Goal: Task Accomplishment & Management: Manage account settings

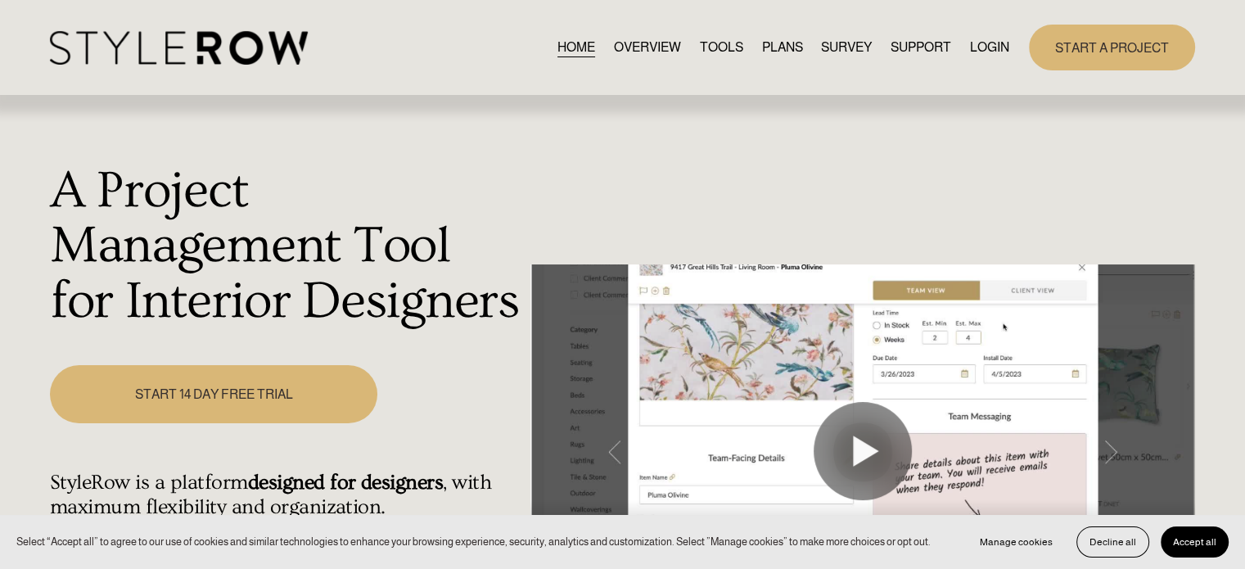
click at [981, 49] on link "LOGIN" at bounding box center [989, 47] width 39 height 22
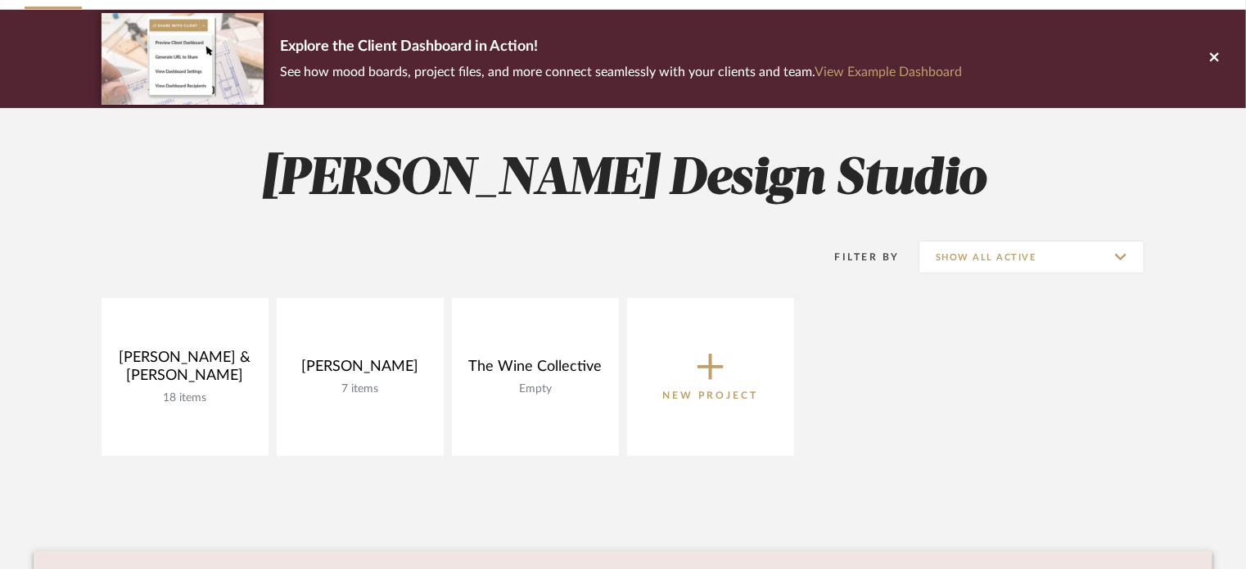
scroll to position [121, 0]
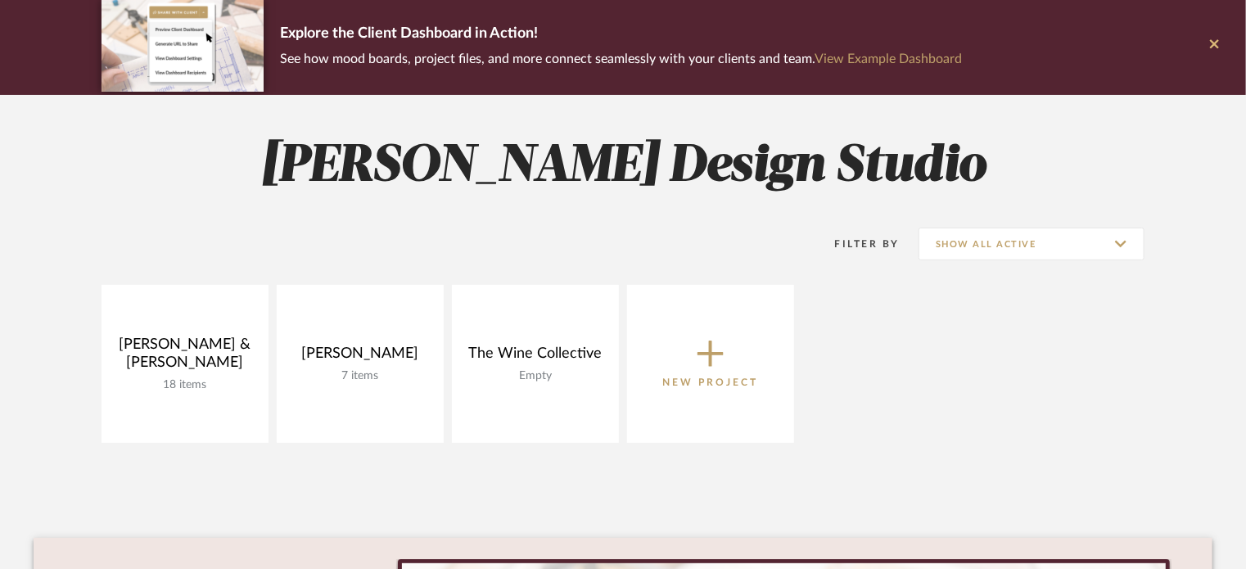
click at [1210, 41] on icon at bounding box center [1214, 44] width 9 height 15
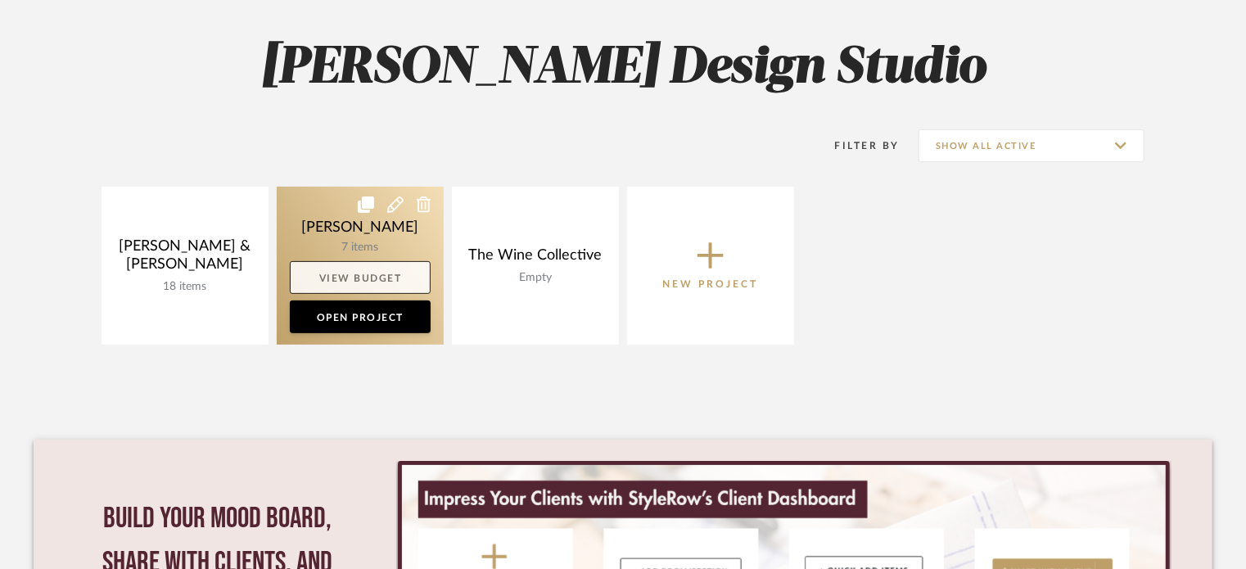
click at [372, 264] on link "View Budget" at bounding box center [360, 277] width 141 height 33
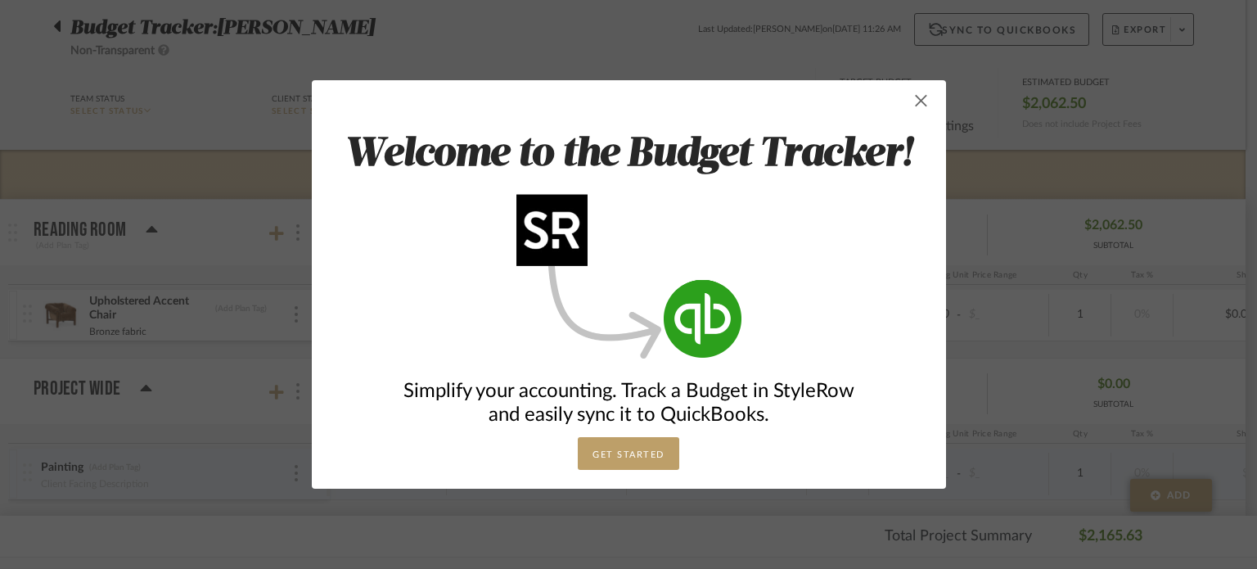
click at [918, 99] on span "button" at bounding box center [921, 100] width 33 height 33
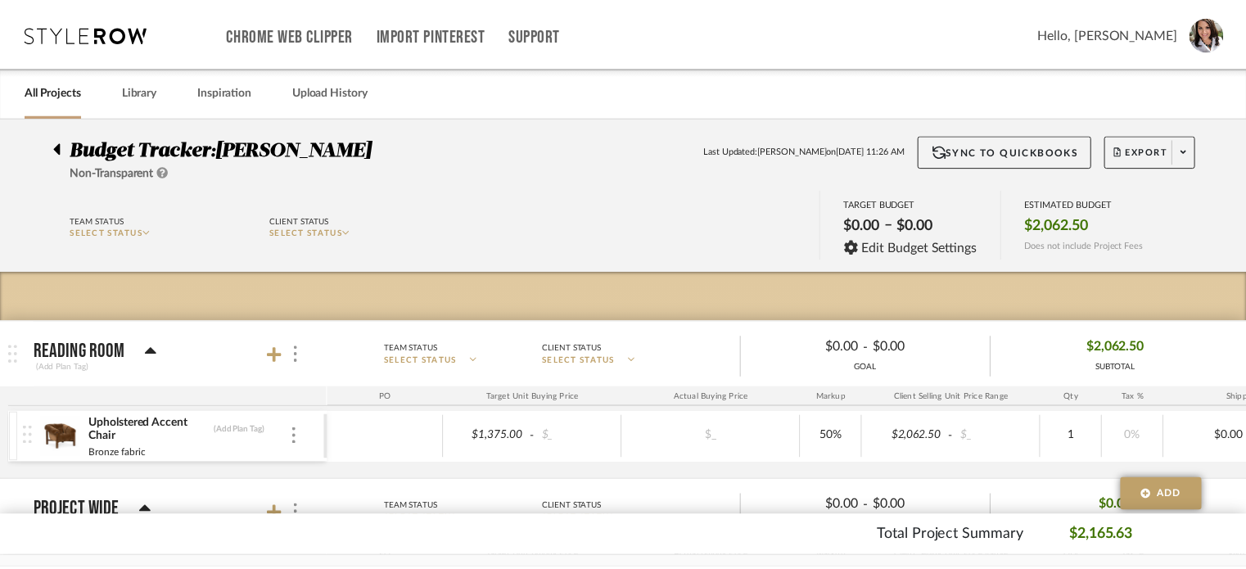
scroll to position [121, 0]
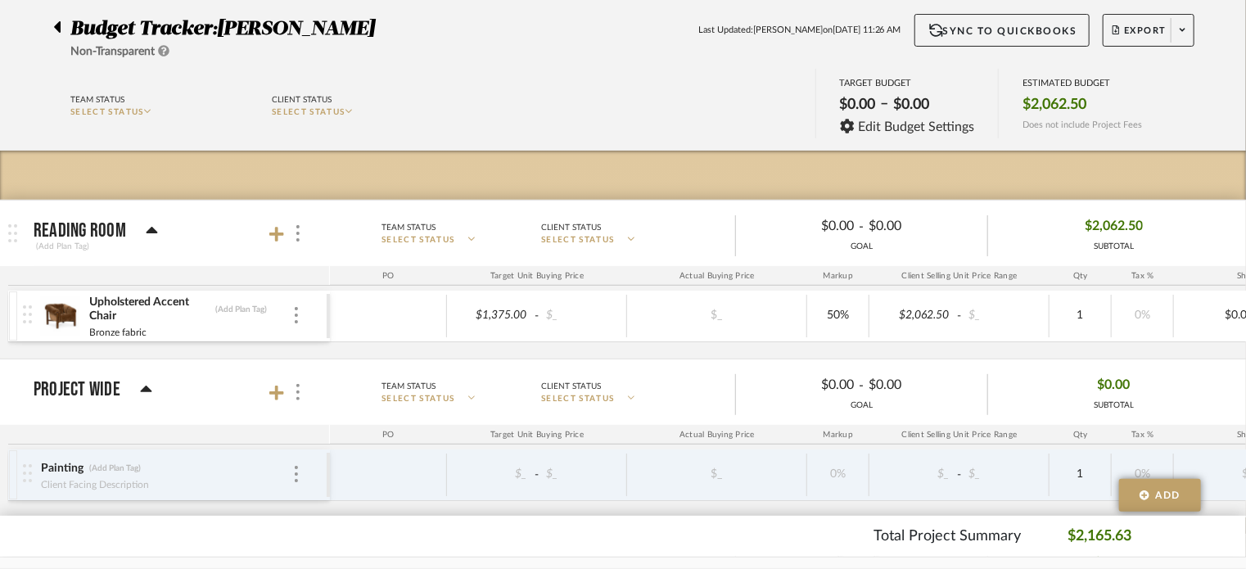
click at [55, 28] on icon at bounding box center [57, 26] width 7 height 11
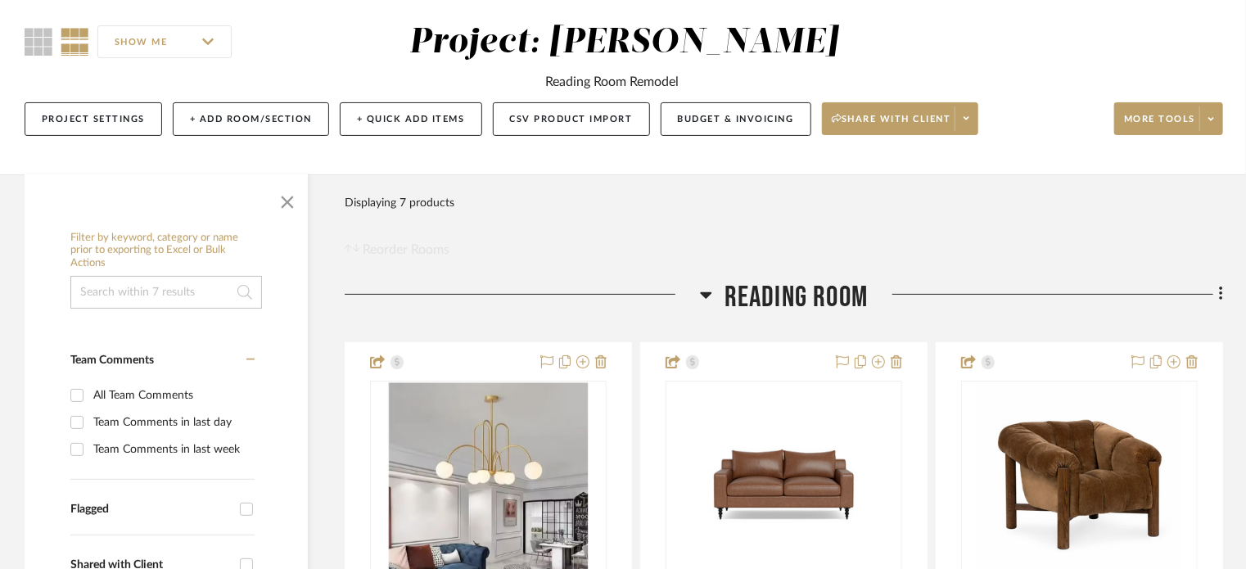
scroll to position [136, 0]
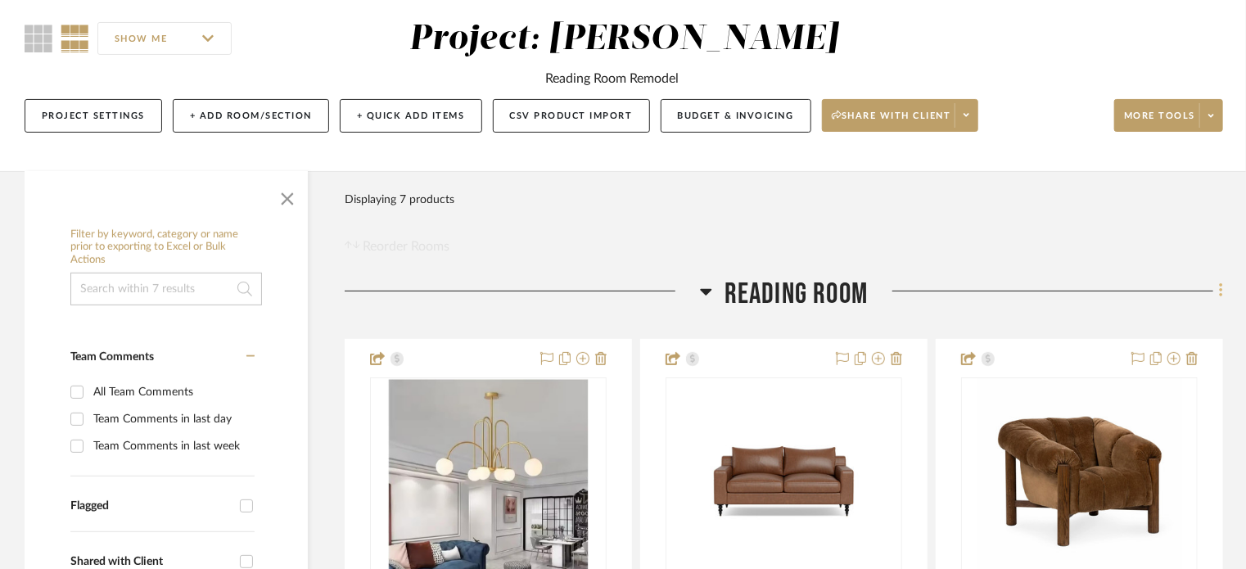
click at [1220, 291] on icon at bounding box center [1221, 291] width 5 height 18
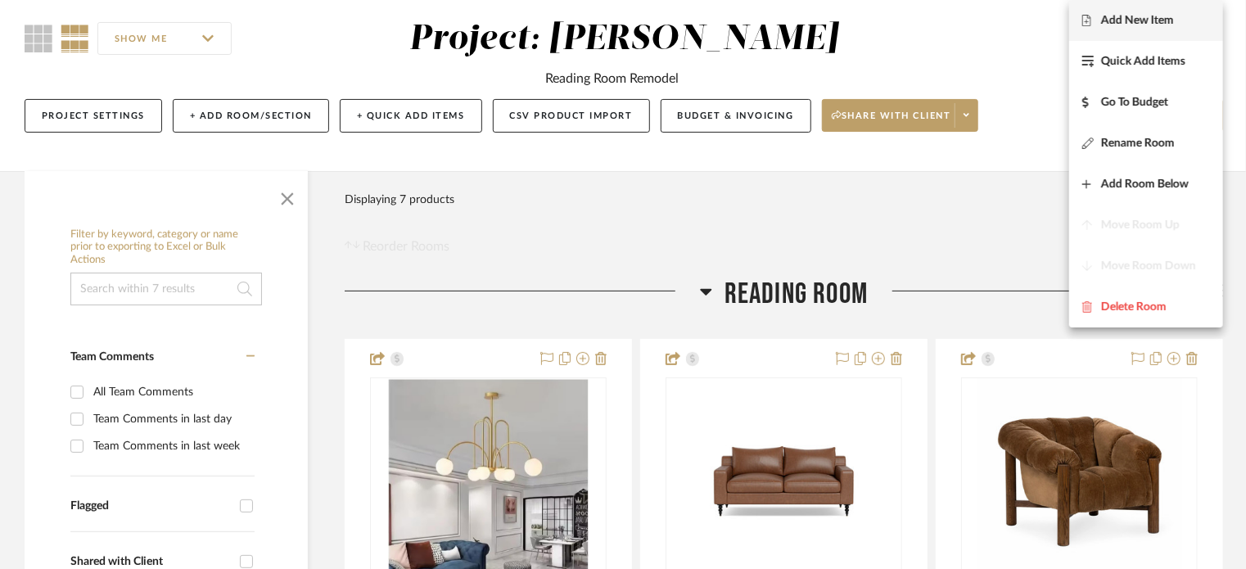
click at [1150, 14] on span "Add New Item" at bounding box center [1137, 21] width 73 height 14
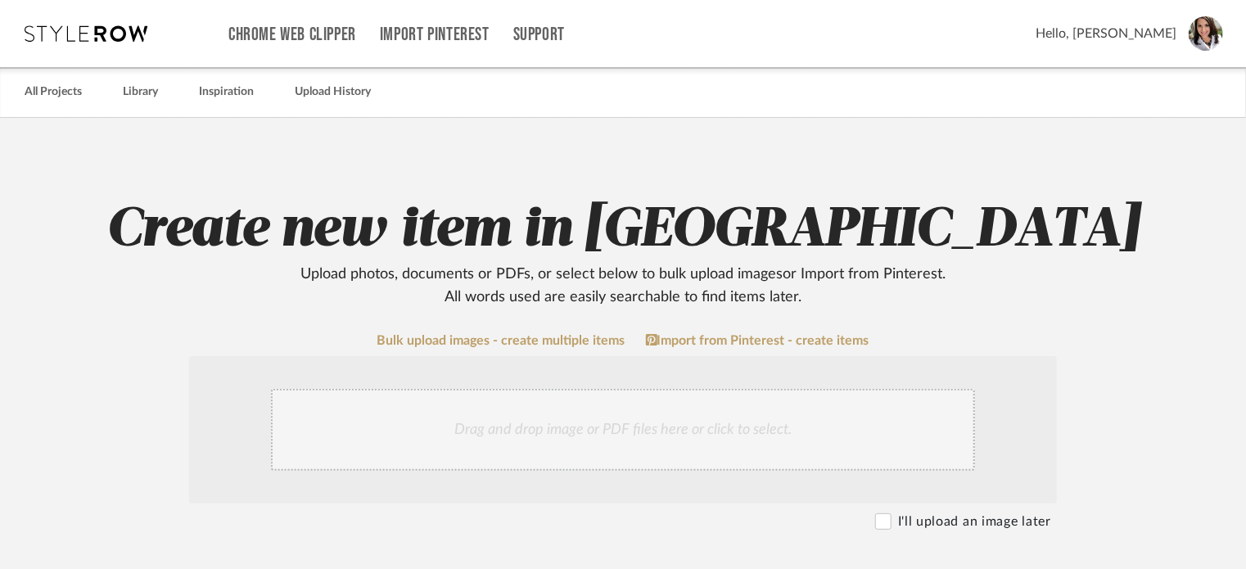
click at [596, 426] on div "Drag and drop image or PDF files here or click to select." at bounding box center [623, 430] width 704 height 82
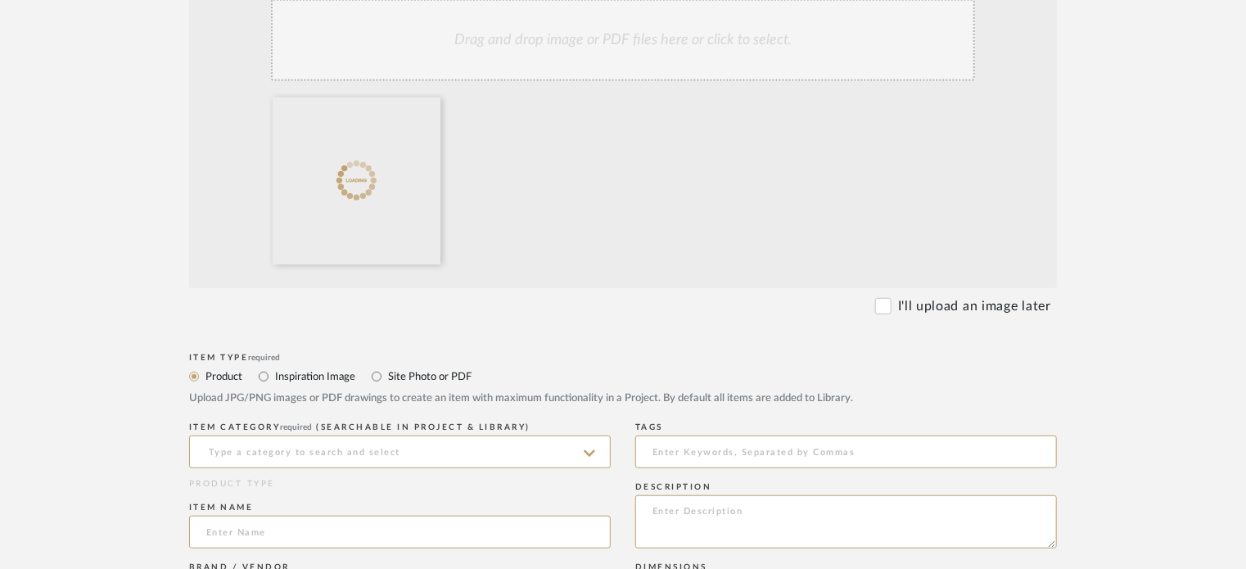
scroll to position [396, 0]
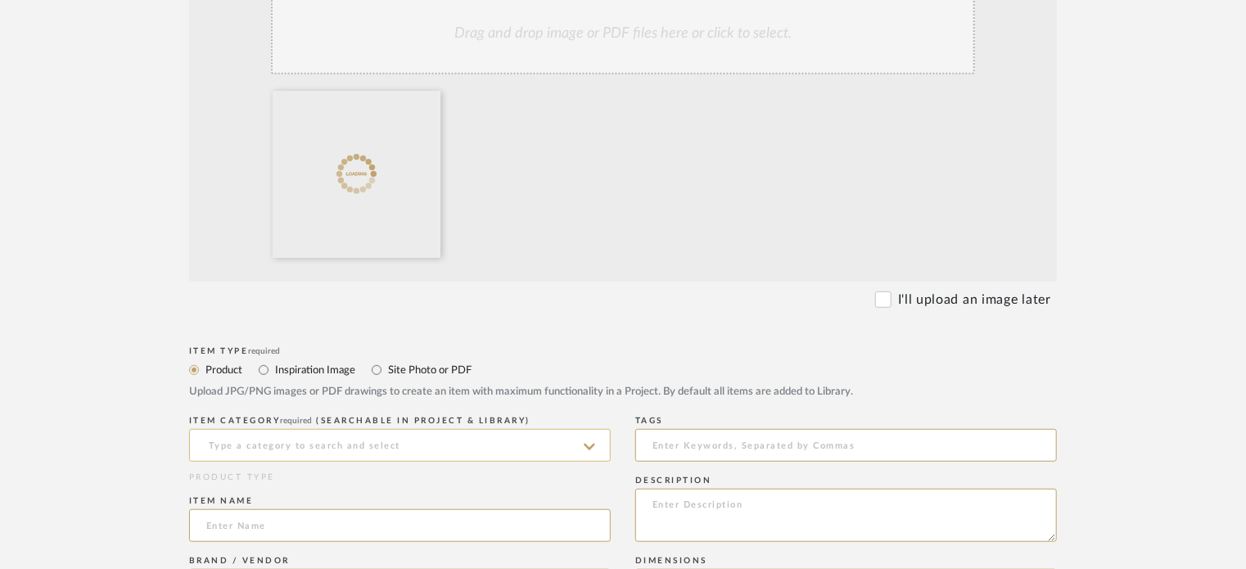
click at [467, 455] on input at bounding box center [400, 445] width 422 height 33
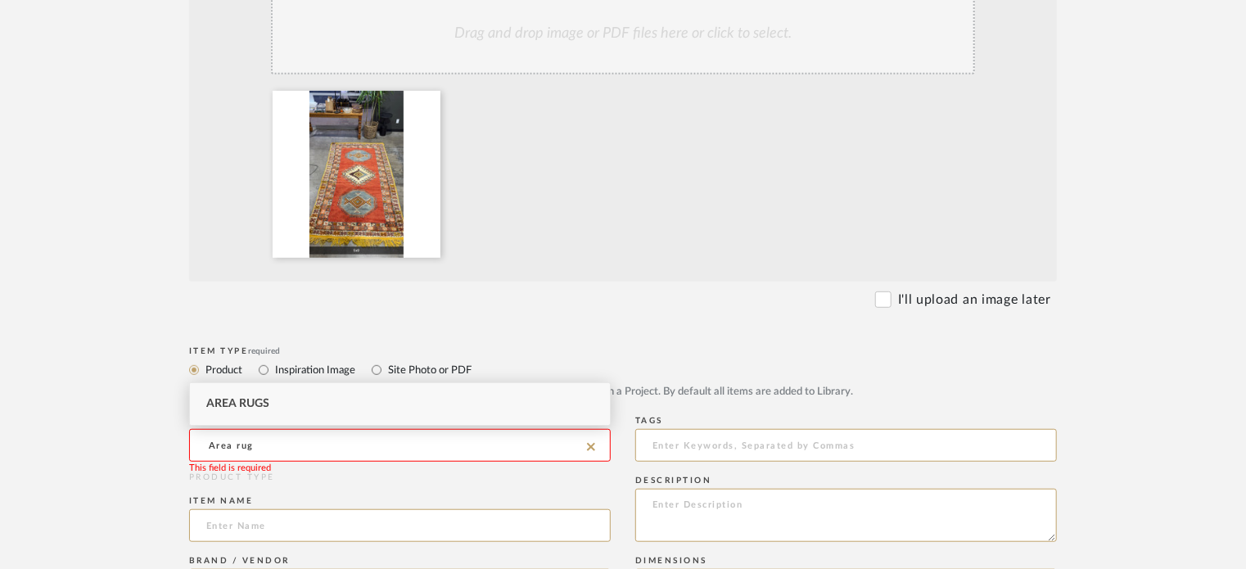
click at [259, 408] on span "Area Rugs" at bounding box center [237, 403] width 63 height 11
type input "Area Rugs"
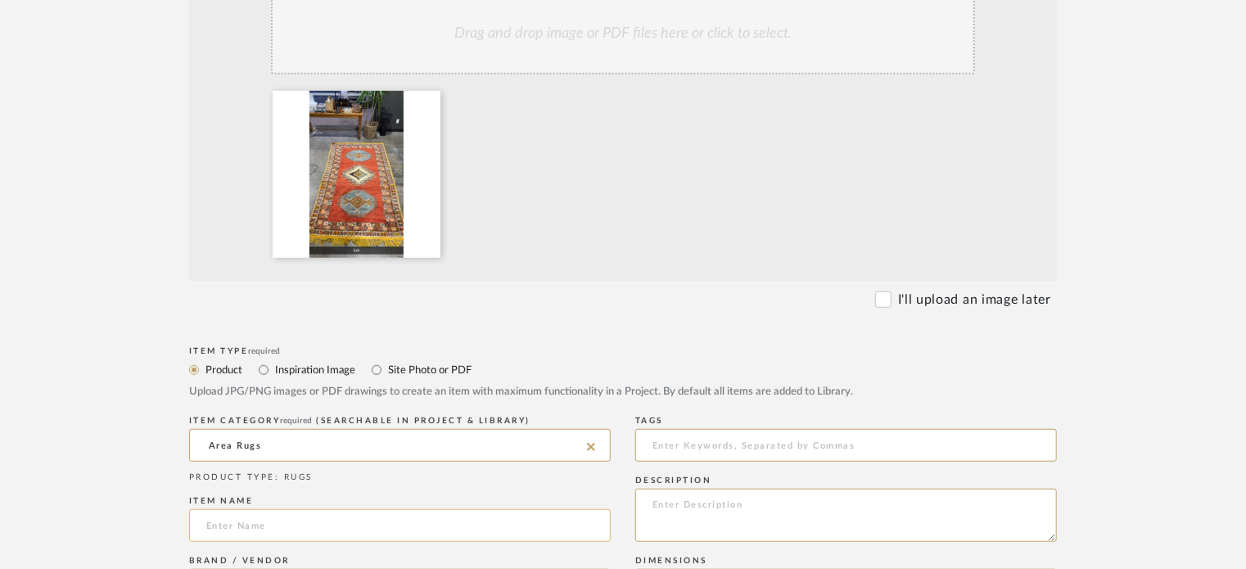
click at [266, 521] on input at bounding box center [400, 525] width 422 height 33
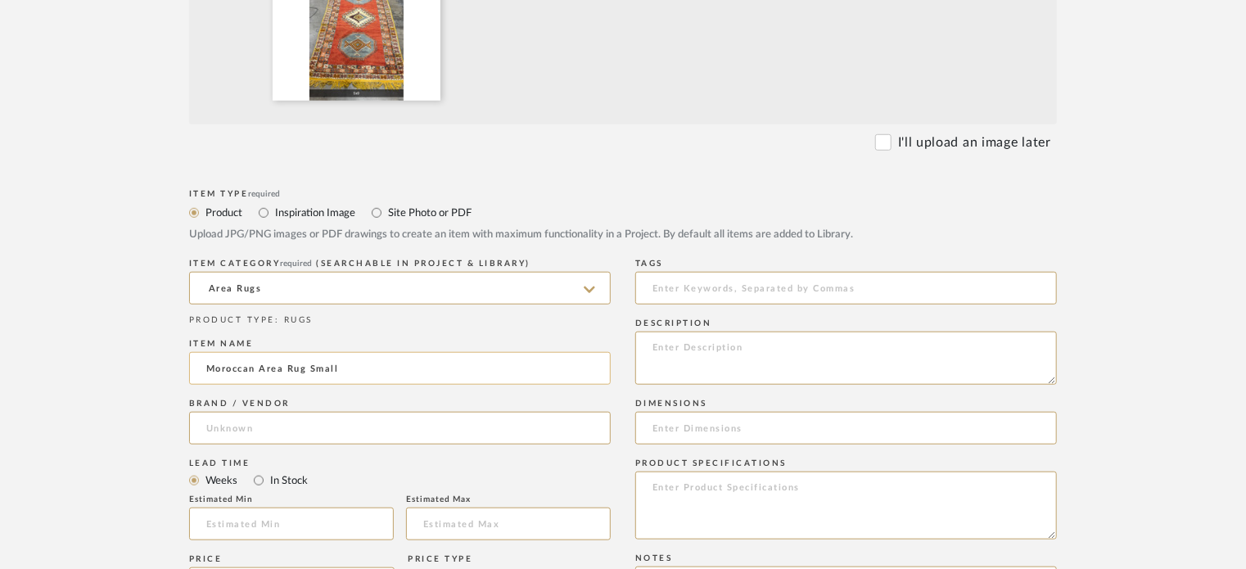
scroll to position [555, 0]
type input "Moroccan Area Rug Small"
click at [273, 426] on input at bounding box center [400, 426] width 422 height 33
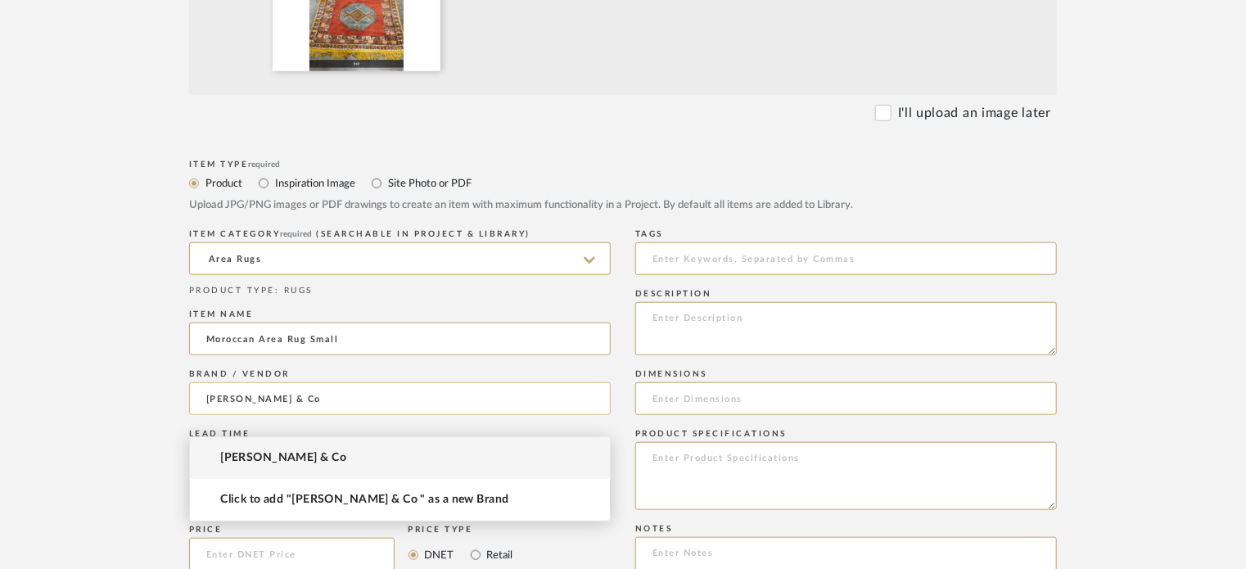
scroll to position [584, 0]
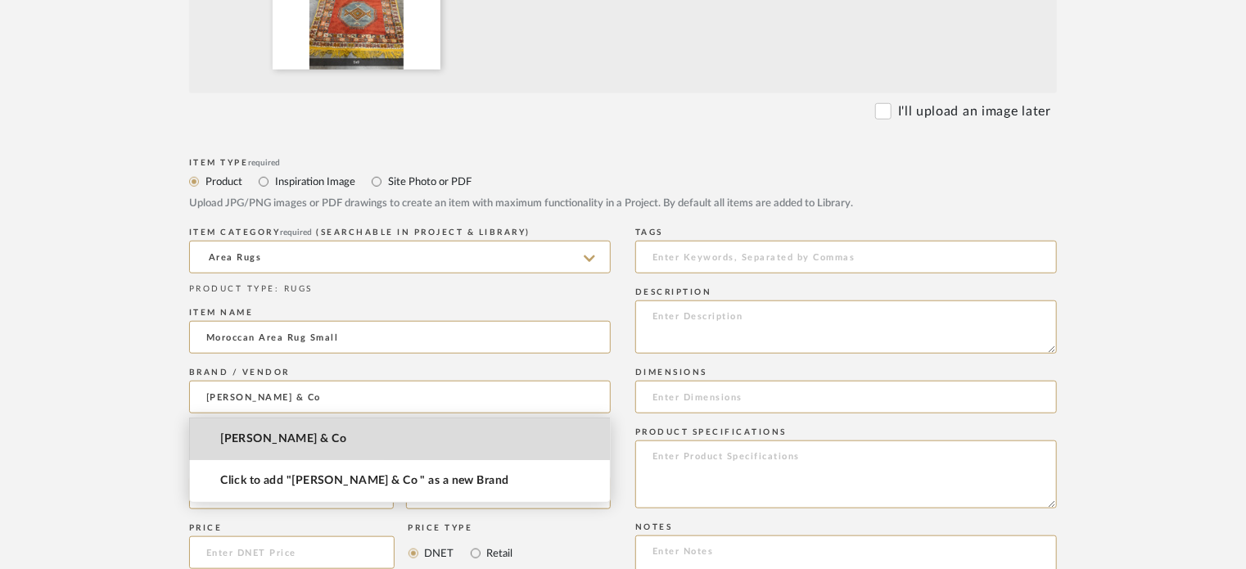
click at [289, 436] on span "[PERSON_NAME] & Co" at bounding box center [283, 439] width 126 height 14
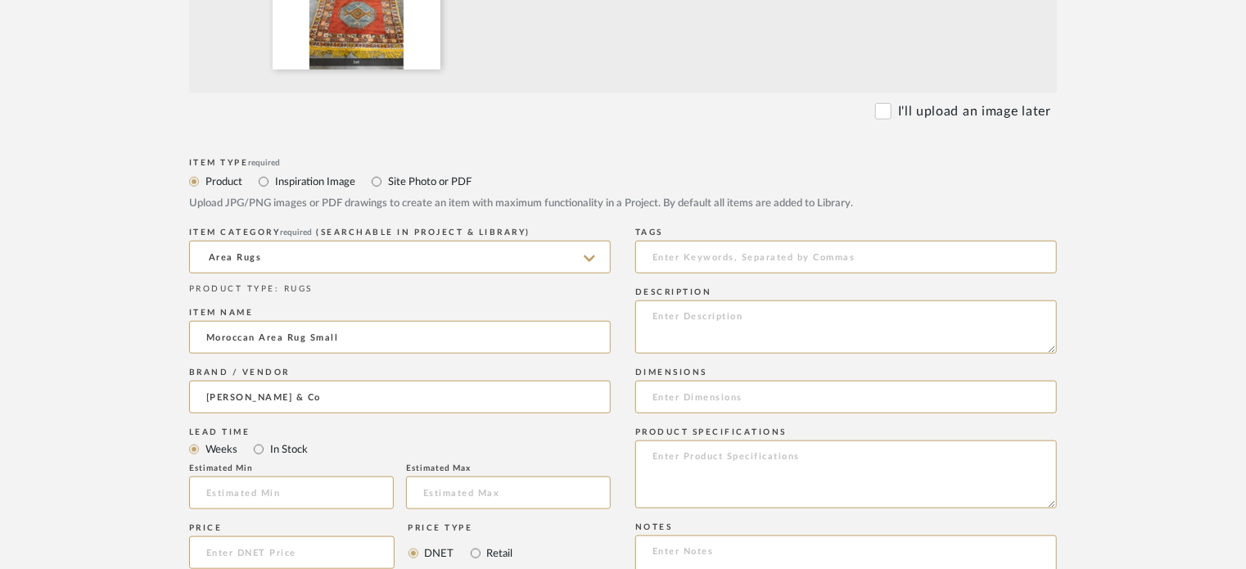
type input "[PERSON_NAME] & Co"
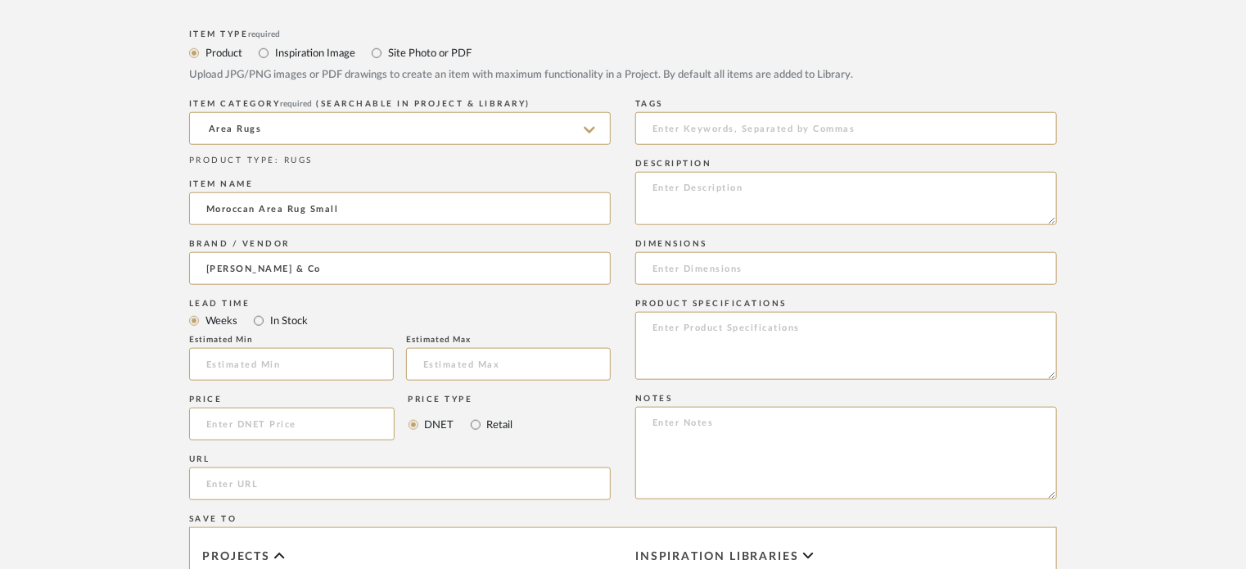
scroll to position [716, 0]
click at [290, 427] on input at bounding box center [291, 420] width 205 height 33
type input "$1,500.00"
click at [474, 424] on input "Retail" at bounding box center [476, 422] width 20 height 20
radio input "true"
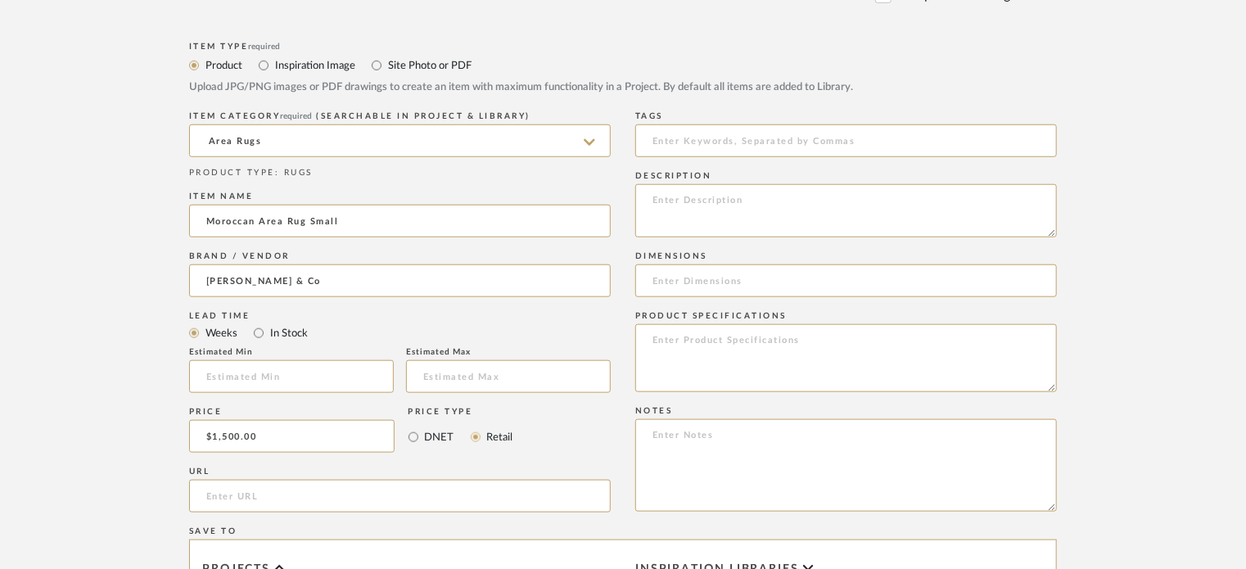
scroll to position [701, 0]
click at [744, 282] on input at bounding box center [846, 280] width 422 height 33
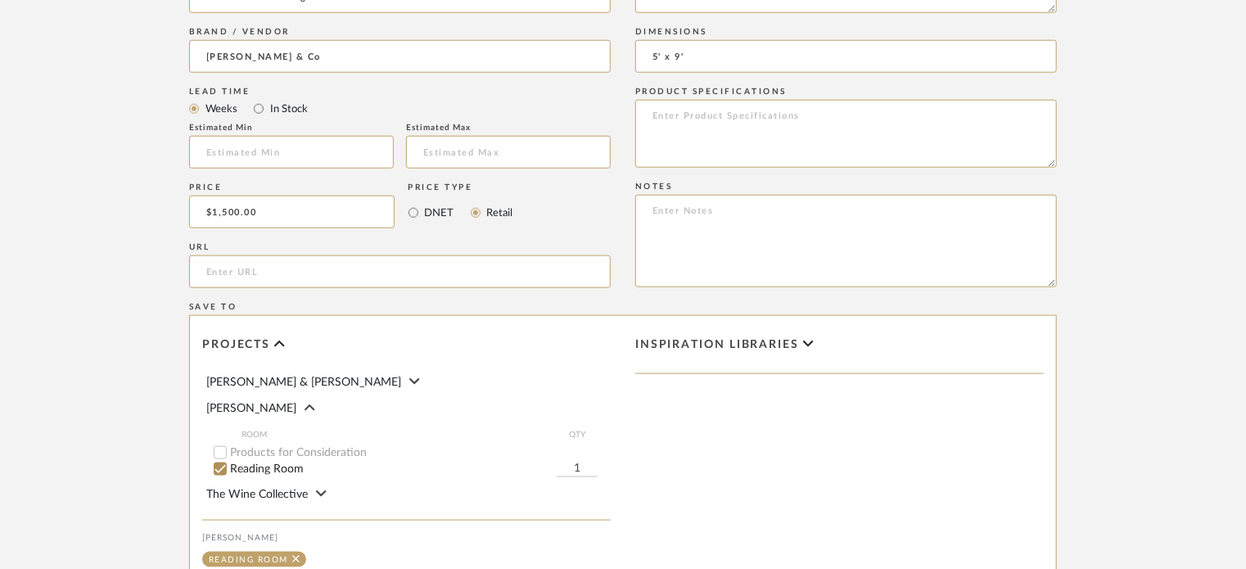
scroll to position [1136, 0]
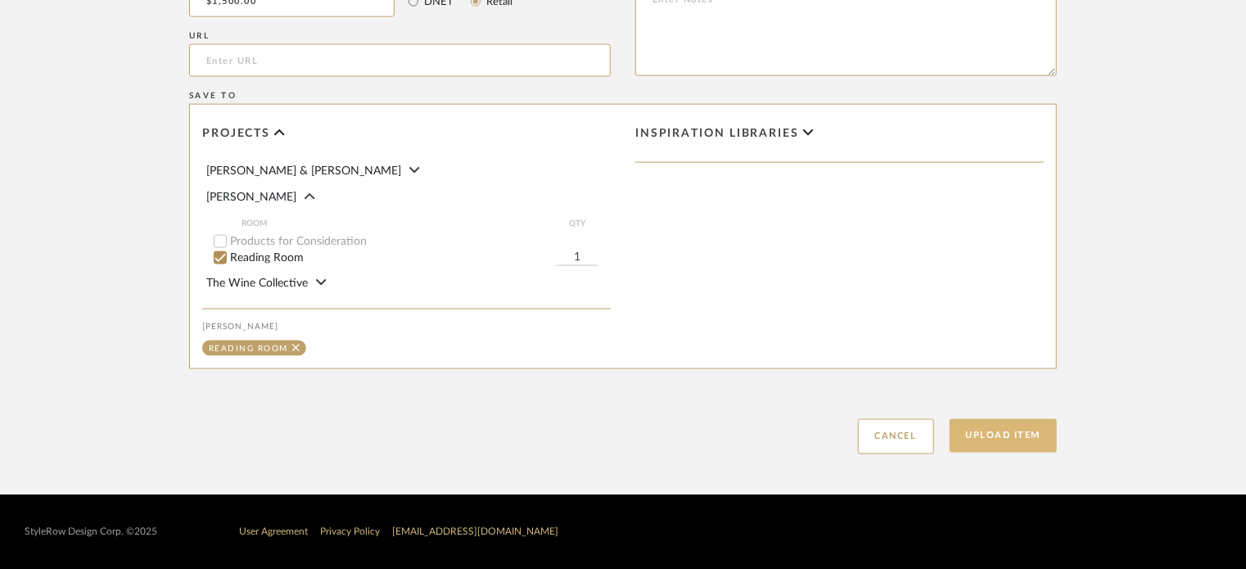
type input "5' x 9'"
click at [1026, 438] on button "Upload Item" at bounding box center [1004, 436] width 108 height 34
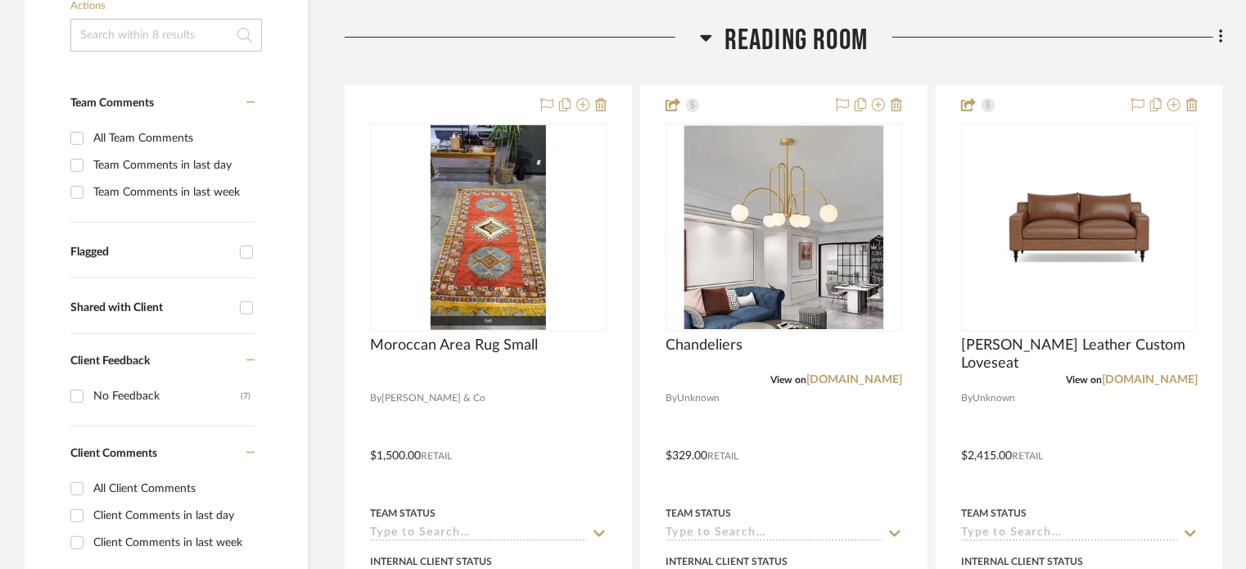
scroll to position [412, 0]
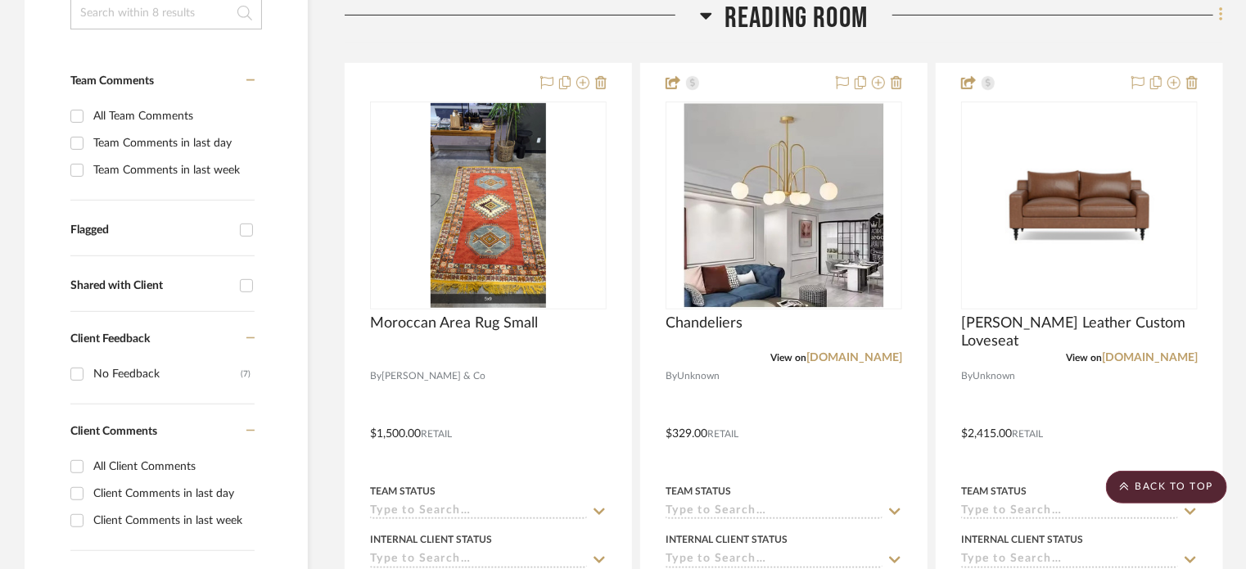
click at [1220, 20] on icon at bounding box center [1220, 15] width 3 height 14
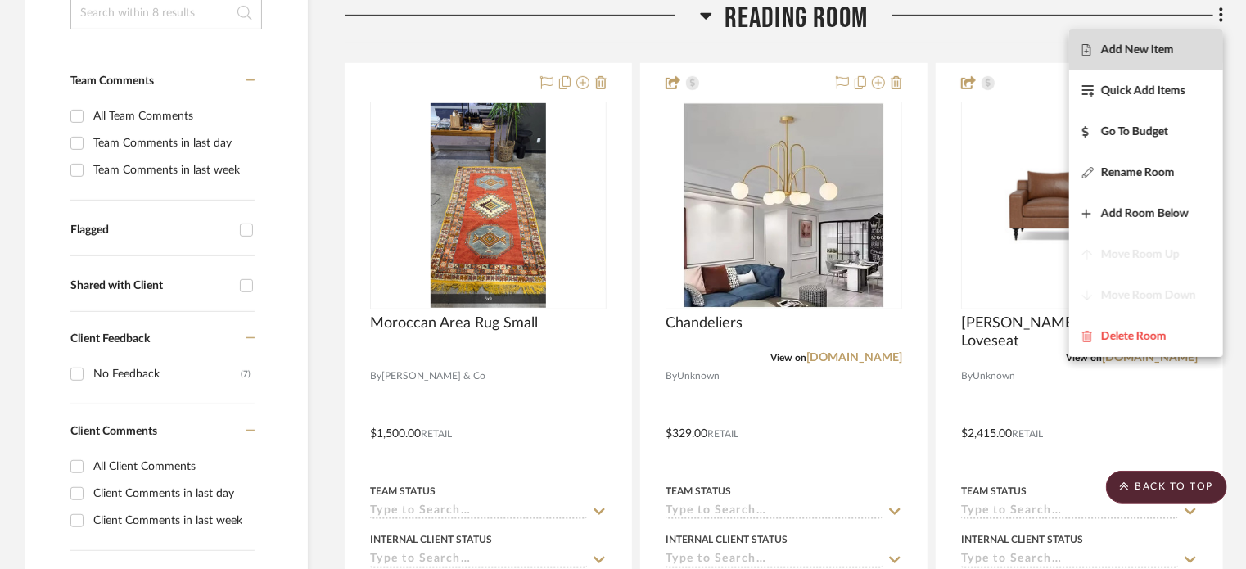
click at [1149, 50] on span "Add New Item" at bounding box center [1137, 50] width 73 height 14
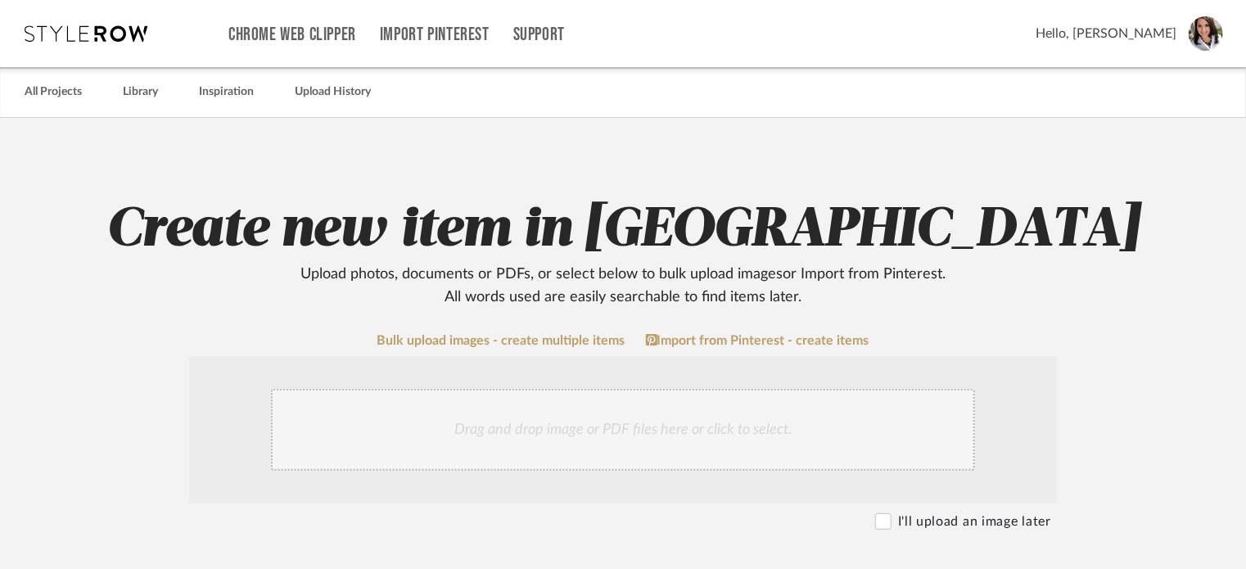
click at [547, 428] on div "Drag and drop image or PDF files here or click to select." at bounding box center [623, 430] width 704 height 82
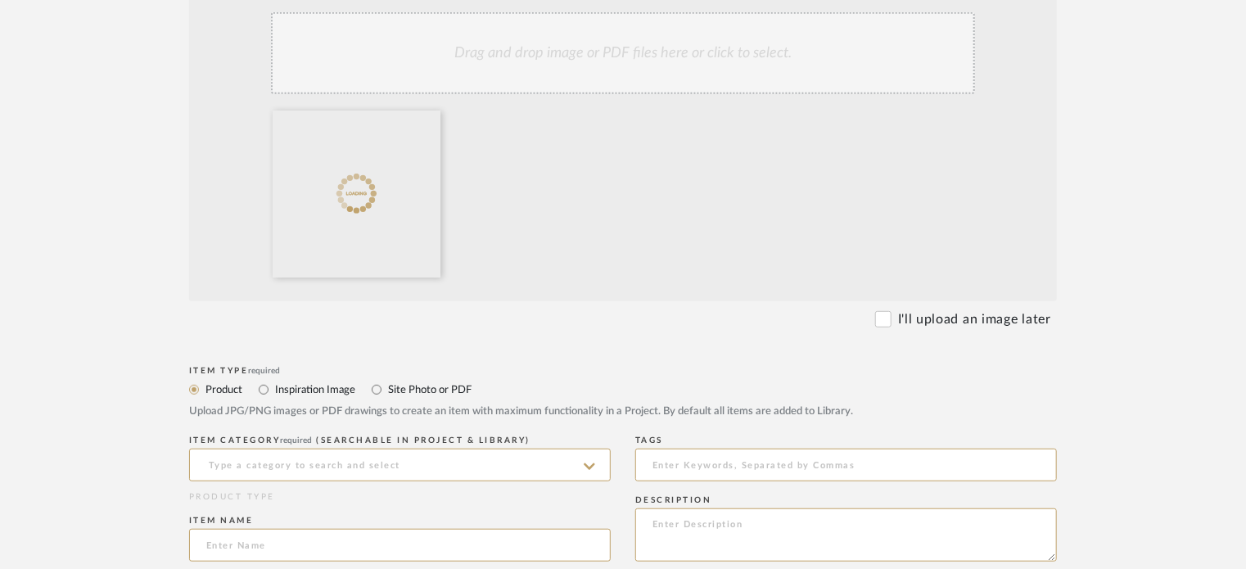
scroll to position [380, 0]
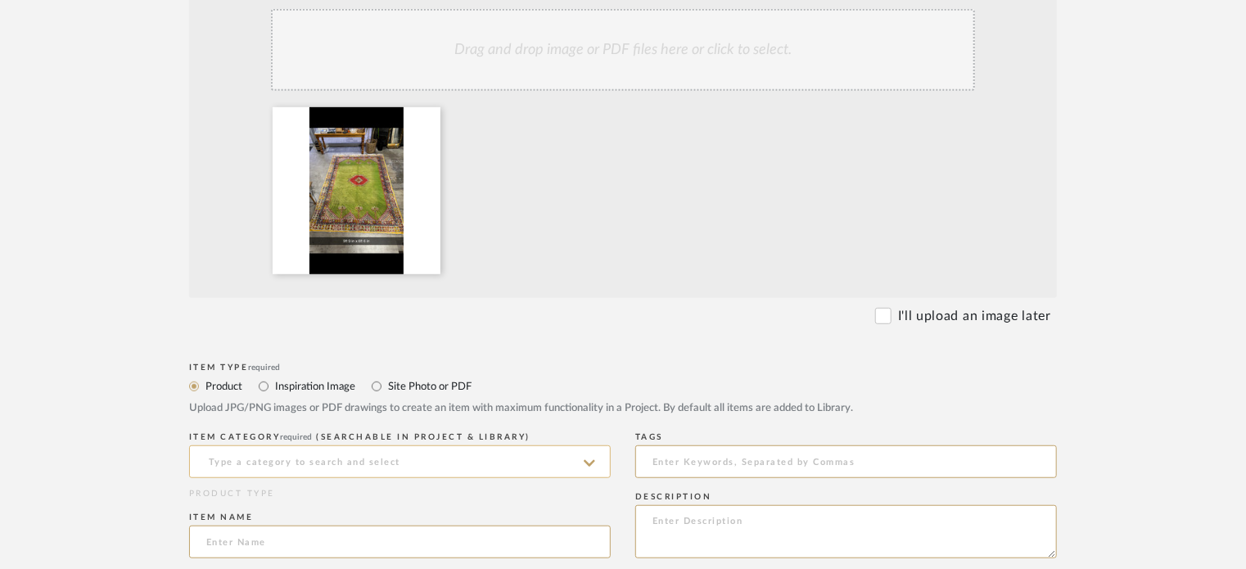
click at [300, 472] on input at bounding box center [400, 461] width 422 height 33
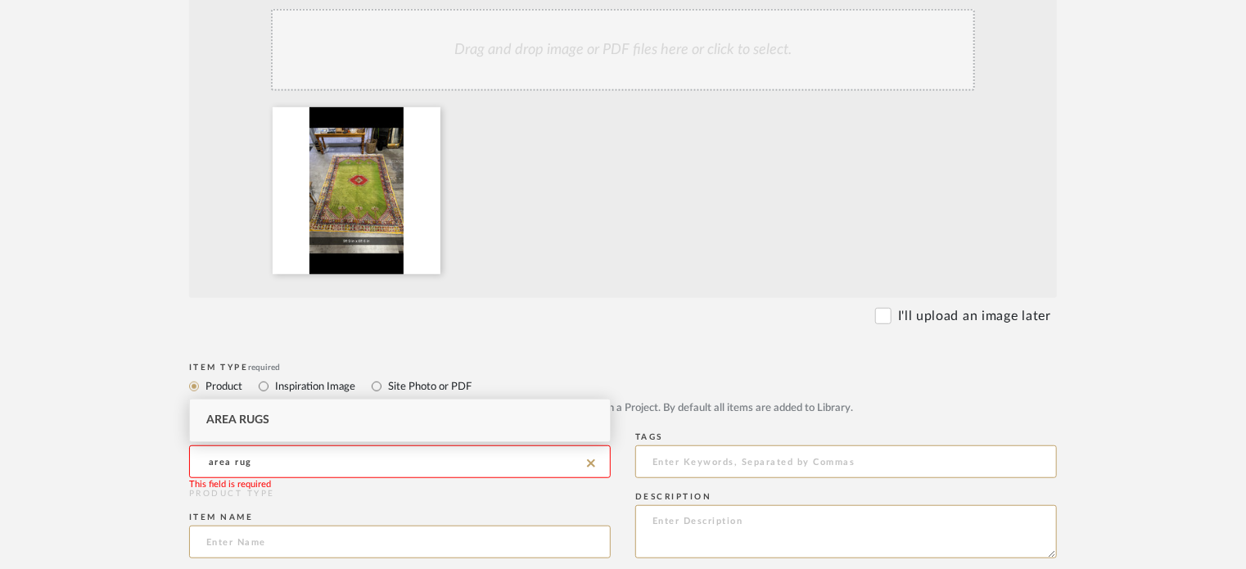
click at [232, 418] on span "Area Rugs" at bounding box center [237, 419] width 63 height 11
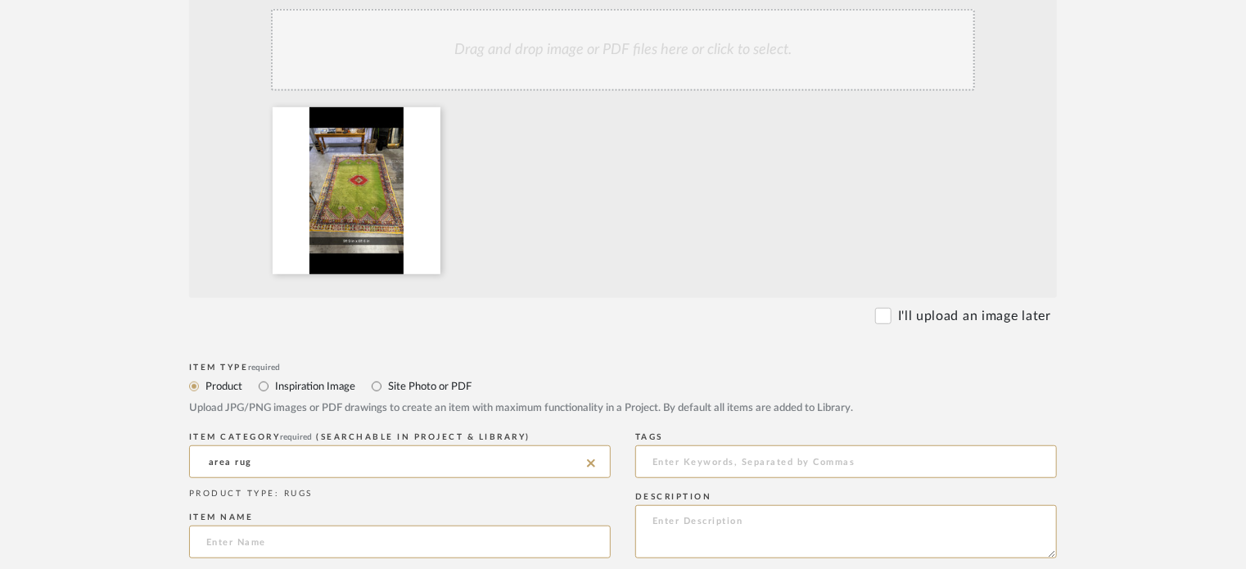
type input "Area Rugs"
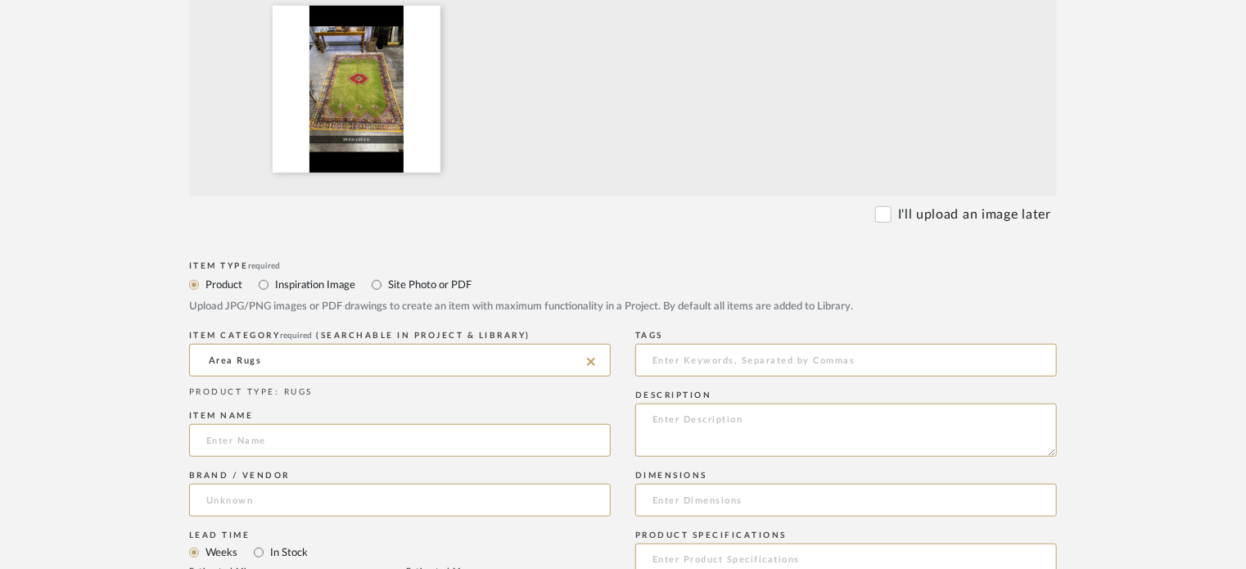
scroll to position [483, 0]
click at [255, 446] on input at bounding box center [400, 438] width 422 height 33
type input "Moroccan Area Rug Large"
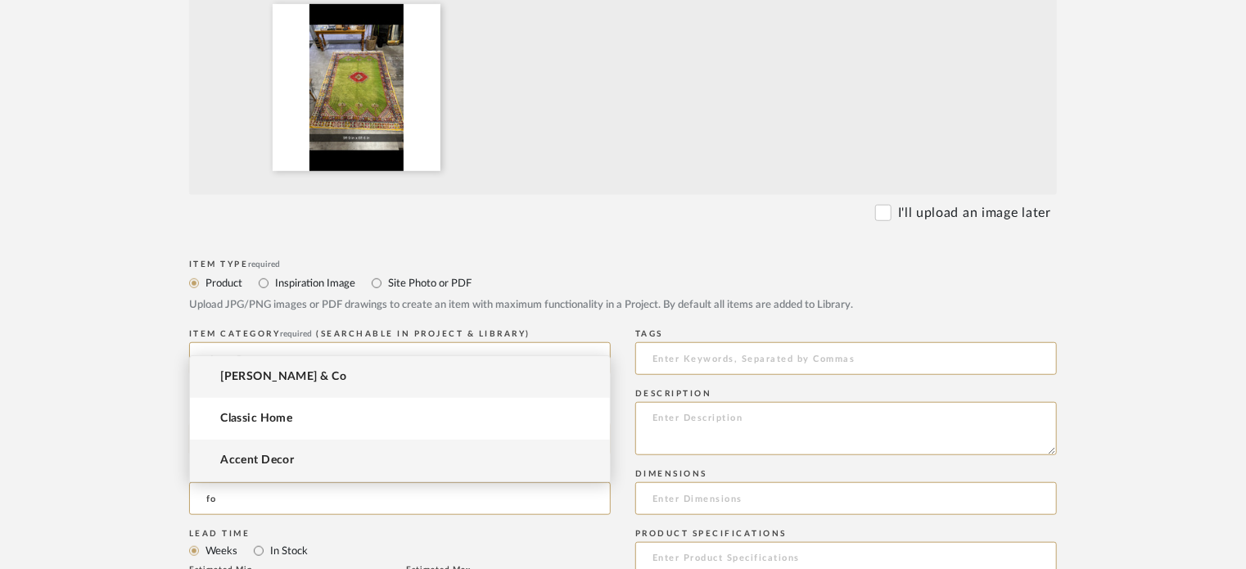
type input "f"
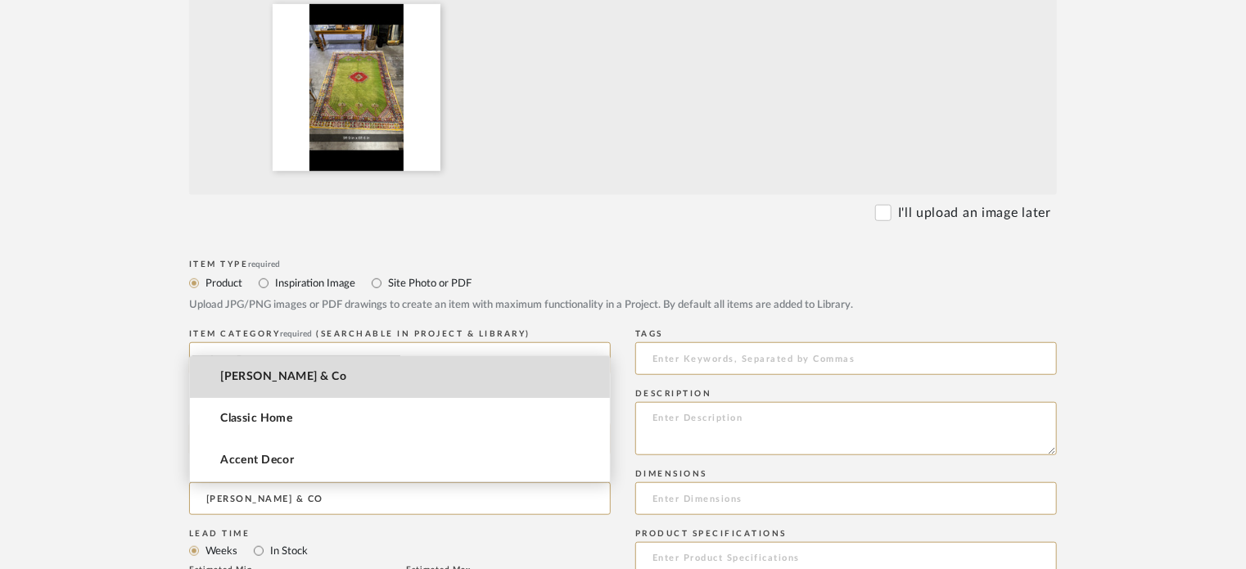
click at [297, 377] on mat-option "[PERSON_NAME] & Co" at bounding box center [400, 377] width 420 height 42
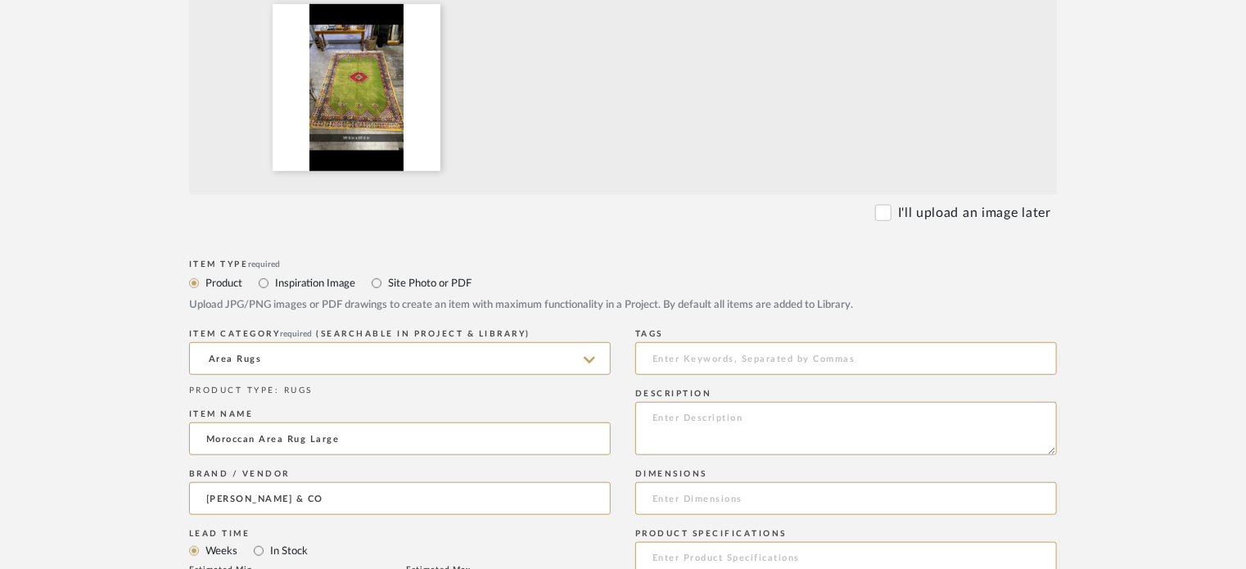
type input "[PERSON_NAME] & Co"
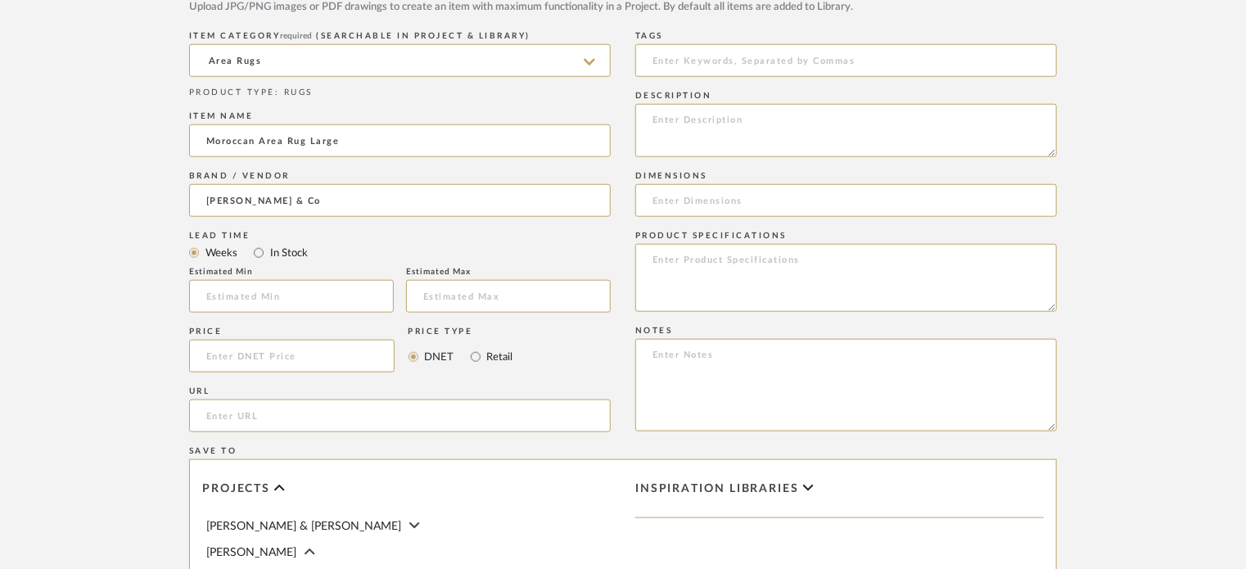
scroll to position [782, 0]
click at [275, 359] on input at bounding box center [291, 355] width 205 height 33
type input "$1,900.00"
click at [472, 355] on input "Retail" at bounding box center [476, 356] width 20 height 20
radio input "true"
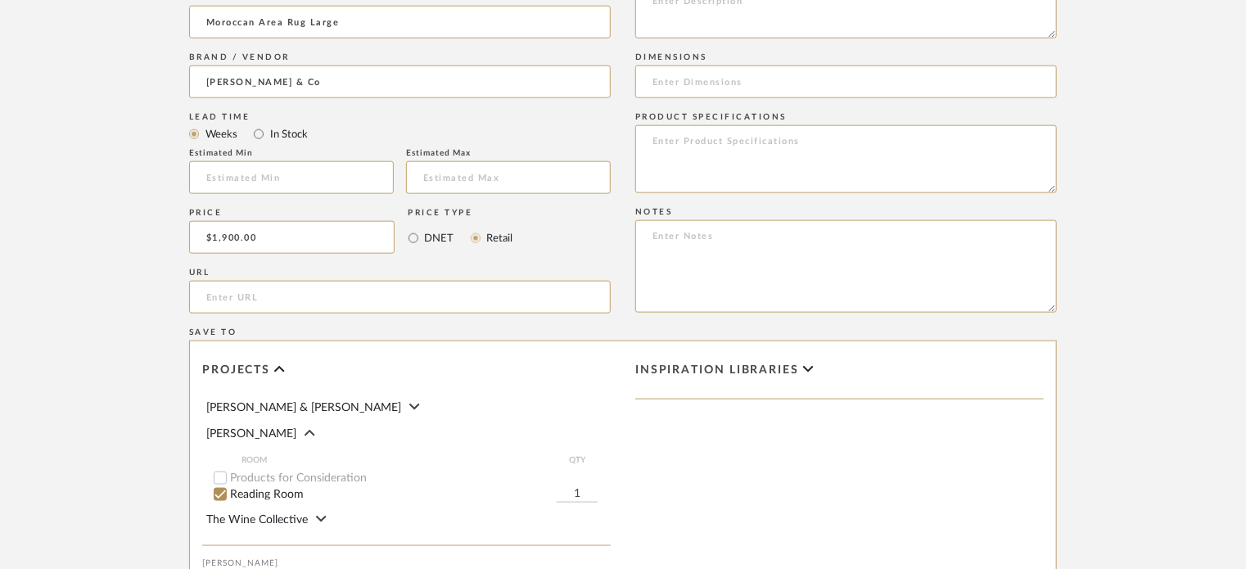
scroll to position [706, 0]
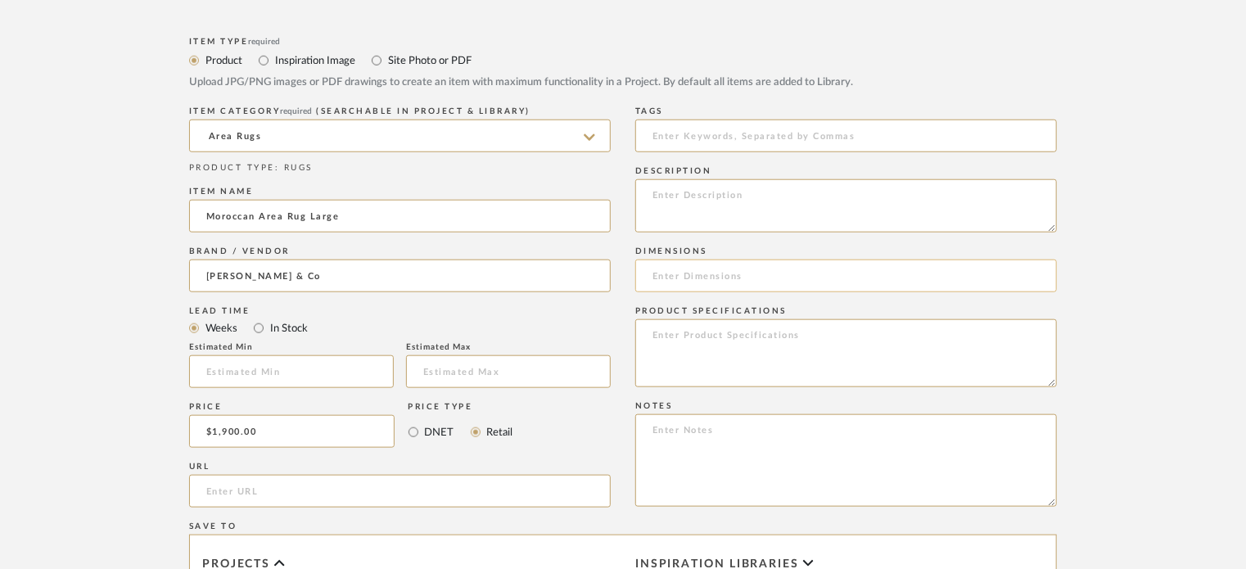
click at [680, 265] on input at bounding box center [846, 275] width 422 height 33
paste input "Size: 9'-9" x 6'-6""
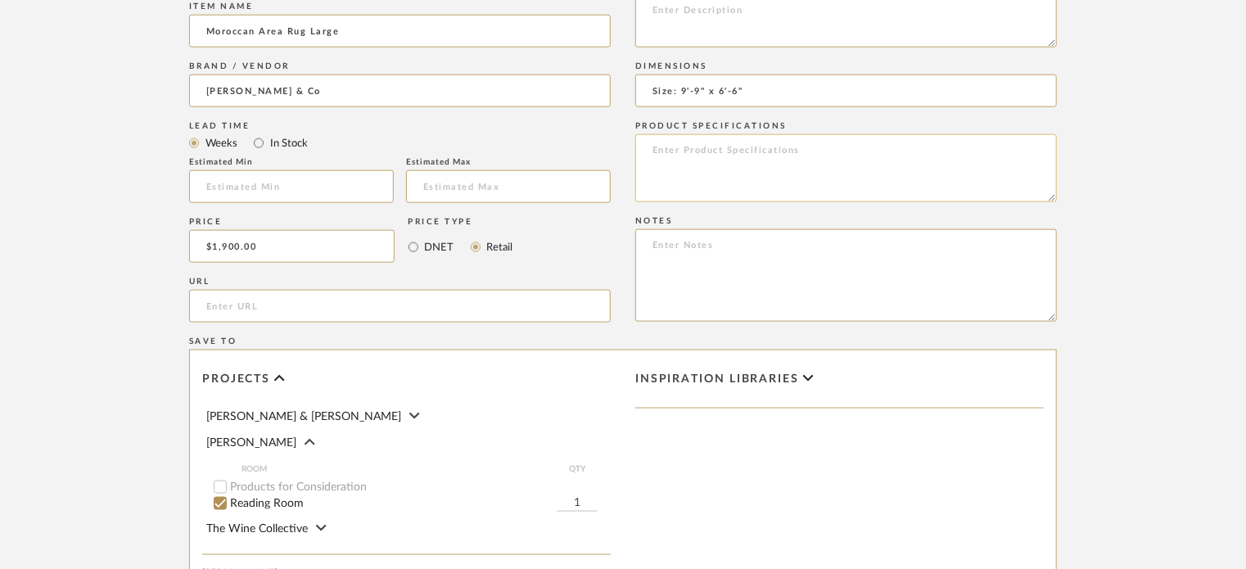
scroll to position [1136, 0]
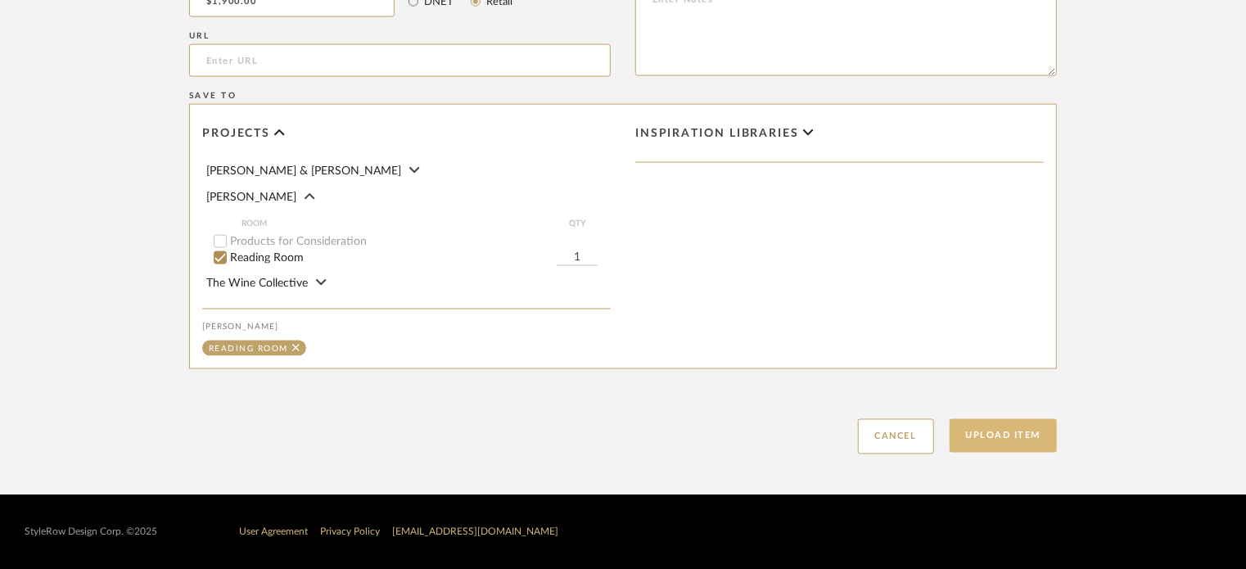
type input "Size: 9'-9" x 6'-6""
click at [1005, 428] on button "Upload Item" at bounding box center [1004, 436] width 108 height 34
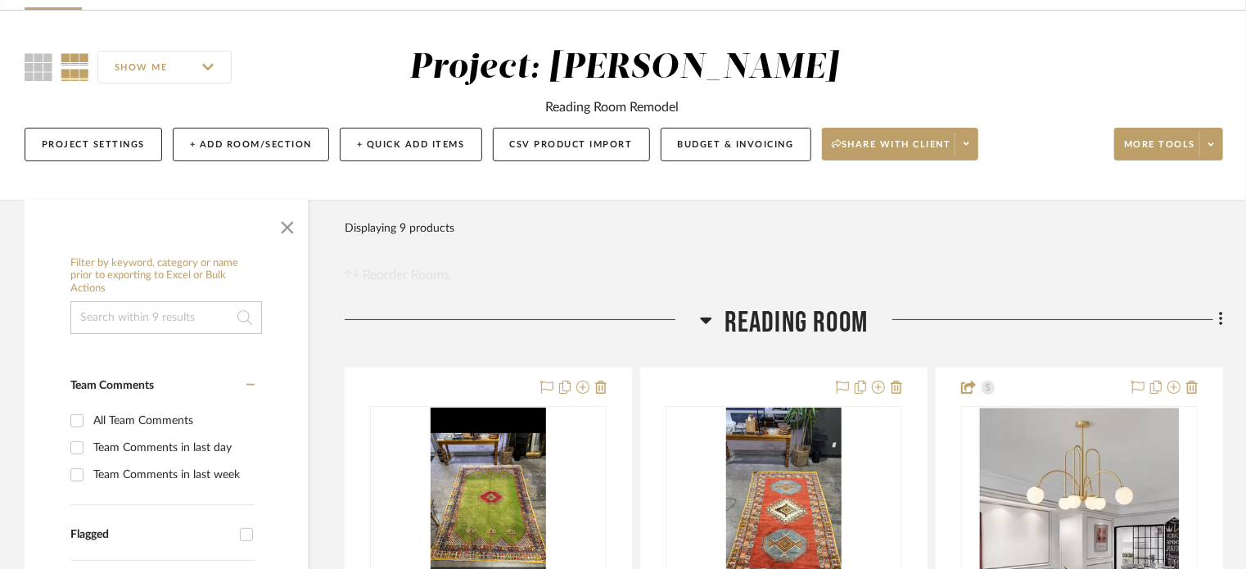
scroll to position [104, 0]
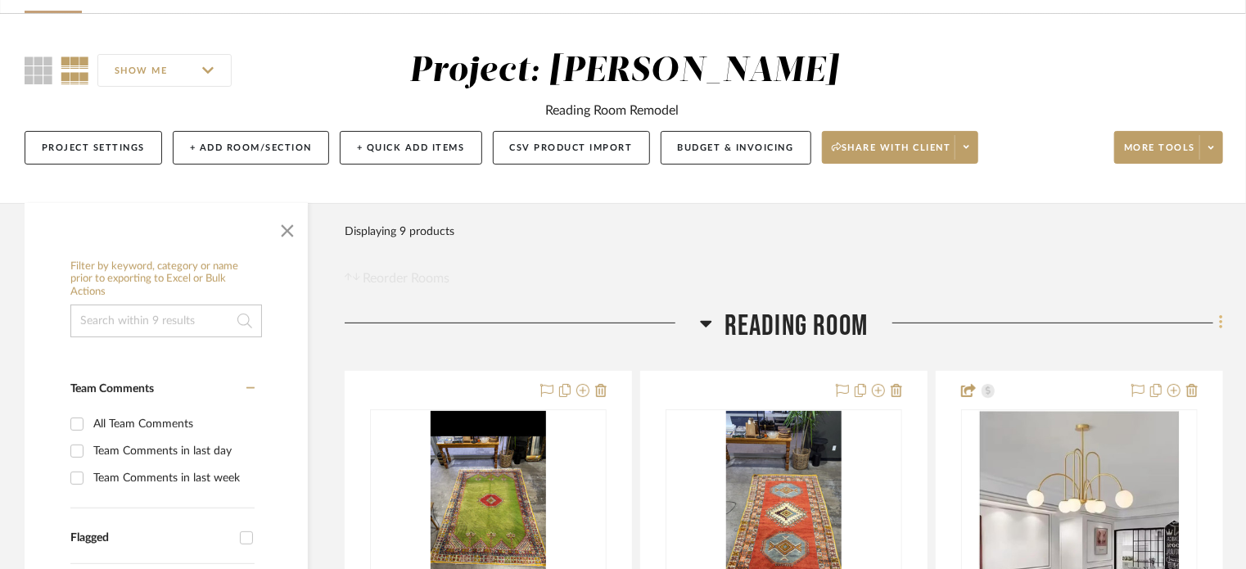
click at [1216, 320] on fa-icon at bounding box center [1218, 324] width 11 height 27
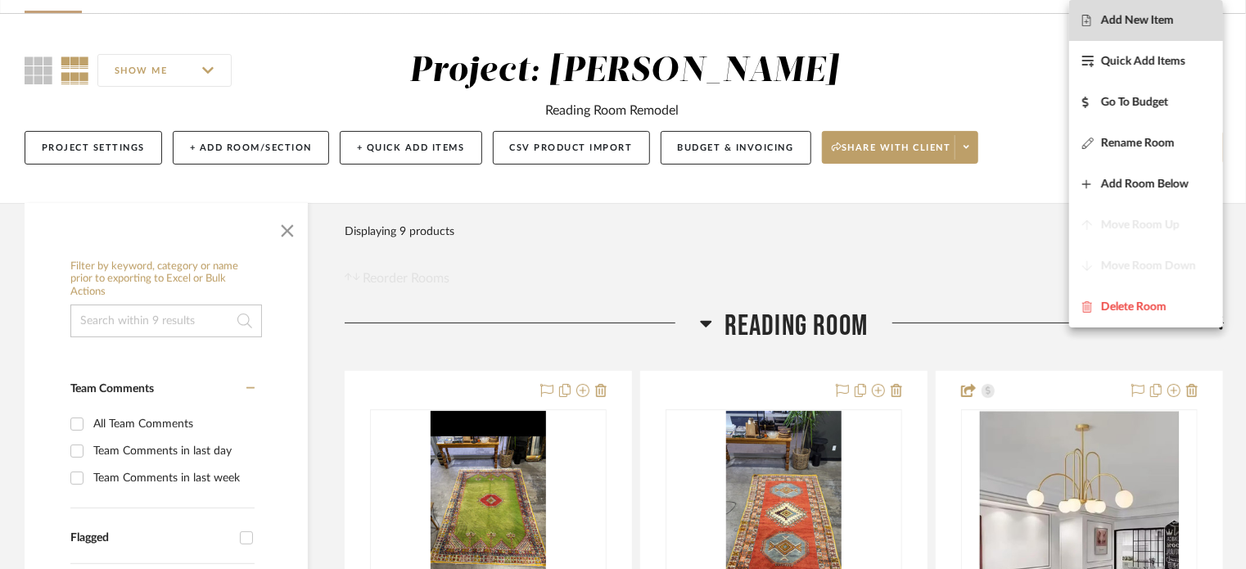
click at [1149, 29] on button "Add New Item" at bounding box center [1146, 20] width 154 height 41
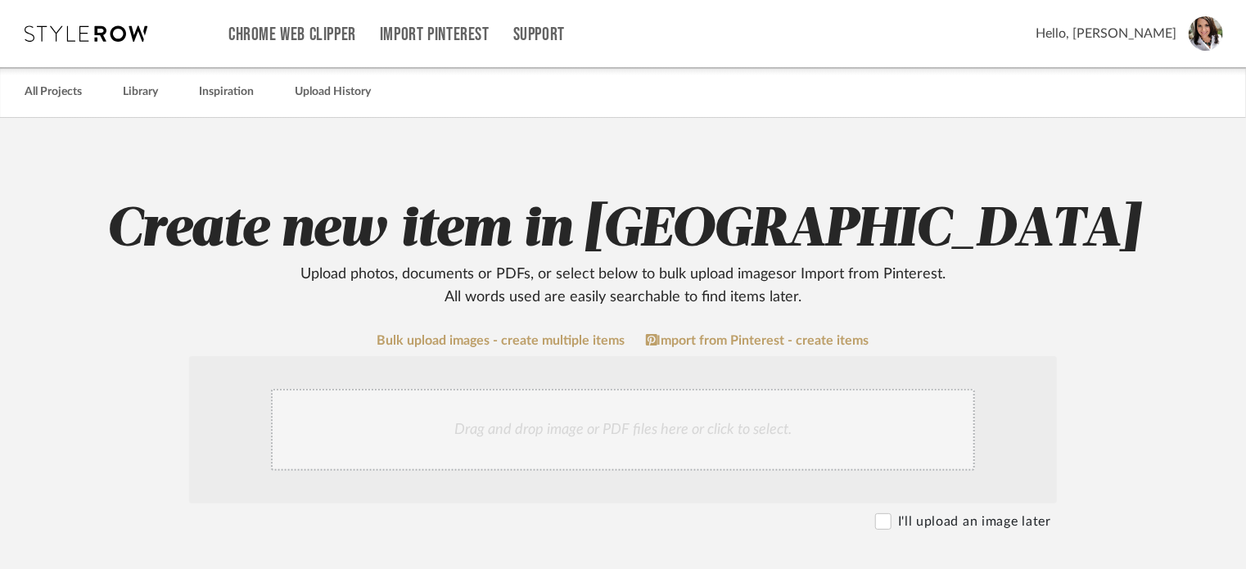
click at [599, 420] on div "Drag and drop image or PDF files here or click to select." at bounding box center [623, 430] width 704 height 82
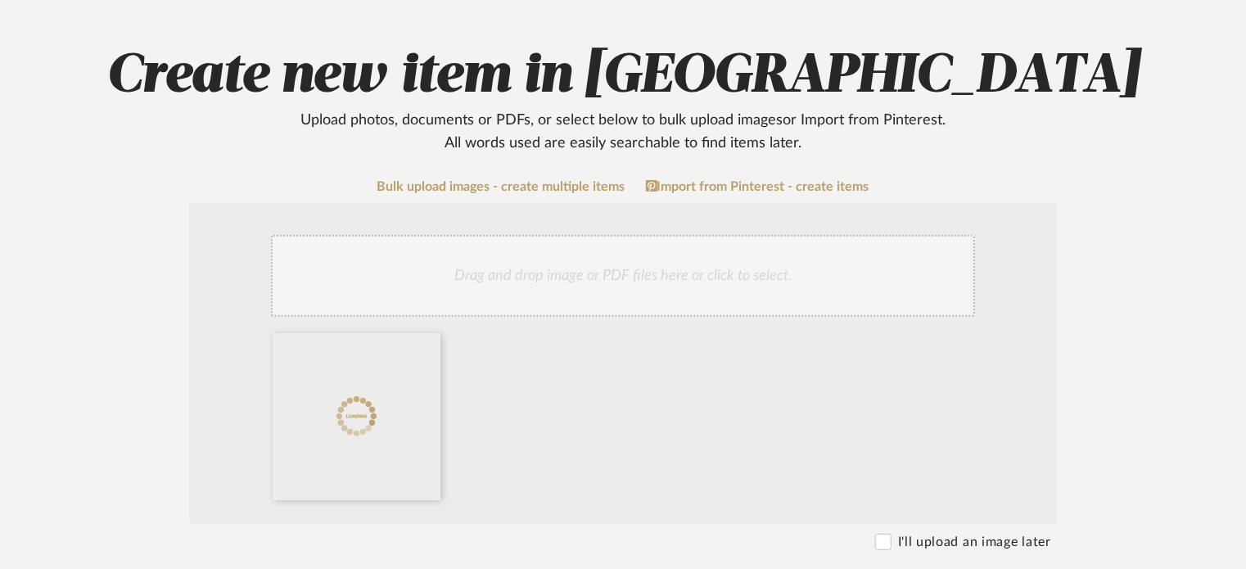
scroll to position [157, 0]
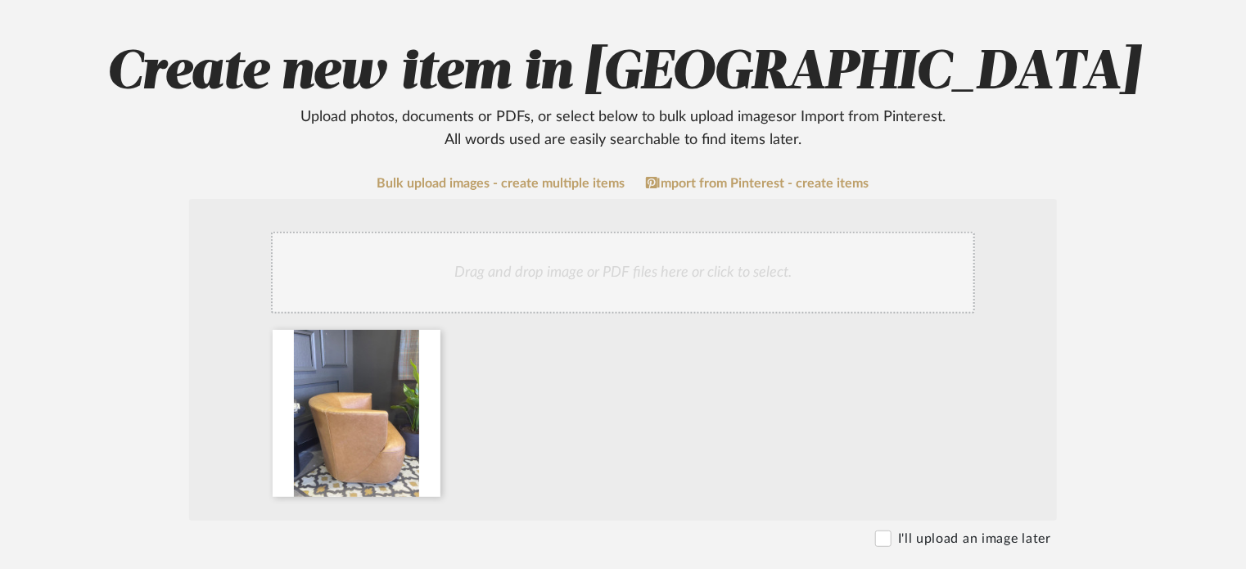
click at [586, 267] on div "Drag and drop image or PDF files here or click to select." at bounding box center [623, 273] width 704 height 82
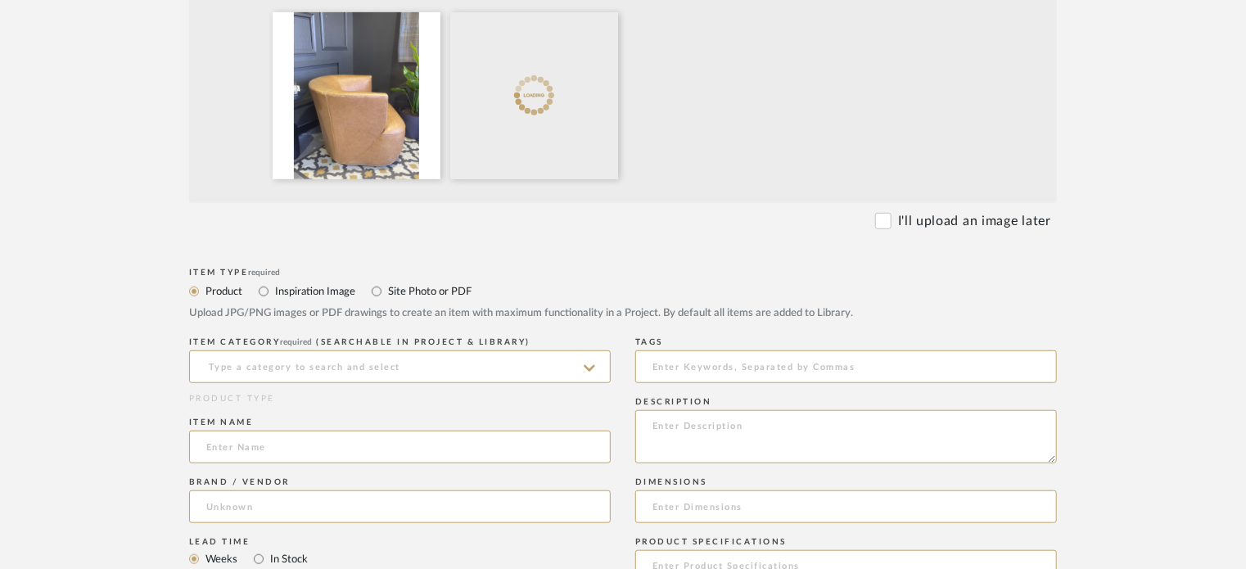
scroll to position [476, 0]
click at [389, 354] on input at bounding box center [400, 365] width 422 height 33
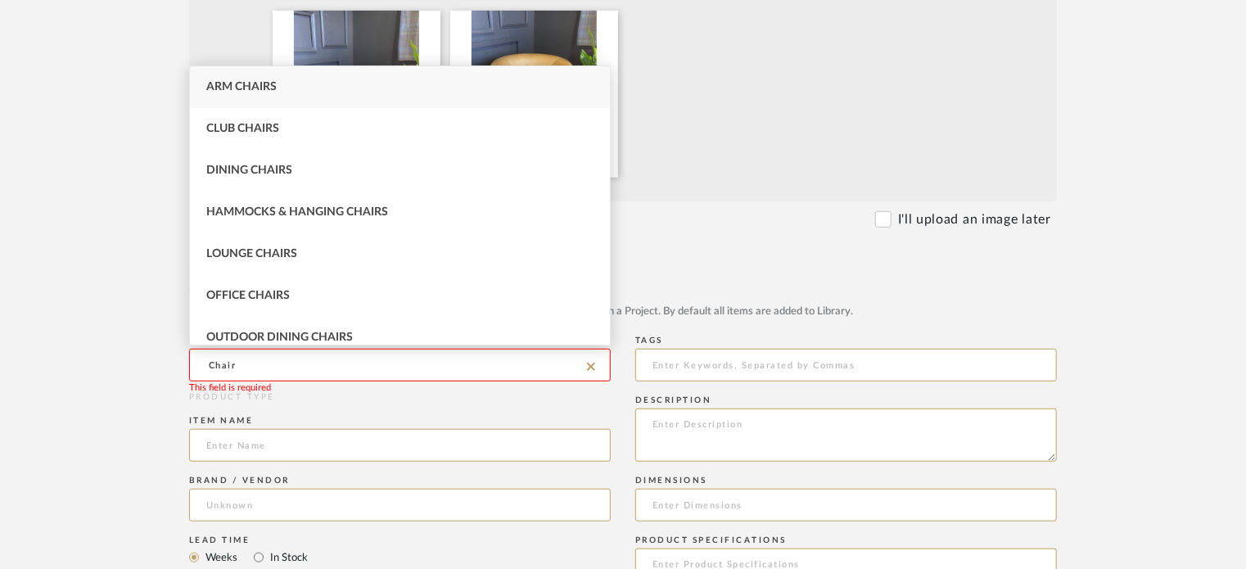
click at [318, 93] on div "Arm Chairs" at bounding box center [400, 87] width 420 height 42
type input "Arm Chairs"
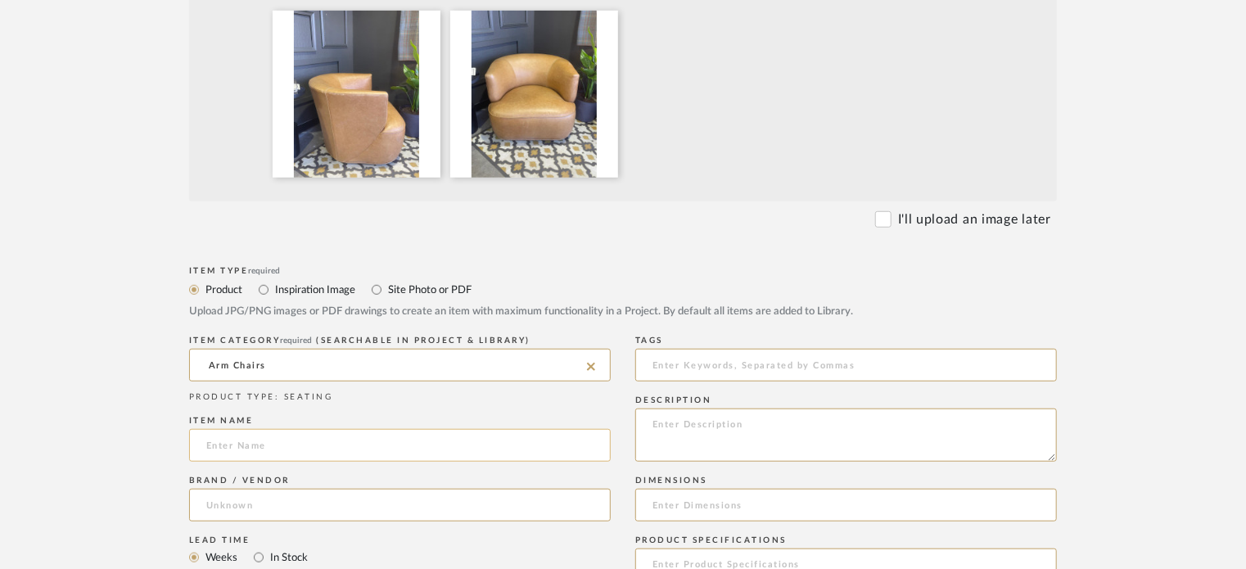
click at [293, 453] on input at bounding box center [400, 445] width 422 height 33
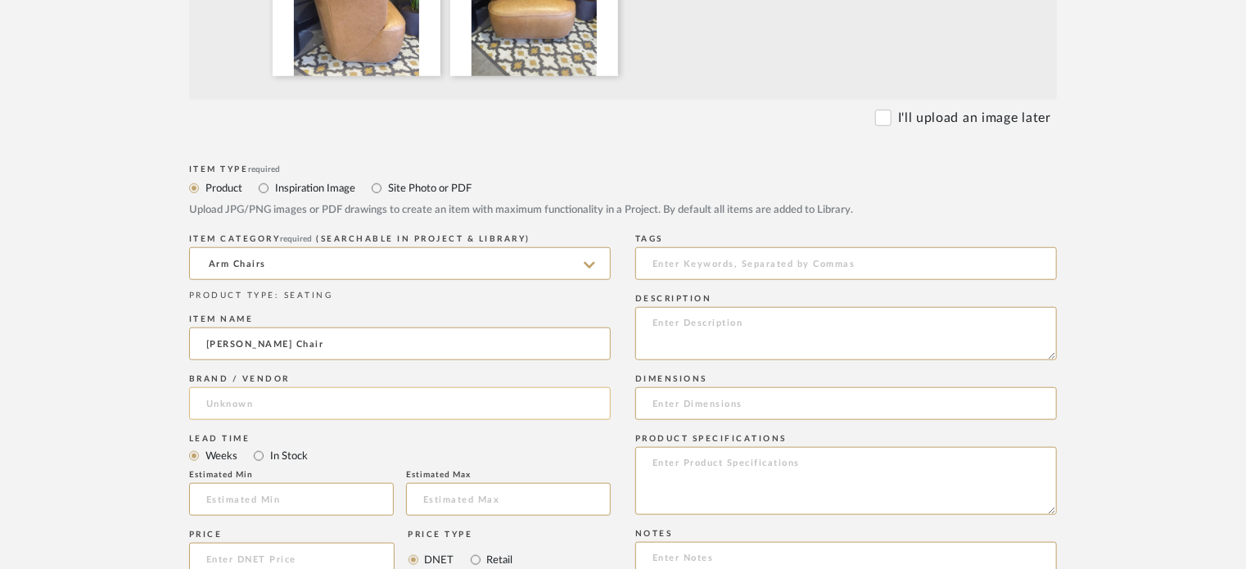
type input "[PERSON_NAME] Chair"
click at [241, 413] on input at bounding box center [400, 403] width 422 height 33
type input "Four Hands"
click at [296, 450] on mat-option "Four Hands" at bounding box center [400, 446] width 420 height 42
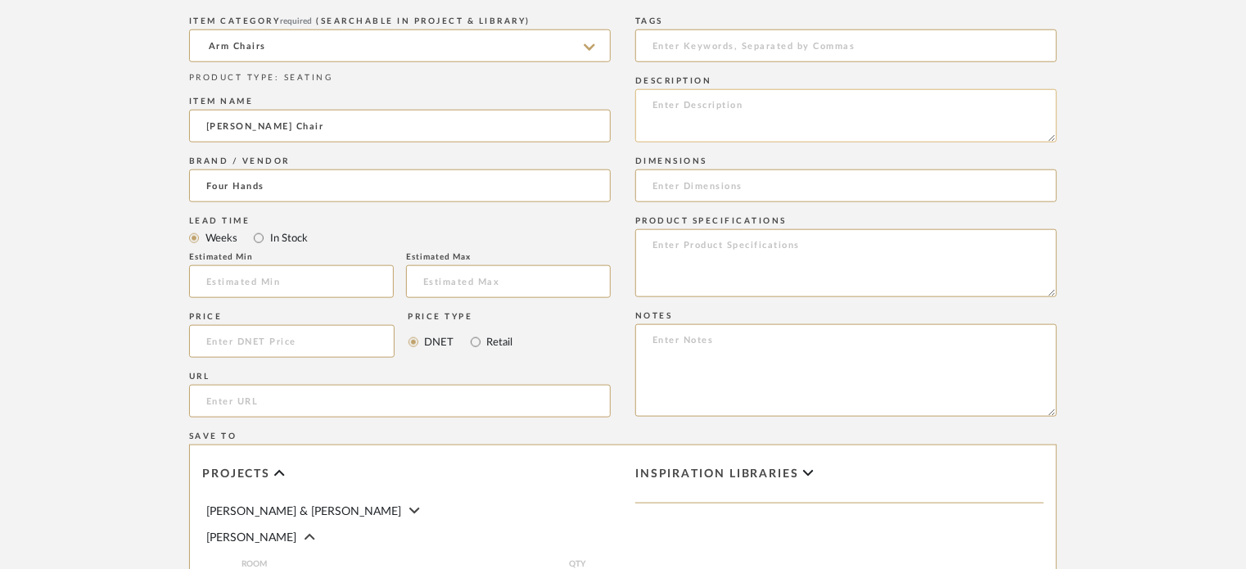
scroll to position [805, 0]
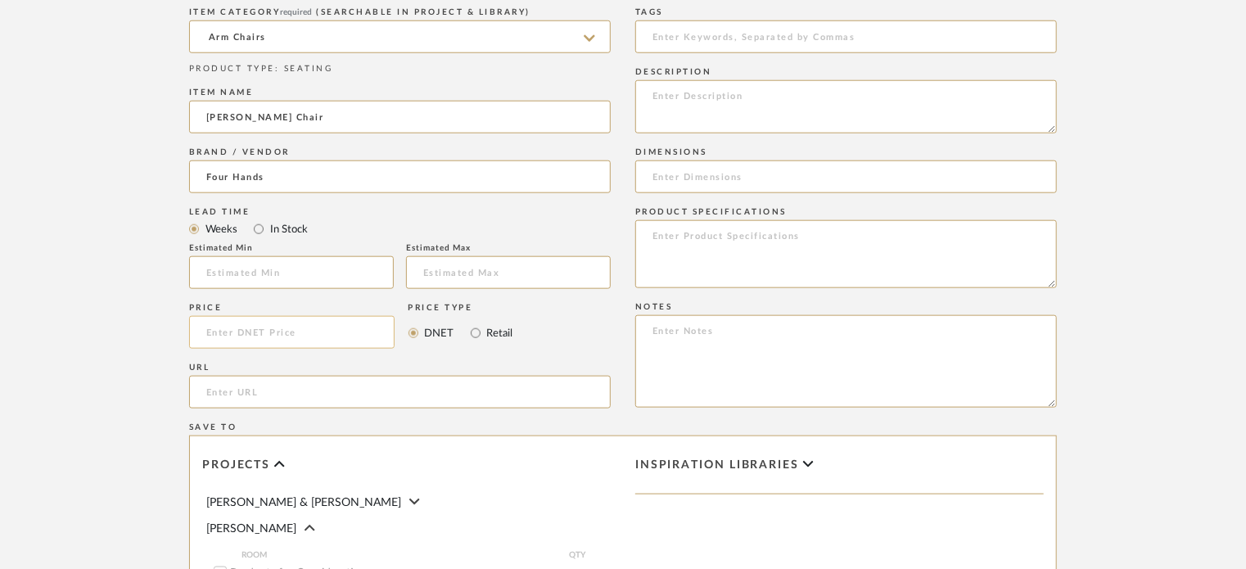
click at [268, 341] on input at bounding box center [291, 332] width 205 height 33
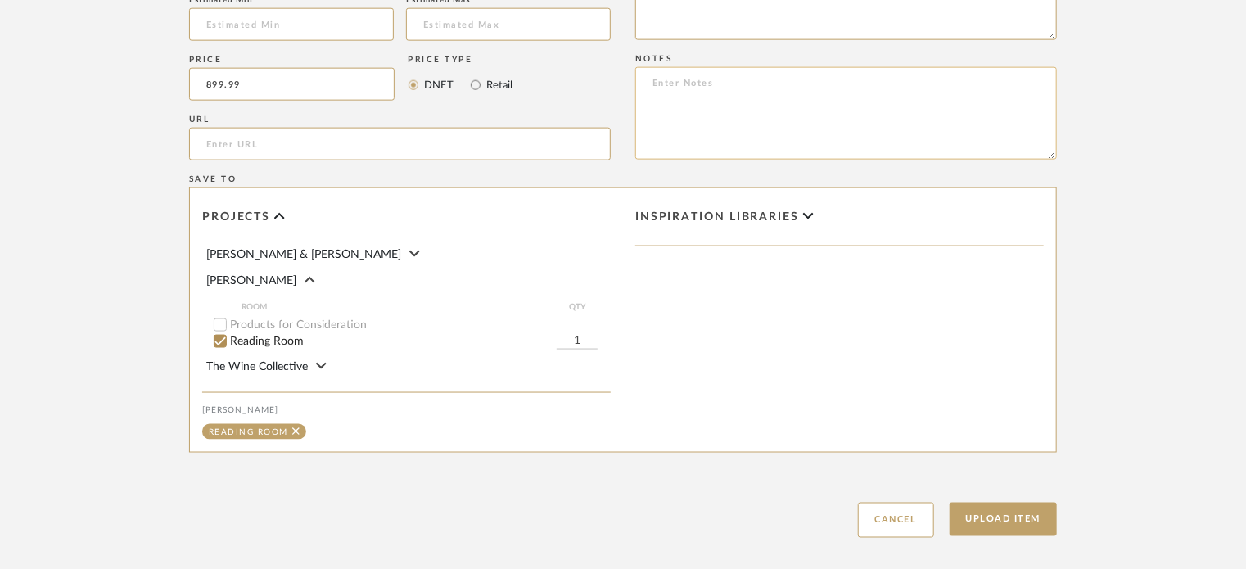
scroll to position [1063, 0]
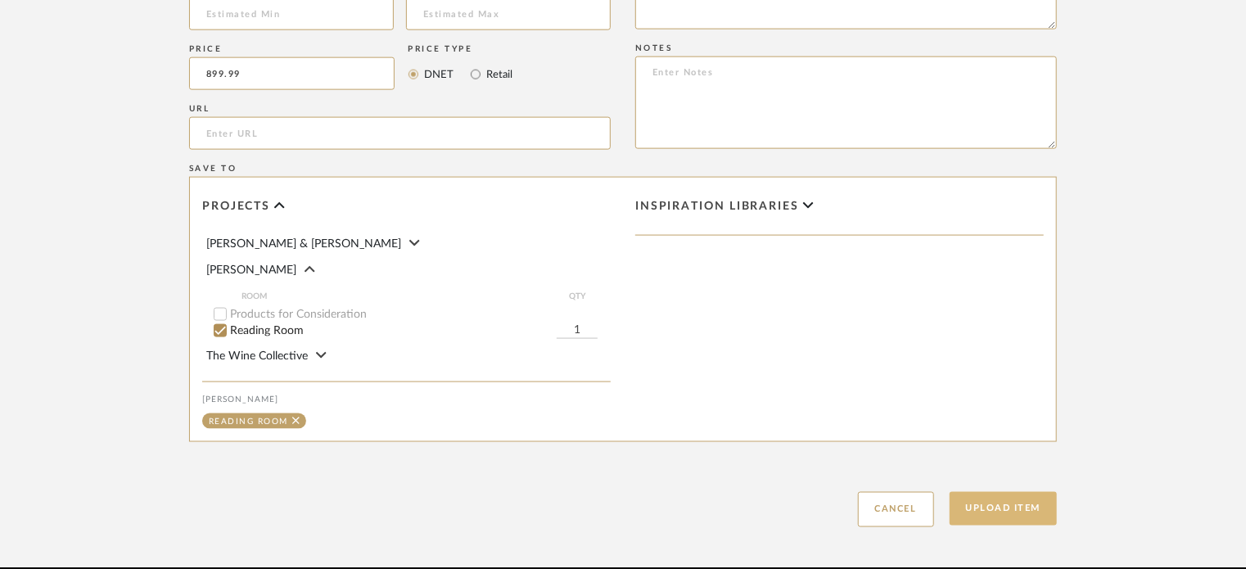
type input "$899.99"
click at [1009, 517] on button "Upload Item" at bounding box center [1004, 509] width 108 height 34
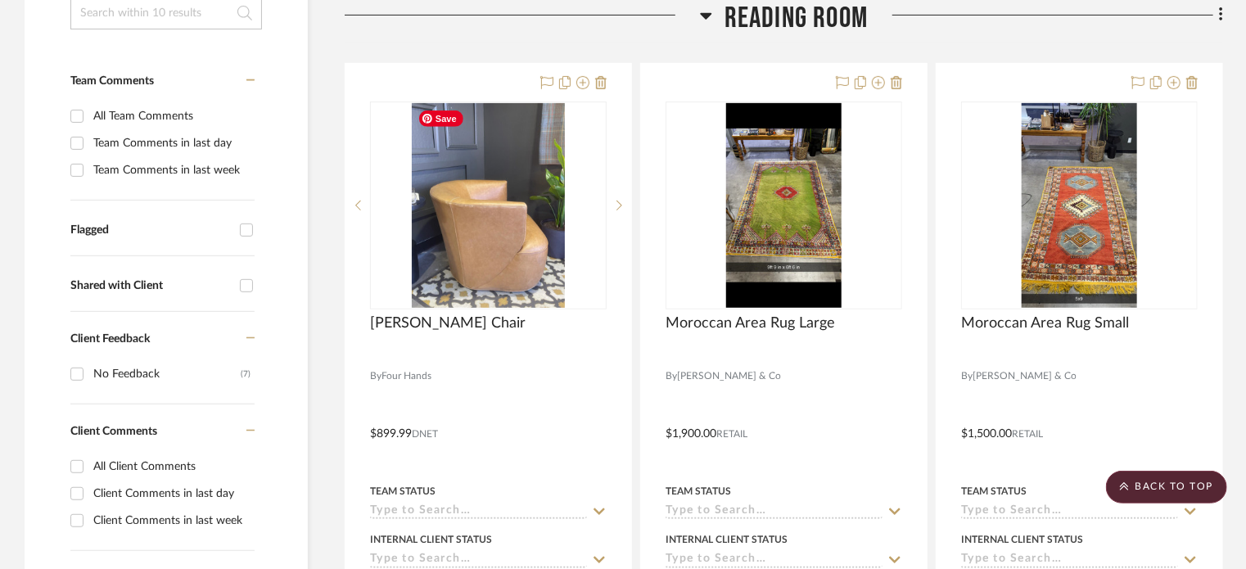
scroll to position [408, 0]
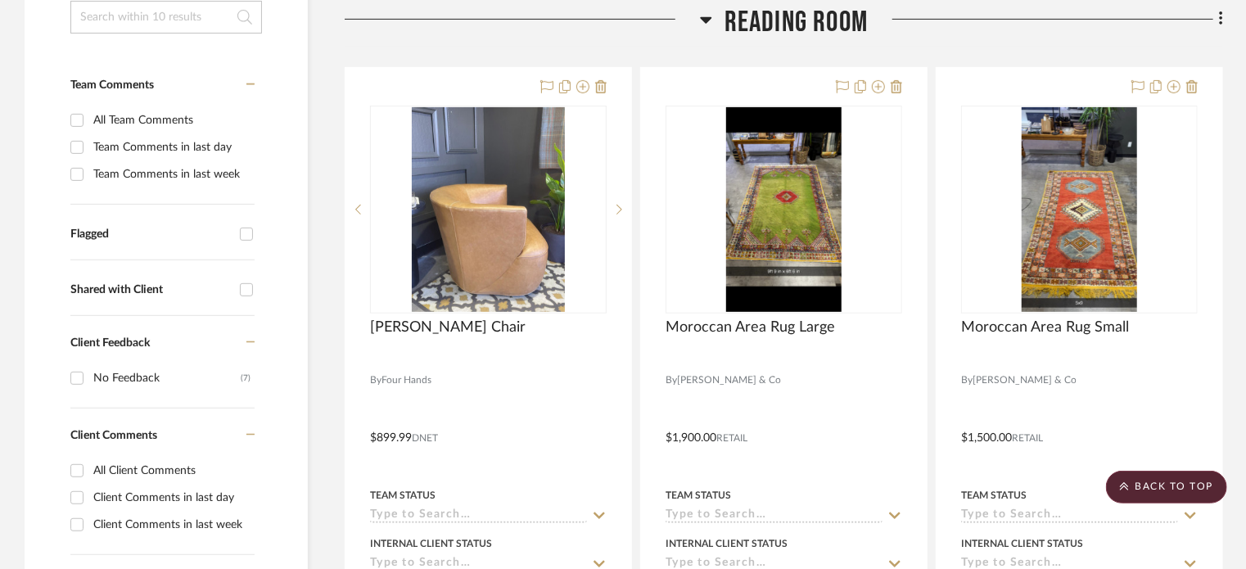
click at [1219, 19] on icon at bounding box center [1220, 19] width 3 height 14
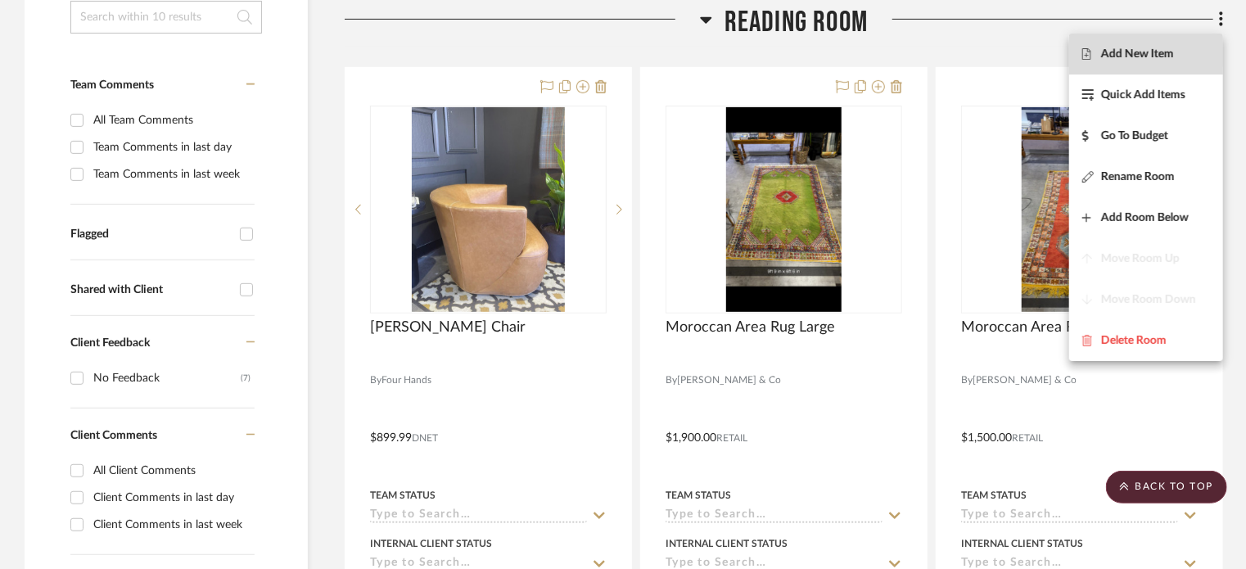
click at [1130, 54] on span "Add New Item" at bounding box center [1137, 54] width 73 height 14
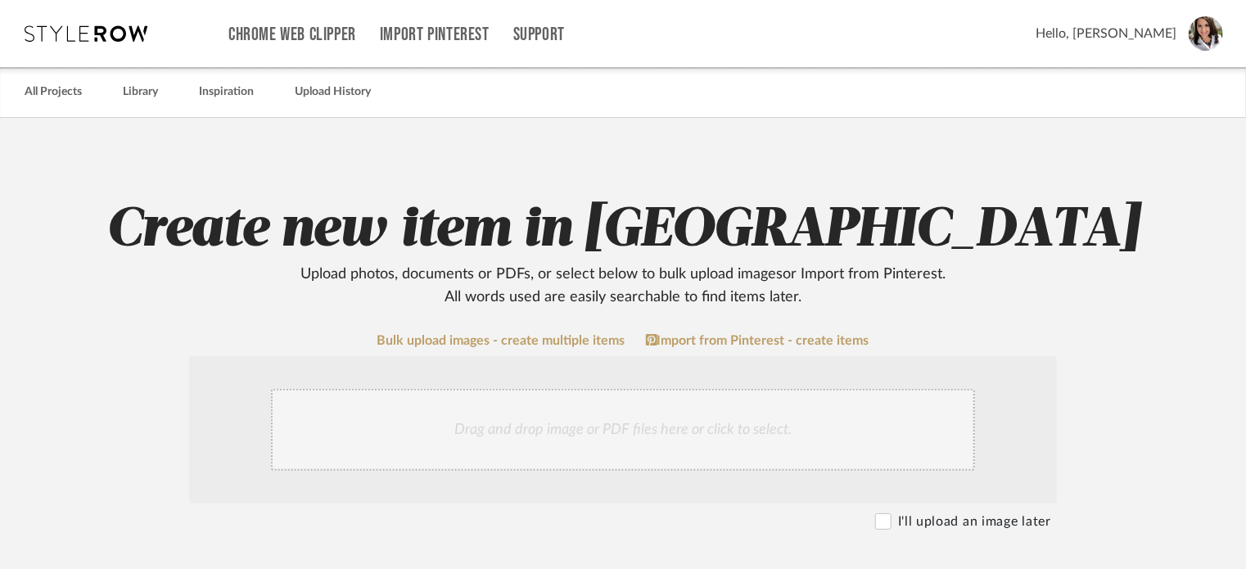
click at [629, 422] on div "Drag and drop image or PDF files here or click to select." at bounding box center [623, 430] width 704 height 82
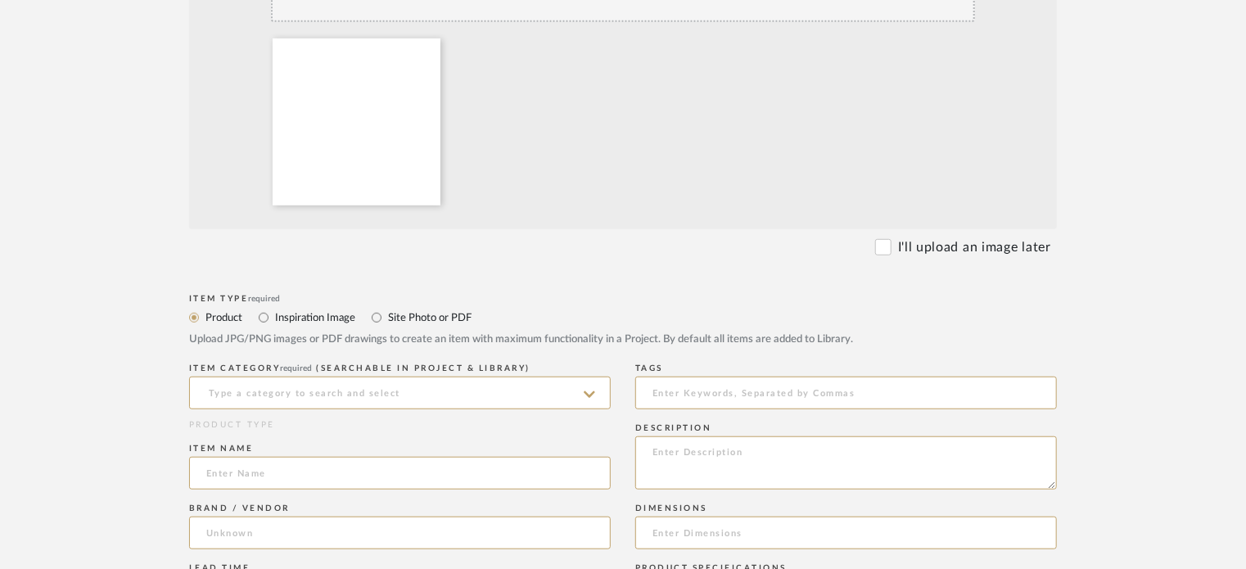
scroll to position [449, 0]
click at [476, 398] on input at bounding box center [400, 393] width 422 height 33
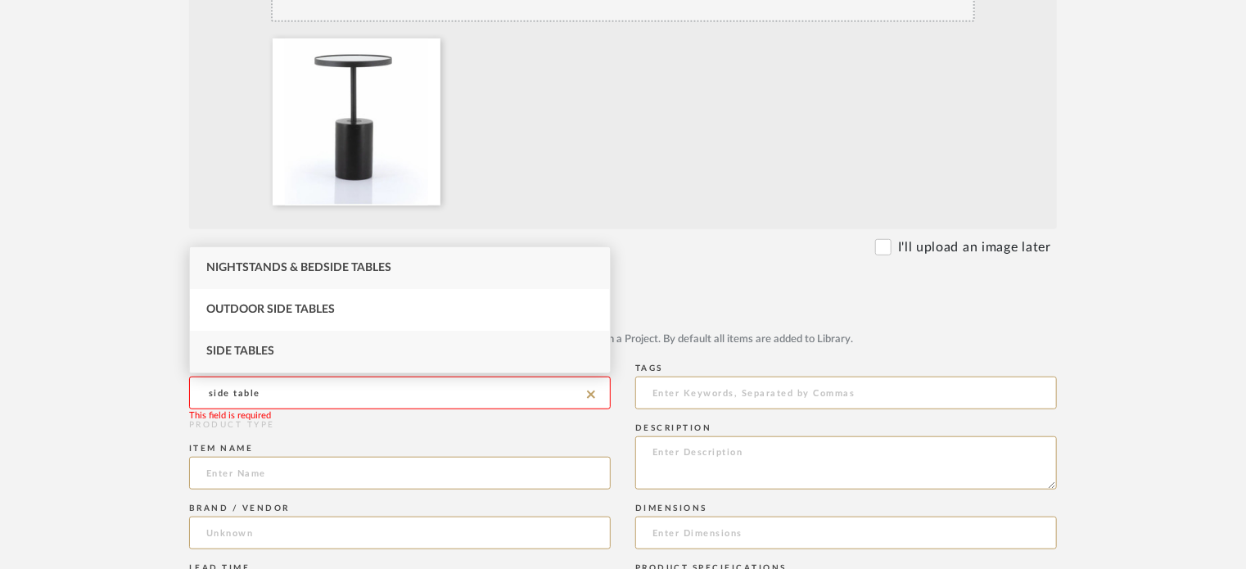
click at [360, 363] on div "Side Tables" at bounding box center [400, 352] width 420 height 42
type input "Side Tables"
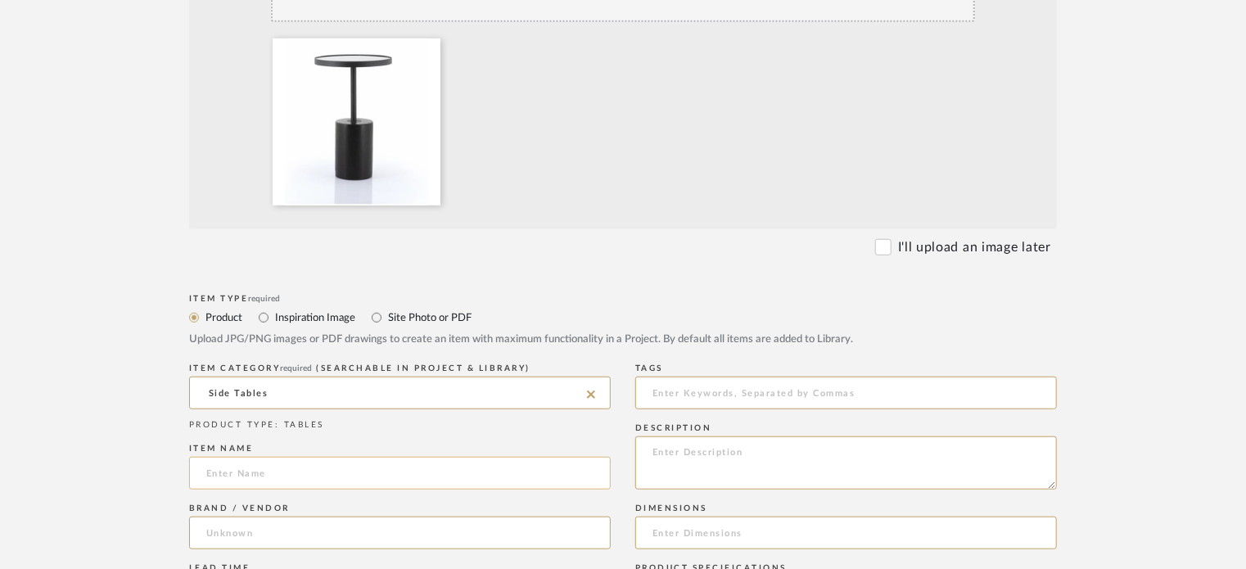
click at [305, 468] on input at bounding box center [400, 473] width 422 height 33
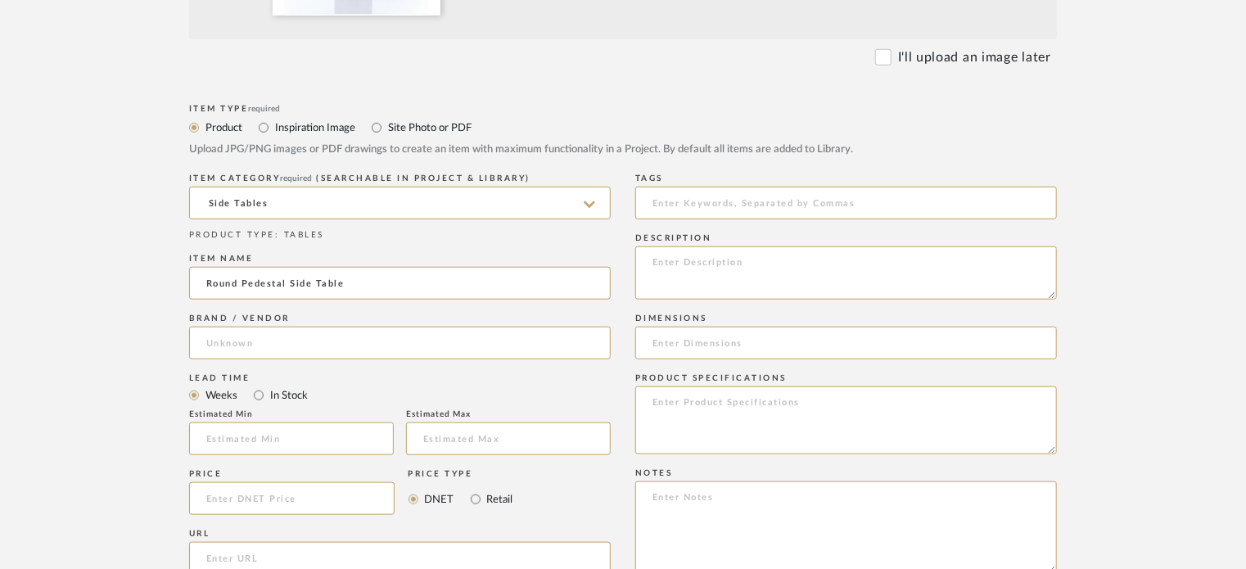
scroll to position [645, 0]
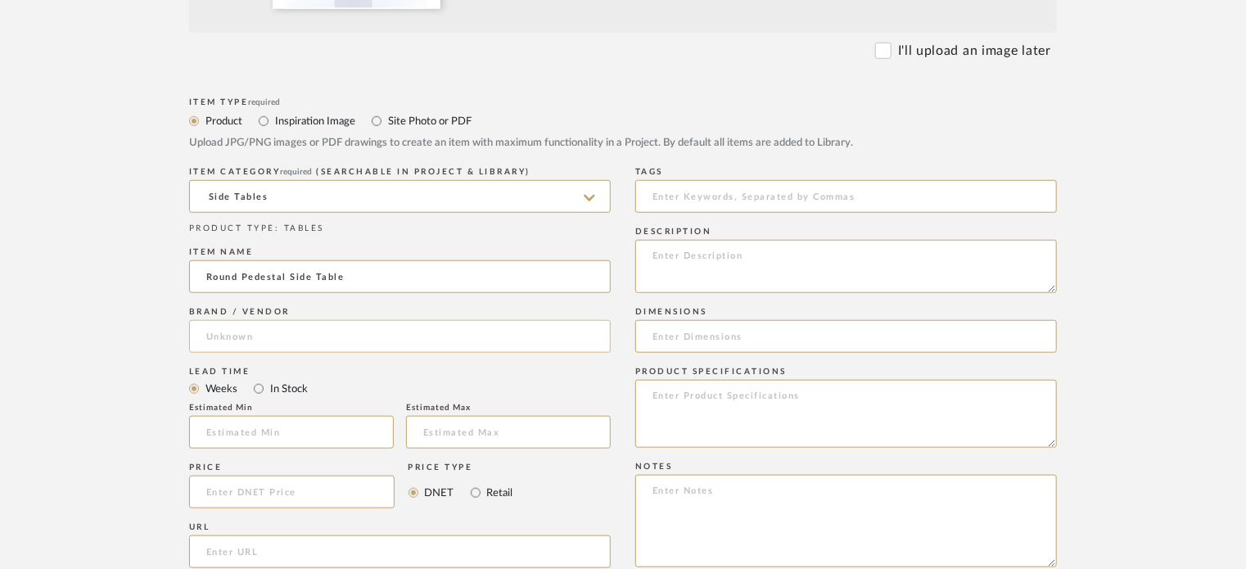
type input "Round Pedestal Side Table"
click at [300, 333] on input at bounding box center [400, 336] width 422 height 33
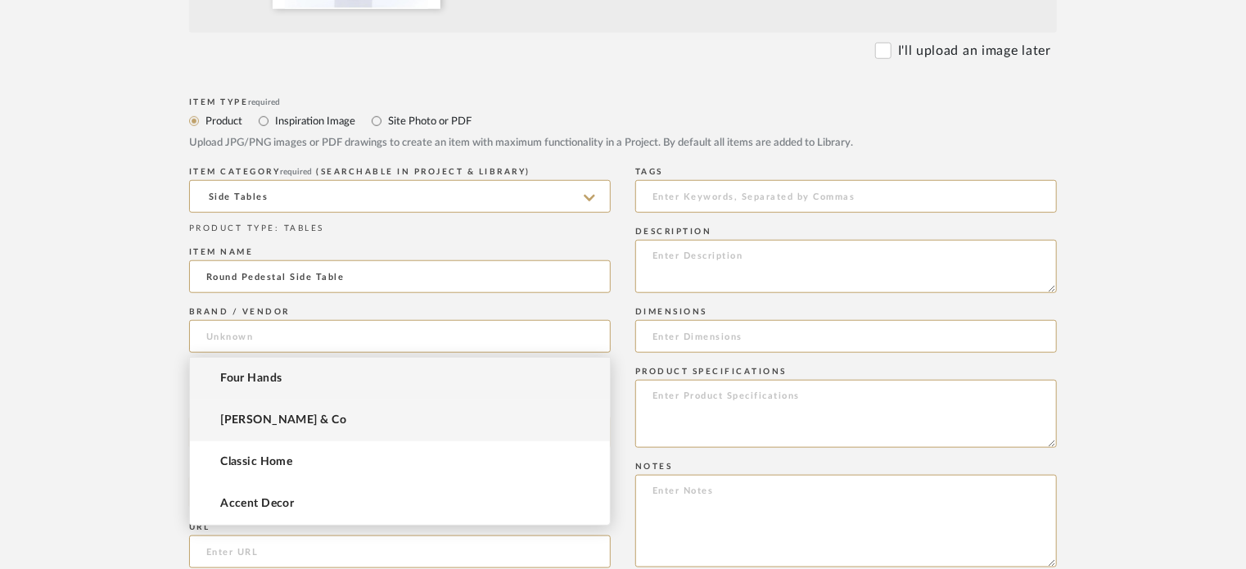
click at [290, 422] on span "[PERSON_NAME] & Co" at bounding box center [283, 420] width 126 height 14
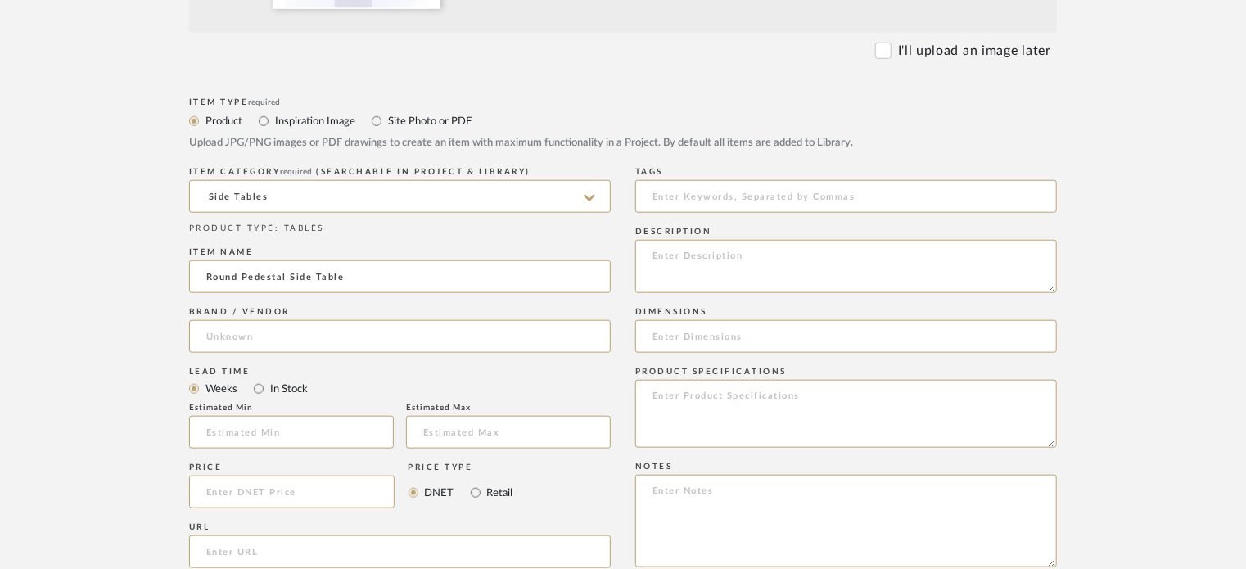
type input "[PERSON_NAME] & Co"
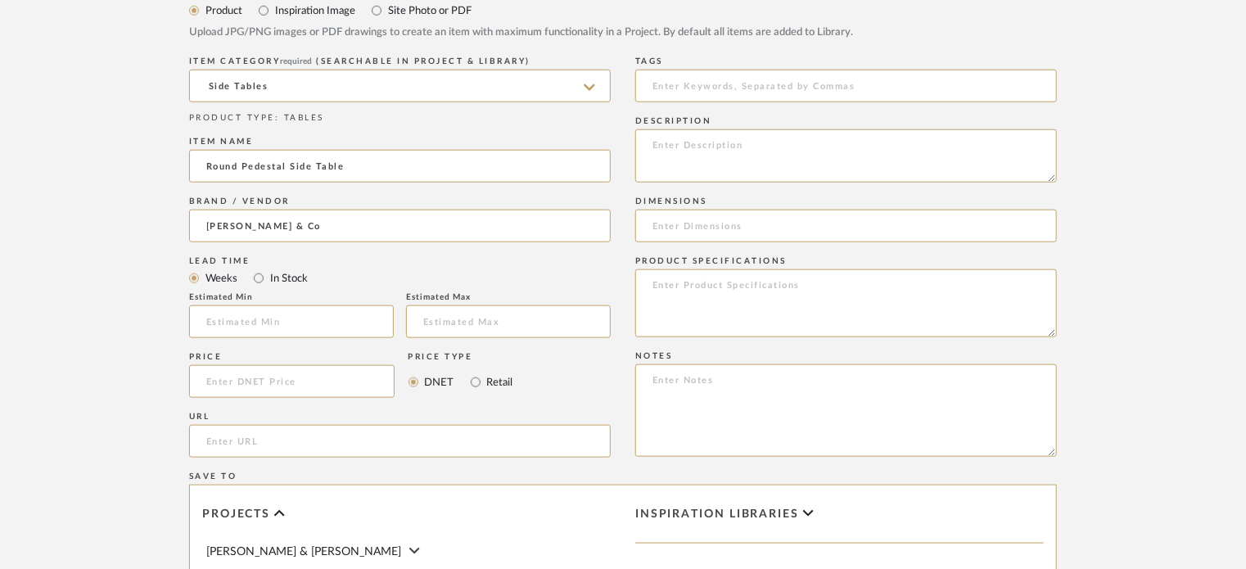
scroll to position [776, 0]
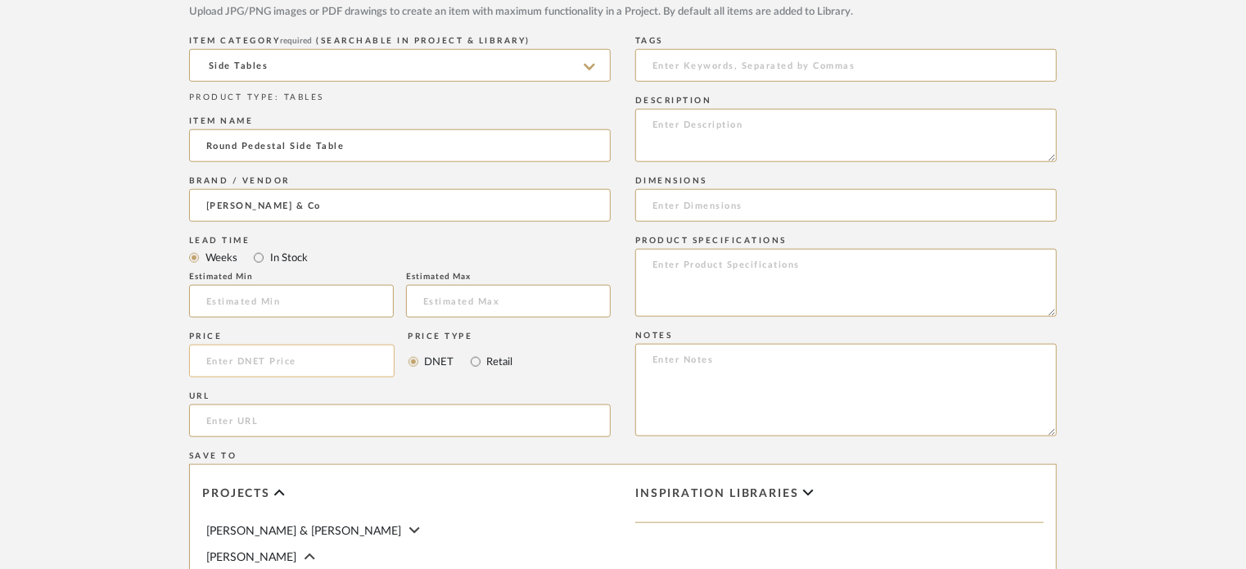
click at [244, 366] on input at bounding box center [291, 361] width 205 height 33
type input "$237.00"
click at [468, 363] on input "Retail" at bounding box center [476, 362] width 20 height 20
radio input "true"
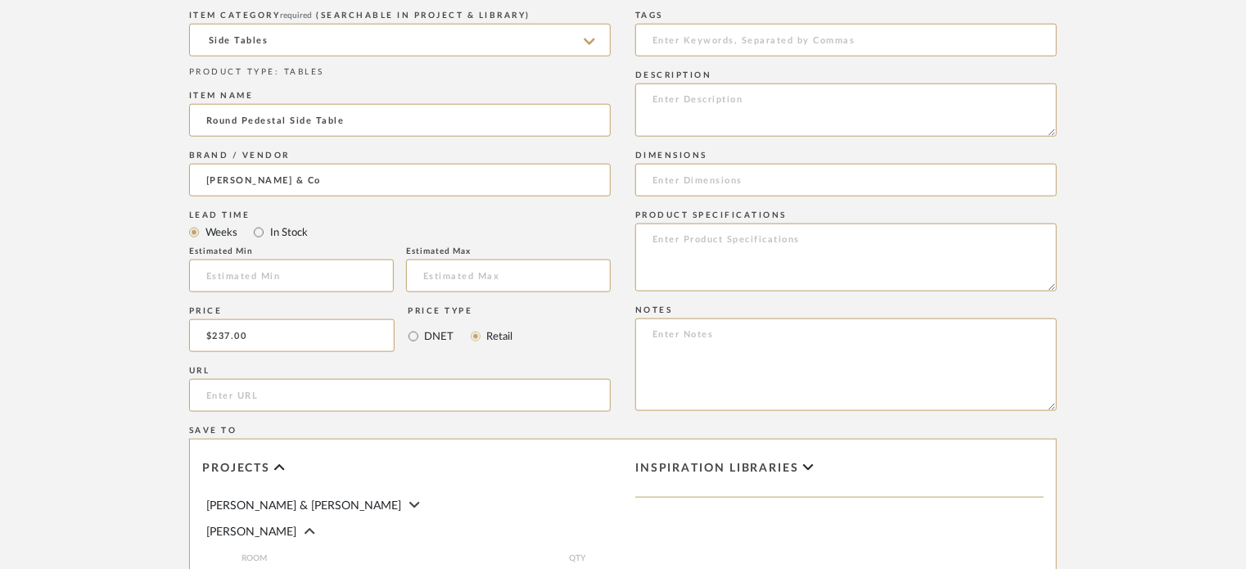
scroll to position [871, 0]
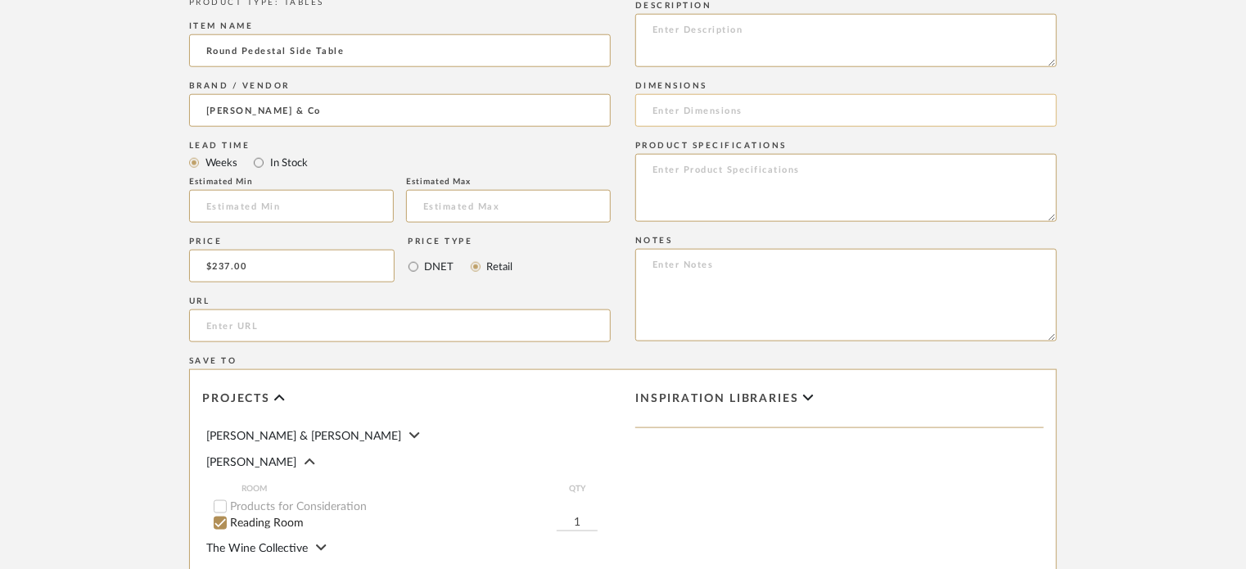
click at [669, 105] on input at bounding box center [846, 110] width 422 height 33
paste input "W16 x D16 x 25Hin"
type input "W16 x D16 x 25Hin"
click at [712, 314] on textarea at bounding box center [846, 295] width 422 height 92
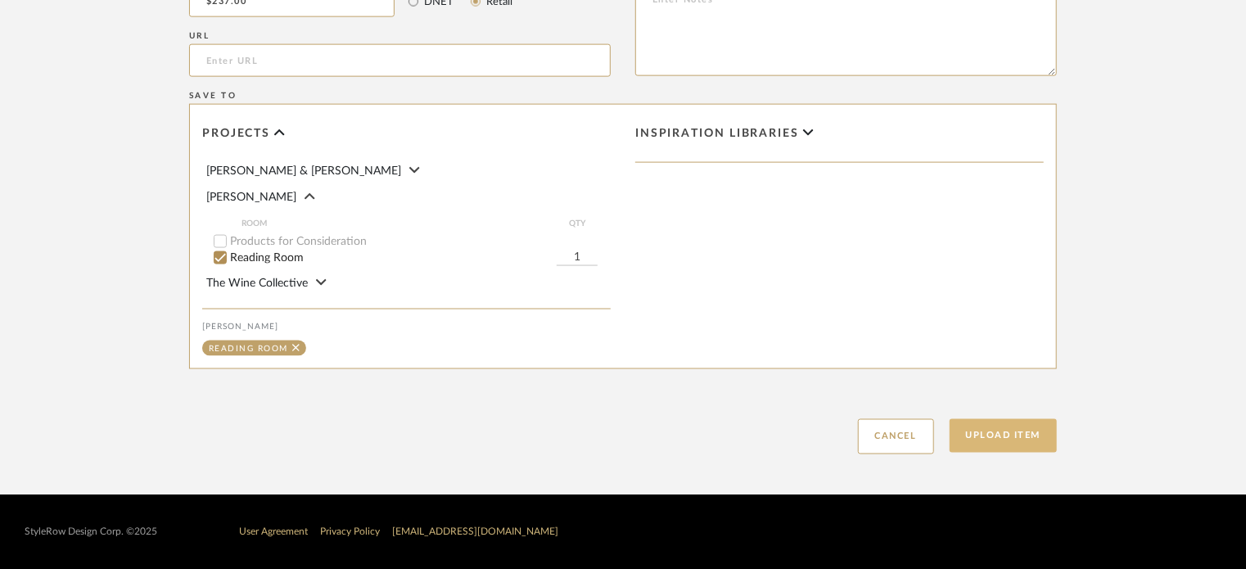
click at [993, 426] on button "Upload Item" at bounding box center [1004, 436] width 108 height 34
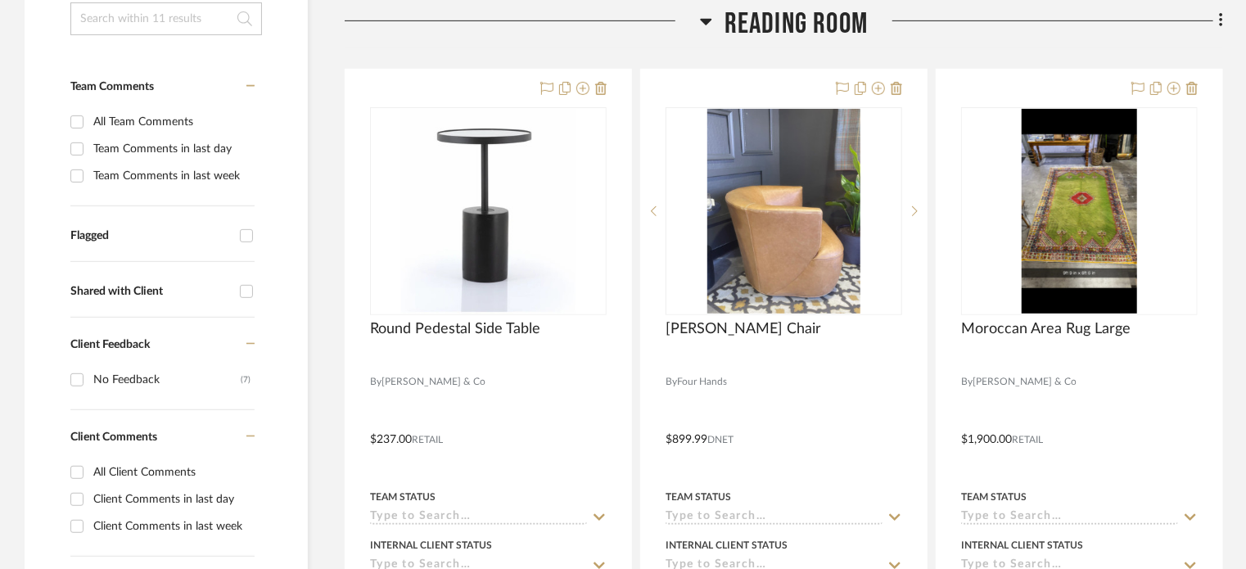
scroll to position [411, 0]
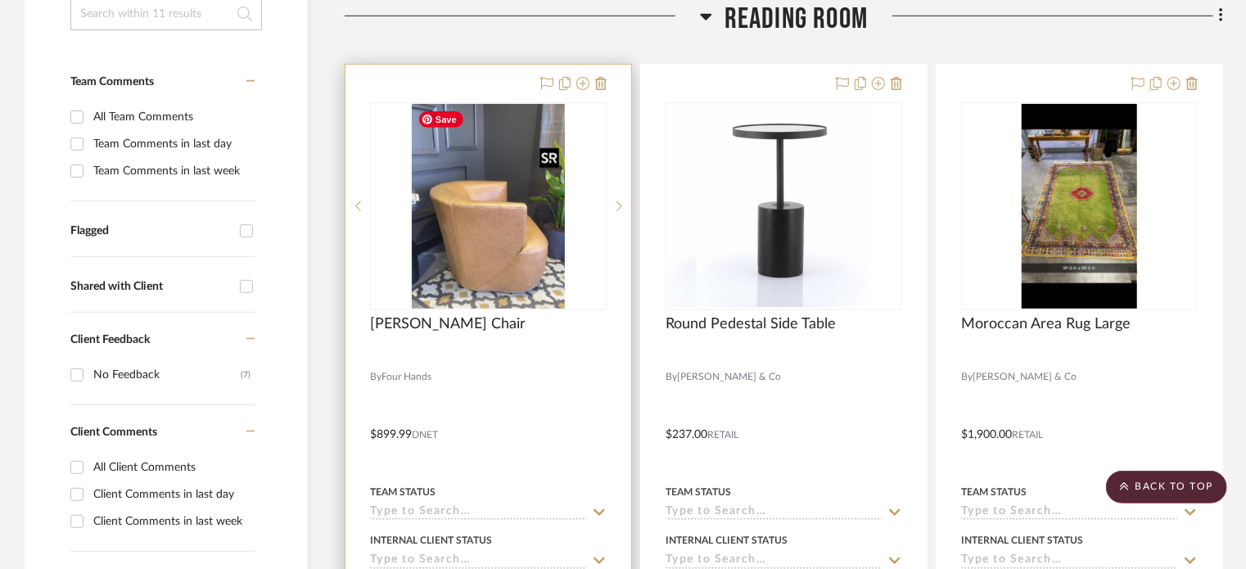
click at [498, 245] on img "0" at bounding box center [489, 206] width 154 height 205
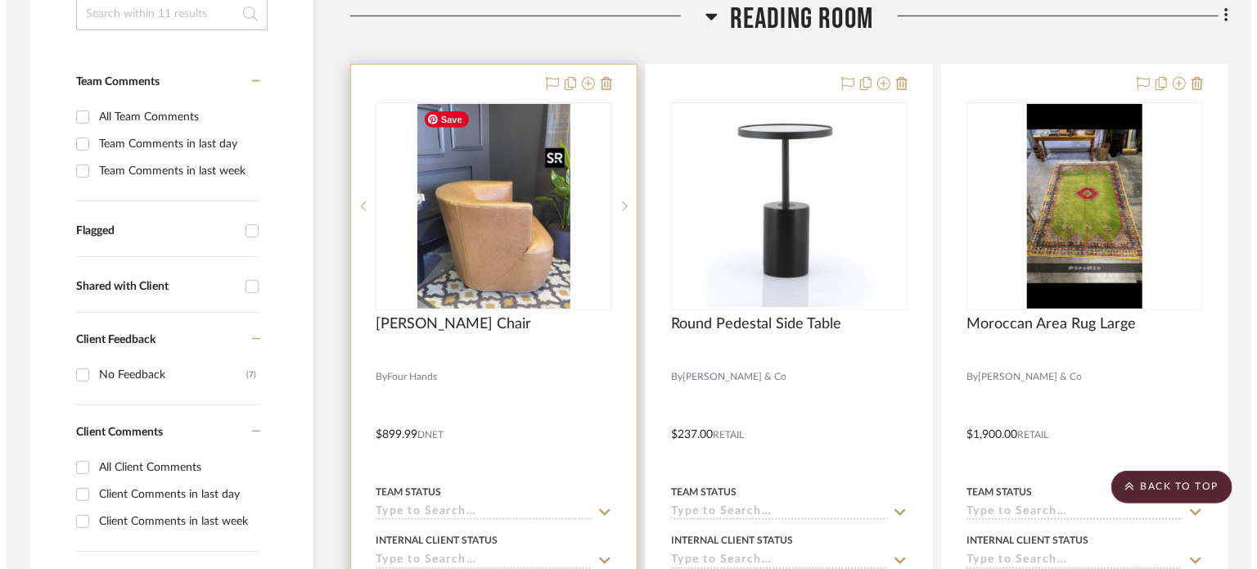
scroll to position [0, 0]
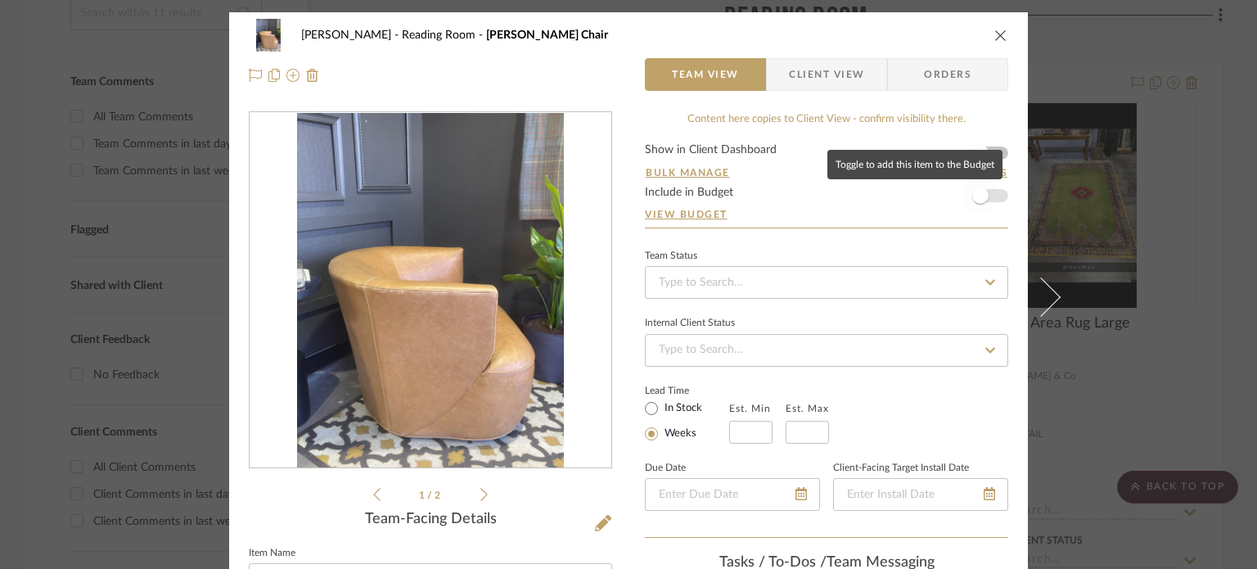
click at [981, 183] on span "button" at bounding box center [981, 196] width 36 height 36
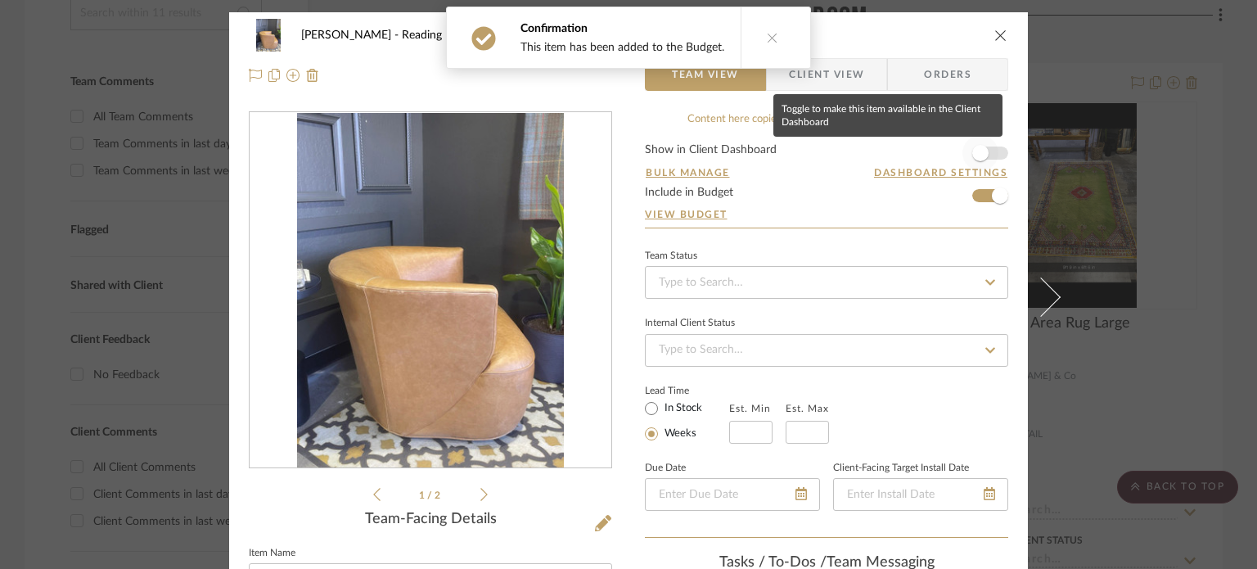
click at [979, 156] on span "button" at bounding box center [980, 153] width 16 height 16
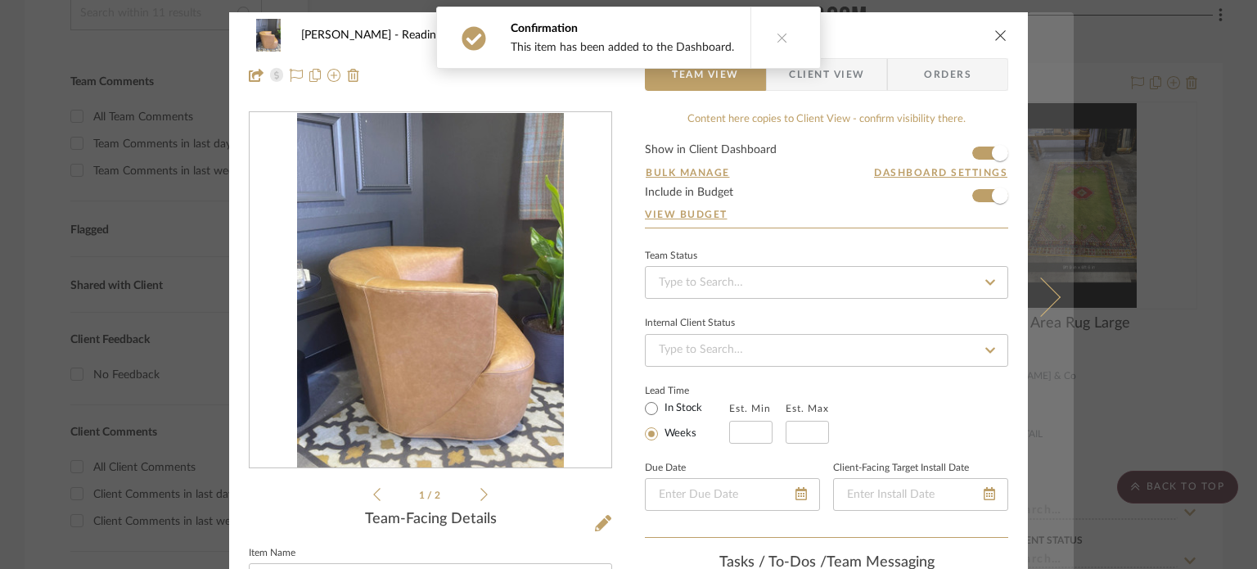
click at [1043, 299] on icon at bounding box center [1041, 296] width 39 height 39
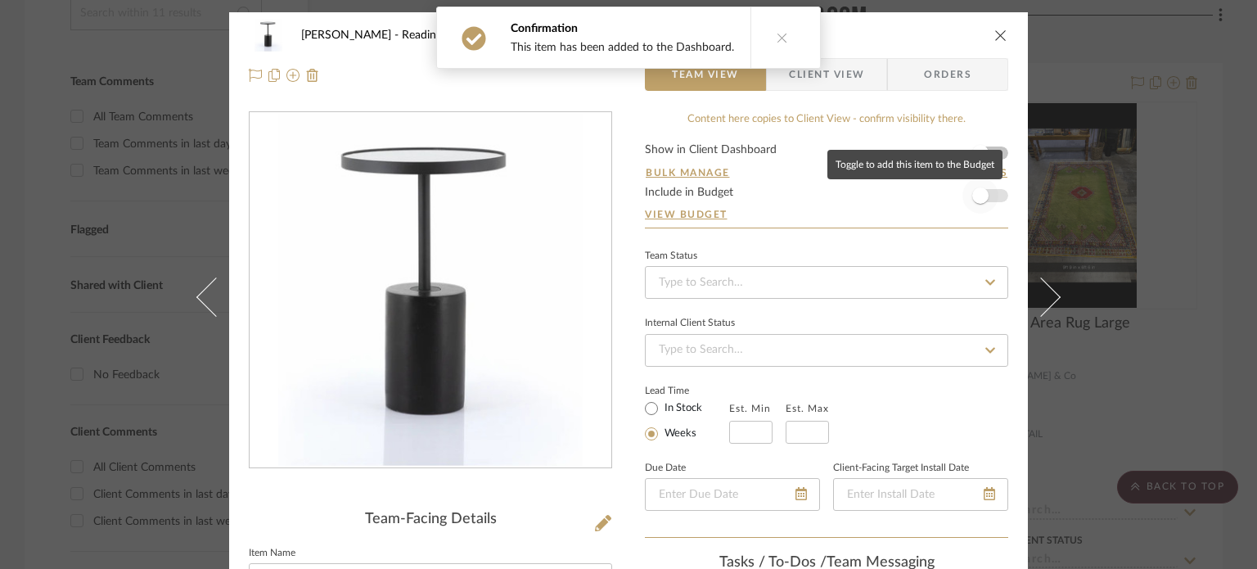
click at [977, 186] on span "button" at bounding box center [981, 196] width 36 height 36
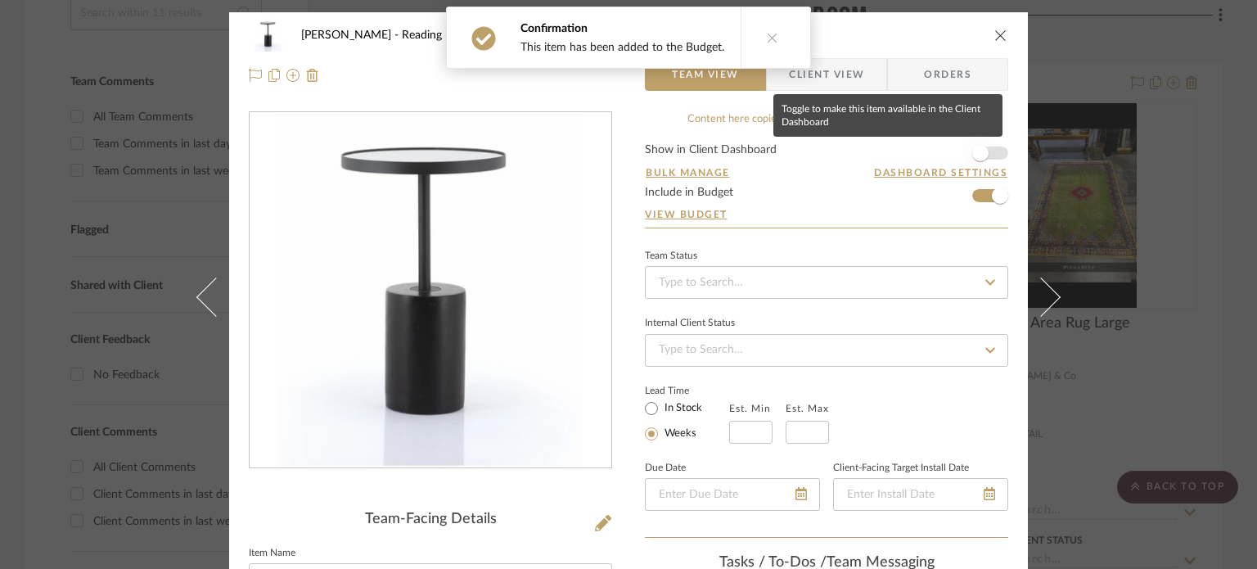
click at [978, 147] on span "button" at bounding box center [980, 153] width 16 height 16
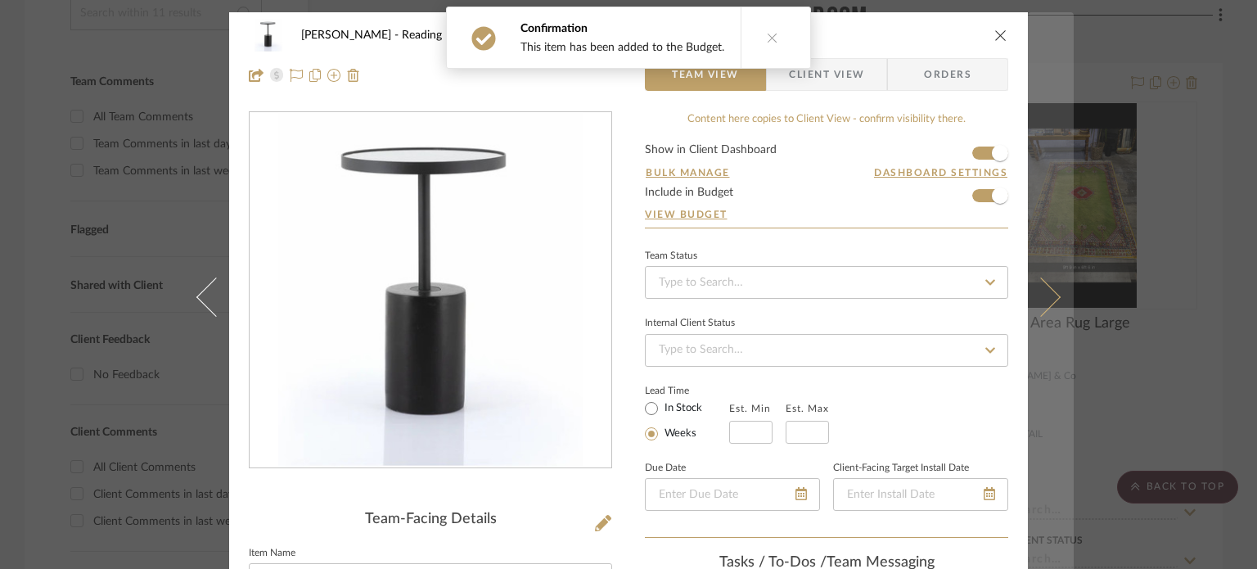
click at [1033, 301] on icon at bounding box center [1041, 296] width 39 height 39
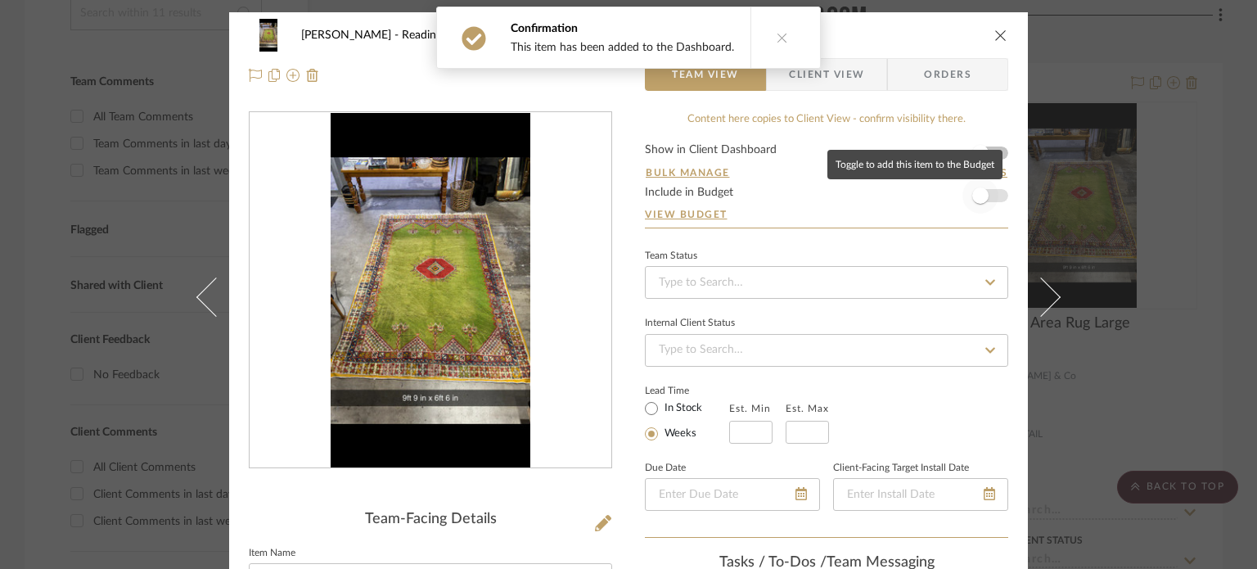
click at [976, 209] on span "button" at bounding box center [981, 196] width 36 height 36
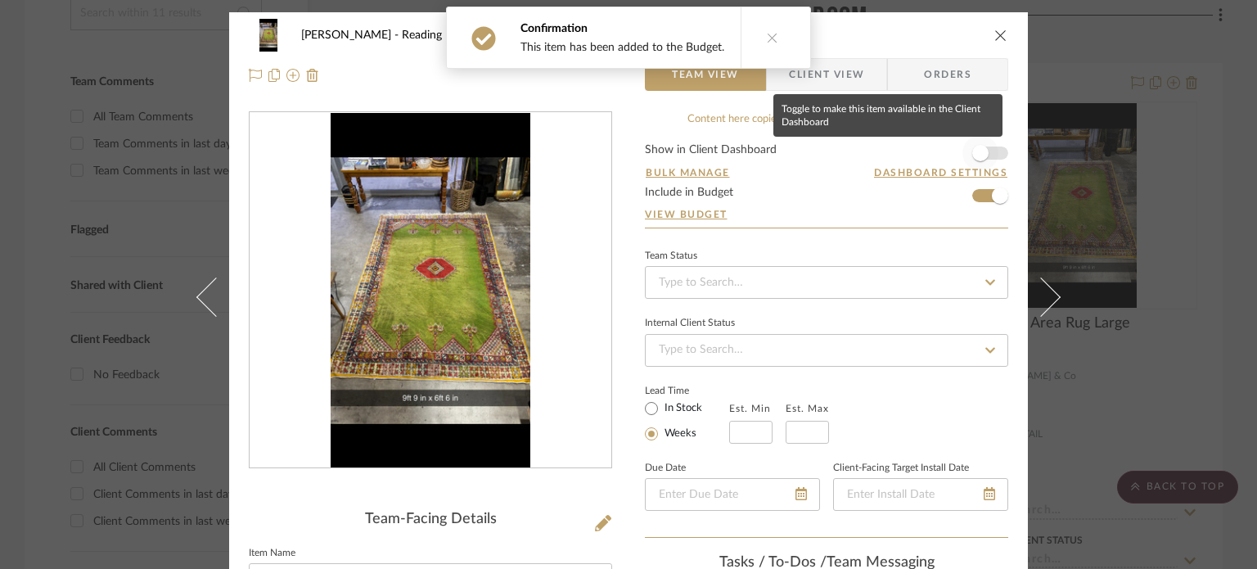
click at [981, 152] on span "button" at bounding box center [980, 153] width 16 height 16
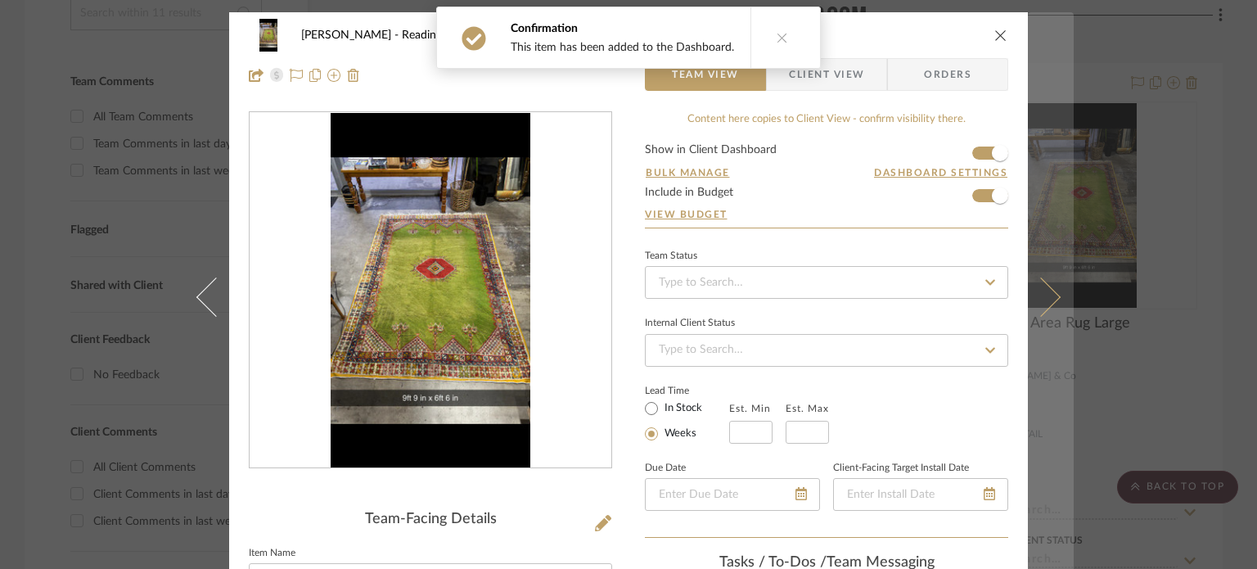
click at [1042, 282] on button at bounding box center [1051, 296] width 46 height 569
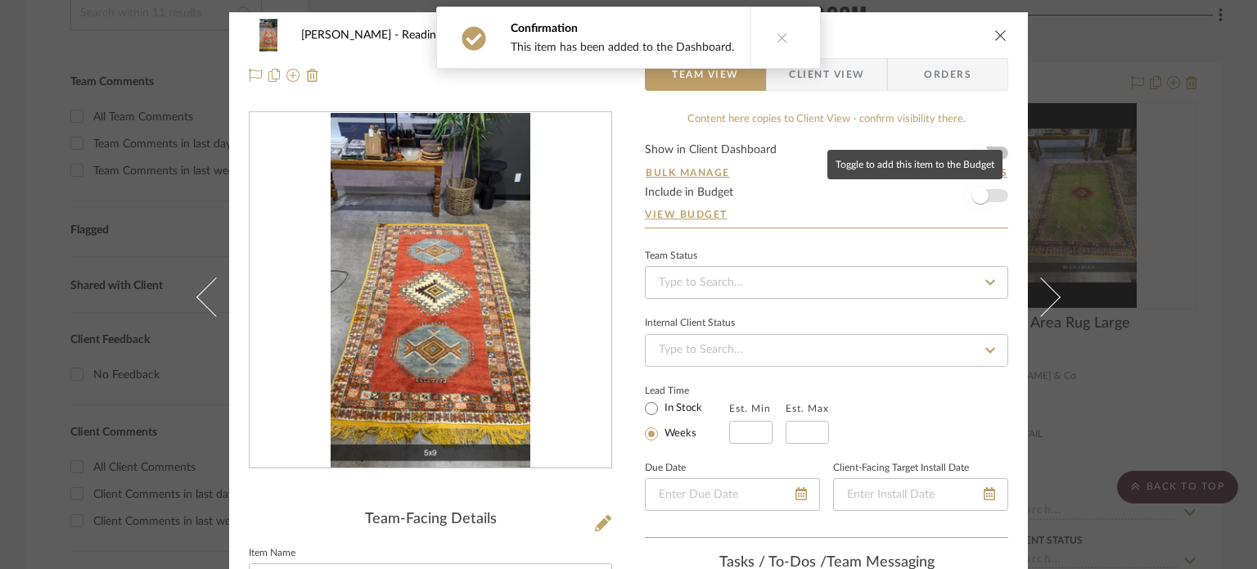
click at [982, 202] on span "button" at bounding box center [981, 196] width 36 height 36
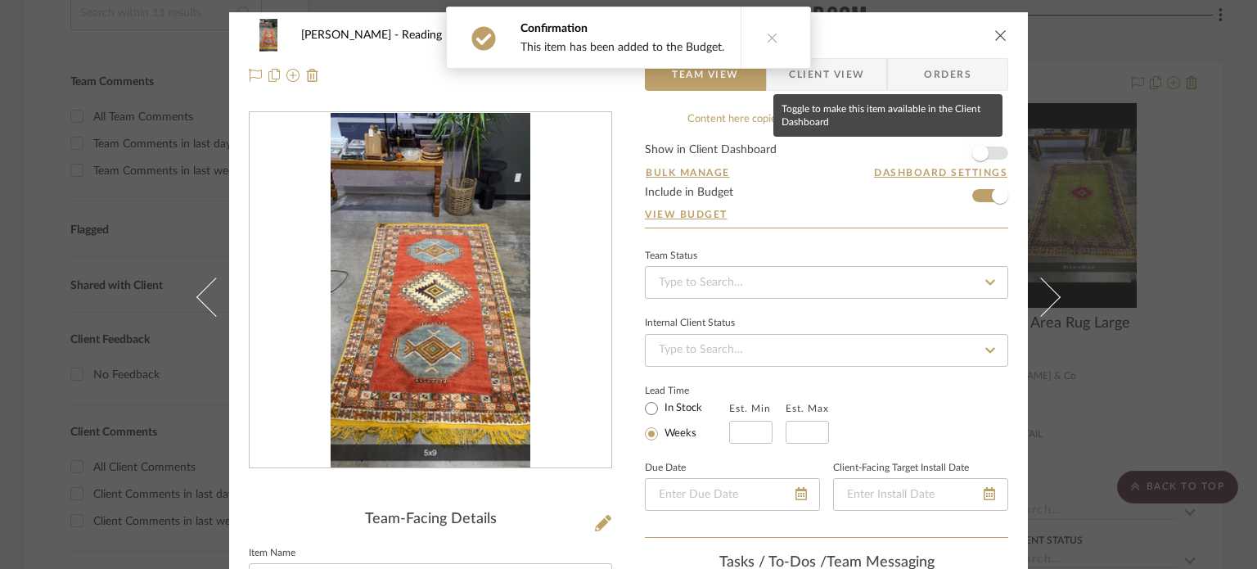
click at [981, 150] on span "button" at bounding box center [980, 153] width 16 height 16
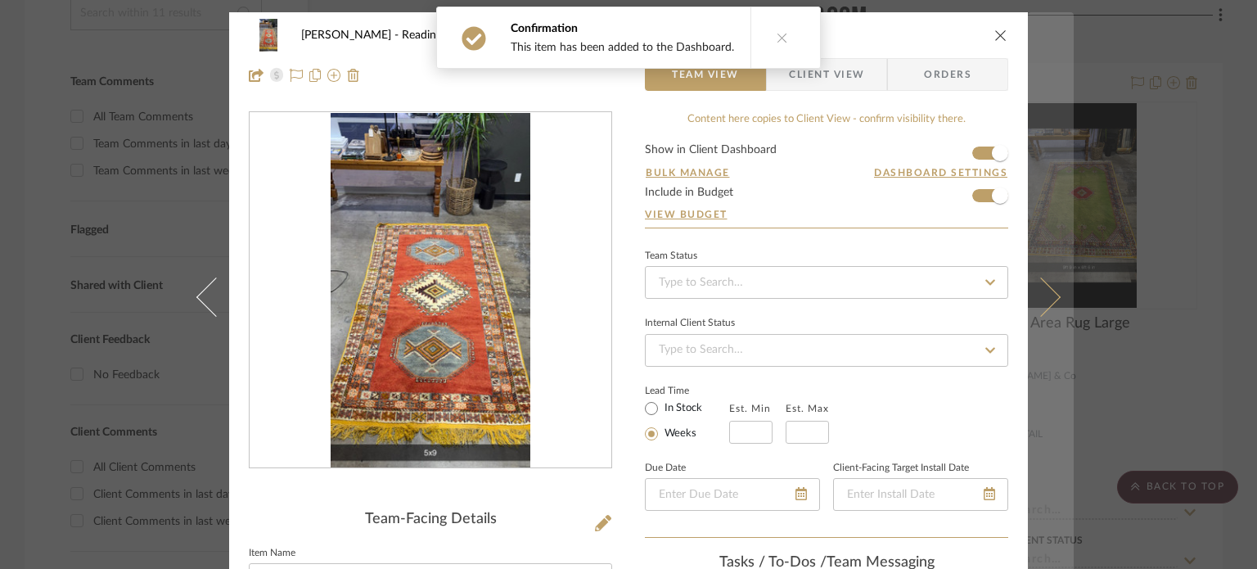
click at [1048, 294] on icon at bounding box center [1041, 296] width 39 height 39
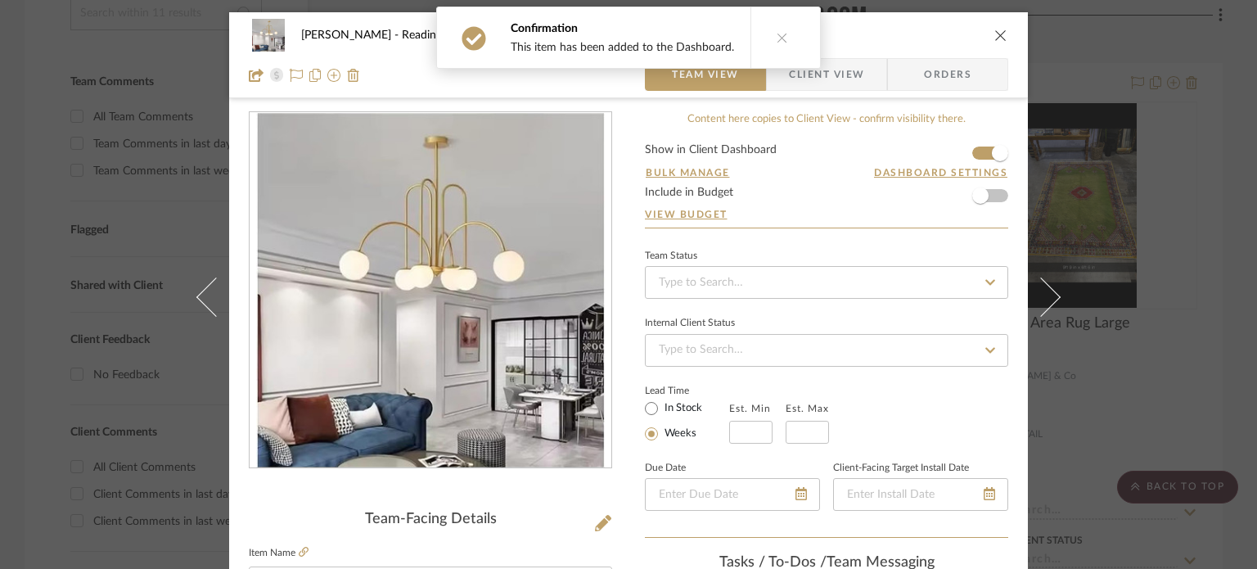
scroll to position [29, 0]
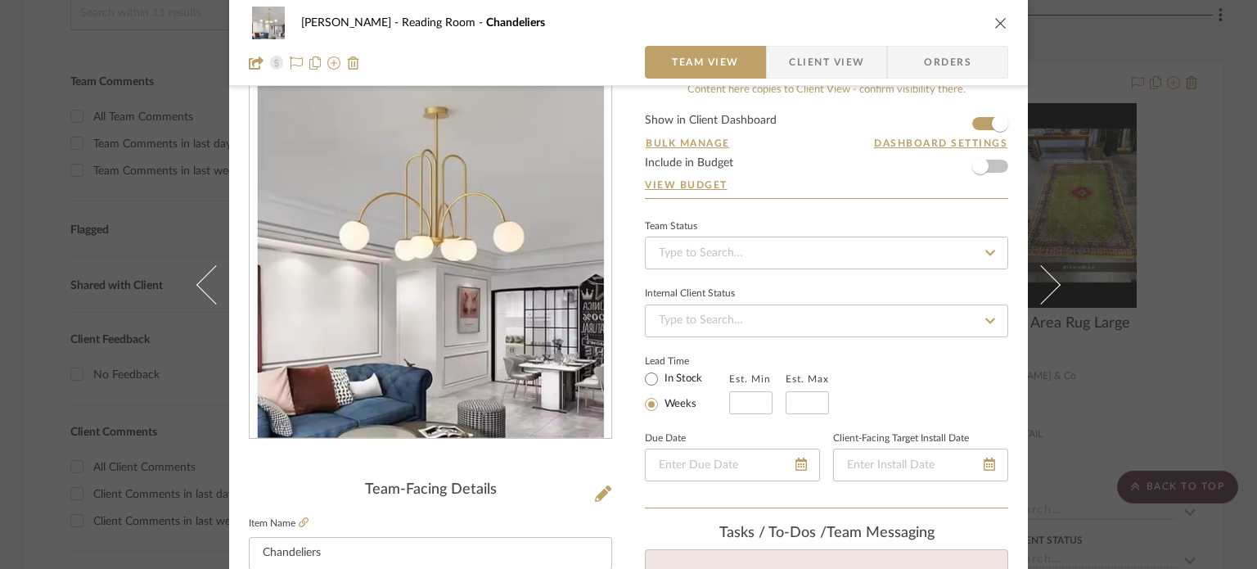
click at [996, 23] on icon "close" at bounding box center [1001, 22] width 13 height 13
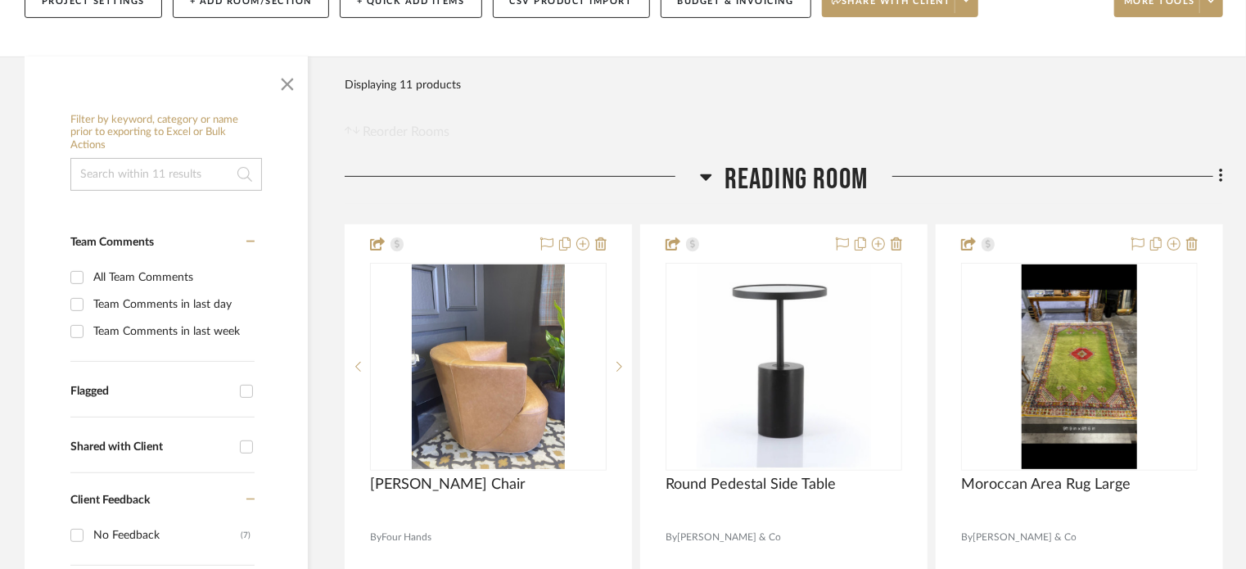
scroll to position [259, 0]
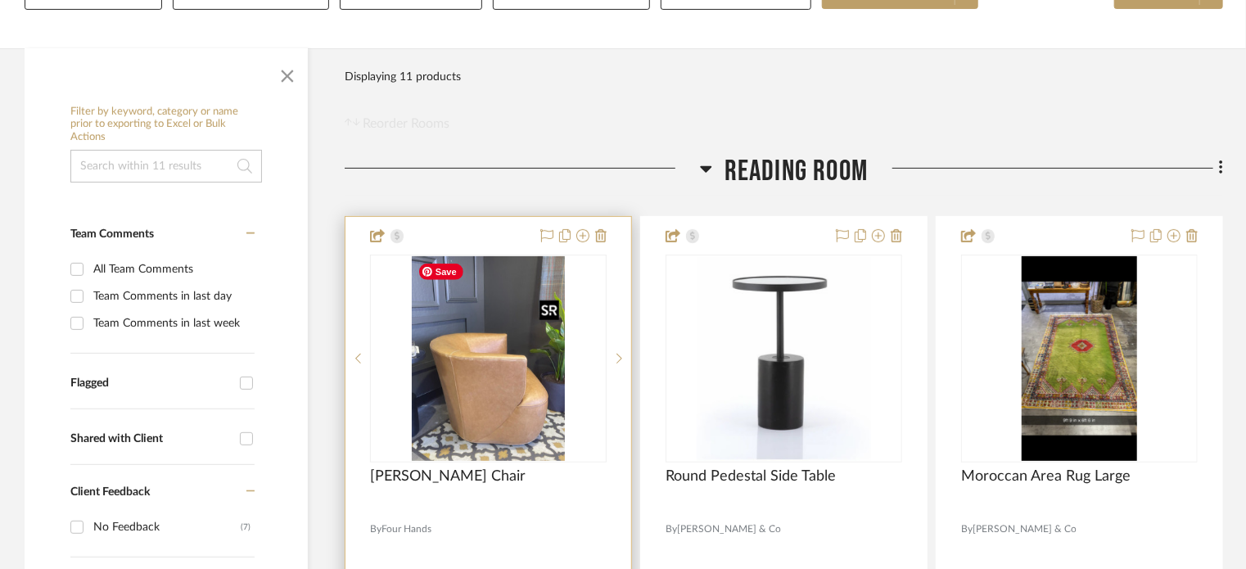
click at [488, 444] on img "0" at bounding box center [489, 358] width 154 height 205
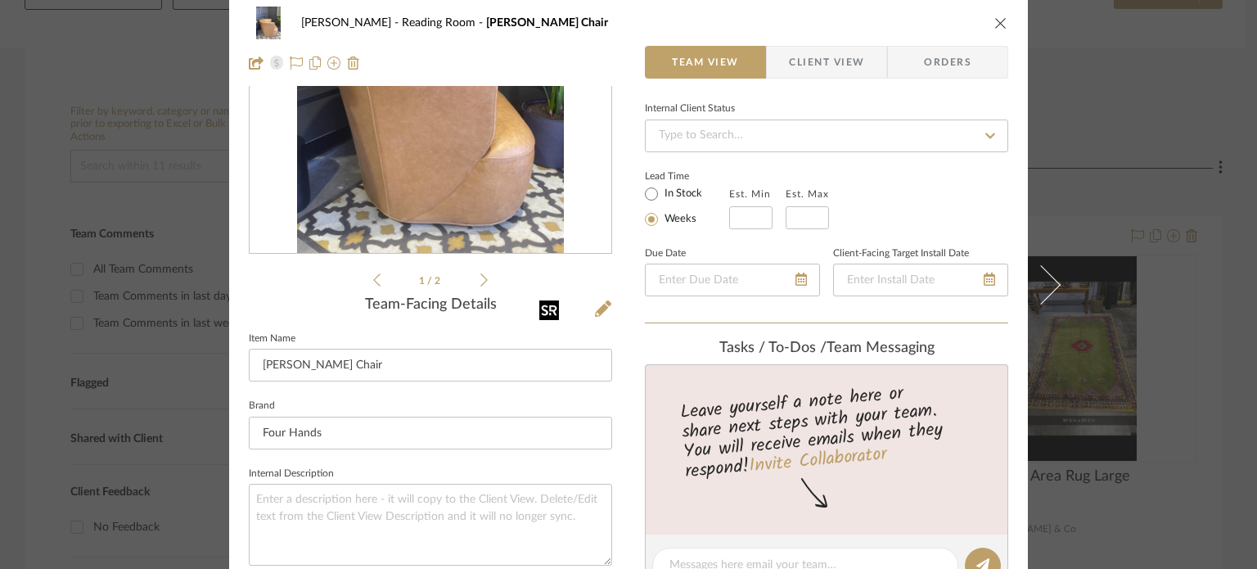
scroll to position [0, 0]
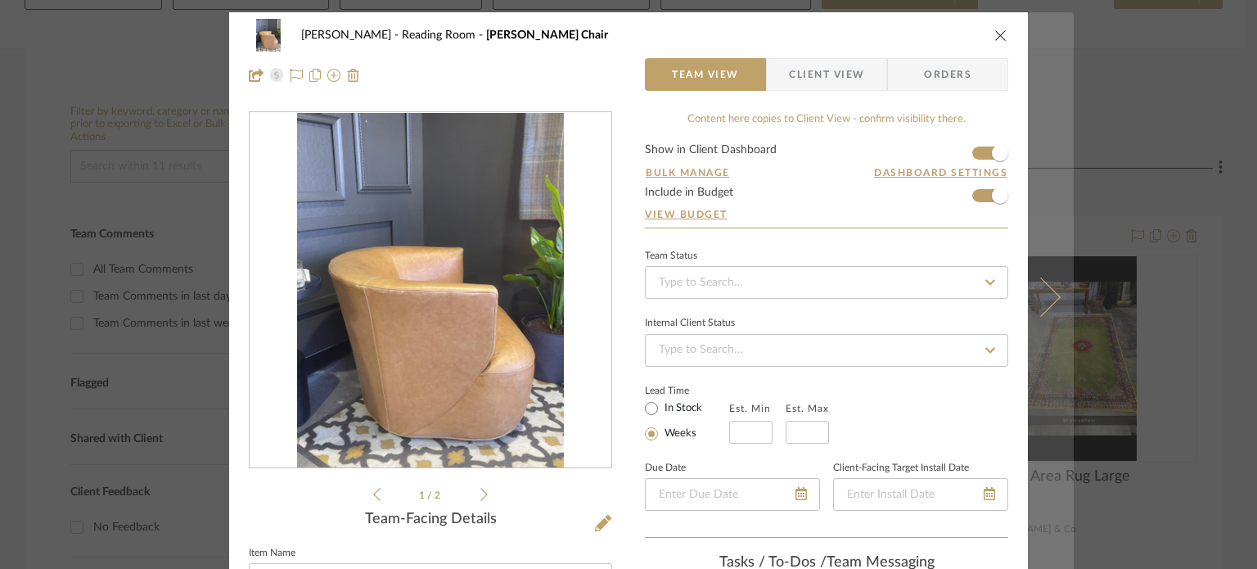
click at [1045, 307] on button at bounding box center [1051, 296] width 46 height 569
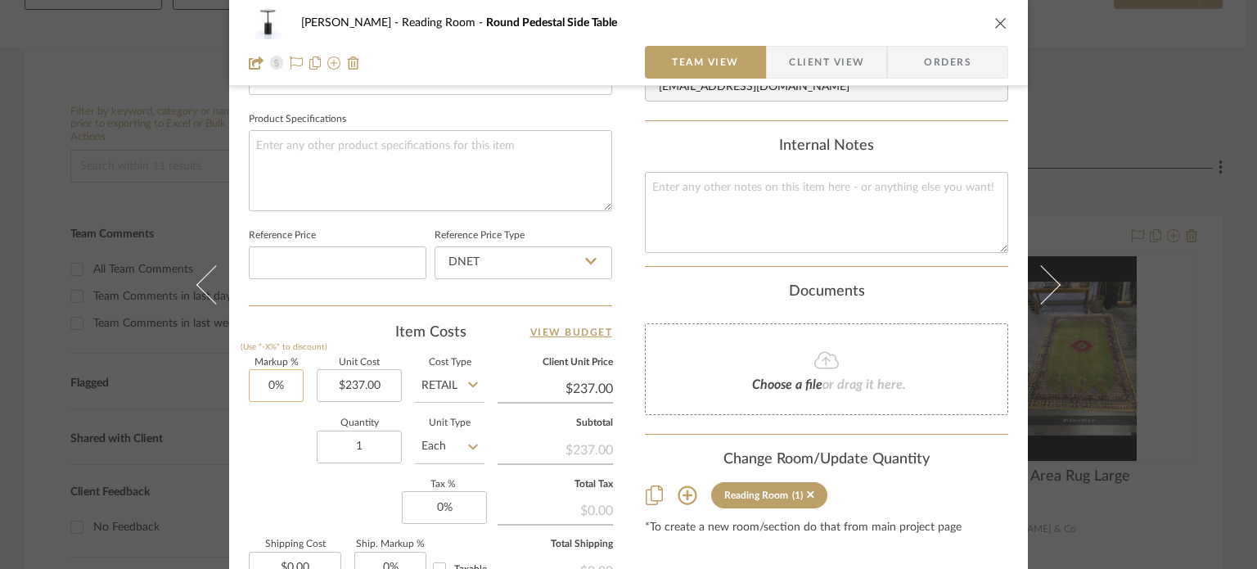
scroll to position [771, 0]
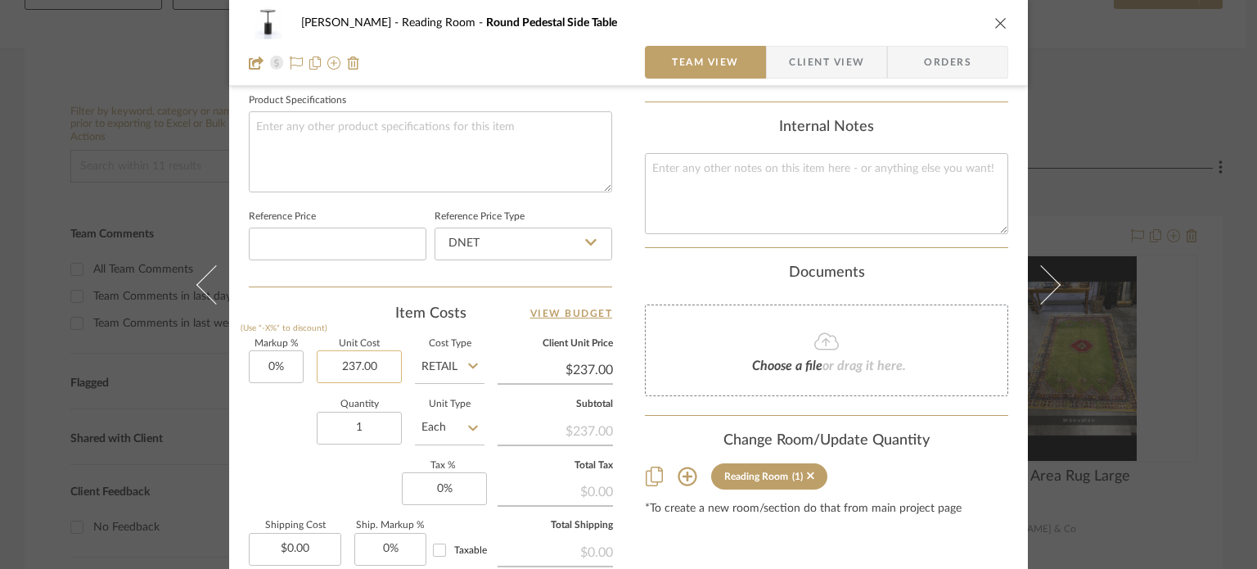
click at [394, 367] on input "237.00" at bounding box center [359, 366] width 85 height 33
type input "$118.50"
click at [259, 459] on div "Markup % (Use "-X%" to discount) 0% Unit Cost $118.50 Cost Type Retail Client U…" at bounding box center [430, 459] width 363 height 239
type input "$118.50"
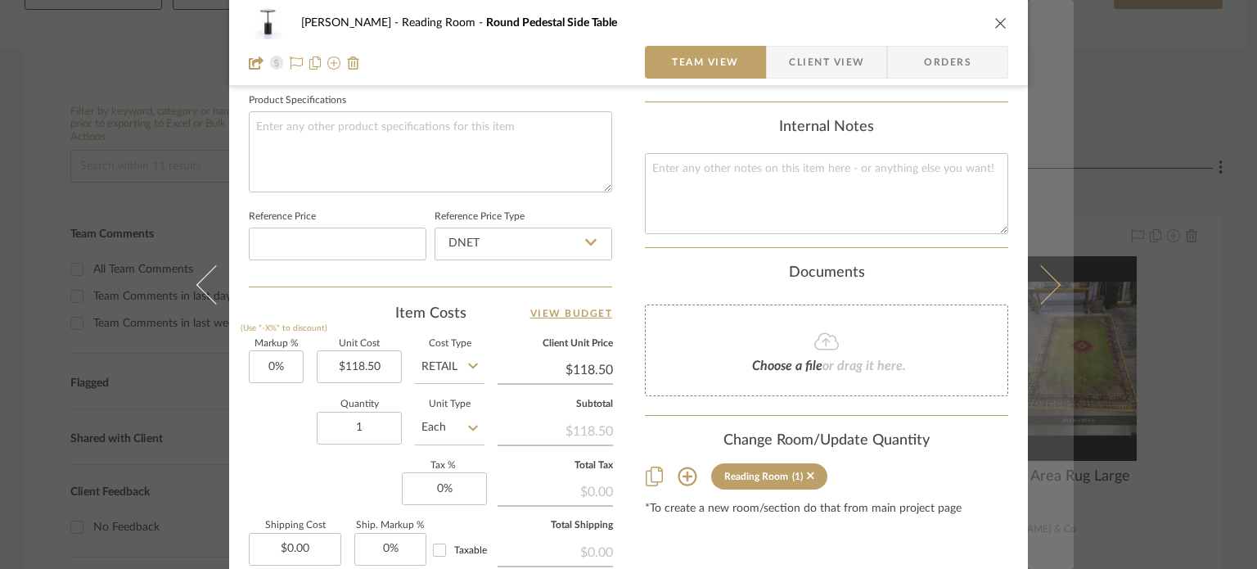
click at [1038, 294] on icon at bounding box center [1041, 283] width 39 height 39
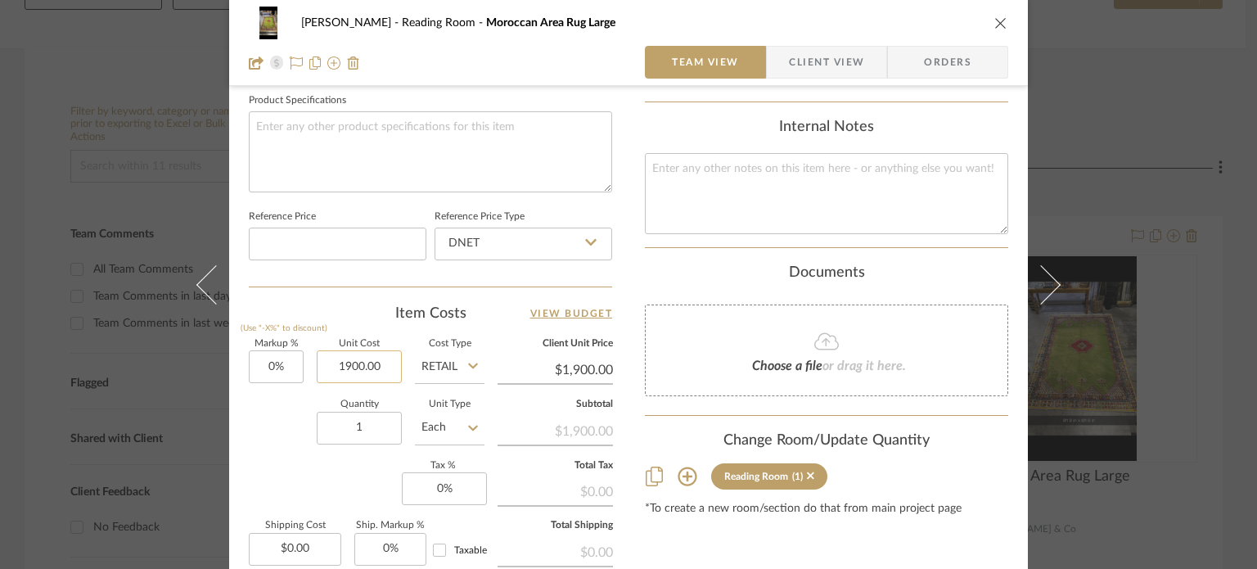
click at [390, 368] on input "1900.00" at bounding box center [359, 366] width 85 height 33
type input "$1,425.00"
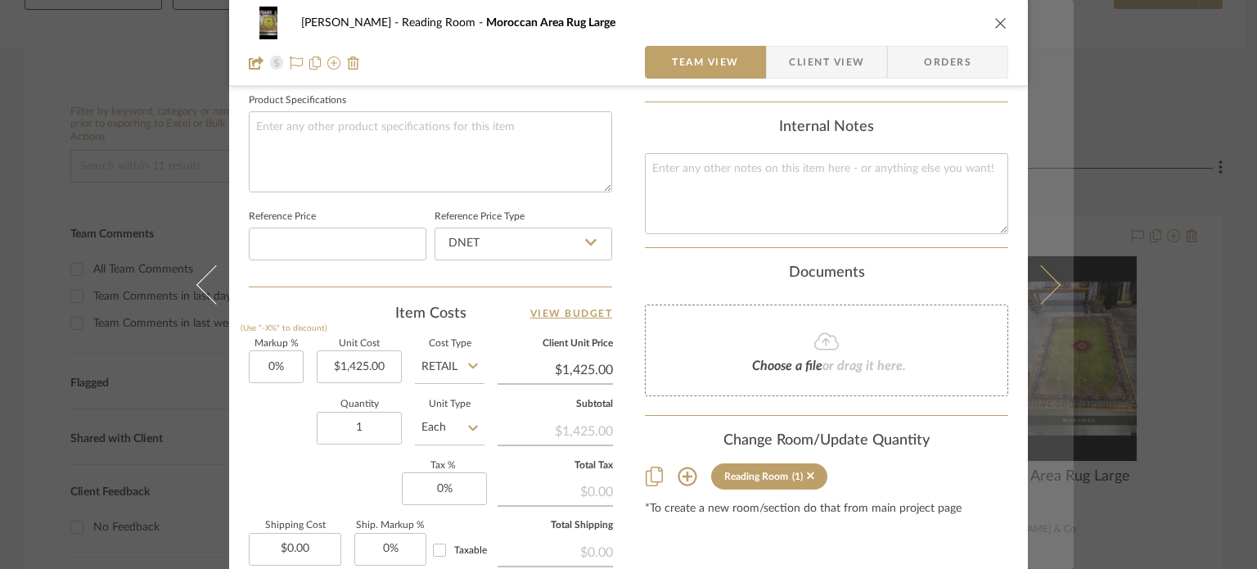
click at [1041, 293] on icon at bounding box center [1041, 283] width 39 height 39
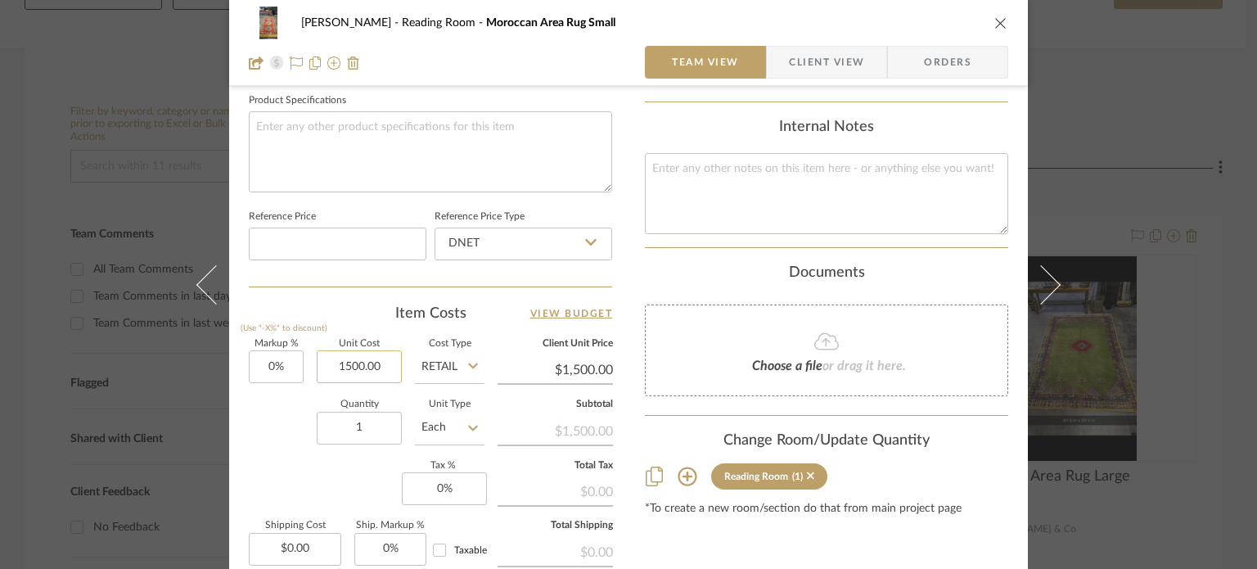
click at [386, 352] on input "1500.00" at bounding box center [359, 366] width 85 height 33
type input "$1,125.00"
click at [268, 431] on div "Quantity 1 Unit Type Each" at bounding box center [367, 429] width 236 height 58
type input "$1,125.00"
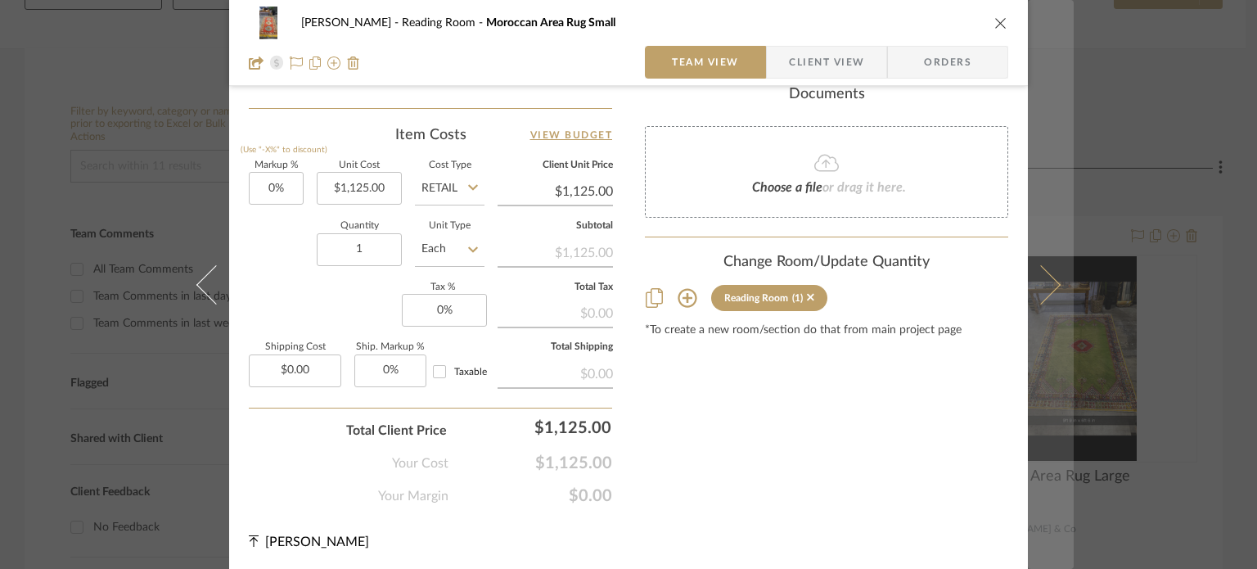
click at [1040, 291] on icon at bounding box center [1041, 283] width 39 height 39
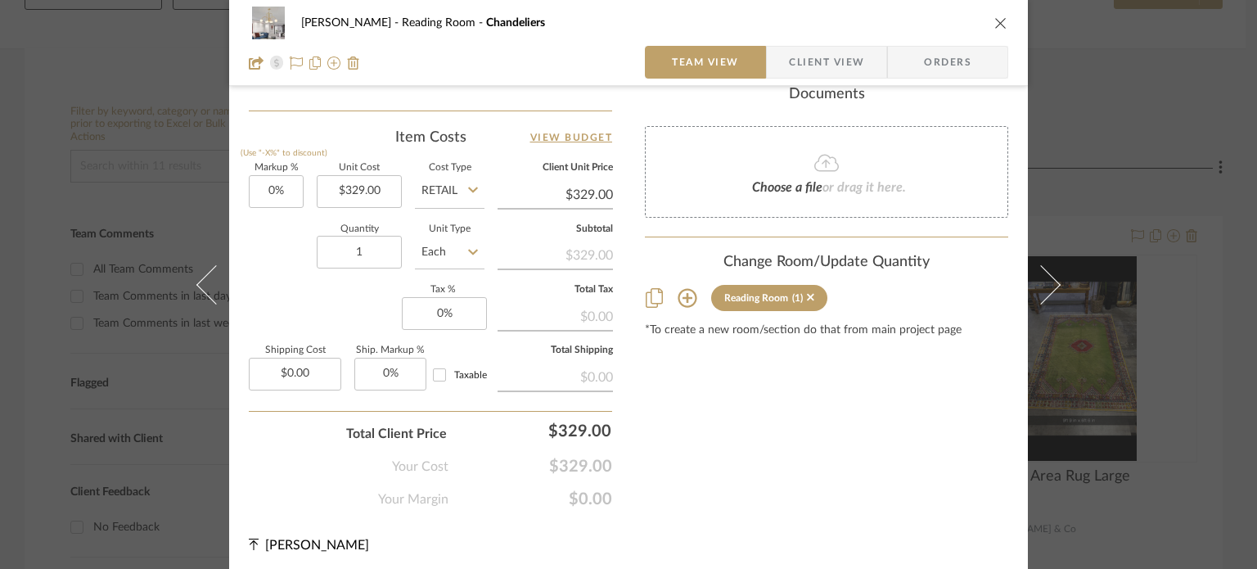
click at [995, 23] on icon "close" at bounding box center [1001, 22] width 13 height 13
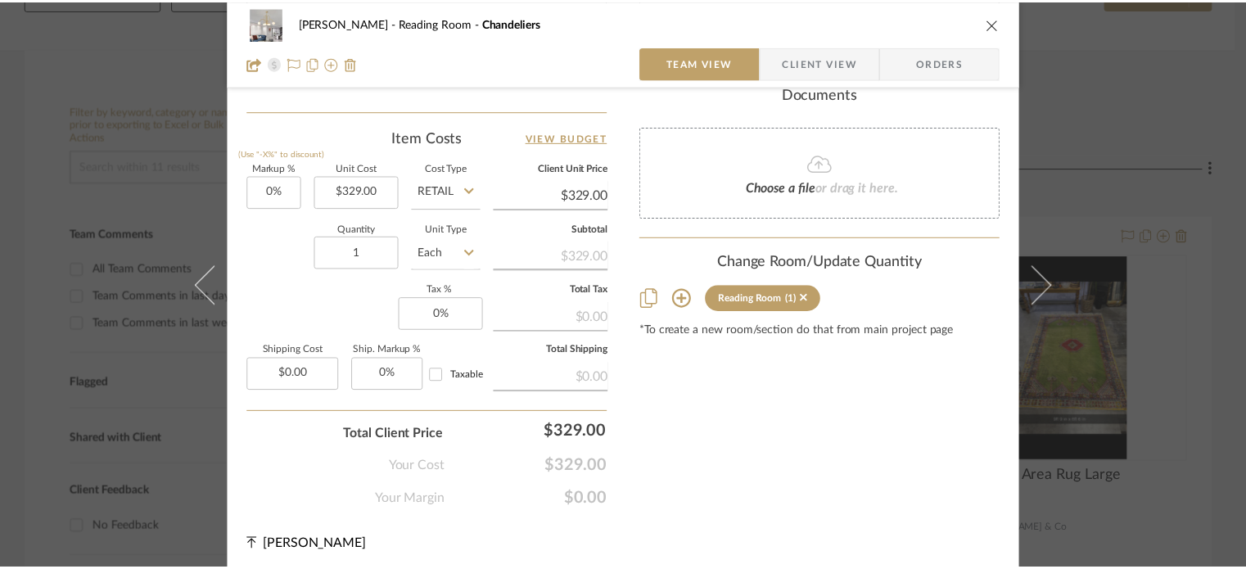
scroll to position [259, 0]
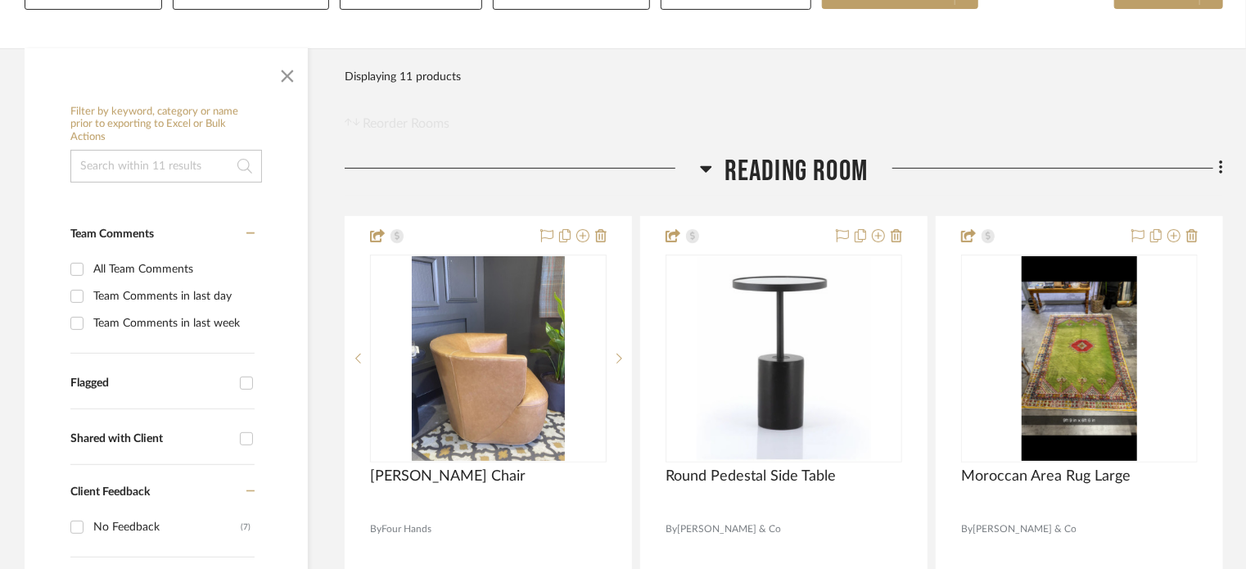
click at [1215, 173] on fa-icon at bounding box center [1218, 169] width 11 height 27
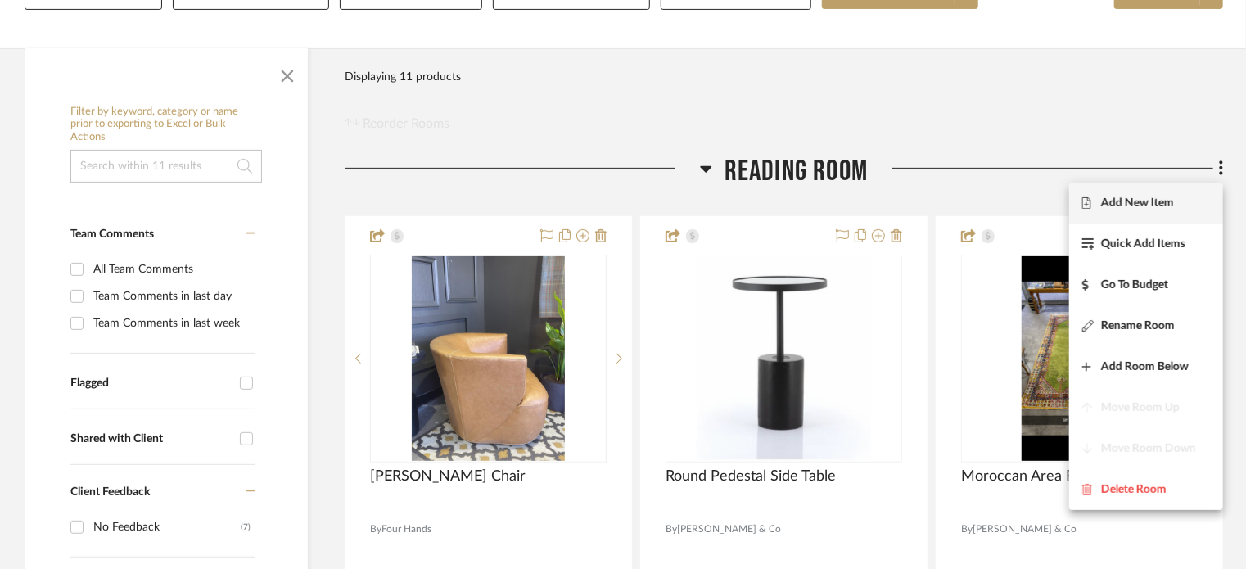
click at [1153, 199] on span "Add New Item" at bounding box center [1137, 203] width 73 height 14
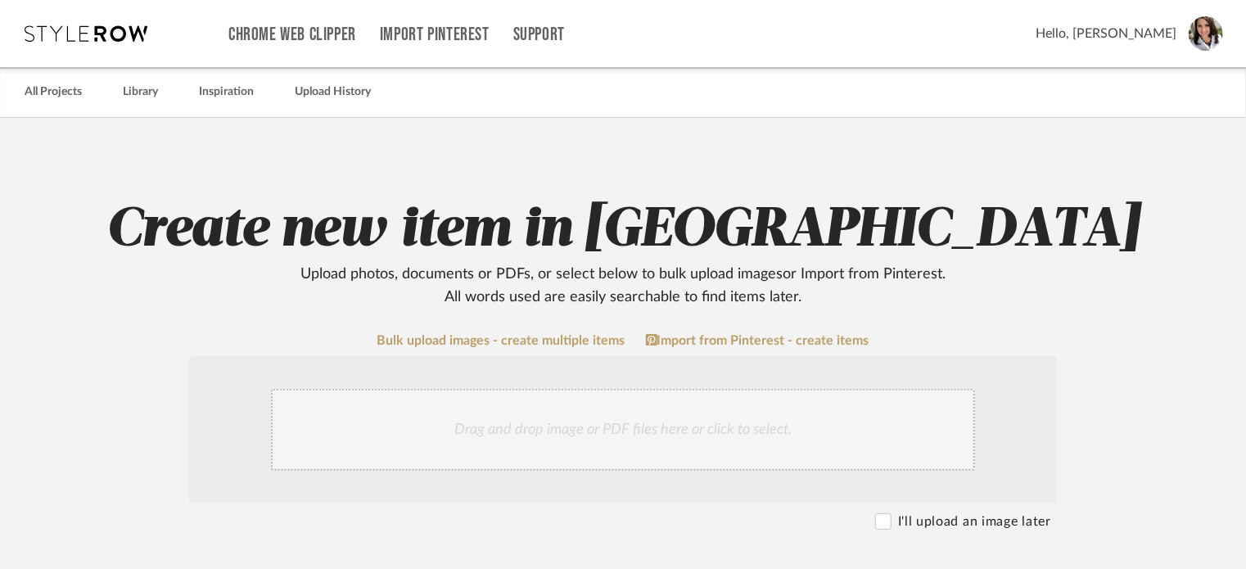
click at [550, 428] on div "Drag and drop image or PDF files here or click to select." at bounding box center [623, 430] width 704 height 82
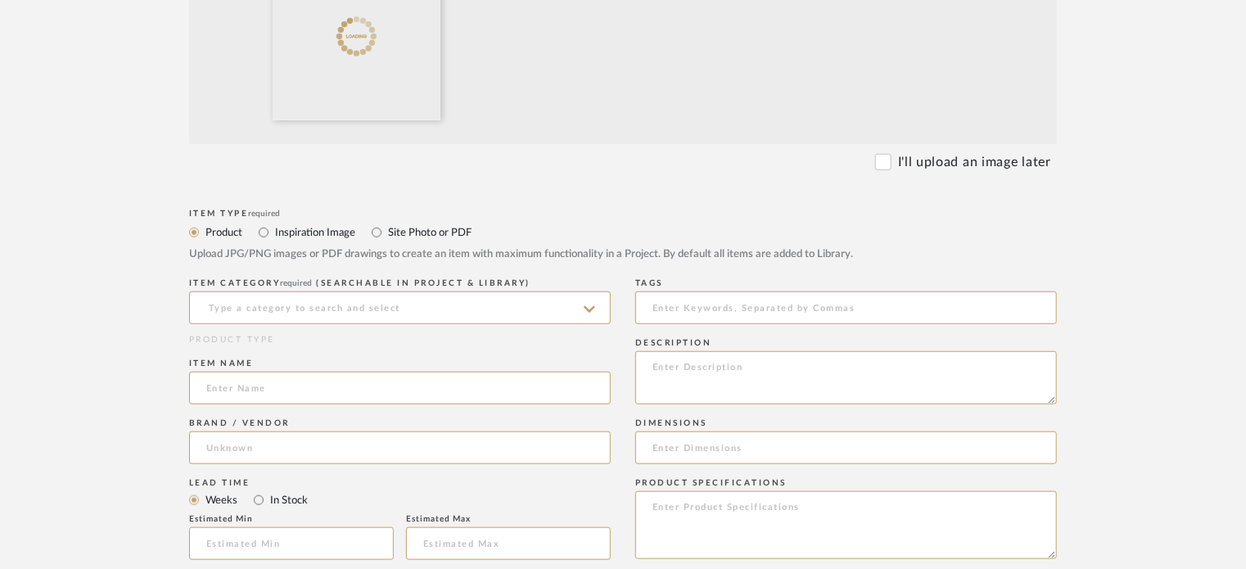
scroll to position [534, 0]
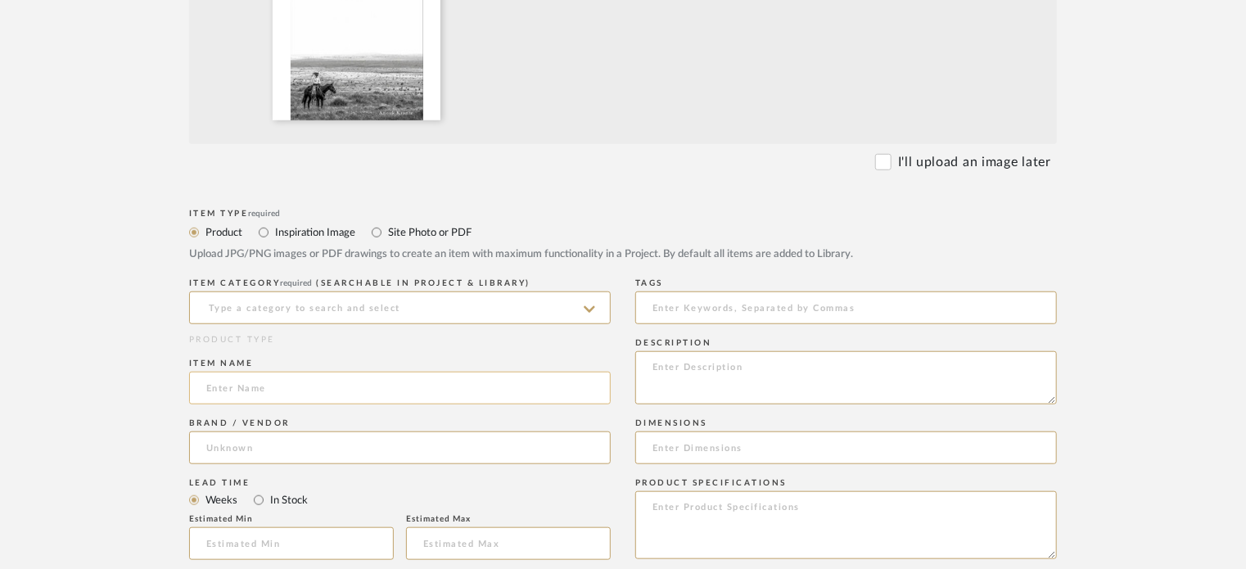
click at [514, 392] on input at bounding box center [400, 388] width 422 height 33
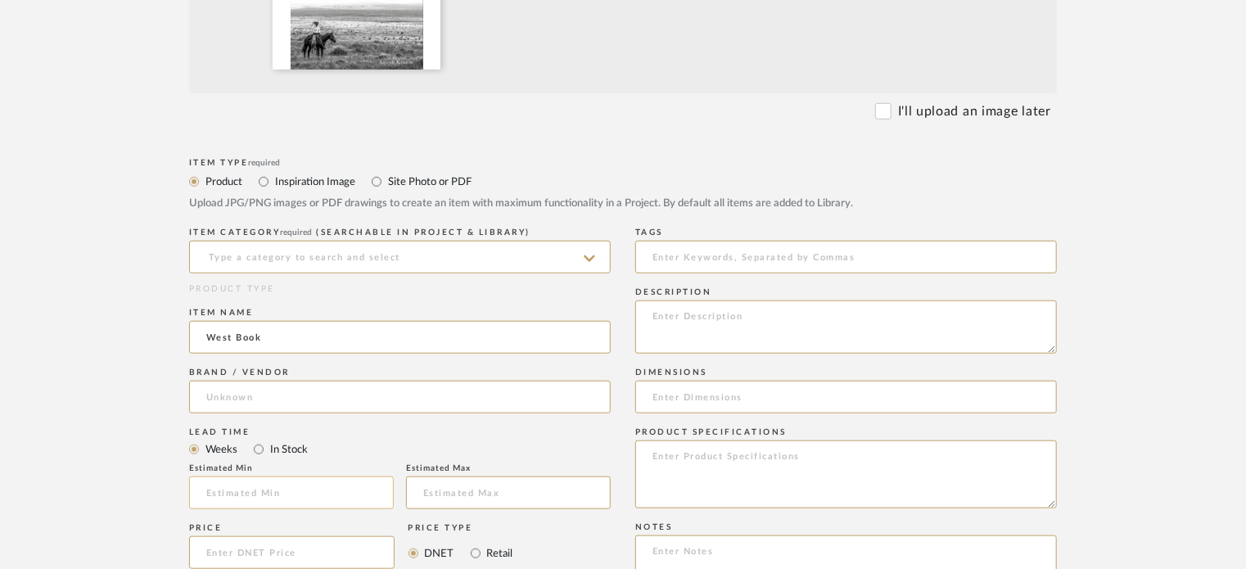
scroll to position [805, 0]
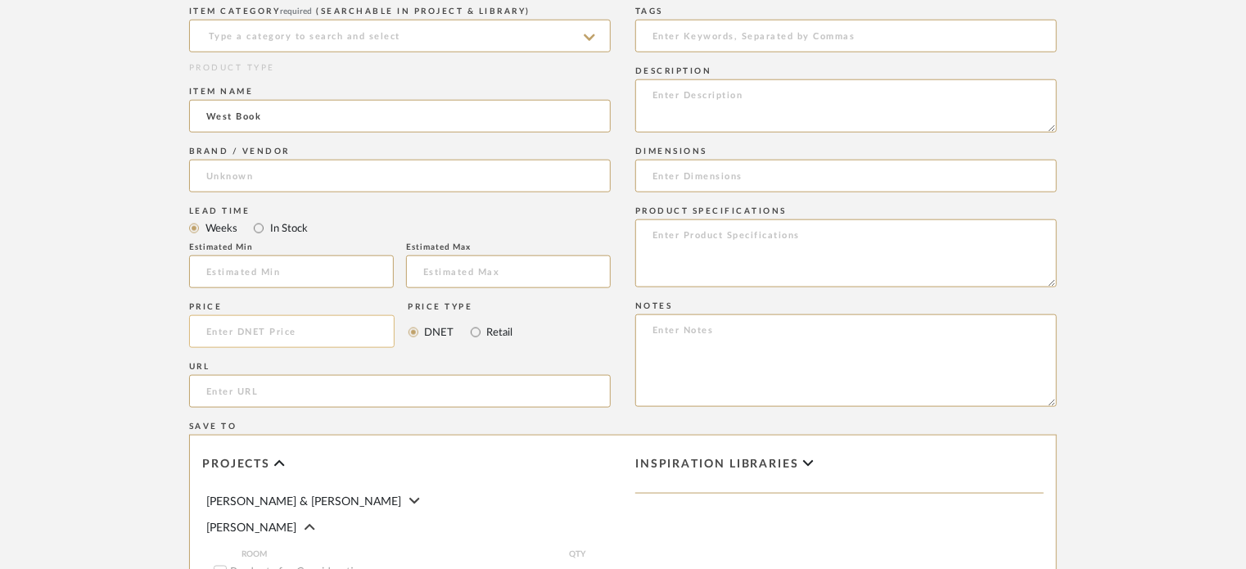
type input "West Book"
click at [309, 331] on input at bounding box center [291, 331] width 205 height 33
type input "$40.00"
click at [36, 316] on upload-items "Create new item in [PERSON_NAME] Upload photos, documents or PDFs, or select be…" at bounding box center [623, 69] width 1246 height 1514
click at [476, 336] on input "Retail" at bounding box center [476, 333] width 20 height 20
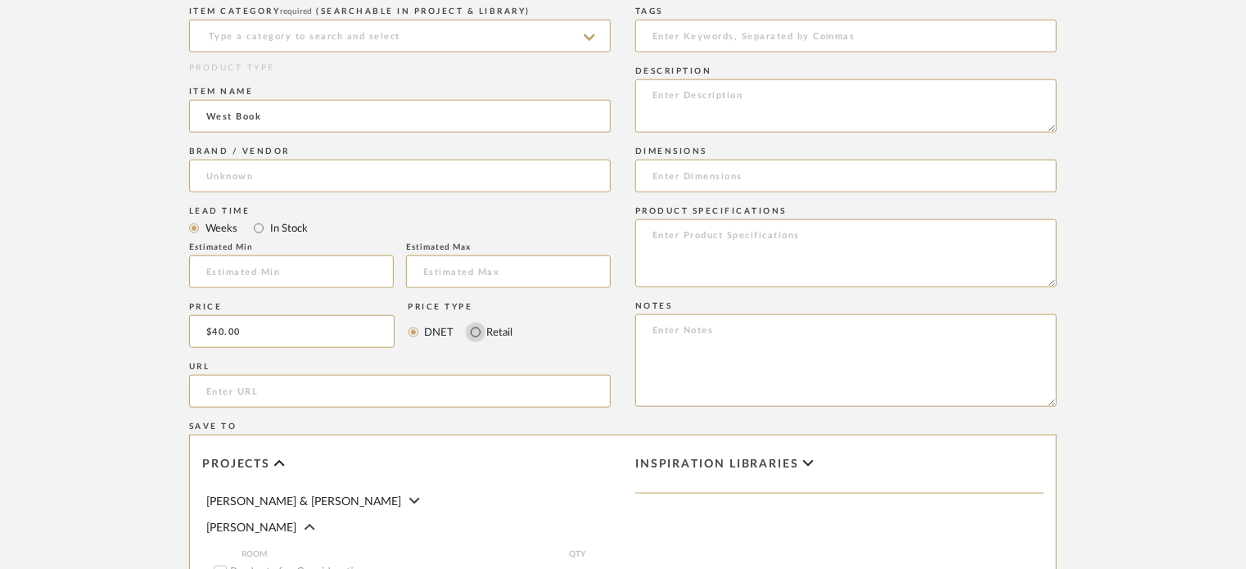
radio input "true"
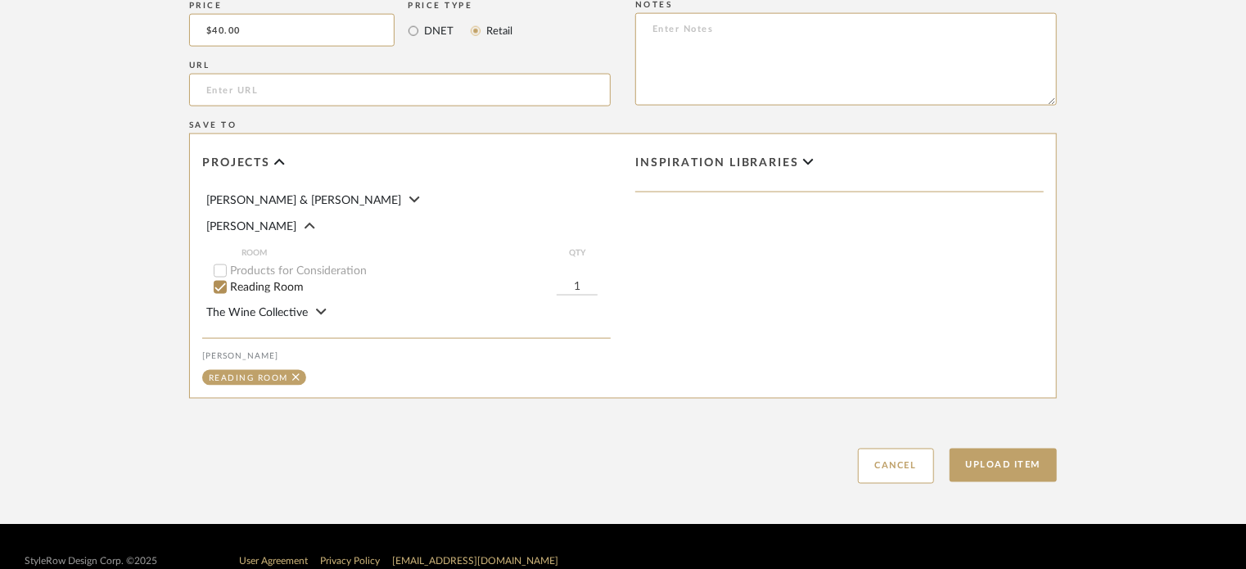
scroll to position [1108, 0]
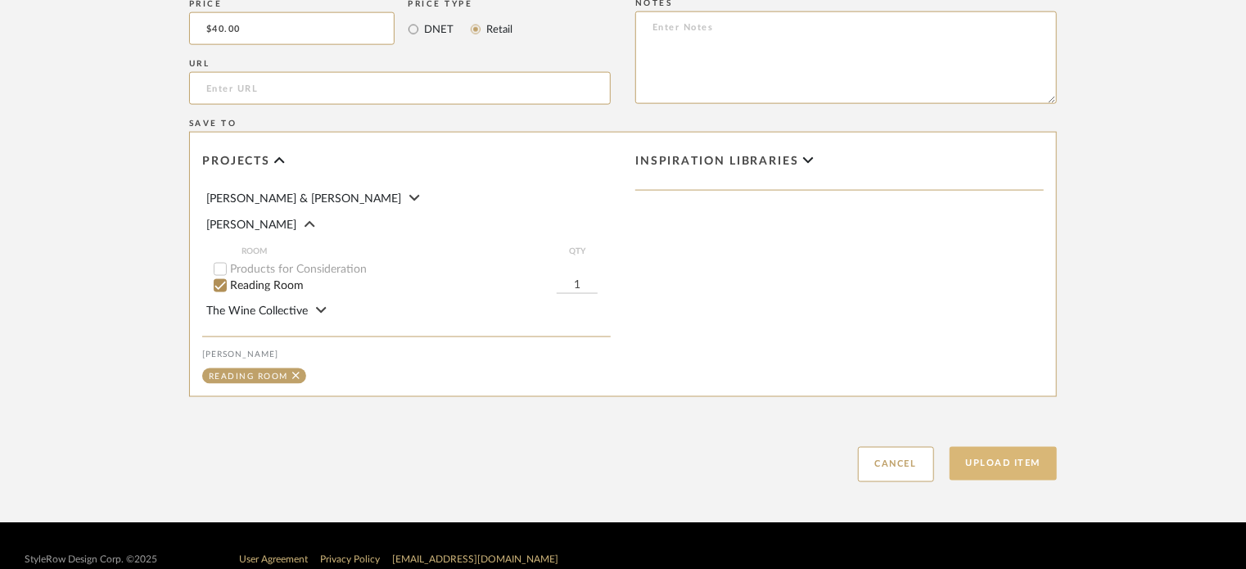
click at [995, 477] on button "Upload Item" at bounding box center [1004, 464] width 108 height 34
click at [995, 462] on button "Upload Item" at bounding box center [1004, 464] width 108 height 34
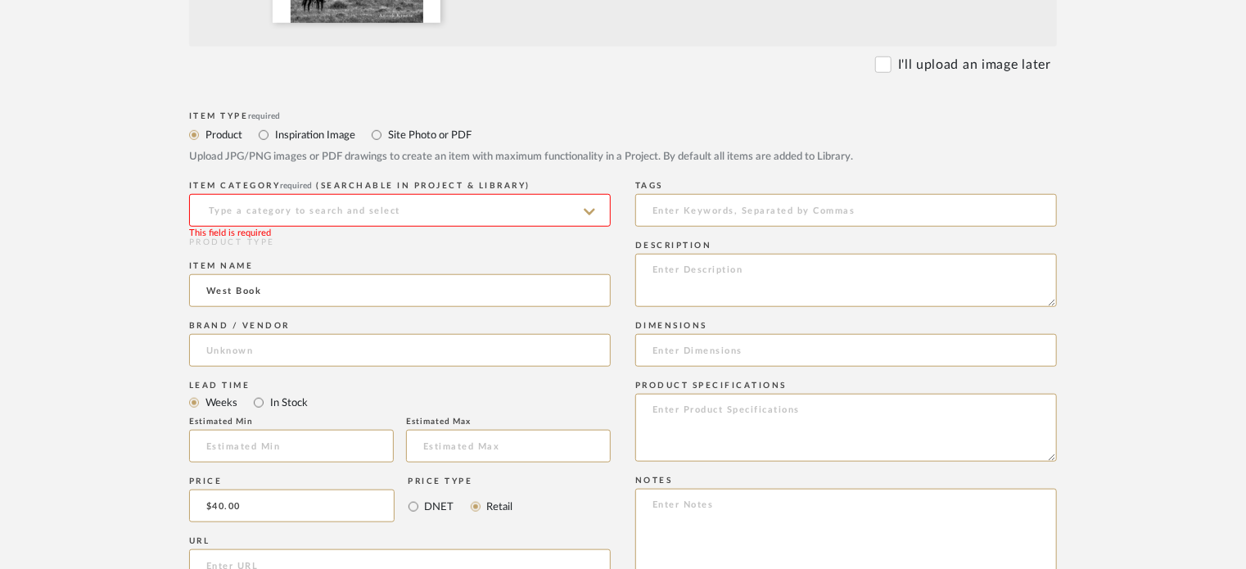
scroll to position [632, 0]
click at [485, 205] on input at bounding box center [400, 209] width 422 height 33
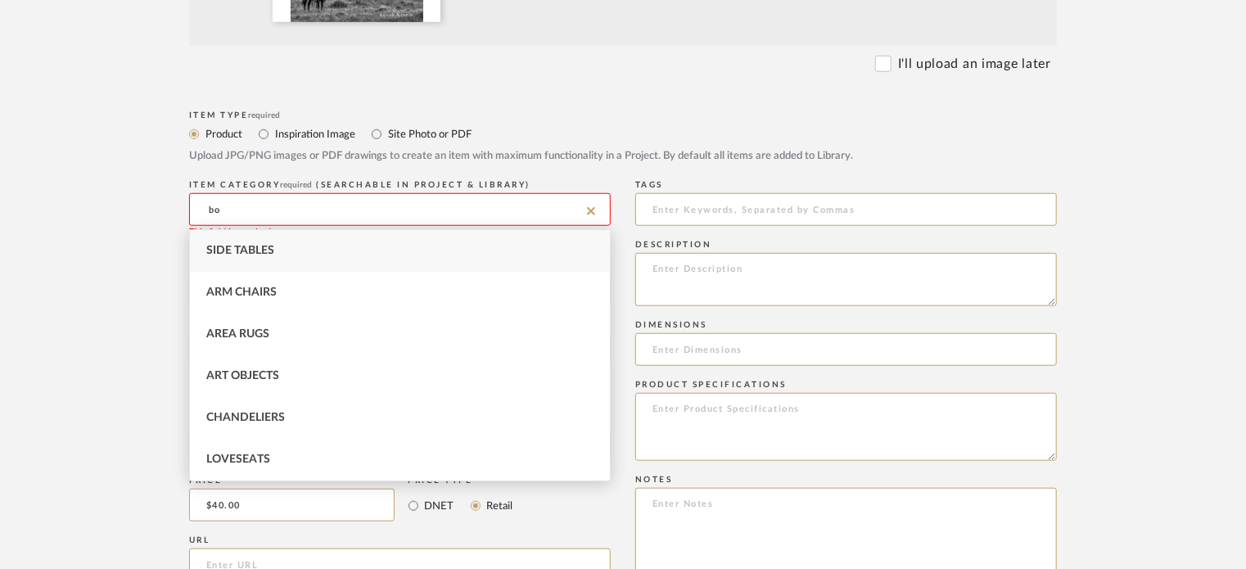
type input "b"
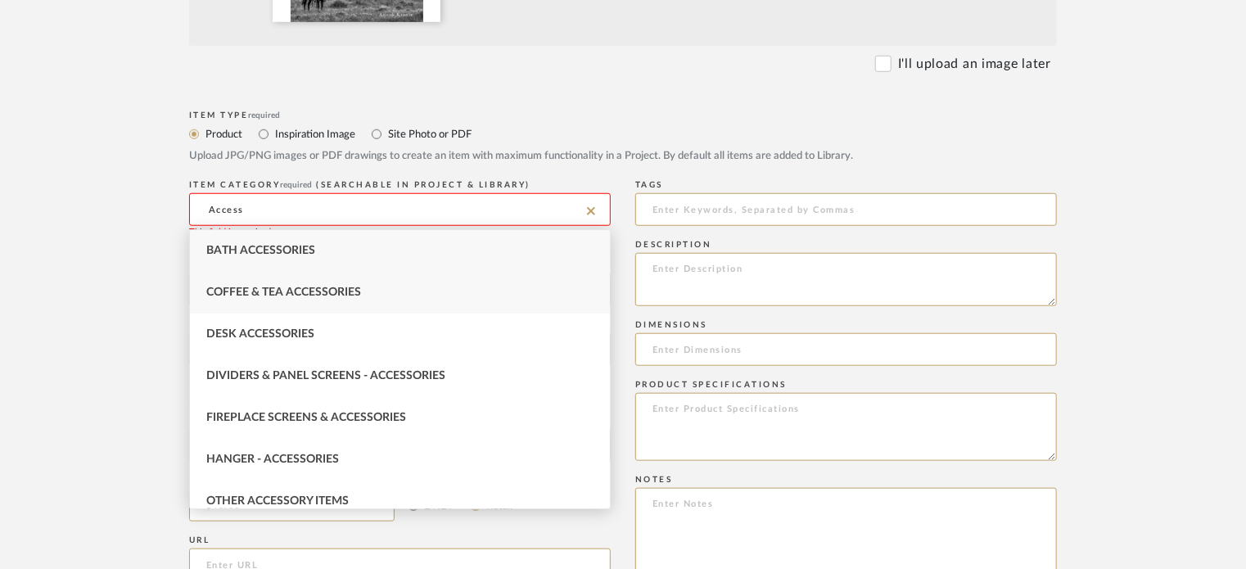
click at [349, 299] on div "Coffee & Tea Accessories" at bounding box center [400, 293] width 420 height 42
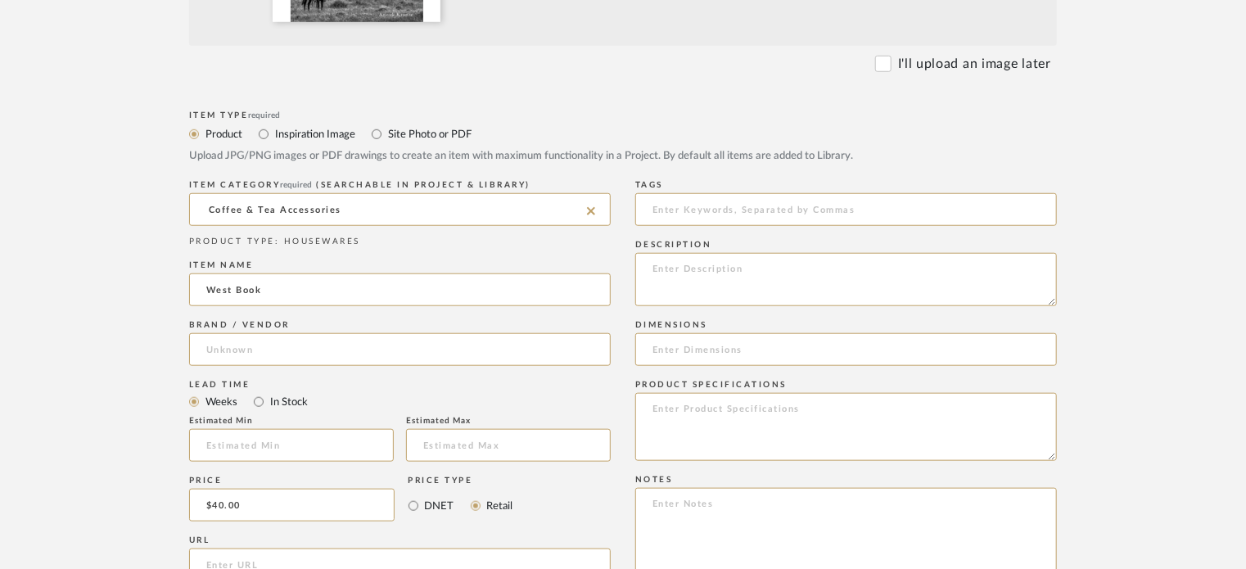
drag, startPoint x: 377, startPoint y: 222, endPoint x: 72, endPoint y: 215, distance: 304.6
click at [72, 215] on upload-items "Create new item in [PERSON_NAME] Upload photos, documents or PDFs, or select be…" at bounding box center [623, 243] width 1246 height 1514
click at [303, 246] on span "Other Accessory Items" at bounding box center [277, 250] width 142 height 11
type input "Other Accessory Items"
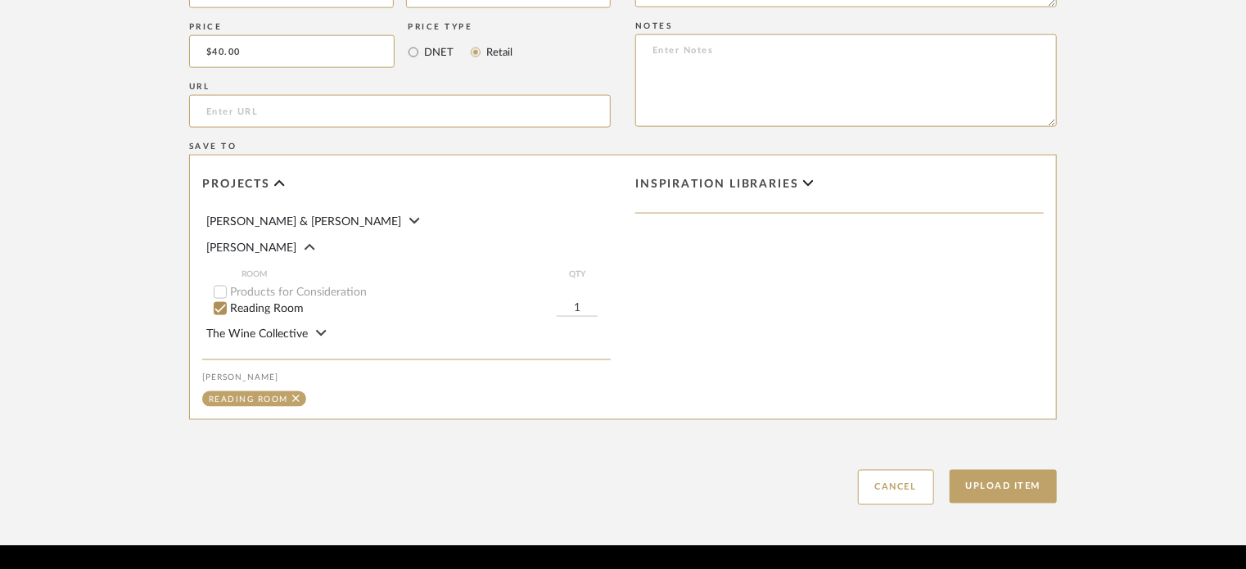
scroll to position [1087, 0]
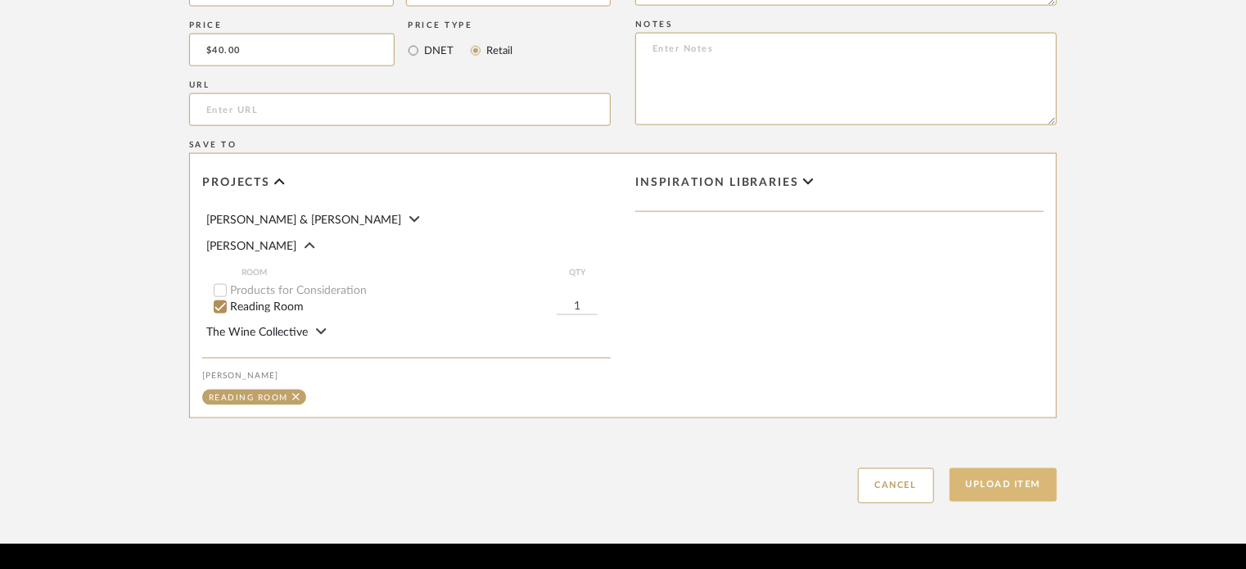
click at [966, 478] on button "Upload Item" at bounding box center [1004, 485] width 108 height 34
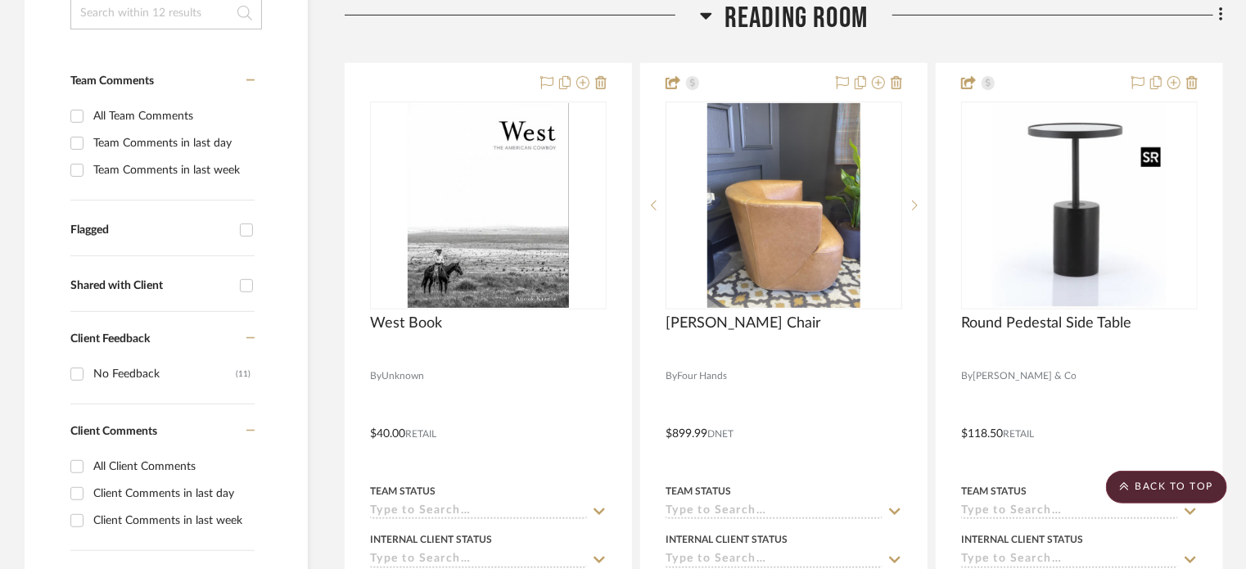
scroll to position [298, 0]
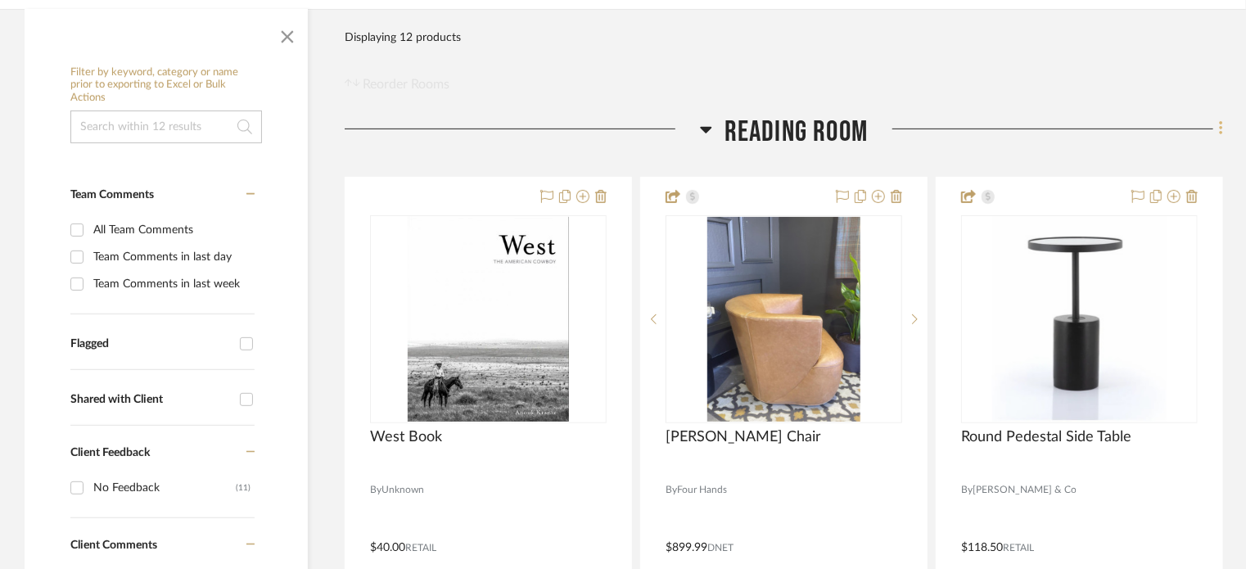
click at [1219, 127] on icon at bounding box center [1221, 129] width 5 height 18
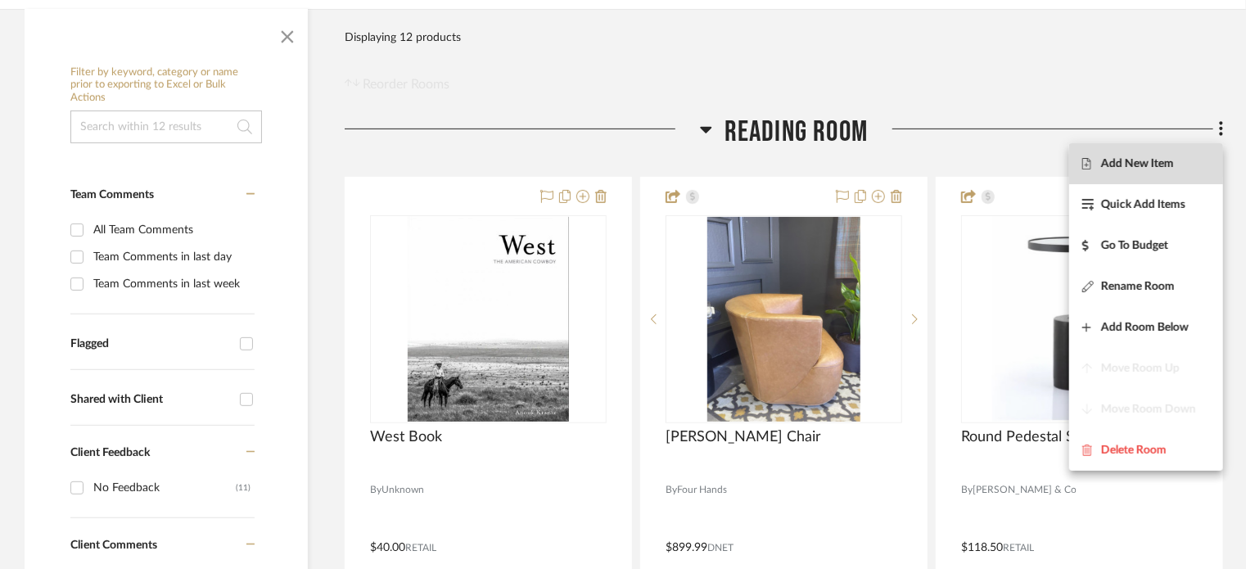
click at [1172, 160] on span "Add New Item" at bounding box center [1137, 164] width 73 height 14
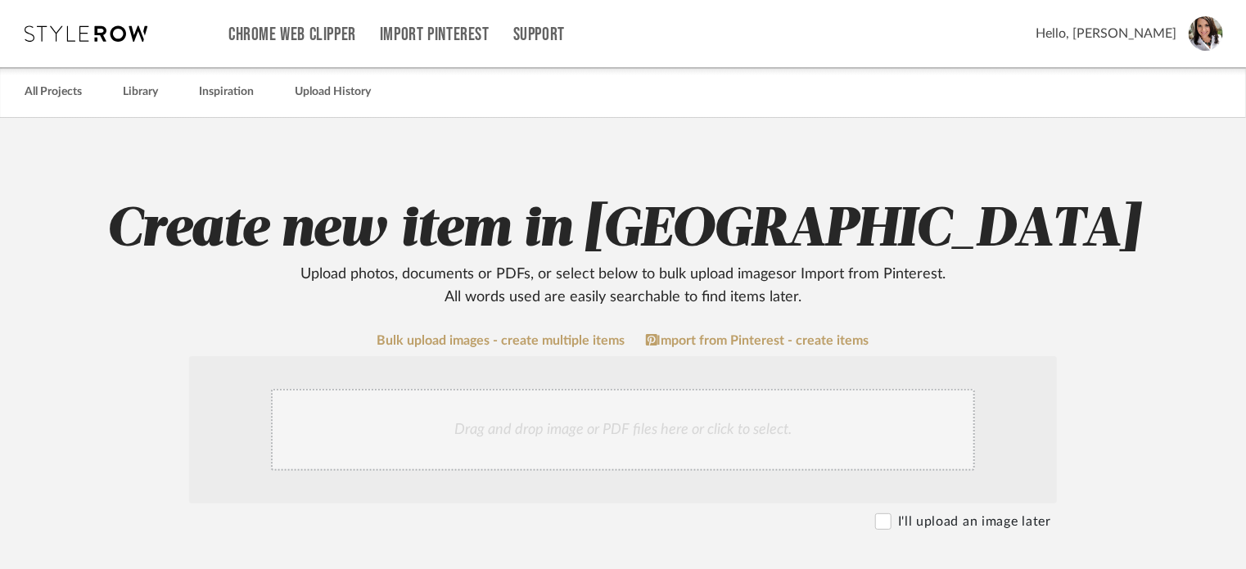
click at [612, 426] on div "Drag and drop image or PDF files here or click to select." at bounding box center [623, 430] width 704 height 82
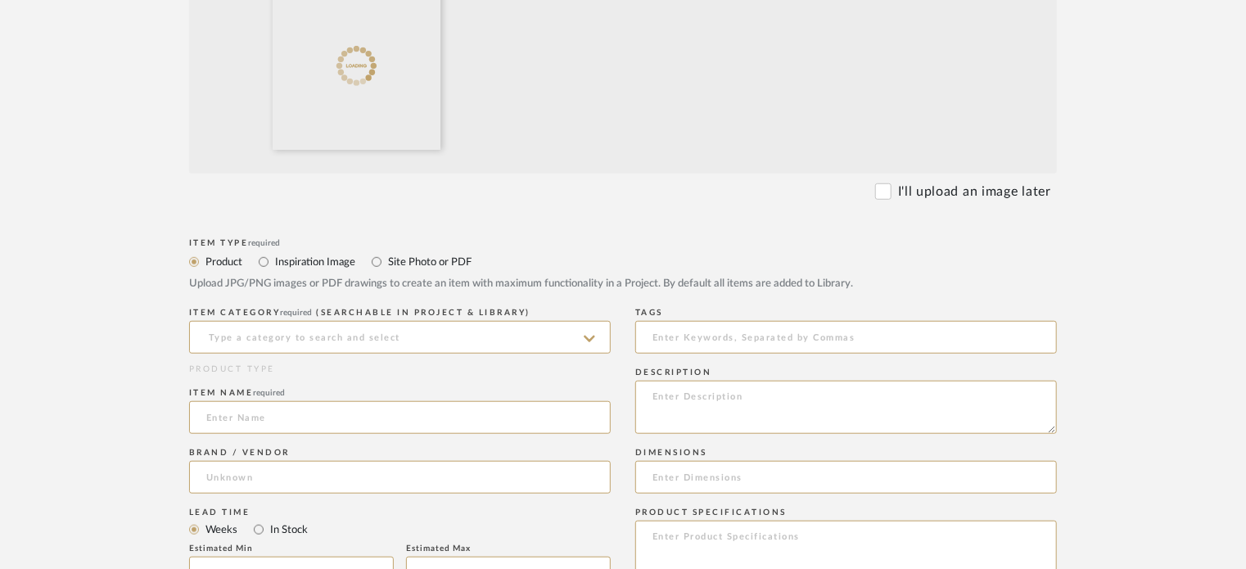
scroll to position [504, 0]
click at [380, 340] on input at bounding box center [400, 337] width 422 height 33
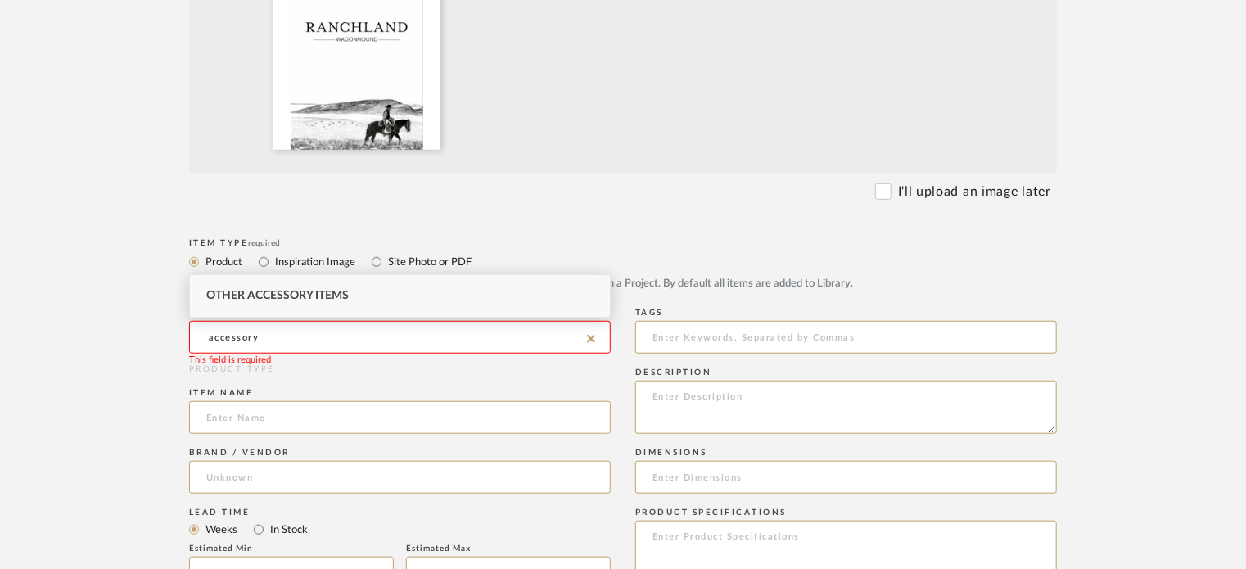
click at [317, 282] on div "Other Accessory Items" at bounding box center [400, 296] width 420 height 42
type input "Other Accessory Items"
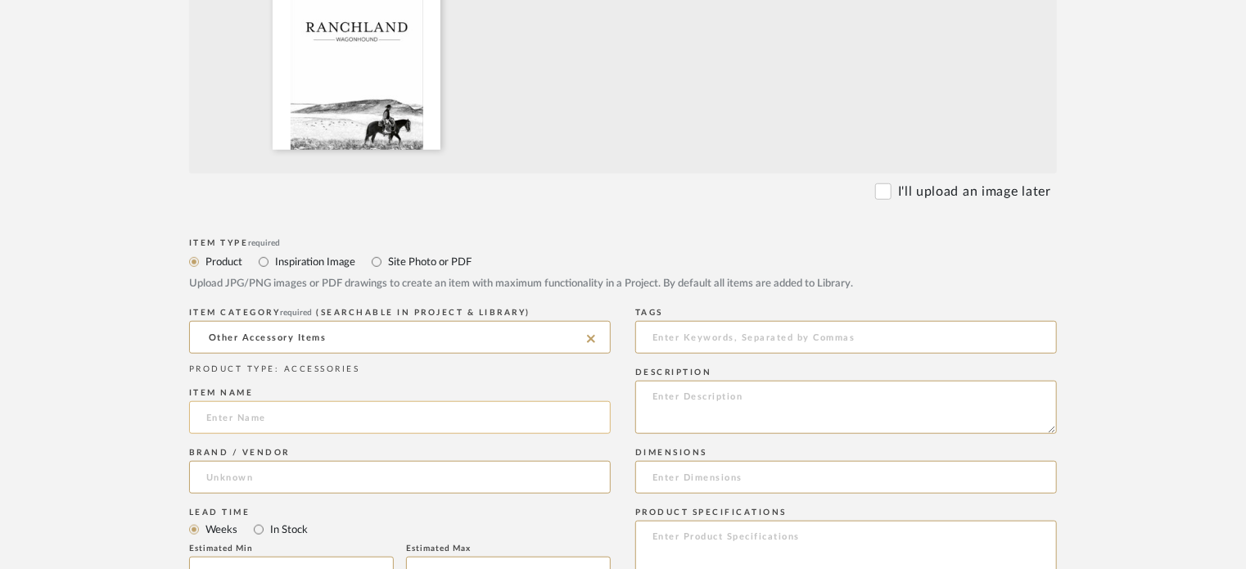
click at [277, 415] on input at bounding box center [400, 417] width 422 height 33
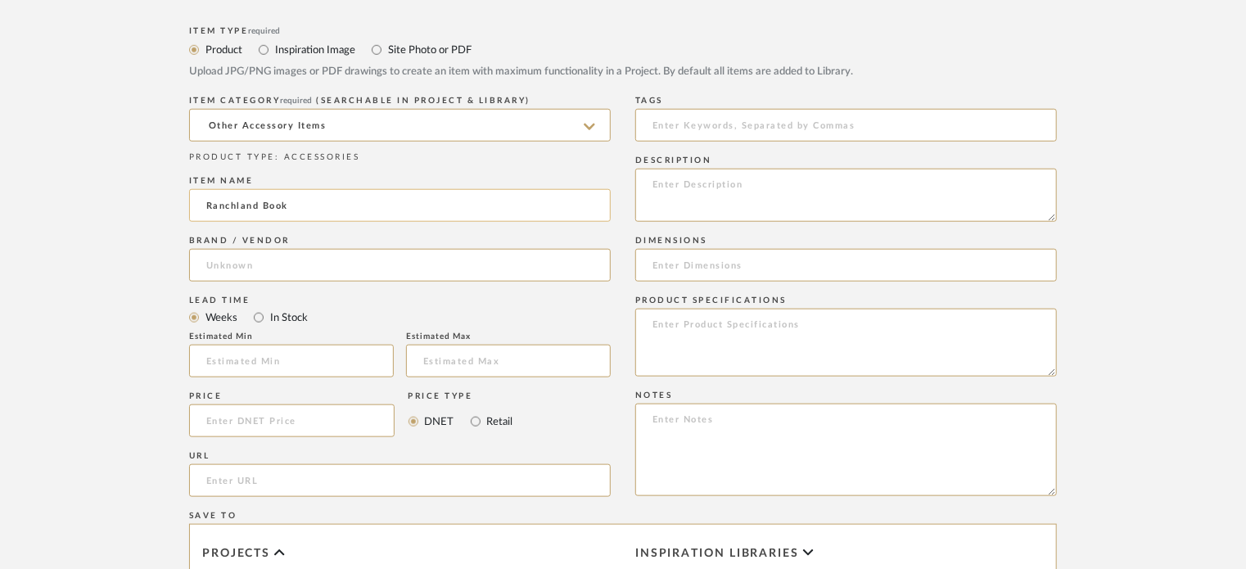
scroll to position [727, 0]
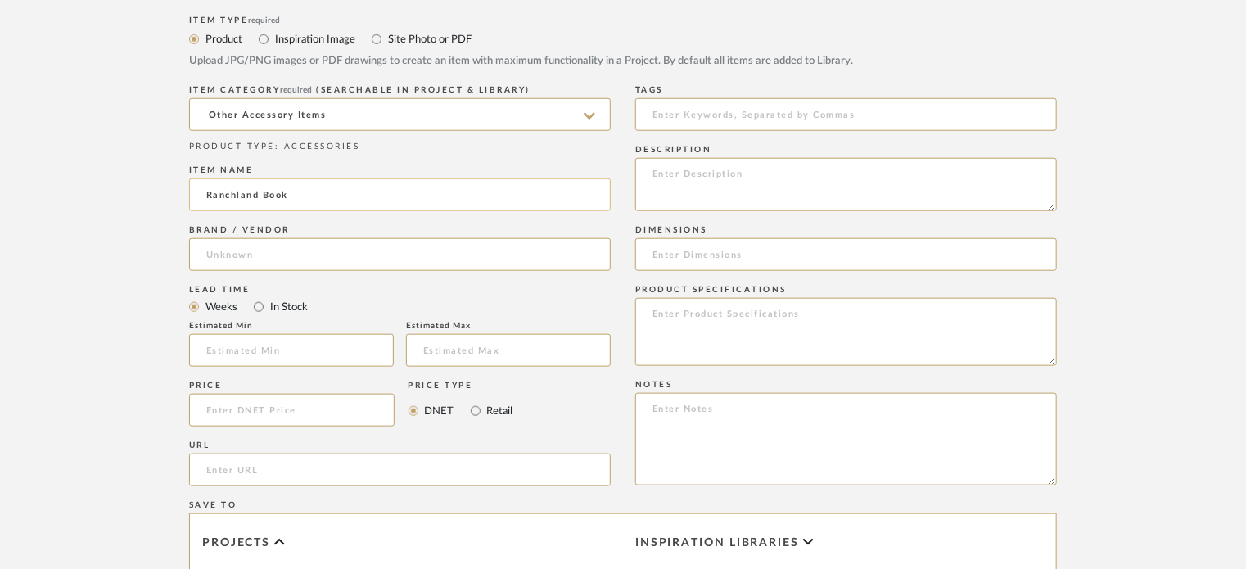
type input "Ranchland Book"
click at [296, 414] on input at bounding box center [291, 410] width 205 height 33
click at [245, 415] on input "40" at bounding box center [291, 410] width 205 height 33
type input "$40.00"
click at [476, 404] on input "Retail" at bounding box center [476, 411] width 20 height 20
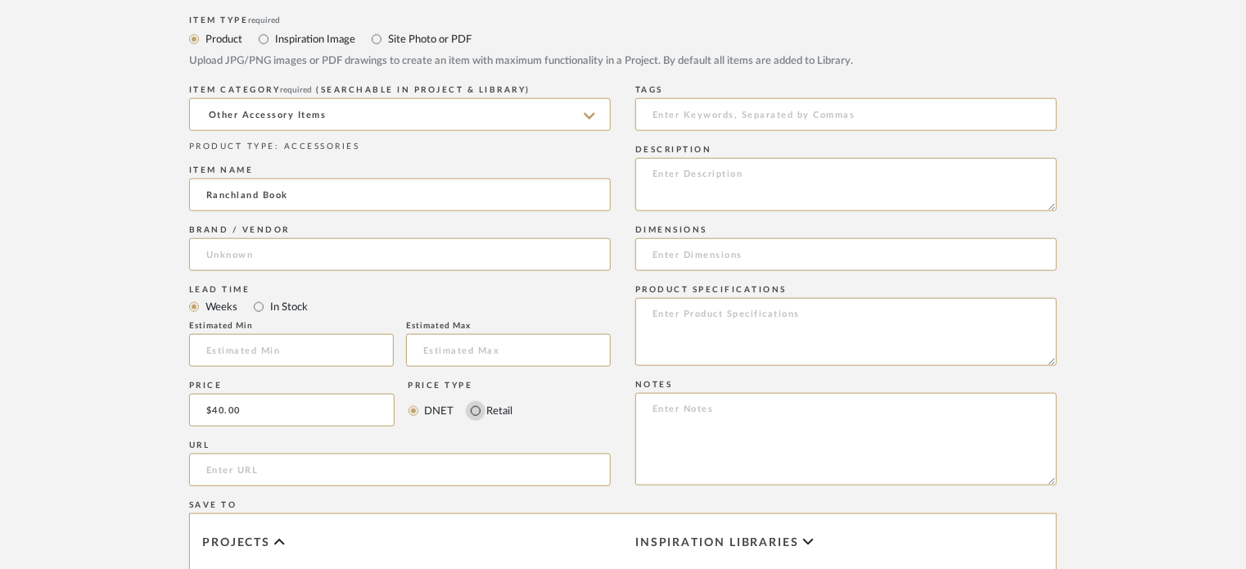
radio input "true"
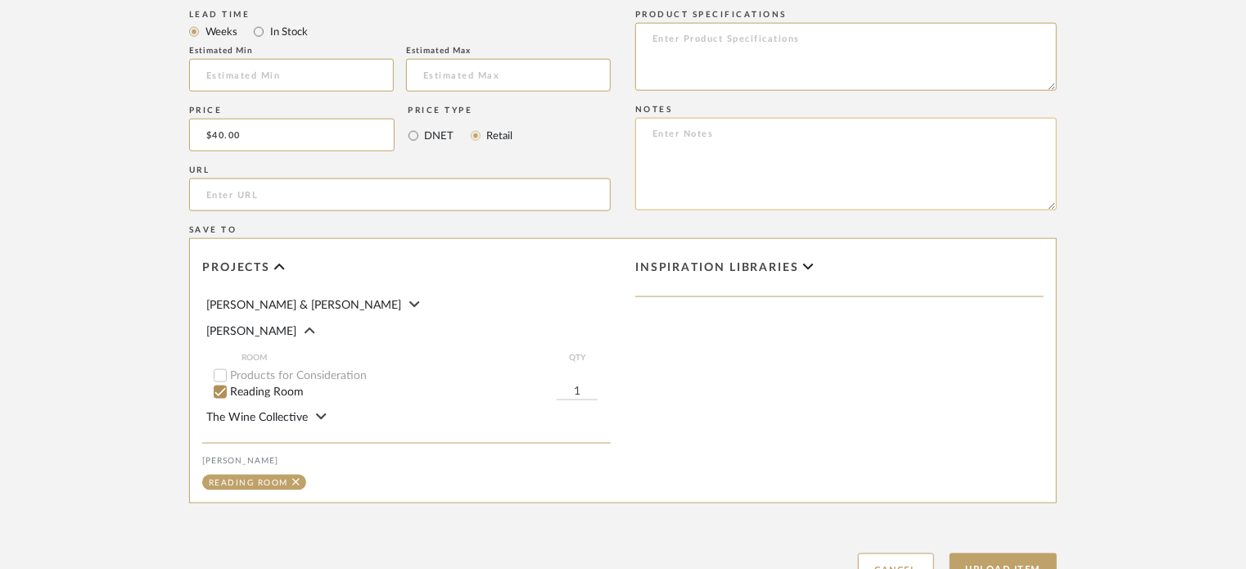
scroll to position [1136, 0]
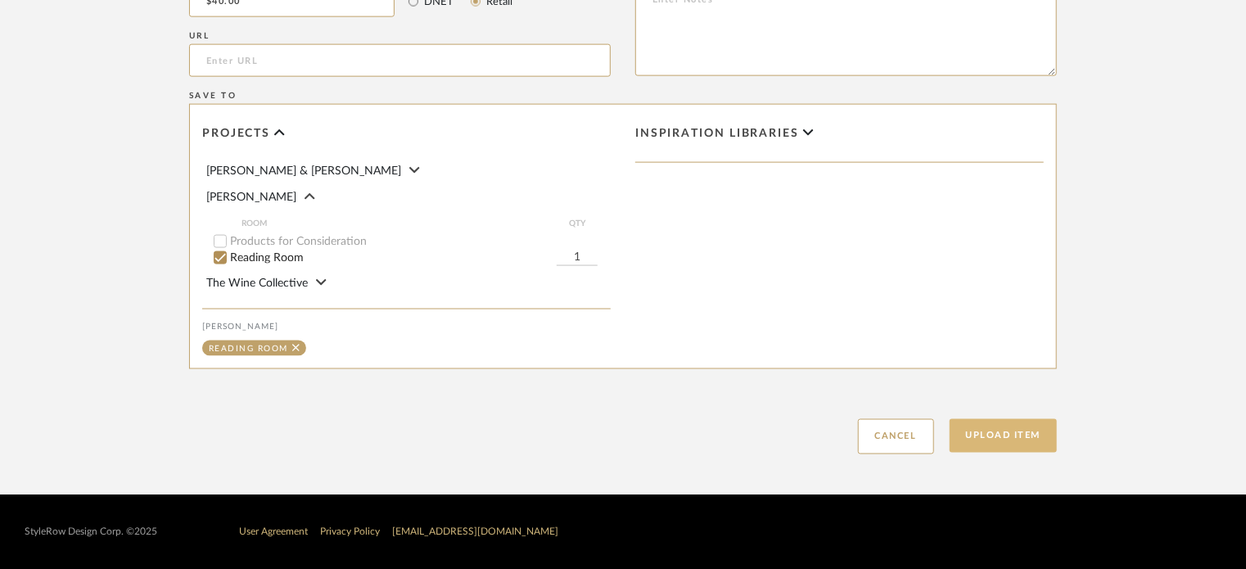
click at [999, 440] on button "Upload Item" at bounding box center [1004, 436] width 108 height 34
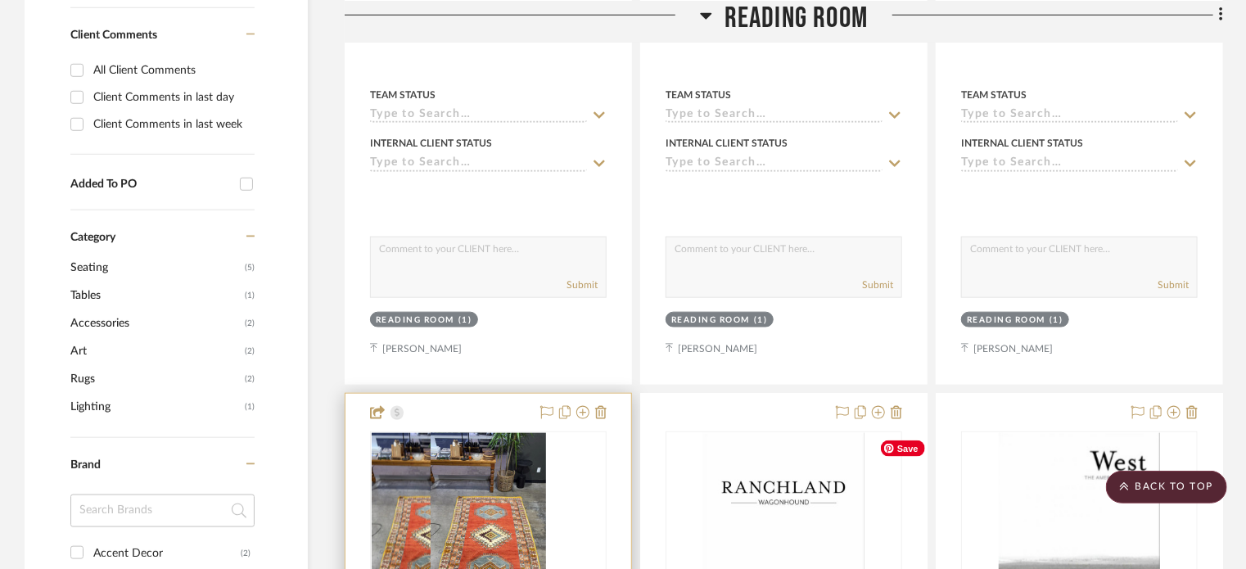
scroll to position [821, 0]
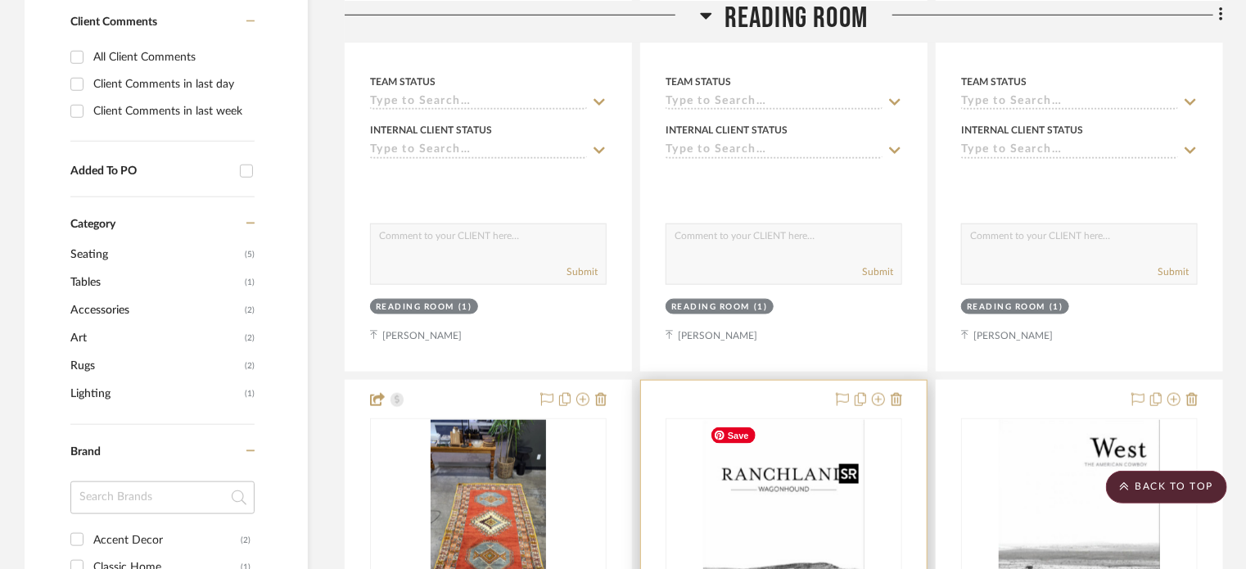
click at [0, 0] on img at bounding box center [0, 0] width 0 height 0
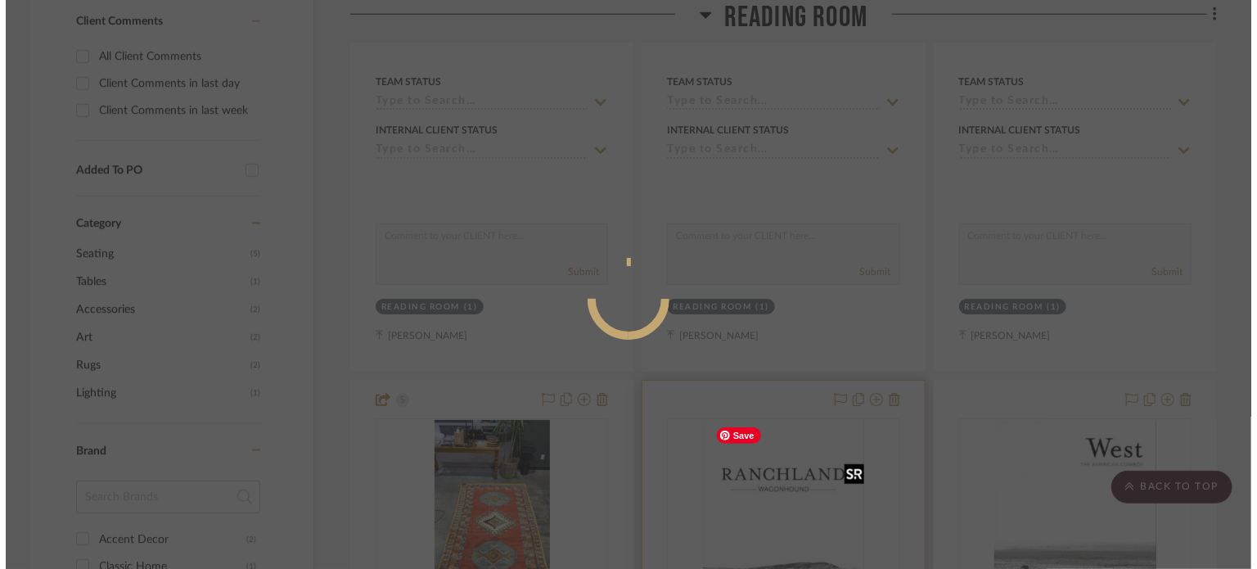
scroll to position [0, 0]
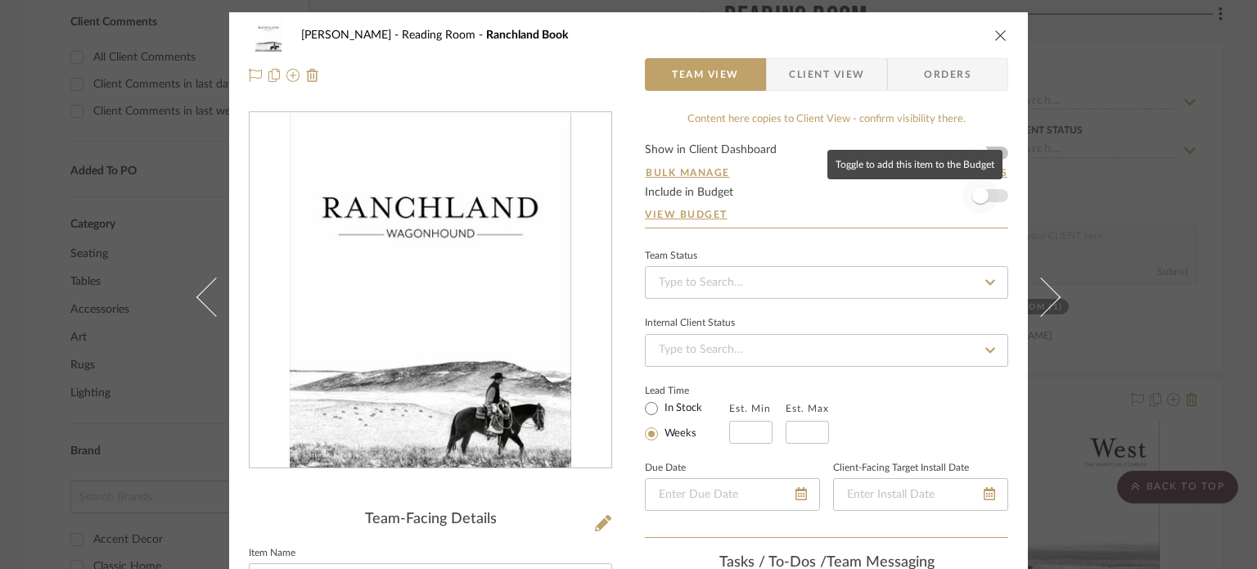
click at [972, 192] on span "button" at bounding box center [980, 195] width 16 height 16
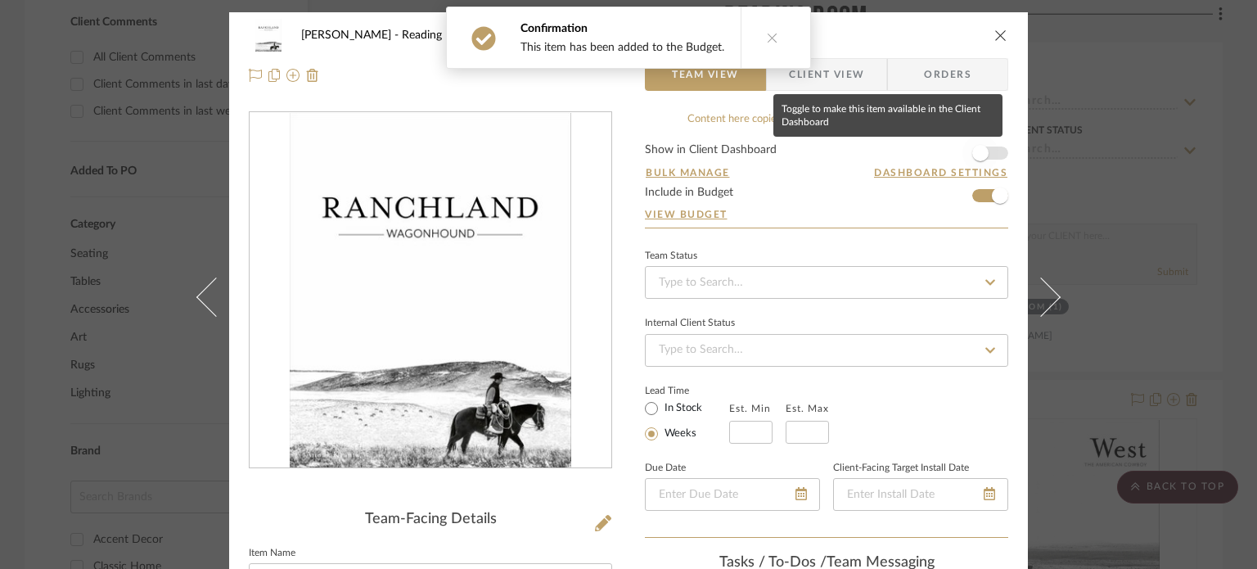
click at [972, 155] on span "button" at bounding box center [980, 153] width 16 height 16
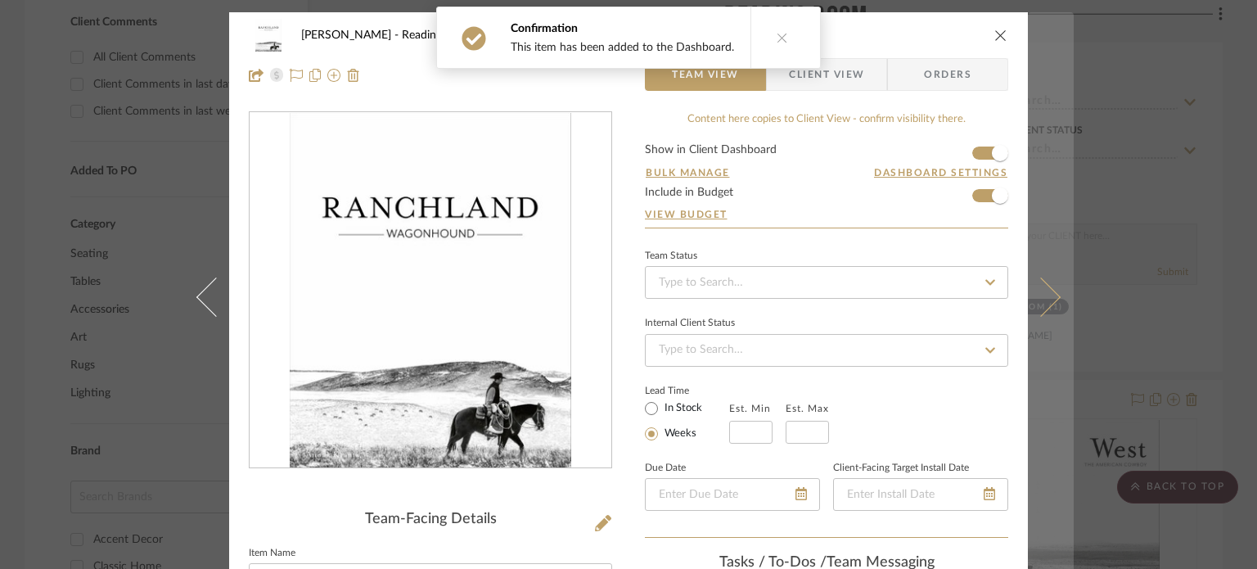
click at [1048, 305] on button at bounding box center [1051, 296] width 46 height 569
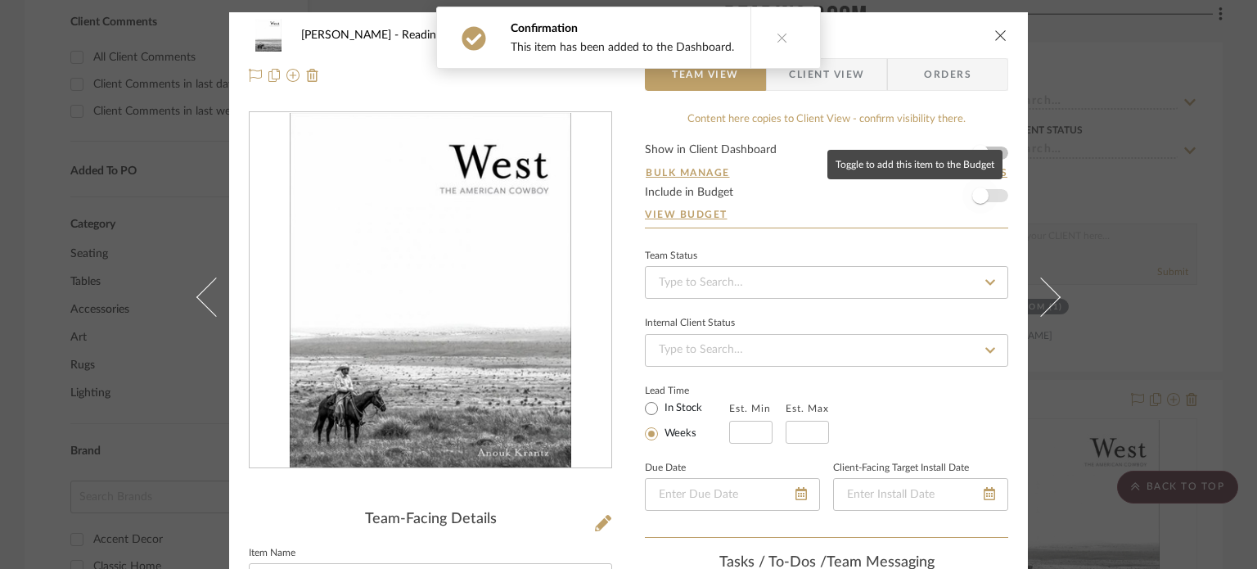
click at [973, 189] on span "button" at bounding box center [980, 195] width 16 height 16
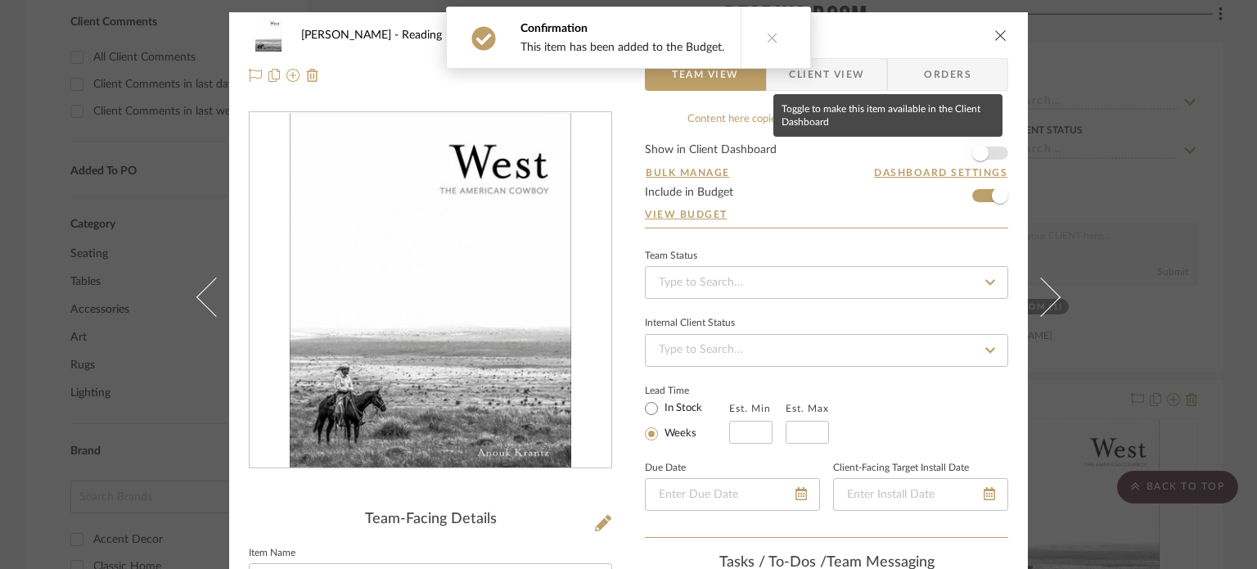
click at [979, 150] on span "button" at bounding box center [980, 153] width 16 height 16
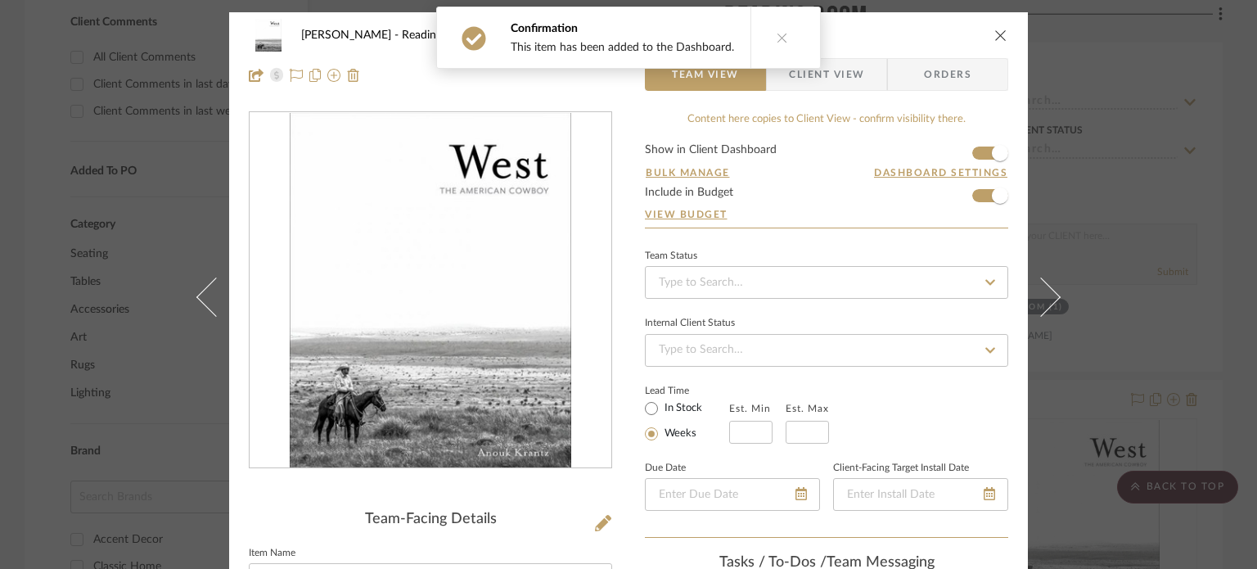
click at [995, 35] on icon "close" at bounding box center [1001, 35] width 13 height 13
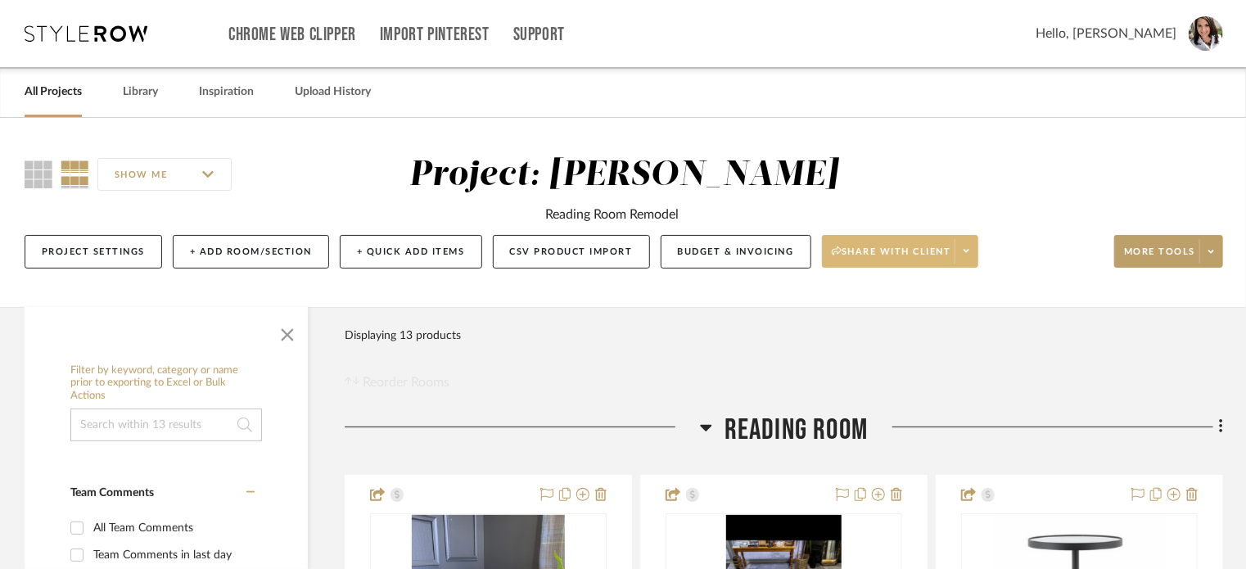
click at [959, 255] on span at bounding box center [965, 251] width 23 height 25
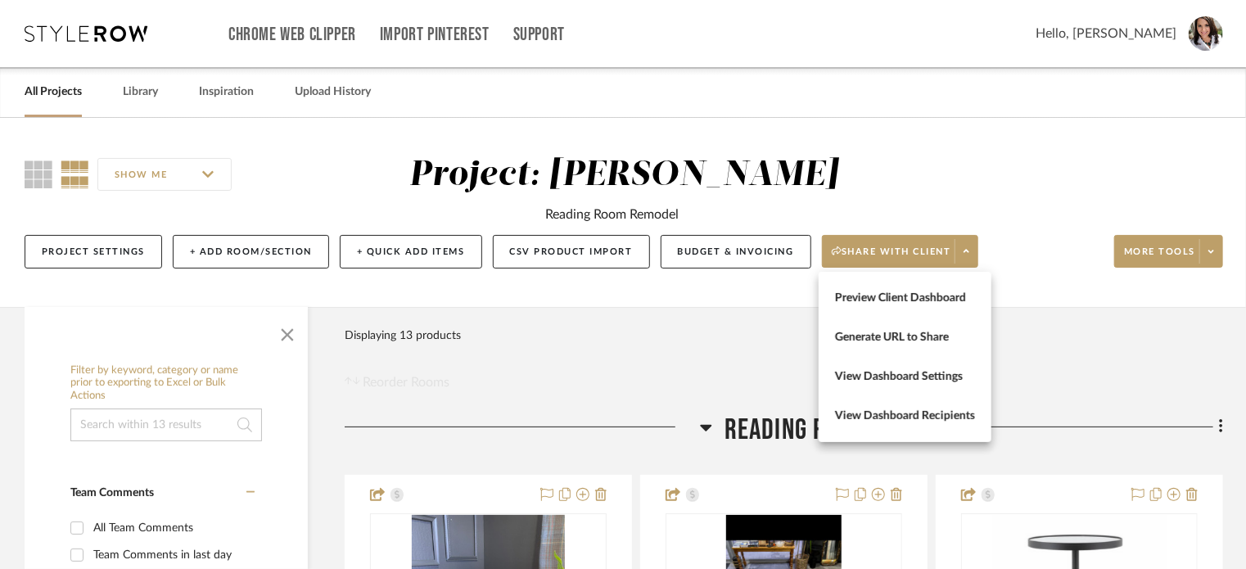
click at [760, 261] on div at bounding box center [623, 284] width 1246 height 569
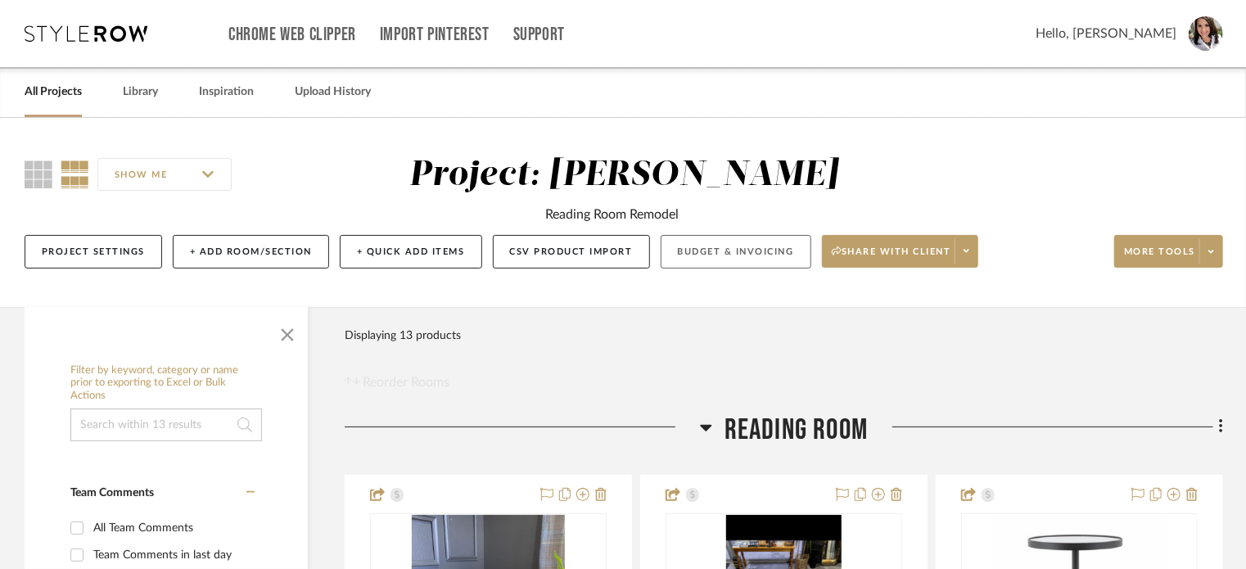
click at [735, 255] on button "Budget & Invoicing" at bounding box center [736, 252] width 151 height 34
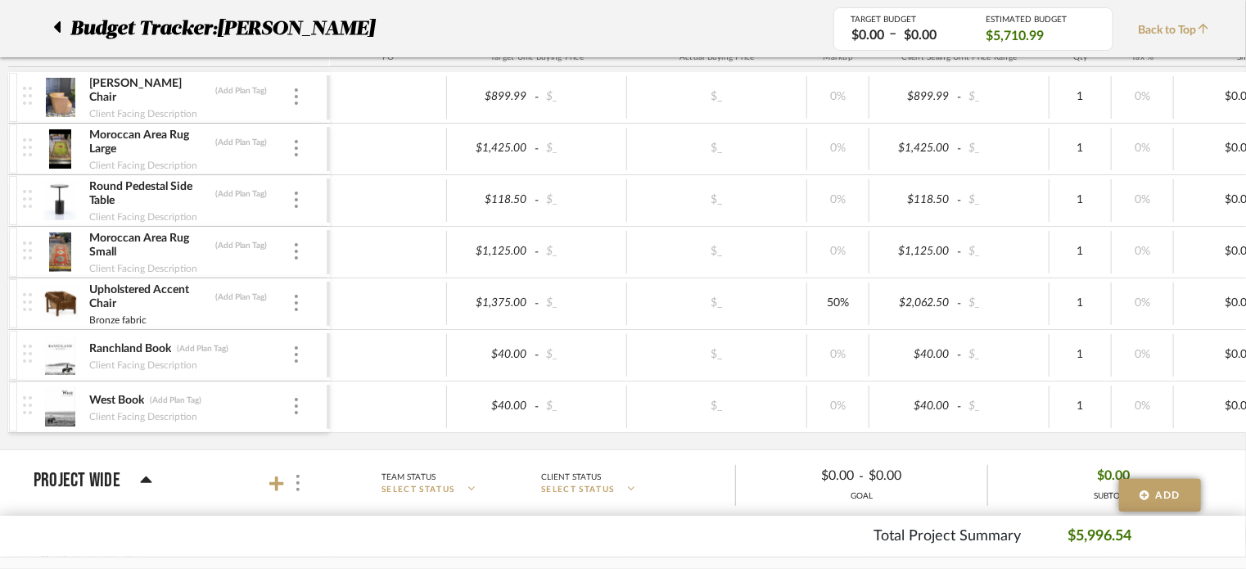
scroll to position [359, 0]
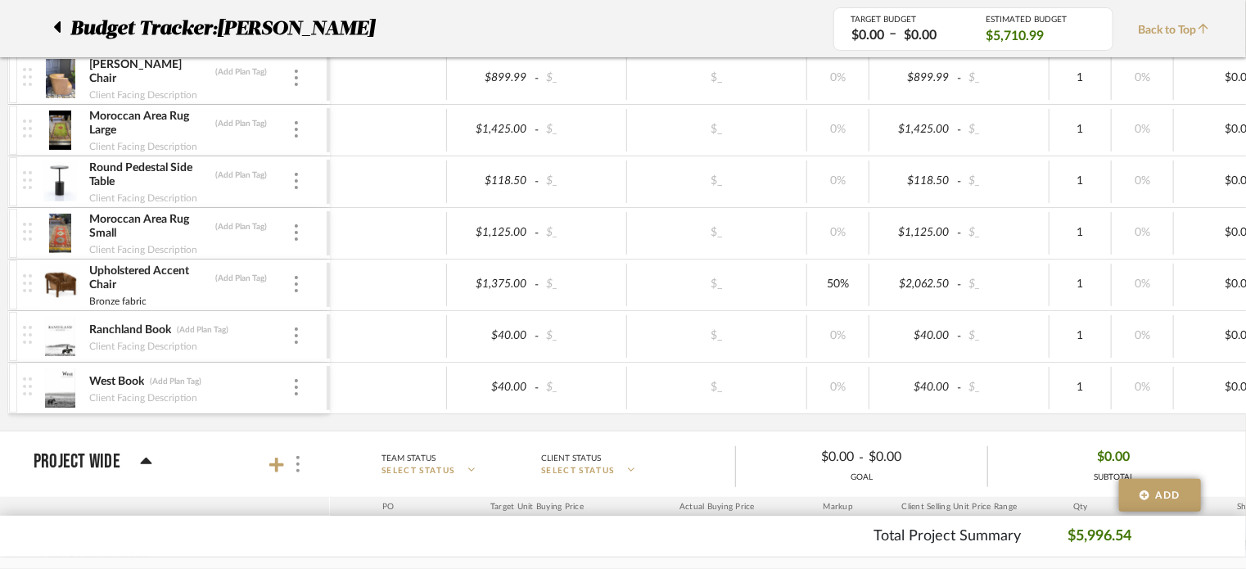
click at [301, 290] on div "Upholstered Accent Chair (Add Plan Tag) Bronze fabric" at bounding box center [175, 284] width 304 height 51
click at [295, 284] on img at bounding box center [296, 284] width 3 height 16
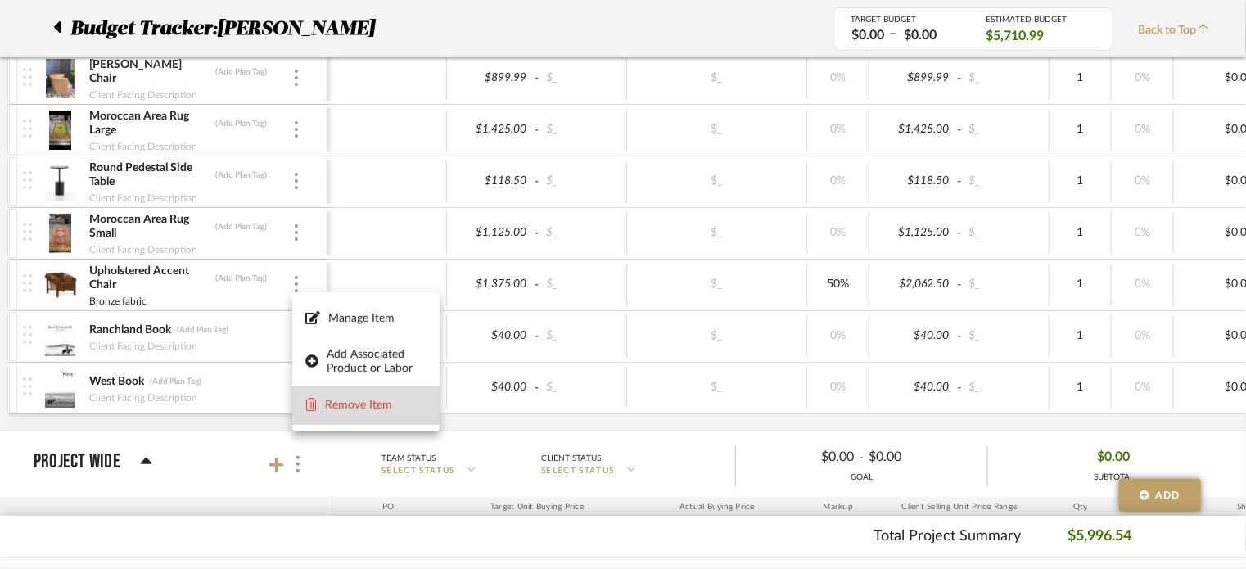
click at [357, 405] on span "Remove Item" at bounding box center [376, 405] width 102 height 14
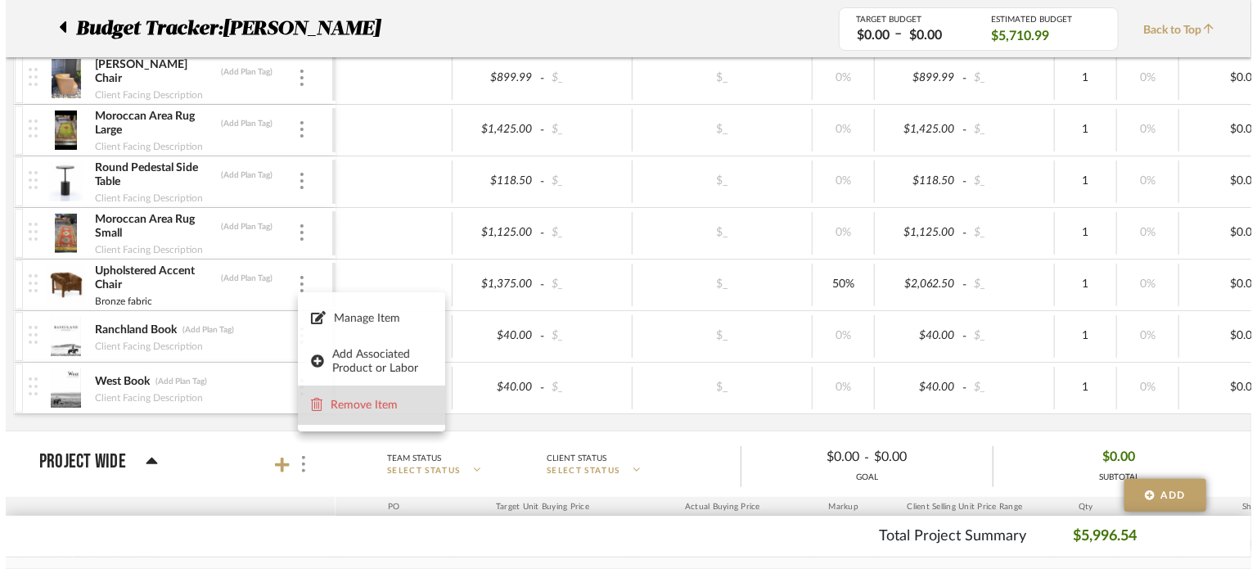
scroll to position [0, 0]
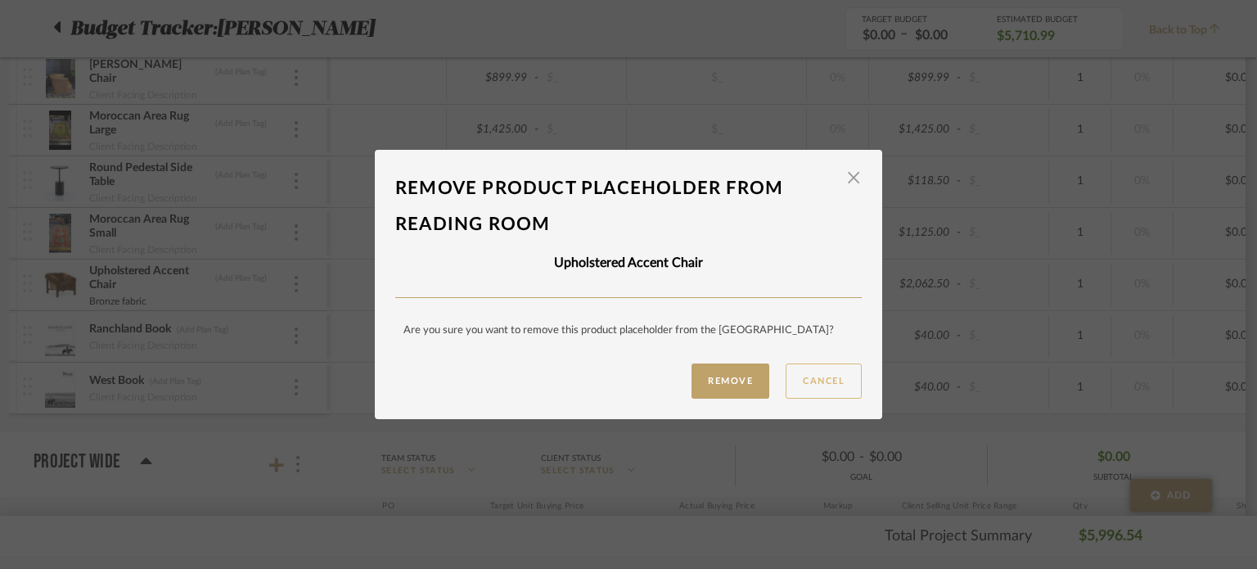
click at [822, 386] on button "Cancel" at bounding box center [824, 380] width 76 height 35
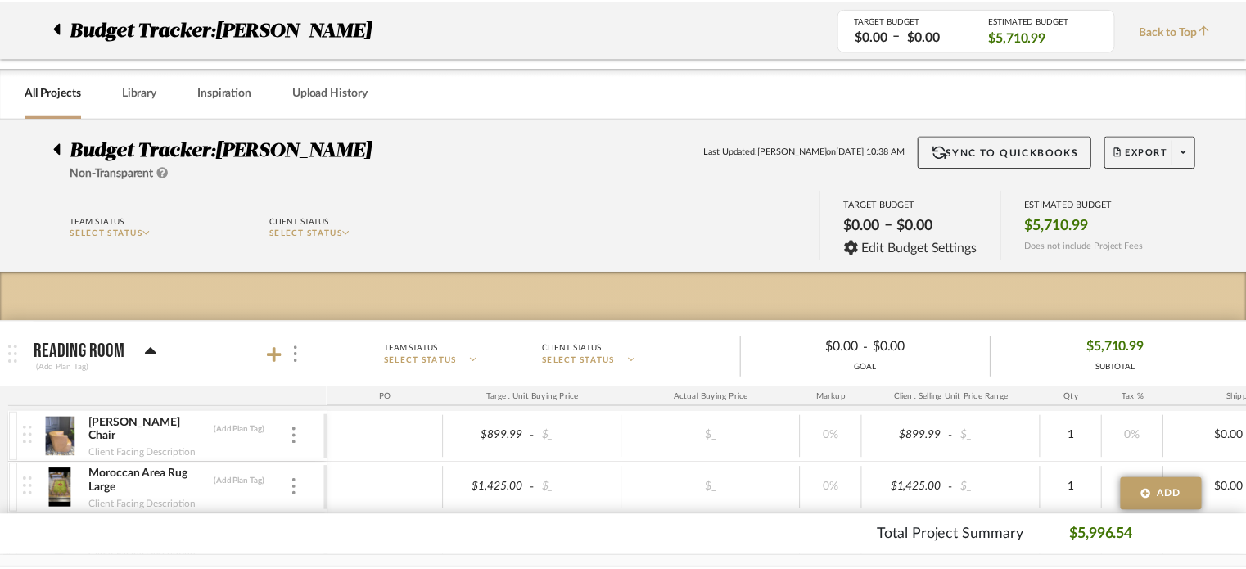
scroll to position [359, 0]
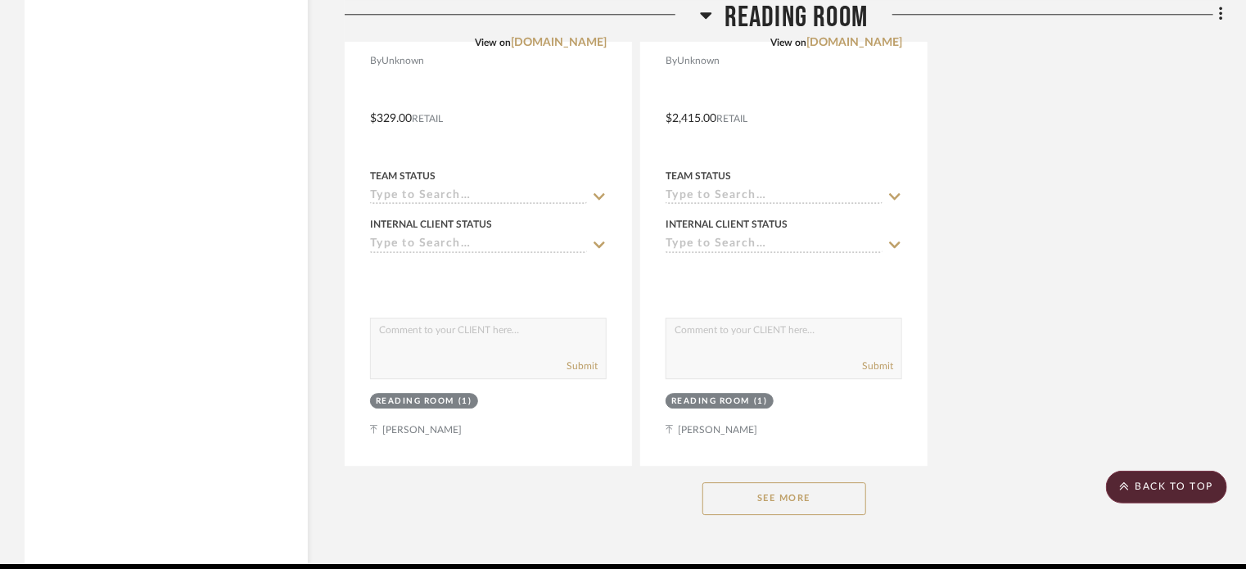
scroll to position [2249, 0]
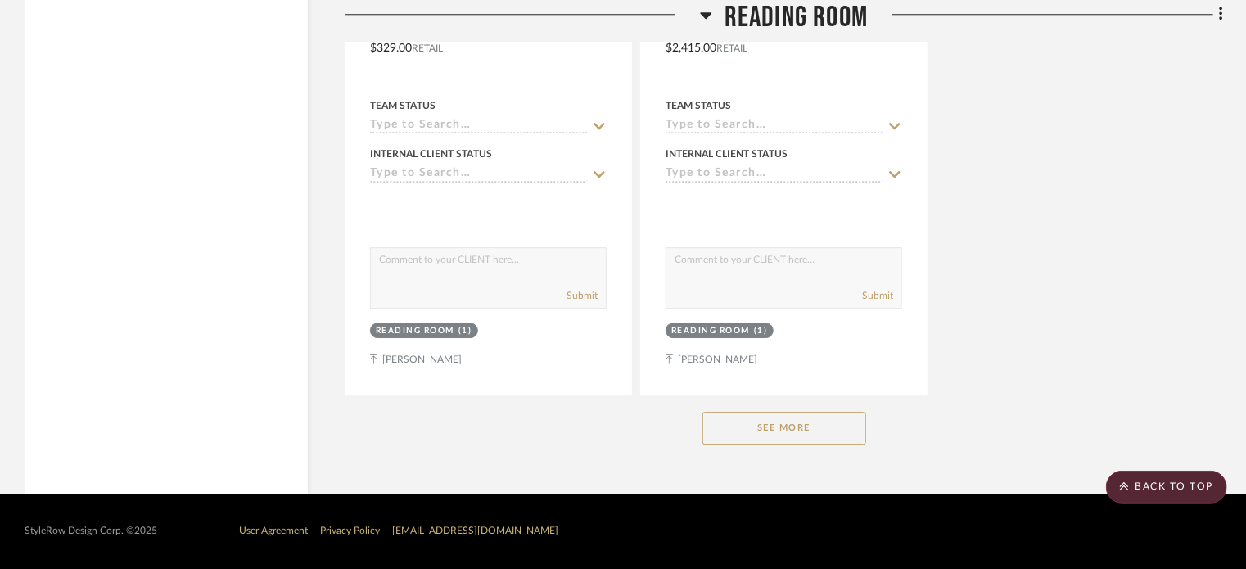
click at [763, 426] on button "See More" at bounding box center [784, 428] width 164 height 33
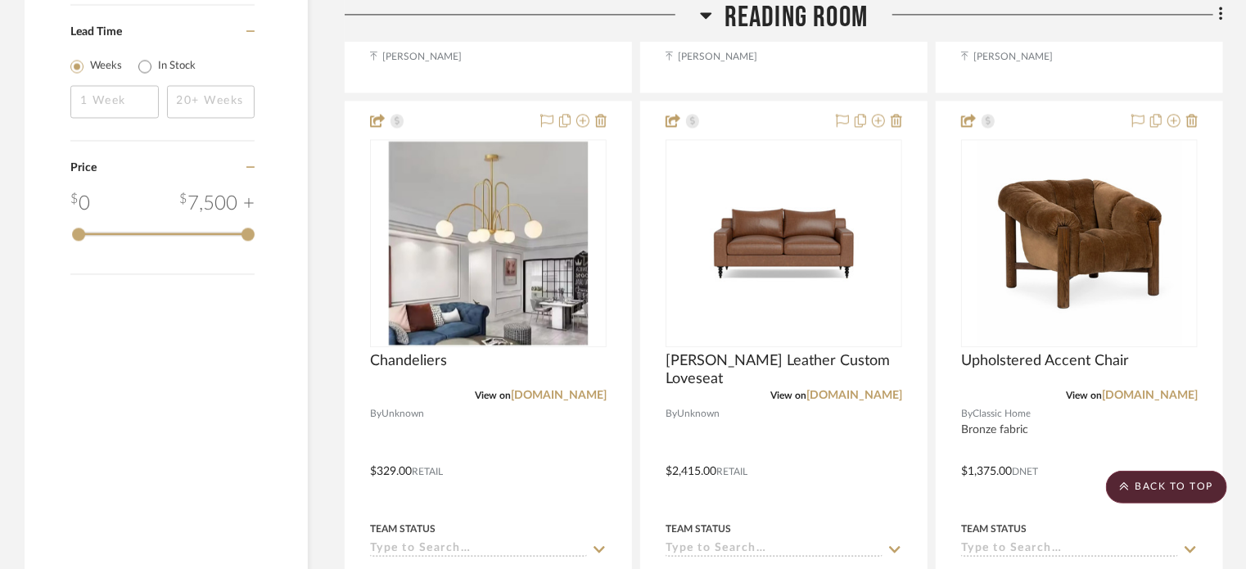
scroll to position [1817, 0]
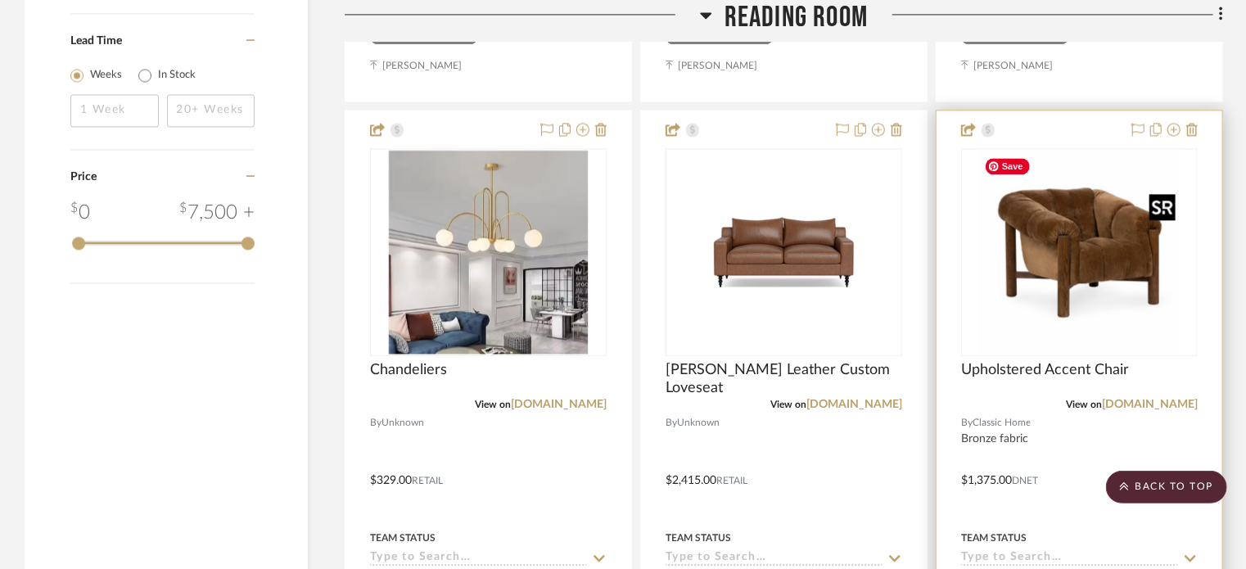
click at [1072, 349] on img "0" at bounding box center [1079, 252] width 205 height 205
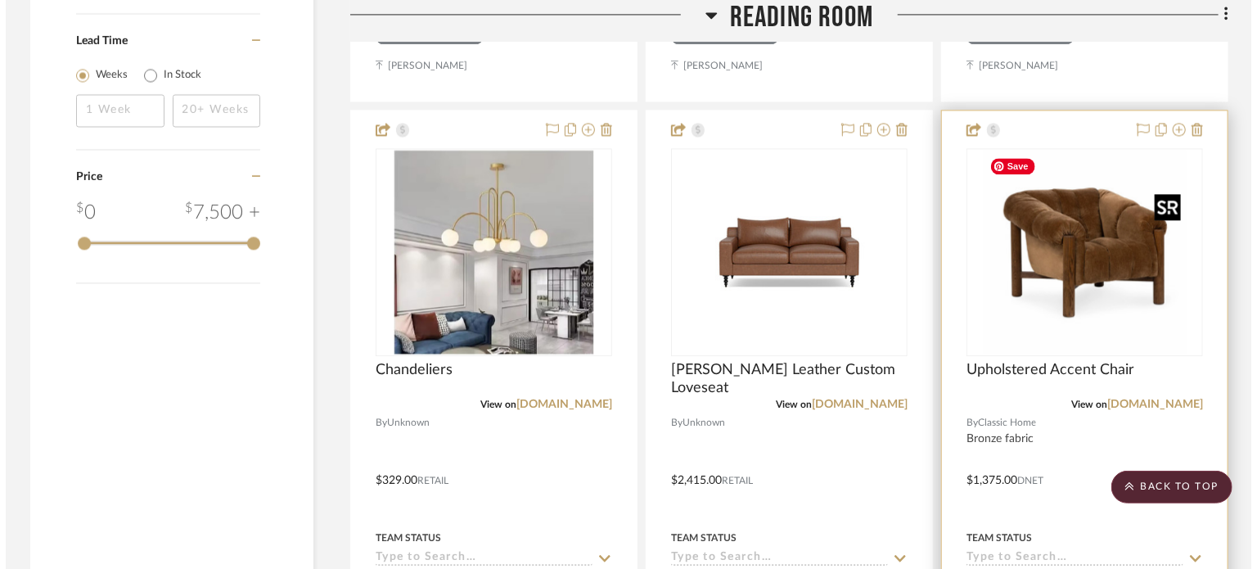
scroll to position [0, 0]
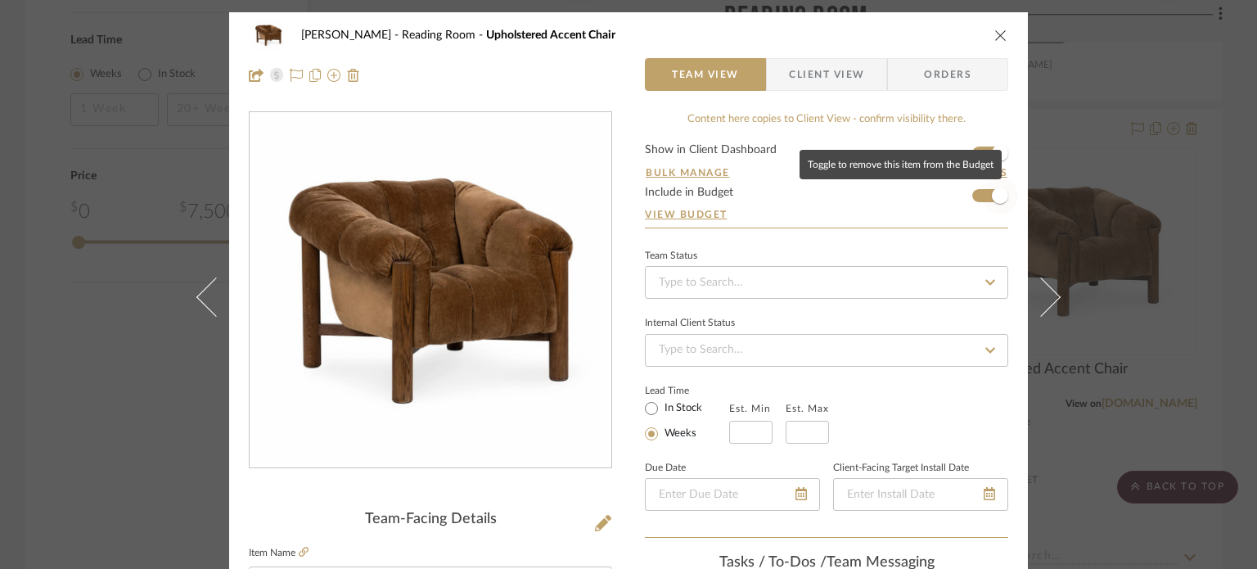
click at [992, 189] on span "button" at bounding box center [1000, 195] width 16 height 16
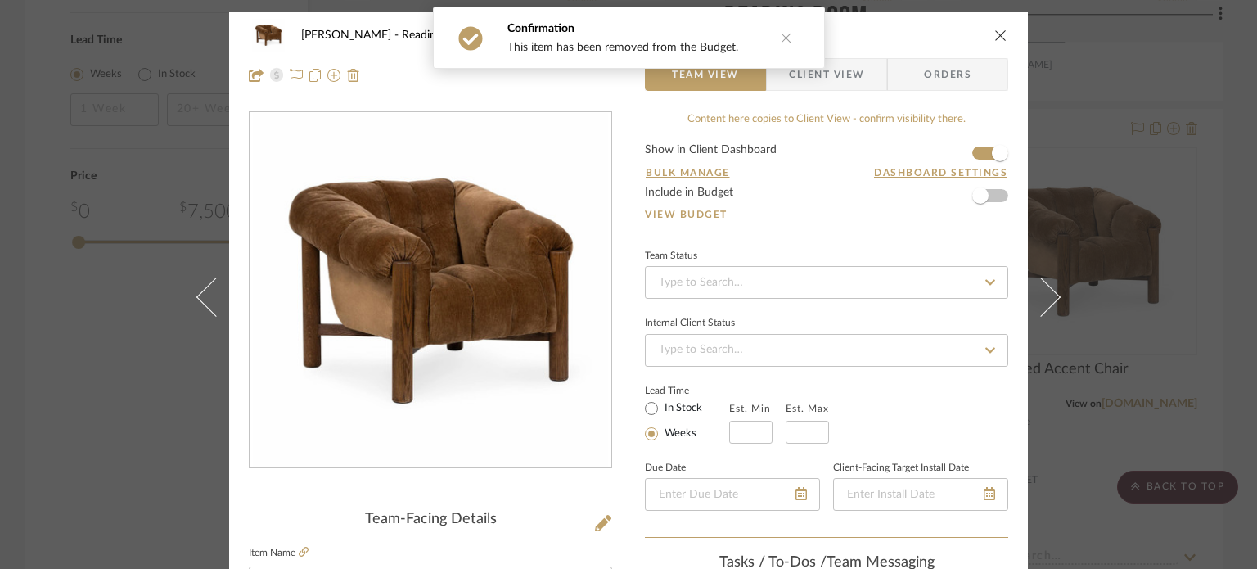
click at [997, 37] on icon "close" at bounding box center [1001, 35] width 13 height 13
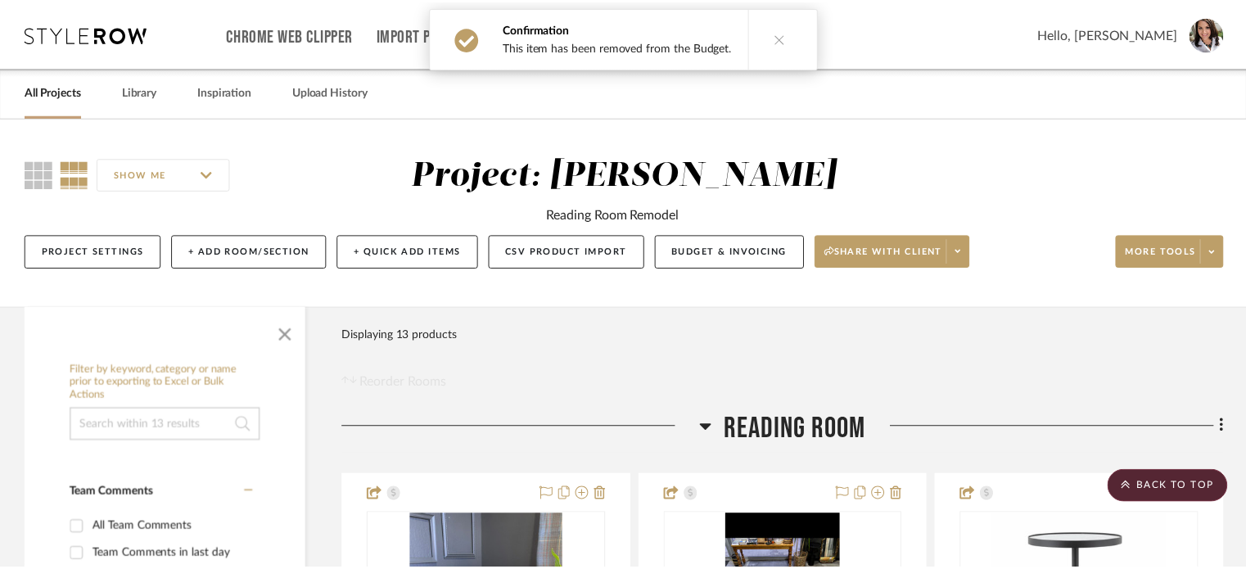
scroll to position [1817, 0]
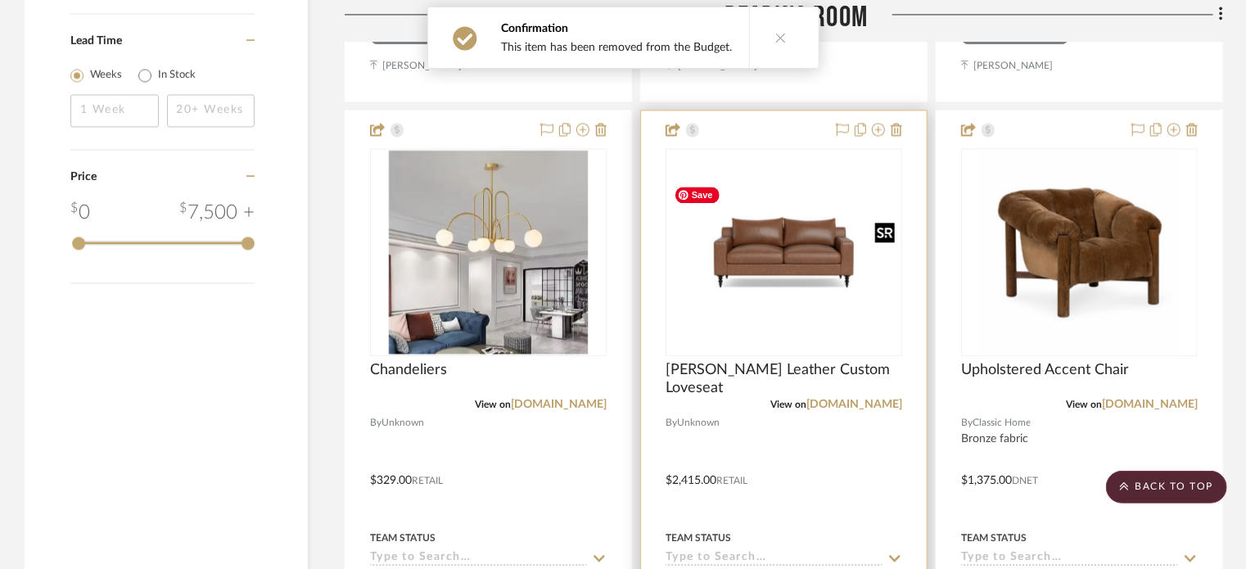
click at [0, 0] on img at bounding box center [0, 0] width 0 height 0
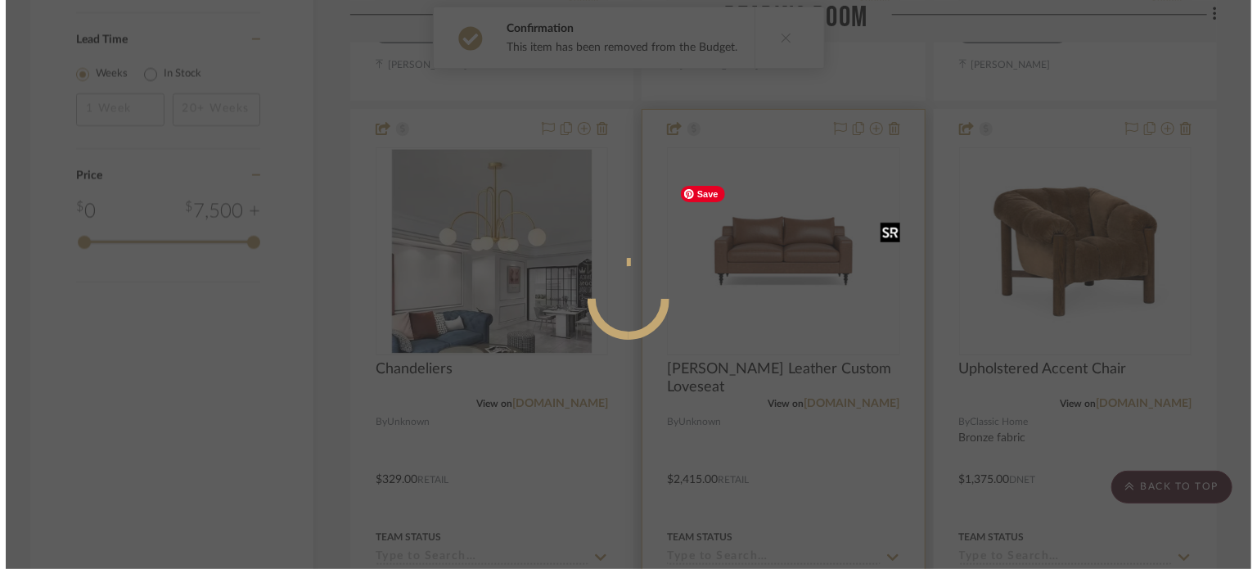
scroll to position [0, 0]
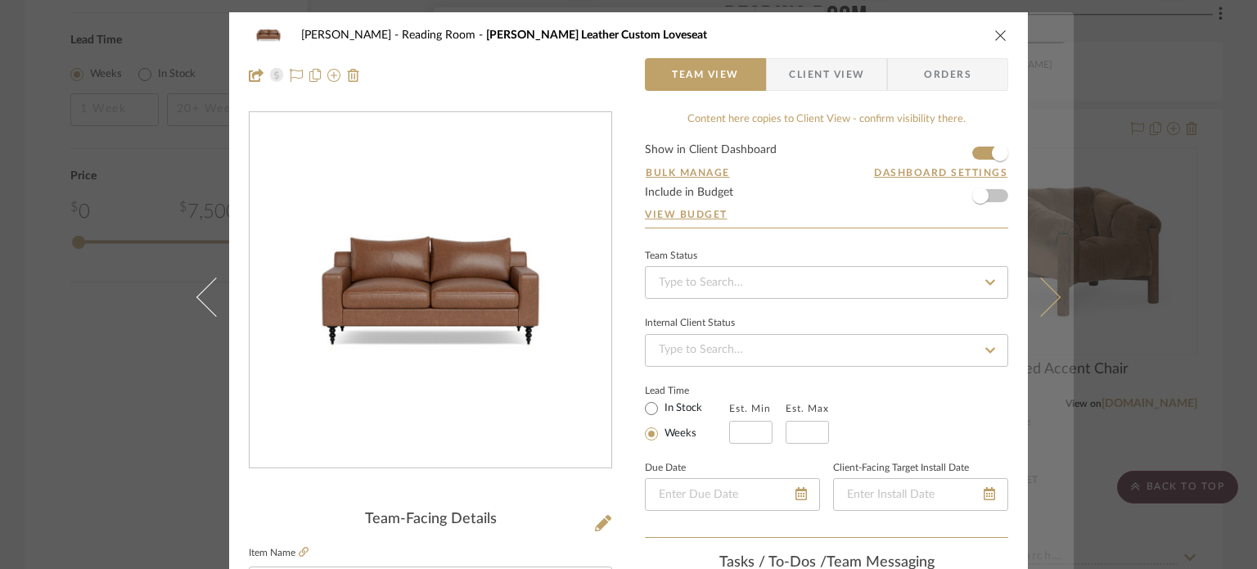
click at [1042, 291] on icon at bounding box center [1041, 296] width 39 height 39
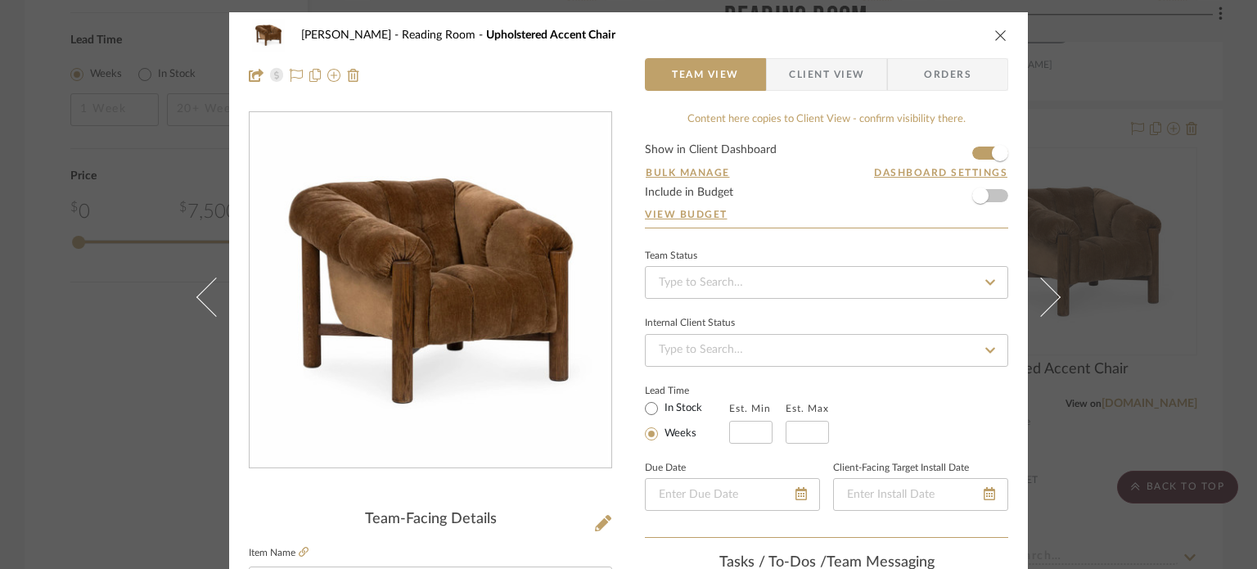
click at [1042, 291] on icon at bounding box center [1041, 296] width 39 height 39
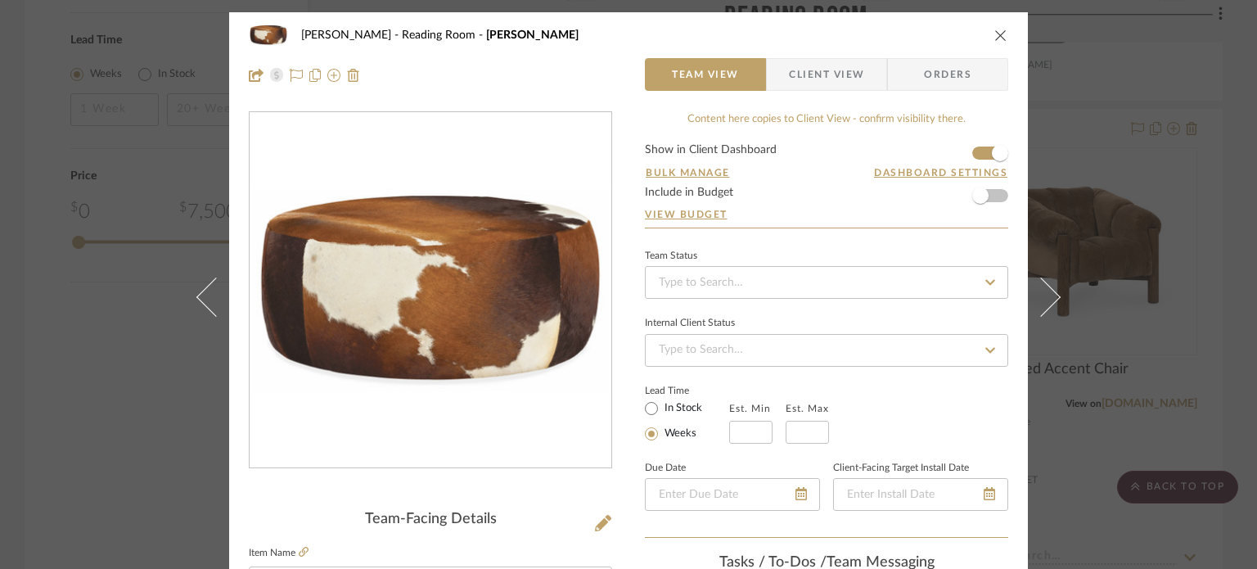
click at [1042, 291] on icon at bounding box center [1041, 296] width 39 height 39
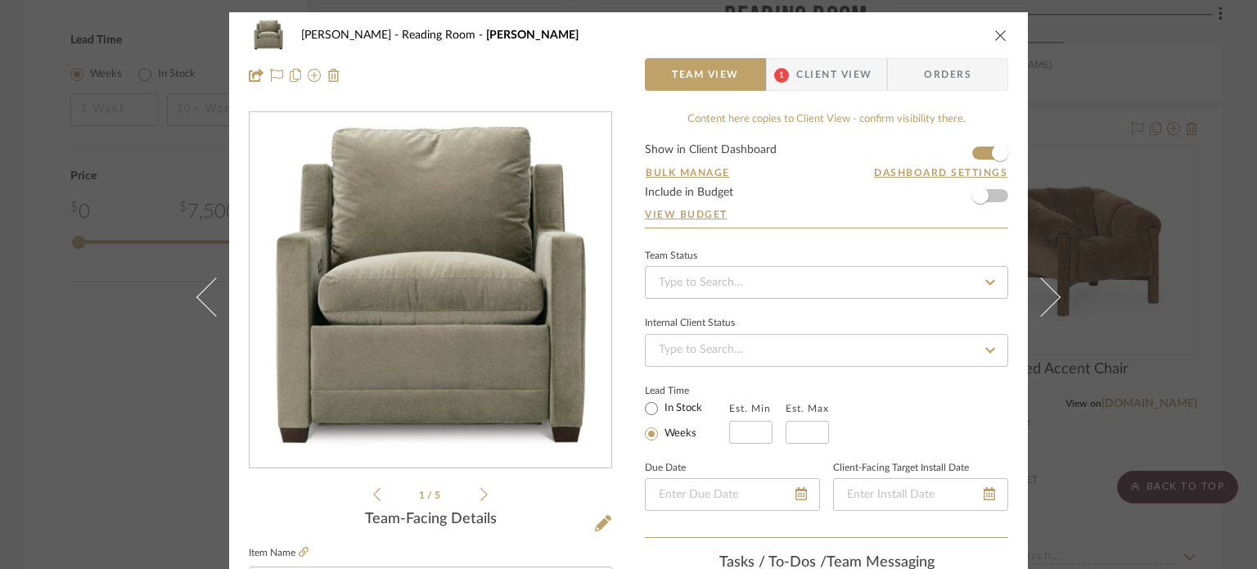
drag, startPoint x: 1042, startPoint y: 291, endPoint x: 865, endPoint y: 140, distance: 232.8
click at [836, 67] on span "Client View" at bounding box center [833, 74] width 75 height 33
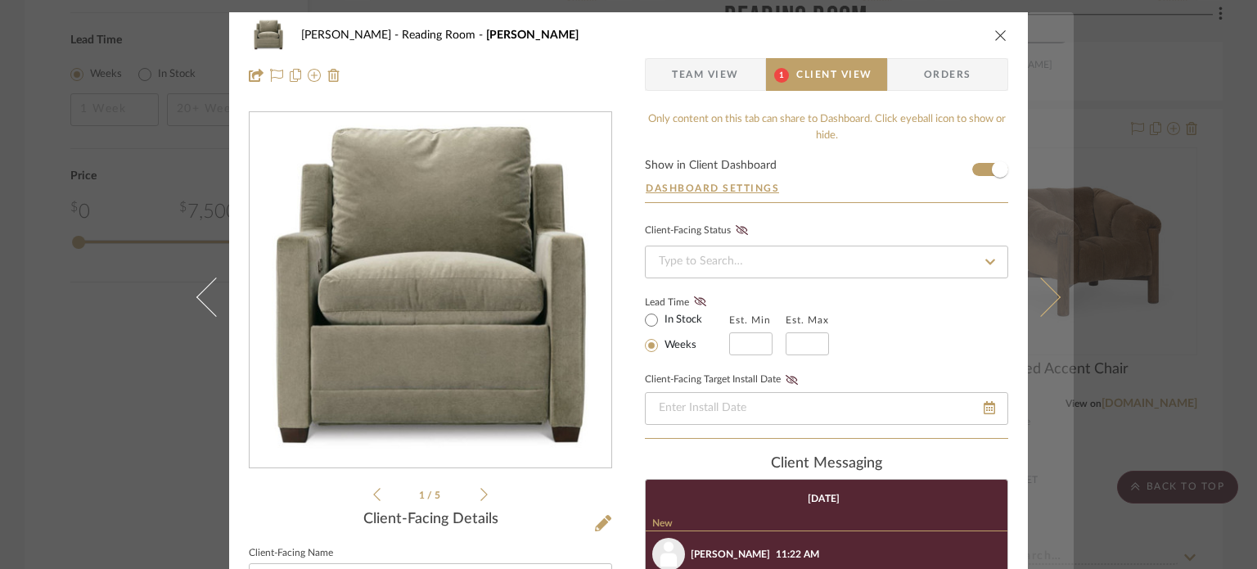
click at [1045, 294] on icon at bounding box center [1041, 296] width 39 height 39
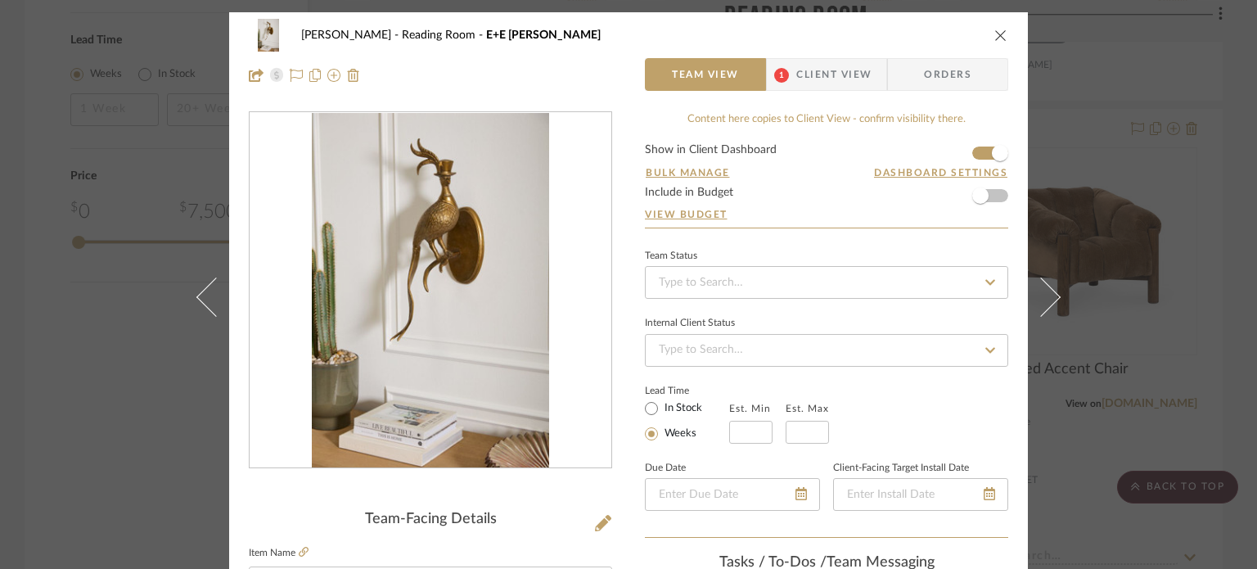
click at [1045, 294] on icon at bounding box center [1041, 296] width 39 height 39
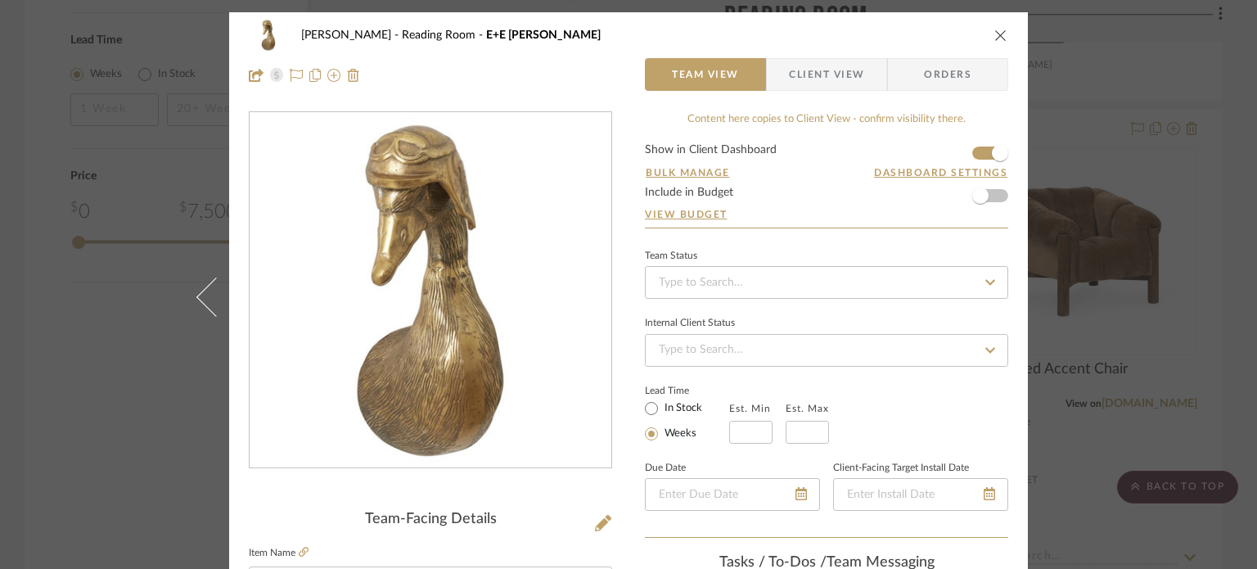
click at [987, 39] on div "[PERSON_NAME] Reading Room E+E [PERSON_NAME]" at bounding box center [629, 35] width 760 height 33
click at [995, 34] on icon "close" at bounding box center [1001, 35] width 13 height 13
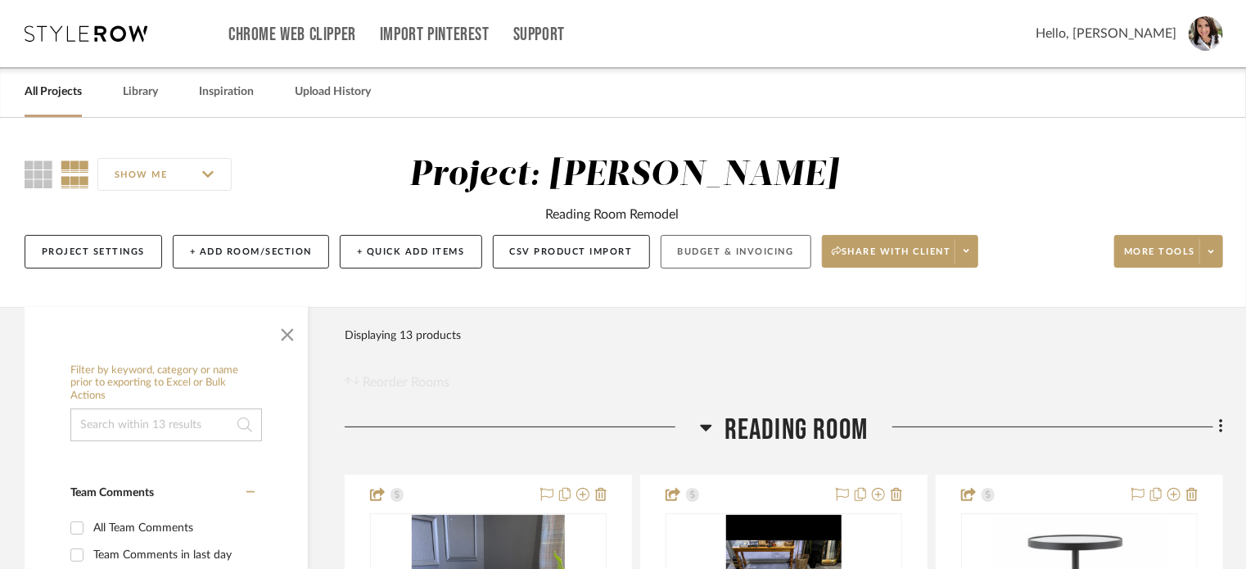
click at [762, 255] on button "Budget & Invoicing" at bounding box center [736, 252] width 151 height 34
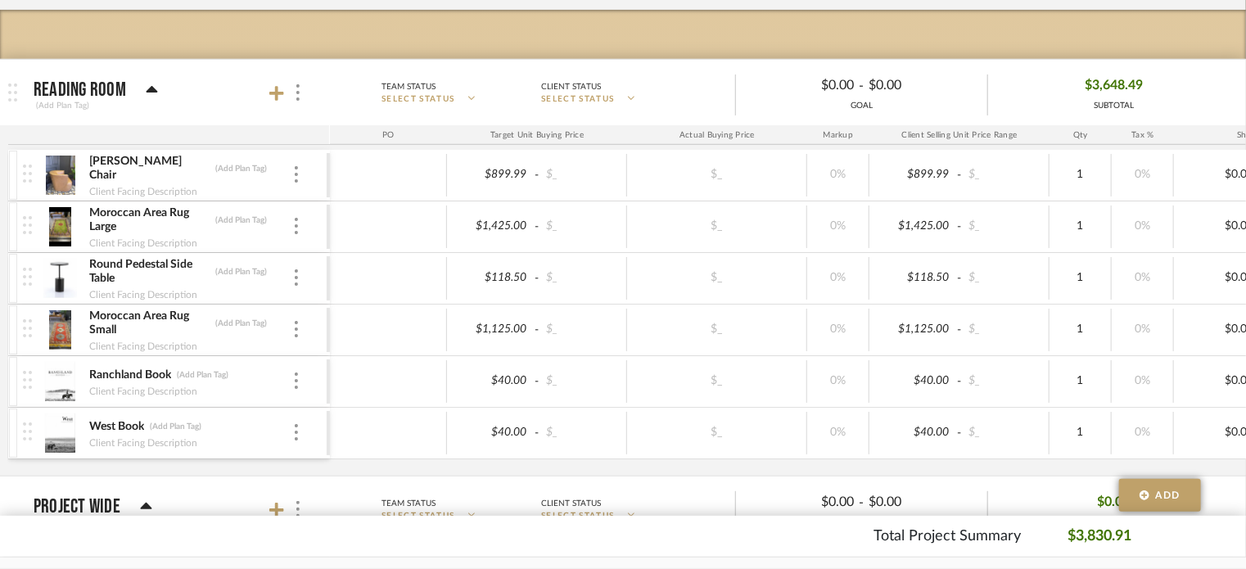
scroll to position [262, 0]
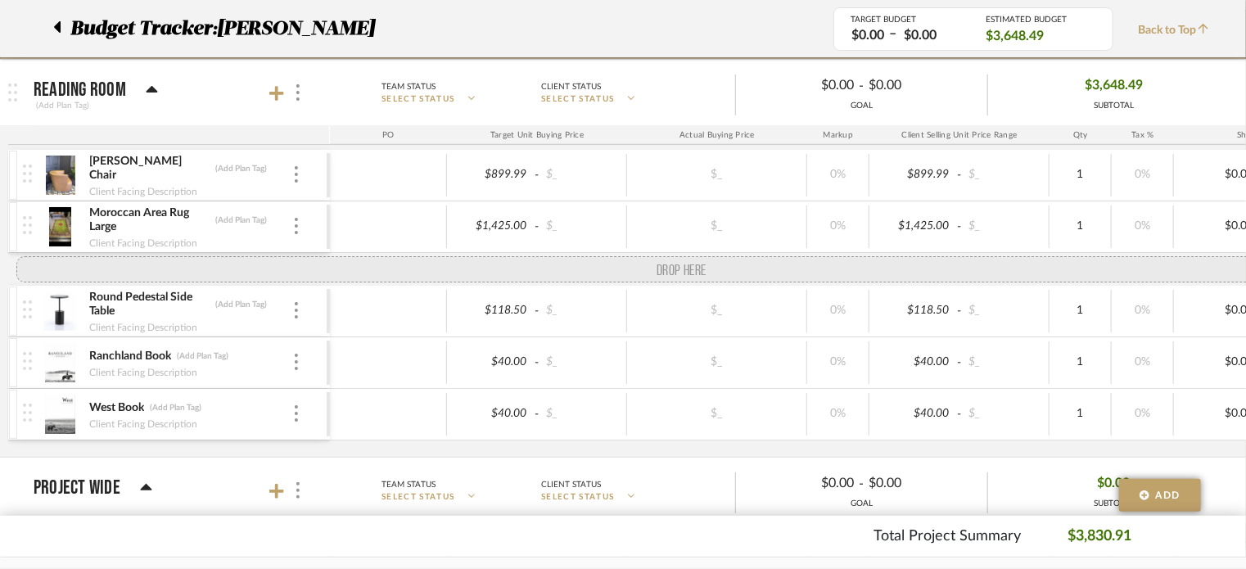
drag, startPoint x: 31, startPoint y: 332, endPoint x: 26, endPoint y: 264, distance: 67.3
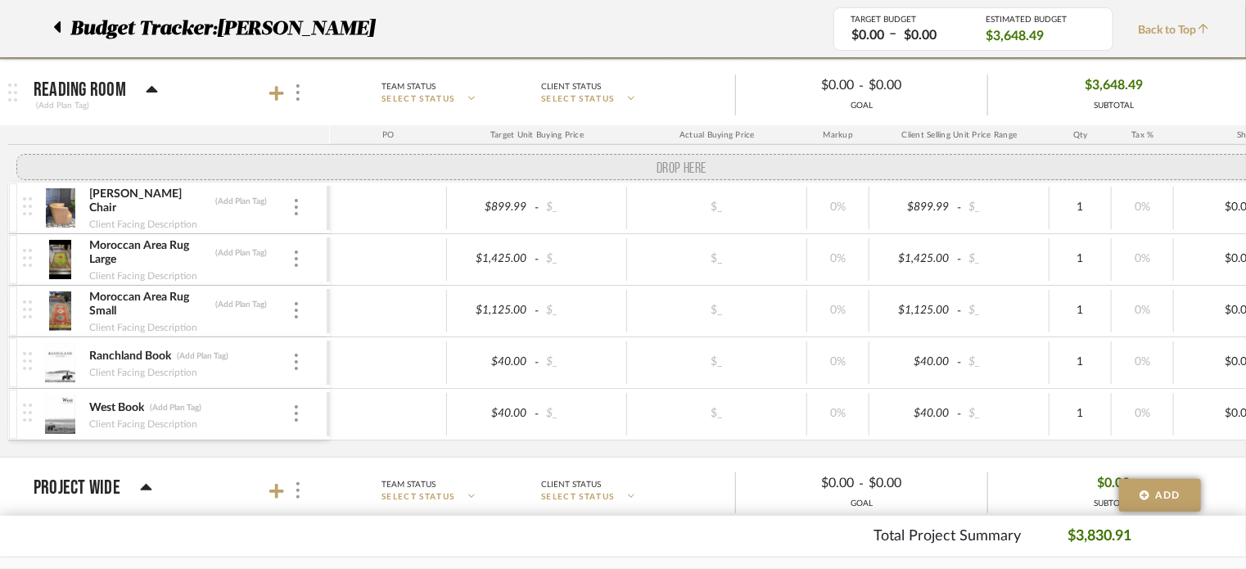
drag, startPoint x: 25, startPoint y: 327, endPoint x: 21, endPoint y: 197, distance: 129.4
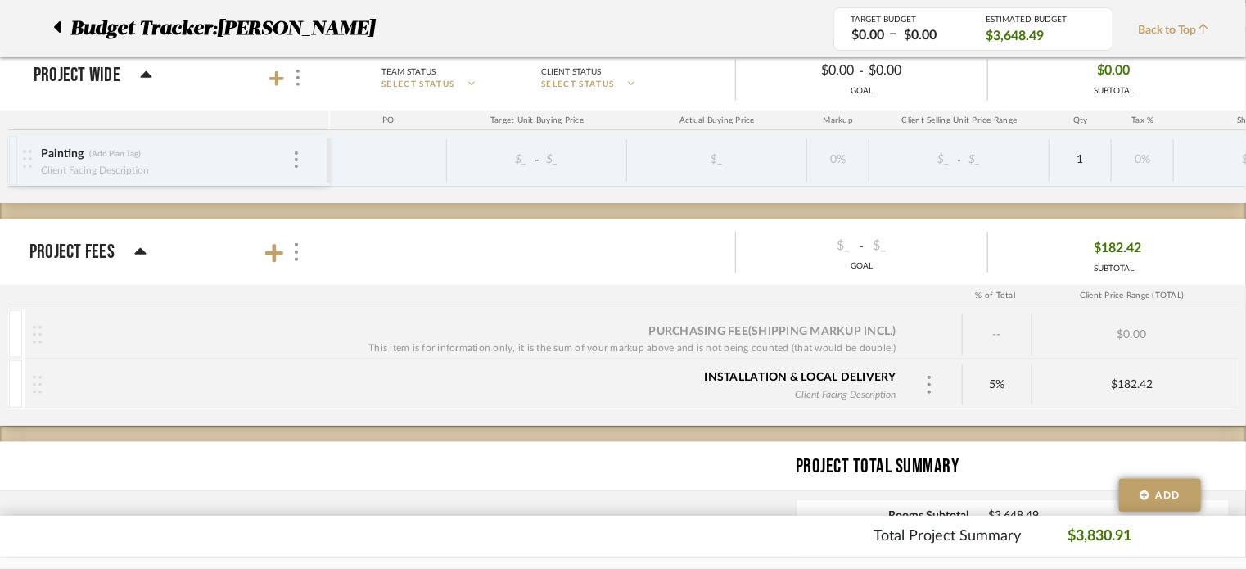
scroll to position [691, 0]
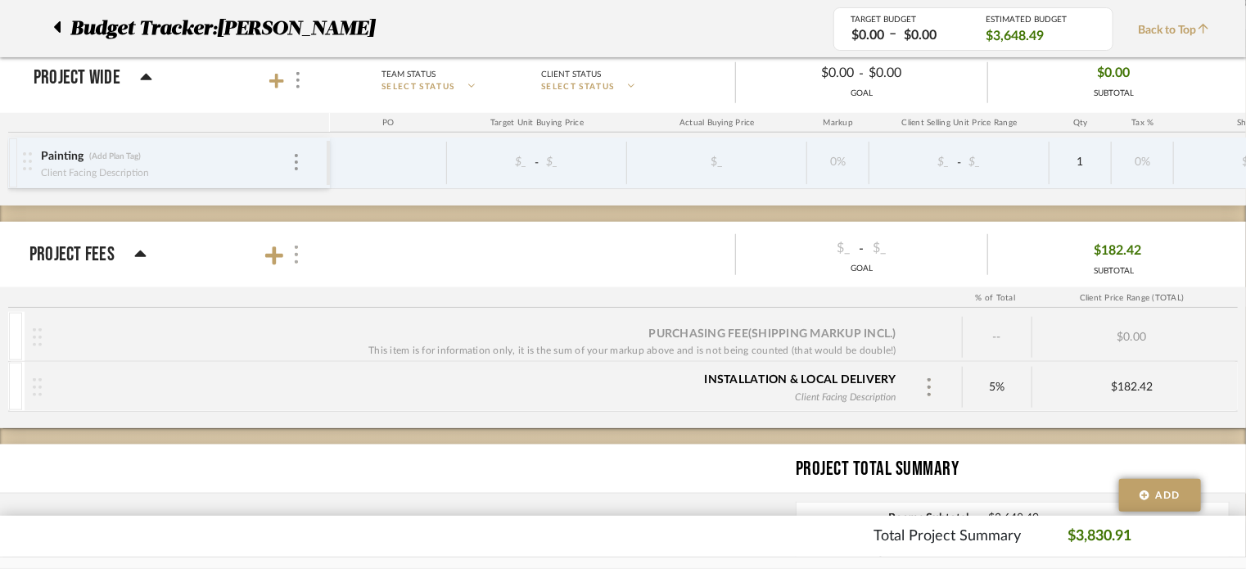
click at [290, 257] on div at bounding box center [295, 255] width 17 height 22
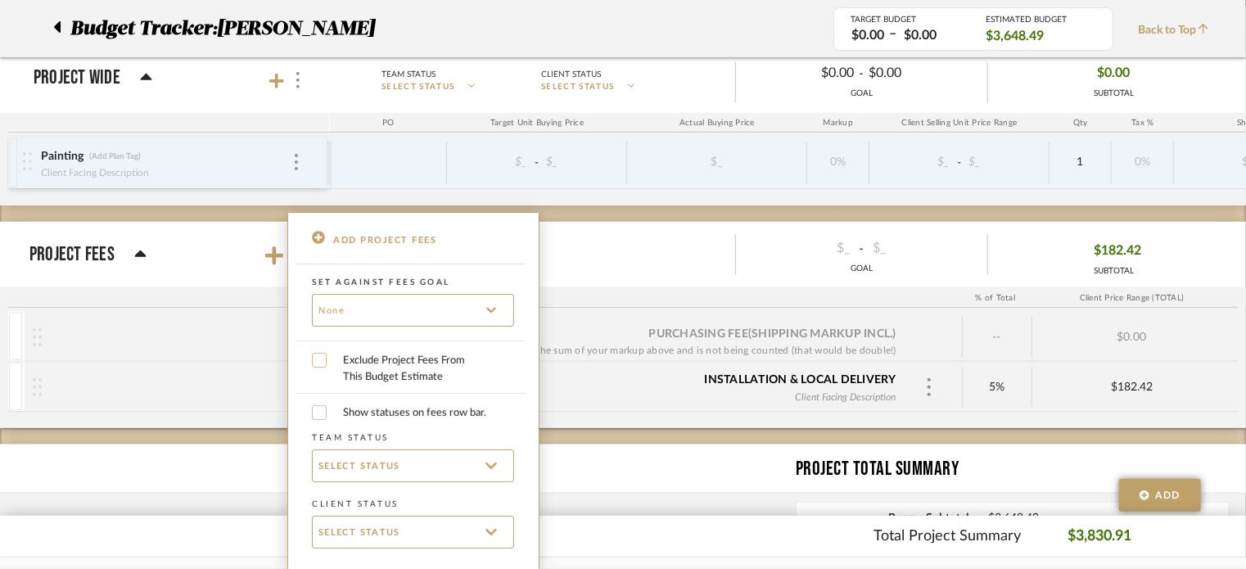
click at [318, 363] on input "Exclude Project Fees From This Budget Estimate" at bounding box center [319, 360] width 15 height 15
checkbox input "true"
checkbox input "false"
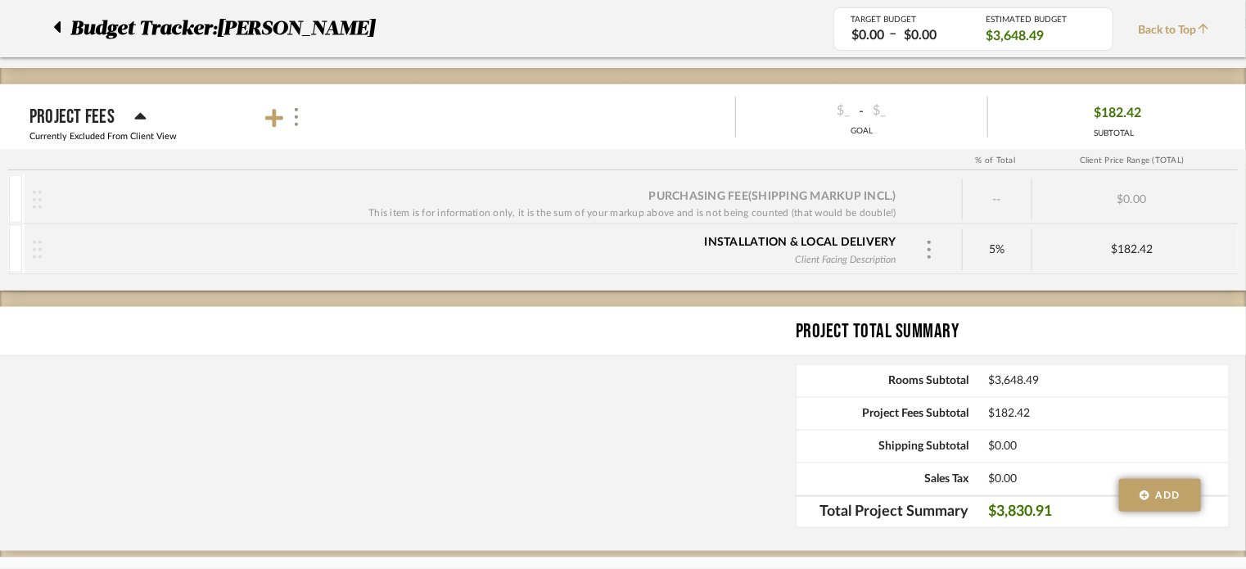
scroll to position [743, 0]
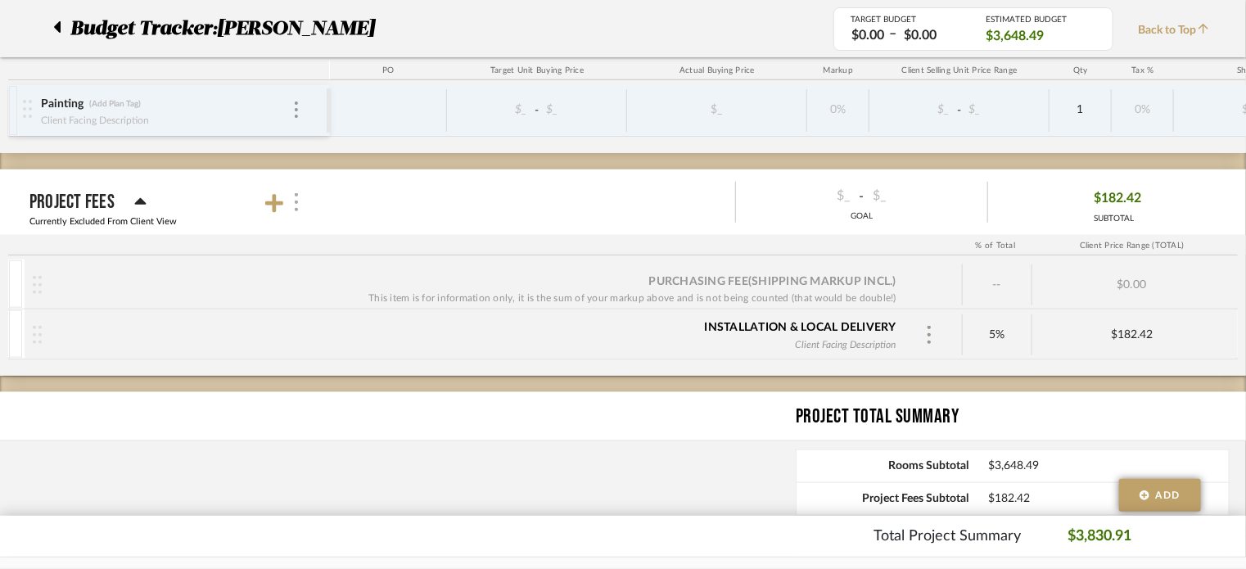
click at [298, 196] on img at bounding box center [296, 202] width 8 height 18
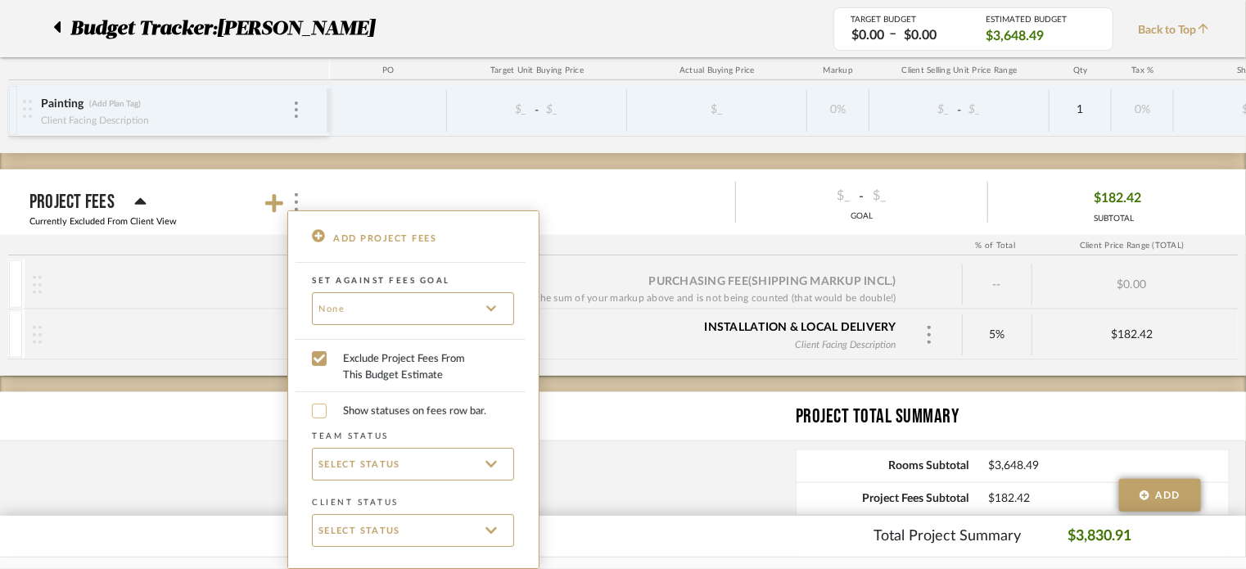
click at [314, 413] on input "Show statuses on fees row bar." at bounding box center [319, 411] width 15 height 15
checkbox input "false"
click at [254, 201] on div at bounding box center [623, 284] width 1246 height 569
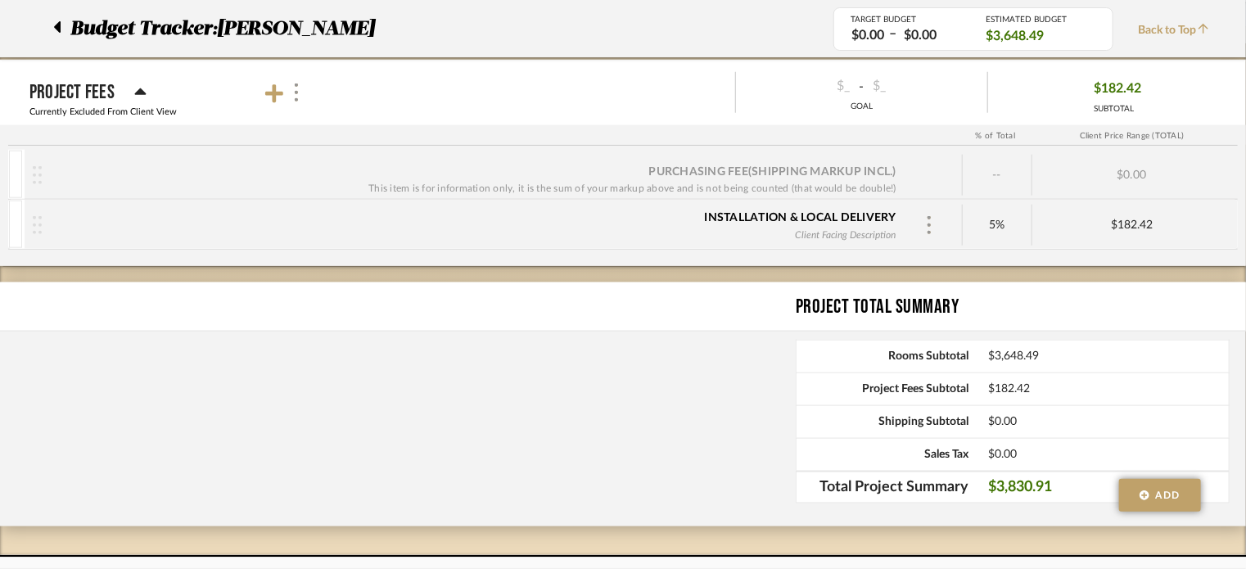
scroll to position [729, 0]
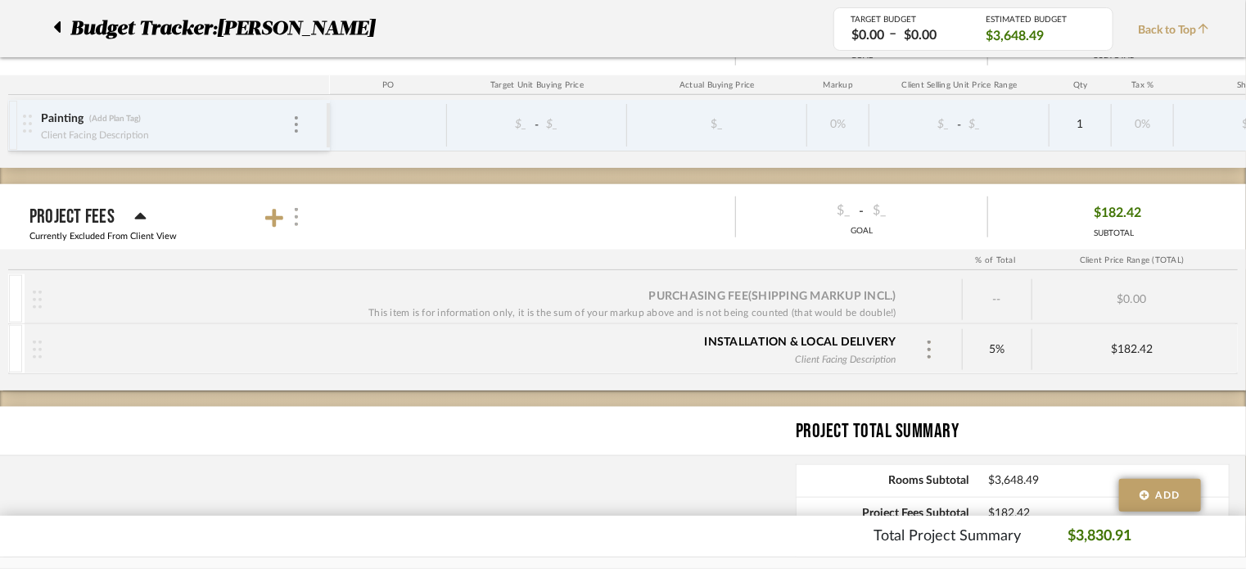
click at [295, 216] on img at bounding box center [296, 217] width 8 height 18
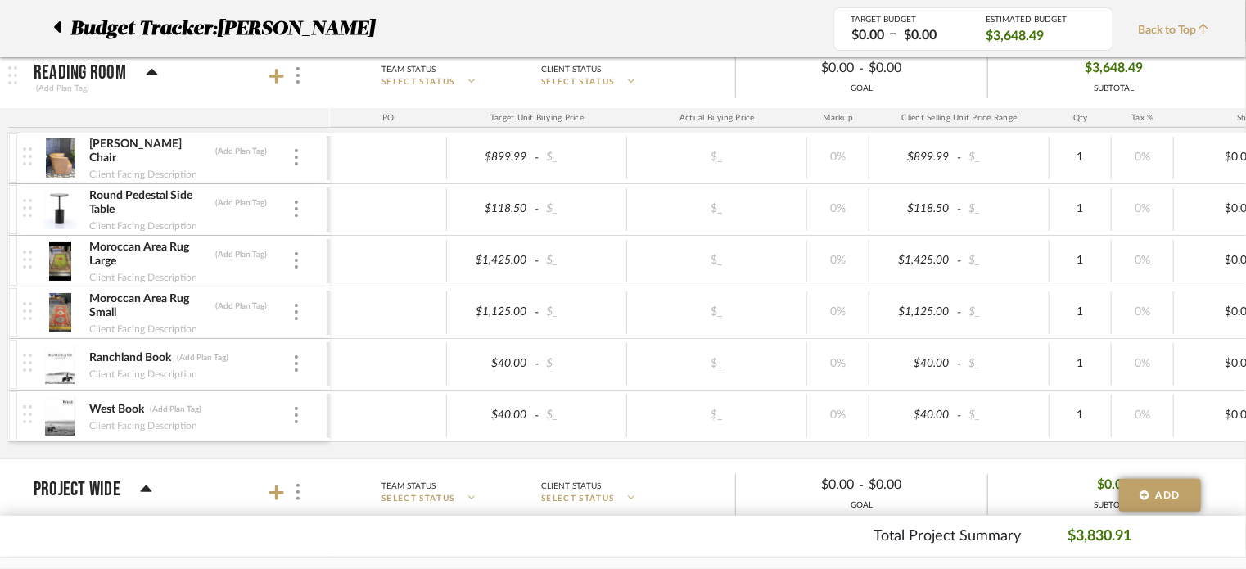
scroll to position [0, 0]
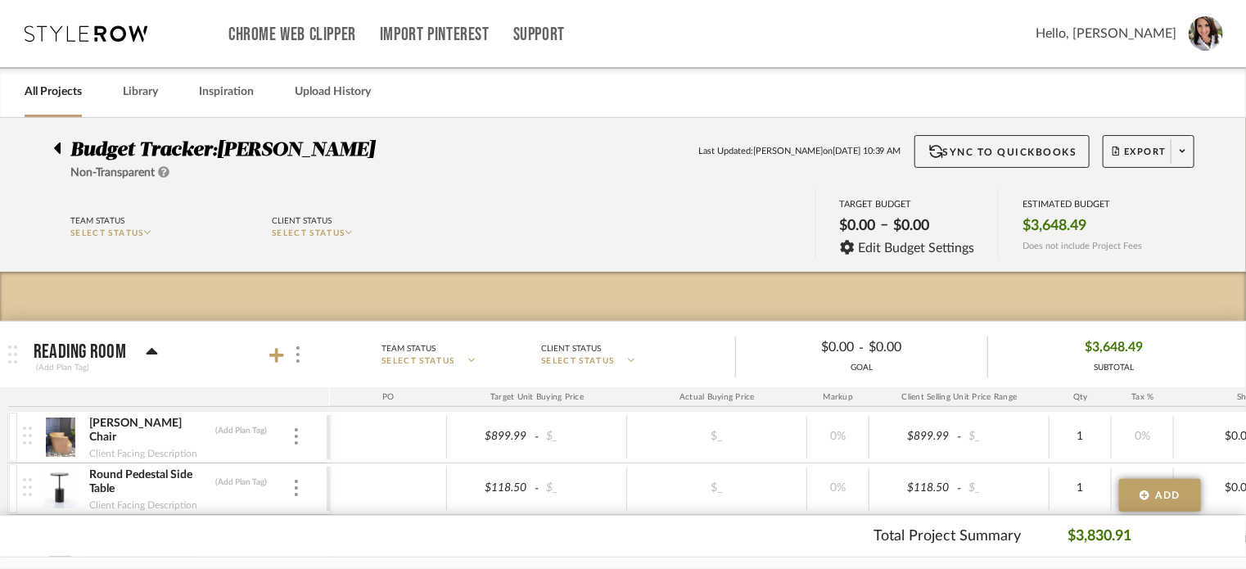
click at [60, 147] on icon at bounding box center [57, 147] width 7 height 11
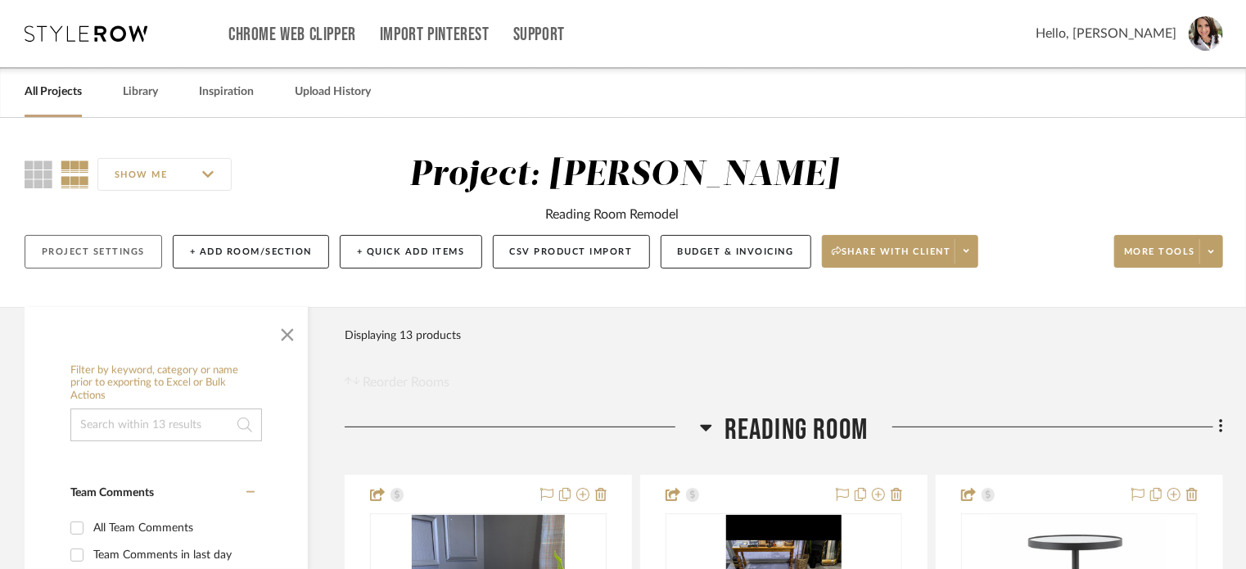
click at [118, 258] on button "Project Settings" at bounding box center [94, 252] width 138 height 34
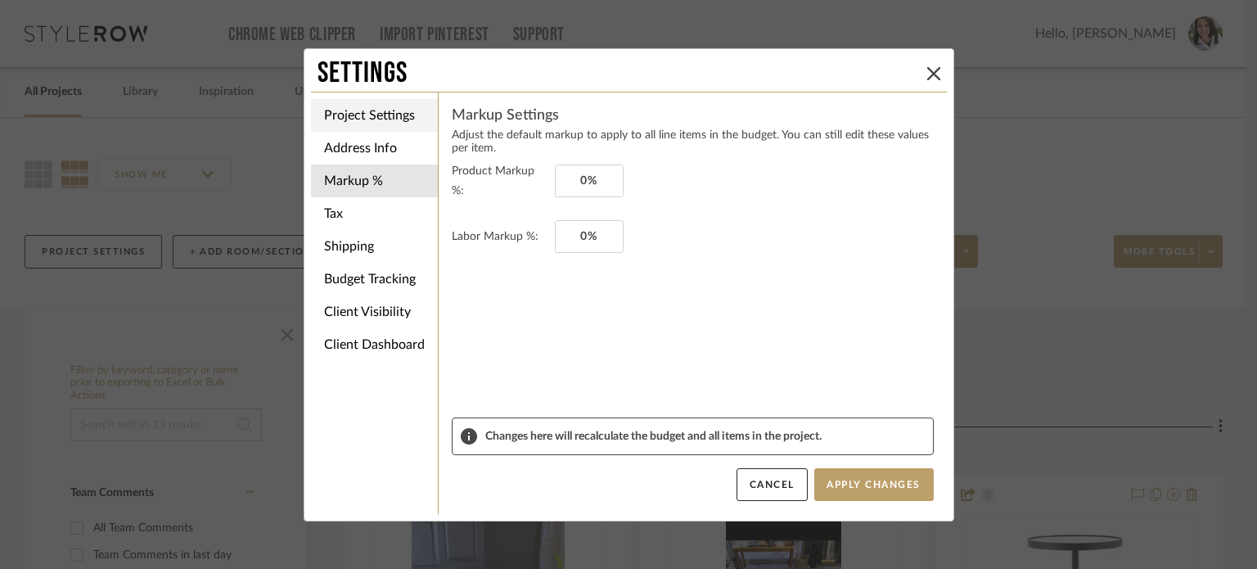
click at [388, 118] on li "Project Settings" at bounding box center [374, 115] width 127 height 33
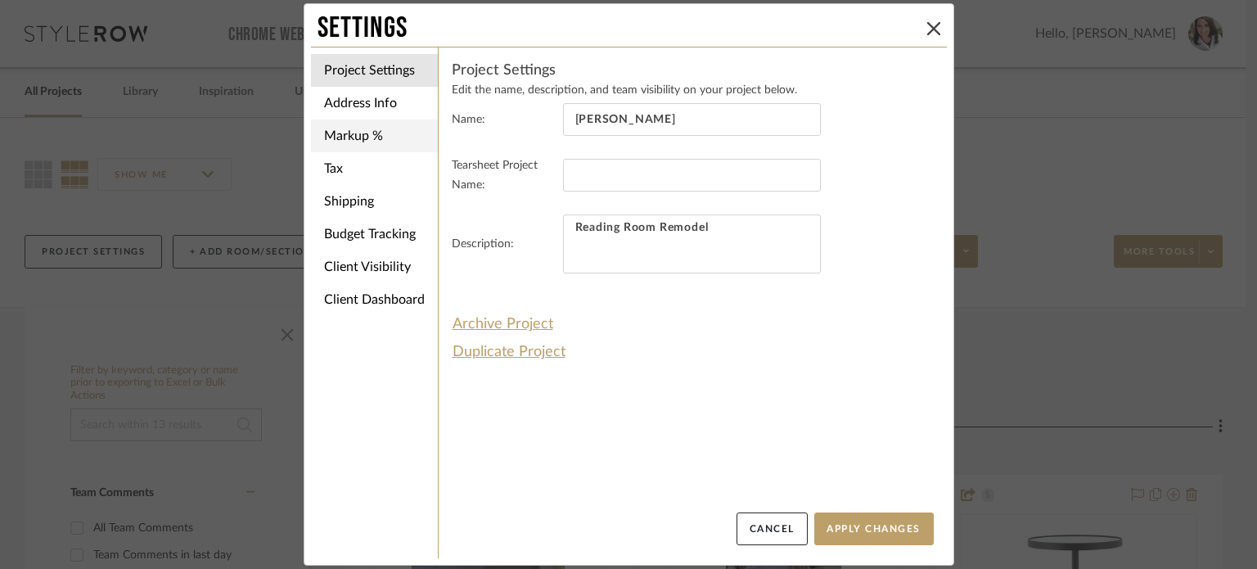
click at [377, 143] on li "Markup %" at bounding box center [374, 136] width 127 height 33
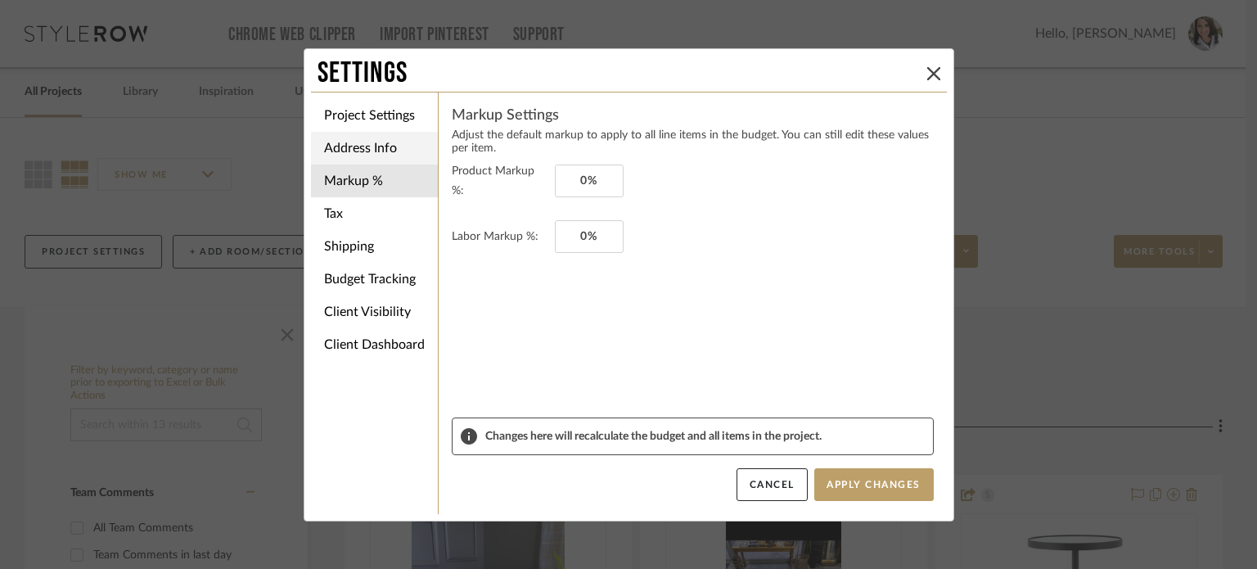
click at [378, 150] on li "Address Info" at bounding box center [374, 148] width 127 height 33
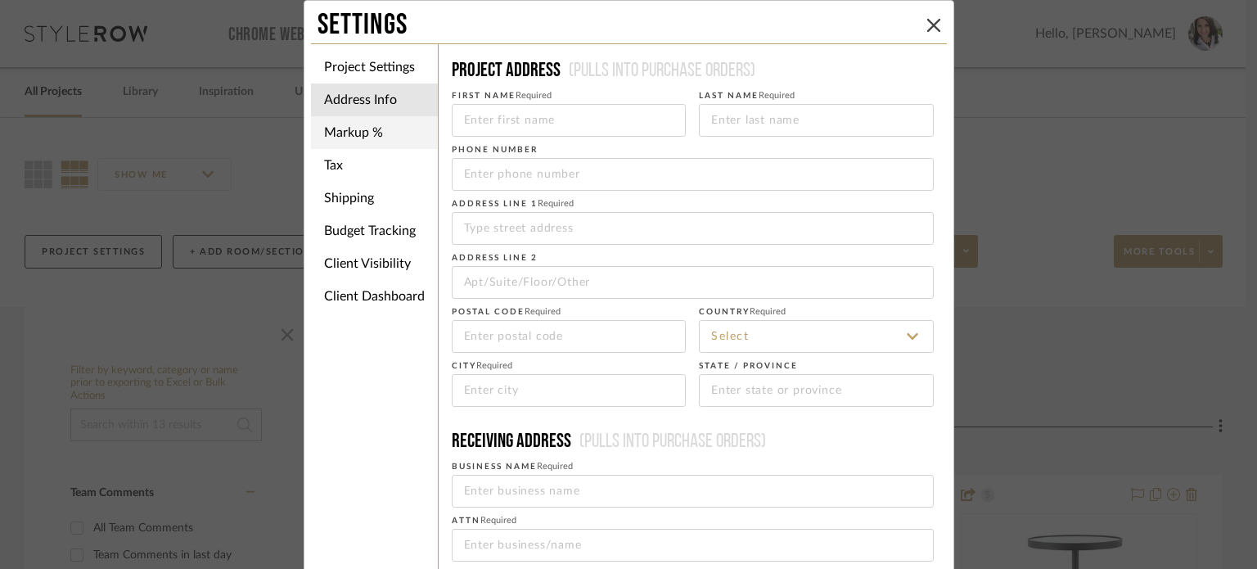
click at [379, 132] on li "Markup %" at bounding box center [374, 132] width 127 height 33
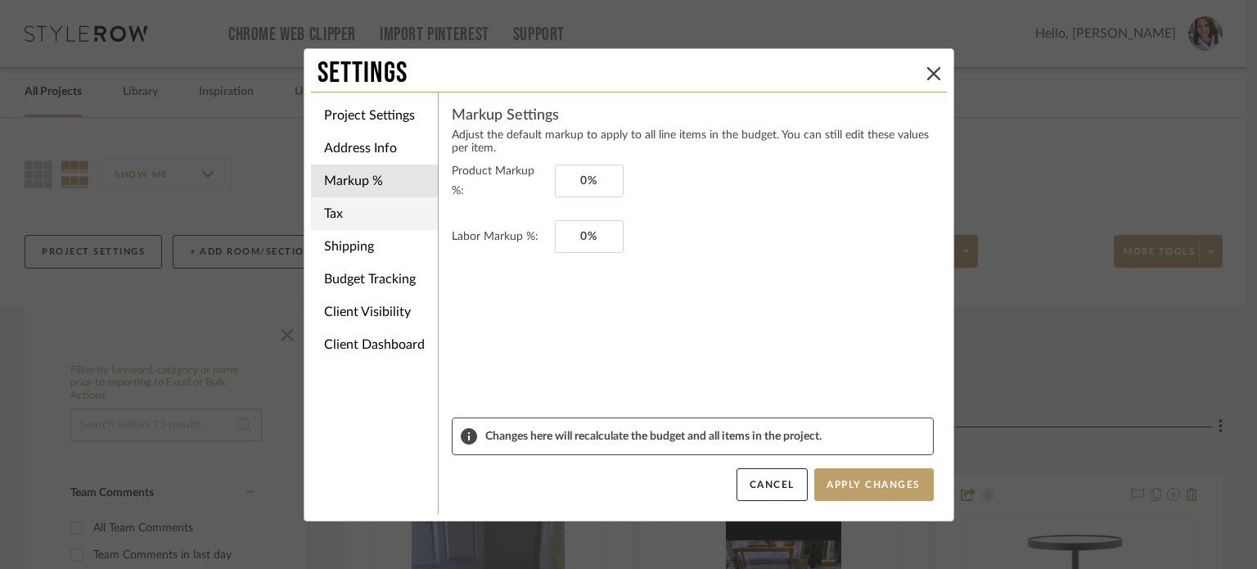
click at [360, 219] on li "Tax" at bounding box center [374, 213] width 127 height 33
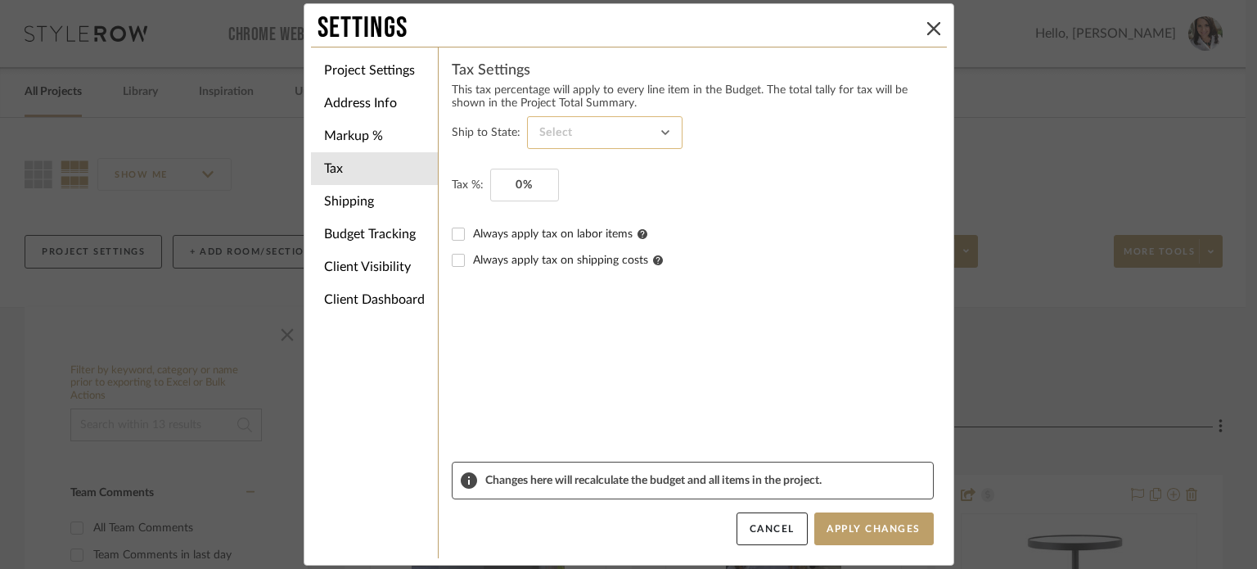
click at [589, 142] on input at bounding box center [605, 132] width 156 height 33
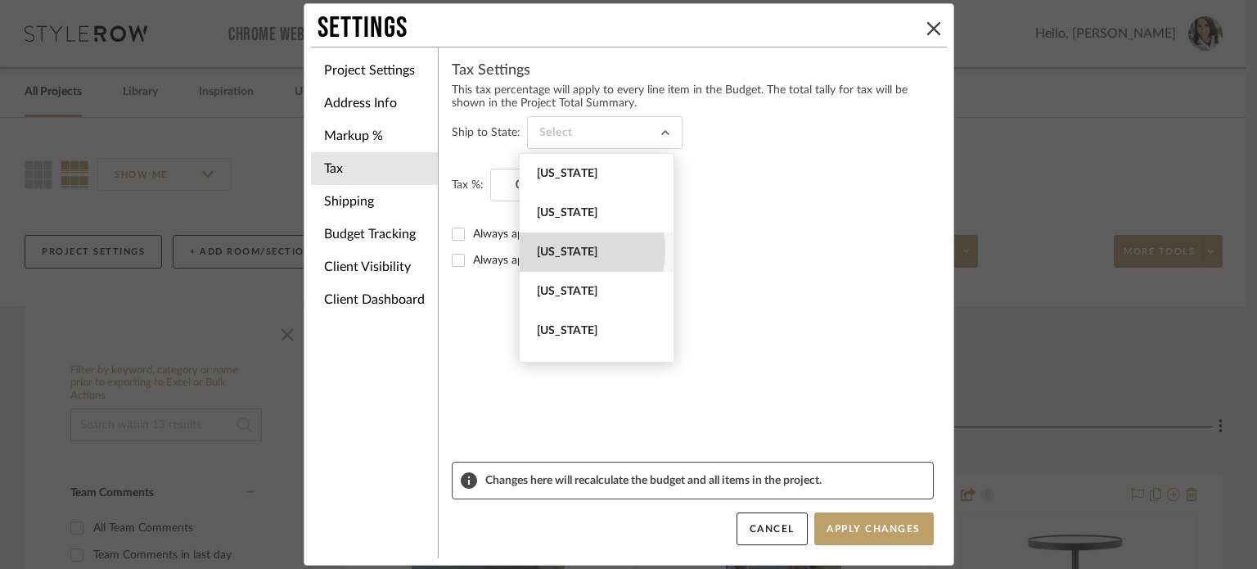
click at [557, 250] on span "[US_STATE]" at bounding box center [599, 253] width 124 height 14
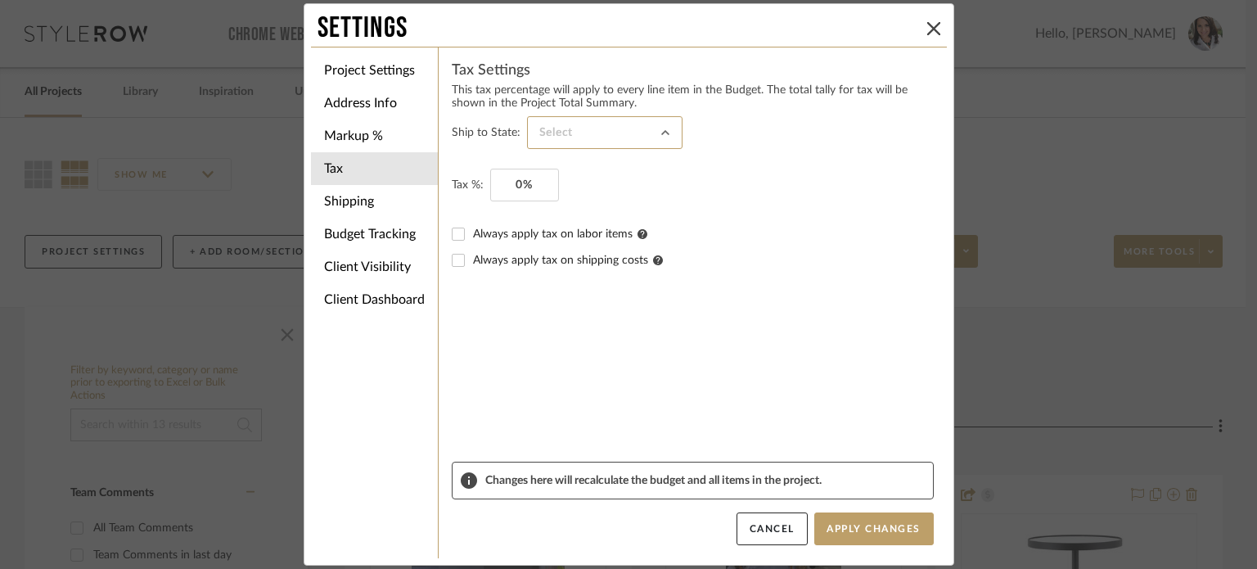
type input "[US_STATE]"
click at [540, 173] on input "0" at bounding box center [524, 185] width 69 height 33
click at [602, 182] on fieldset "Tax %: 0%" at bounding box center [693, 185] width 482 height 33
type input "8.6%"
click at [570, 363] on form "Ship to State: [US_STATE] Tax %: 8.6% Always apply tax on labor items Always ap…" at bounding box center [693, 288] width 482 height 345
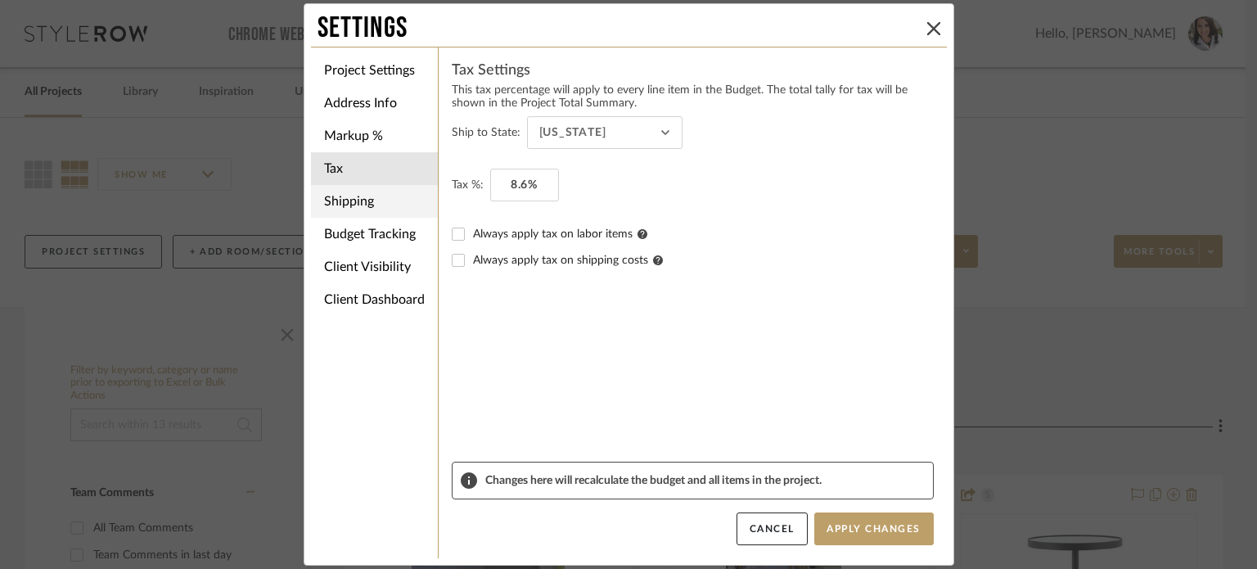
click at [370, 203] on li "Shipping" at bounding box center [374, 201] width 127 height 33
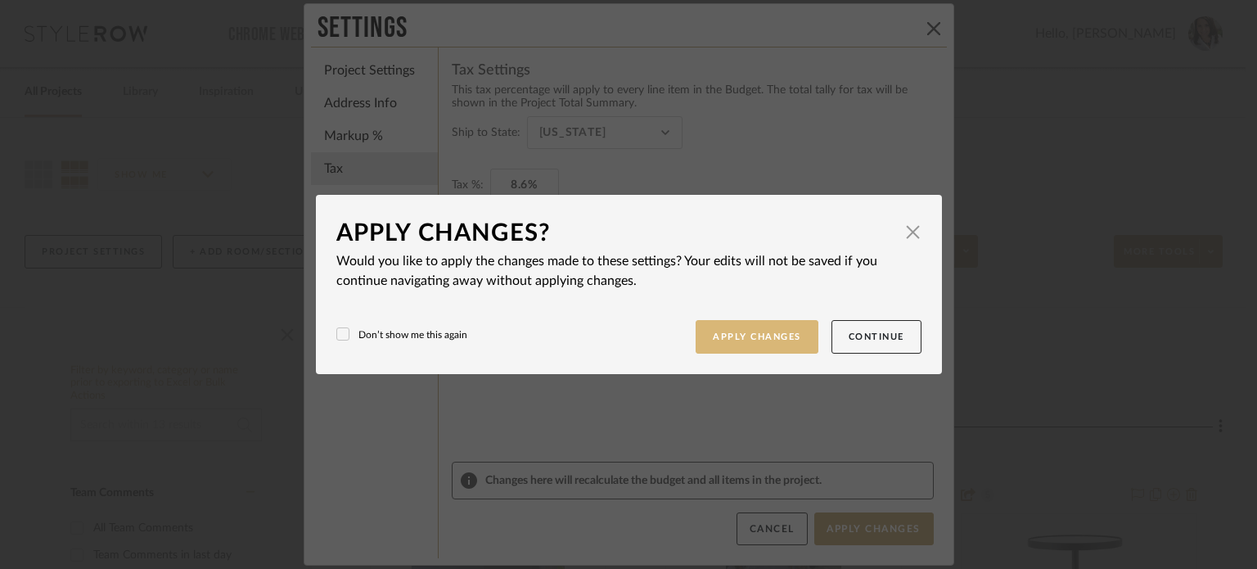
click at [763, 338] on button "Apply Changes" at bounding box center [757, 337] width 123 height 34
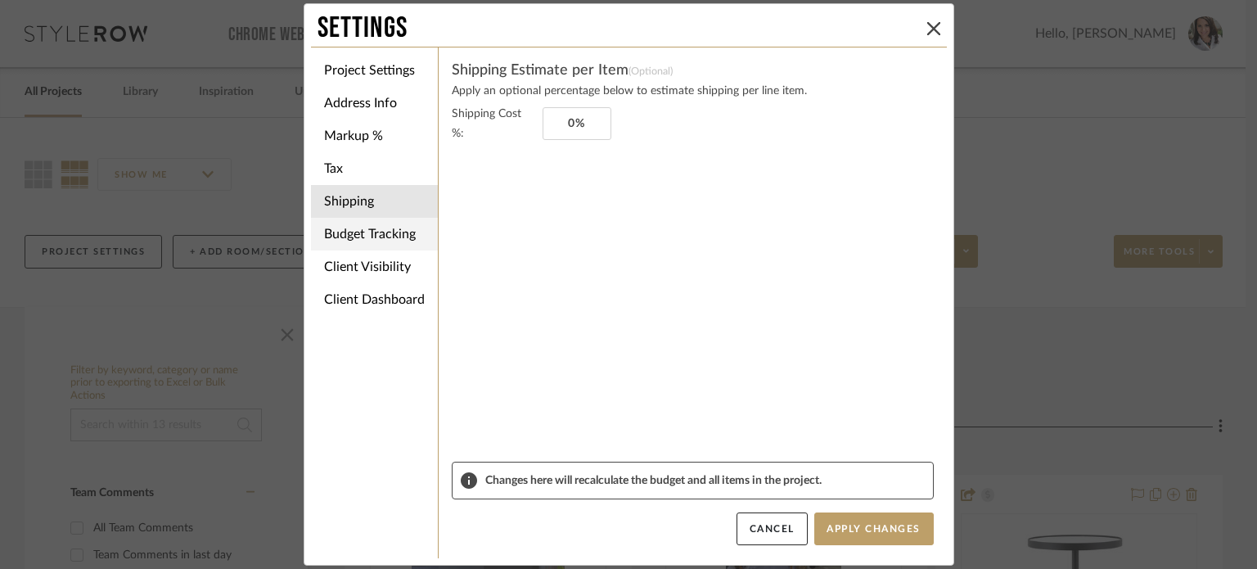
click at [392, 235] on li "Budget Tracking" at bounding box center [374, 234] width 127 height 33
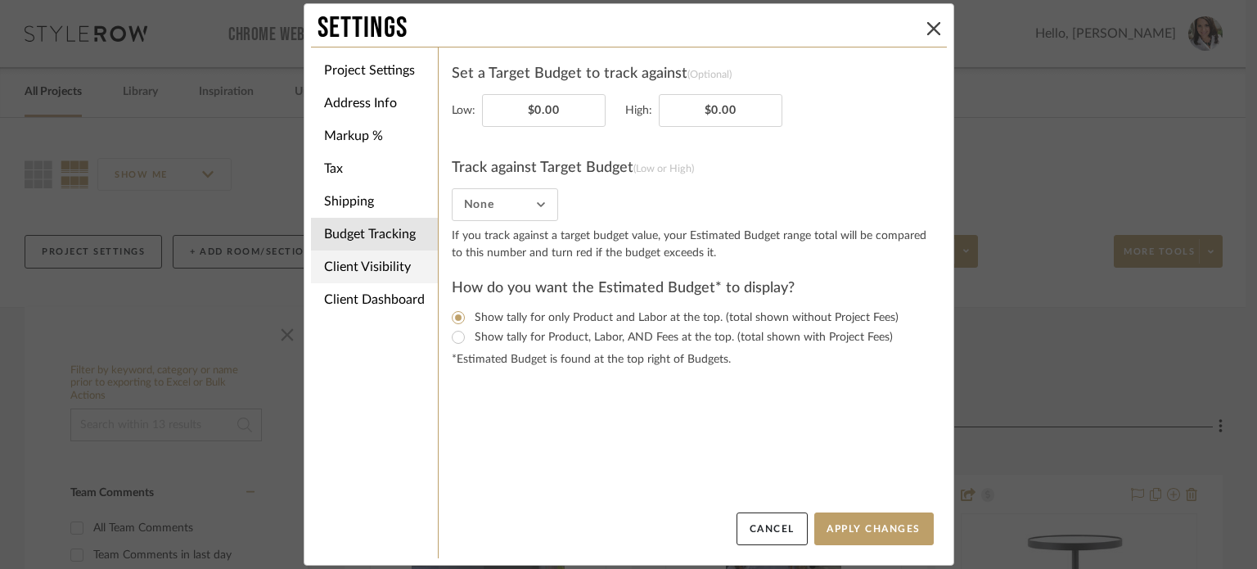
click at [387, 260] on li "Client Visibility" at bounding box center [374, 266] width 127 height 33
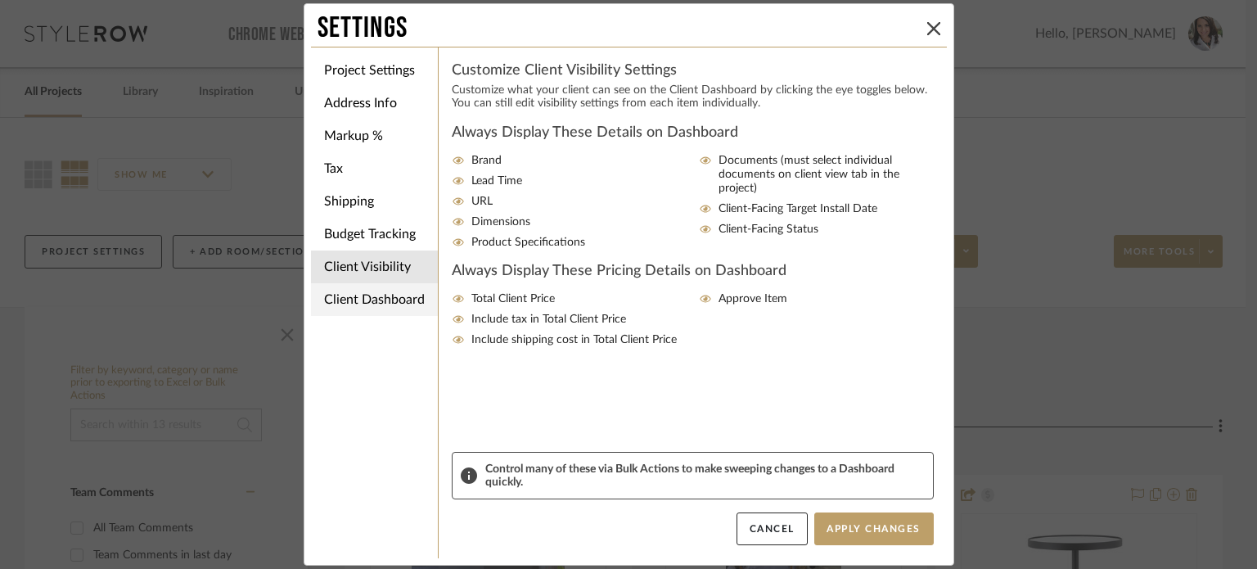
click at [382, 294] on li "Client Dashboard" at bounding box center [374, 299] width 127 height 33
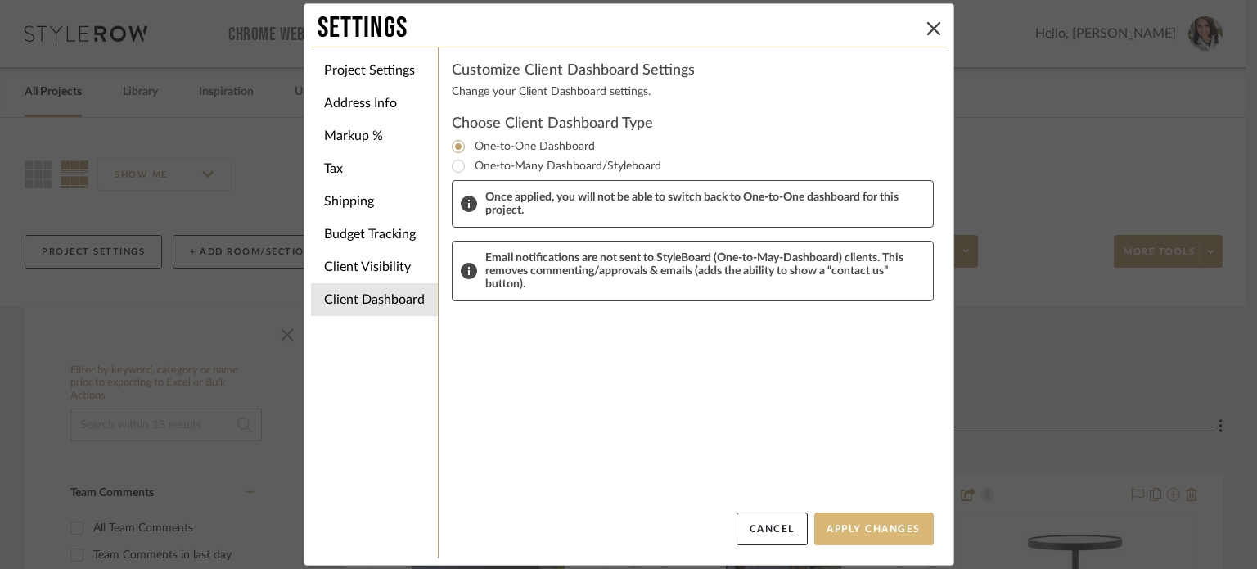
click at [881, 533] on button "Apply Changes" at bounding box center [874, 528] width 120 height 33
click at [866, 527] on button "Apply Changes" at bounding box center [874, 528] width 120 height 33
click at [924, 20] on button at bounding box center [934, 29] width 20 height 20
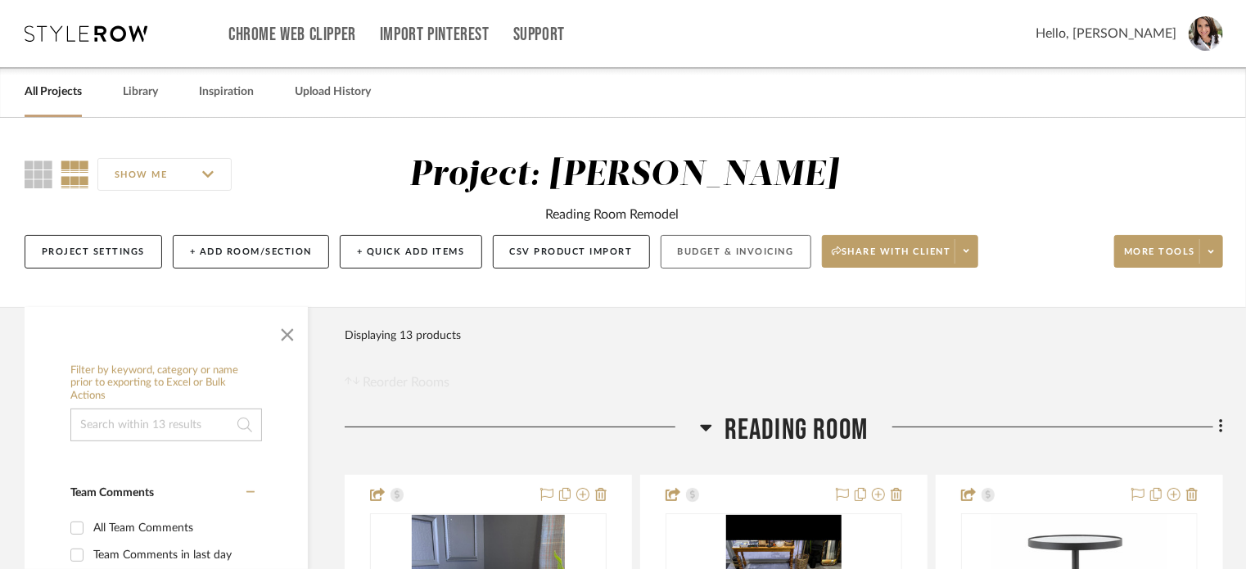
click at [769, 248] on button "Budget & Invoicing" at bounding box center [736, 252] width 151 height 34
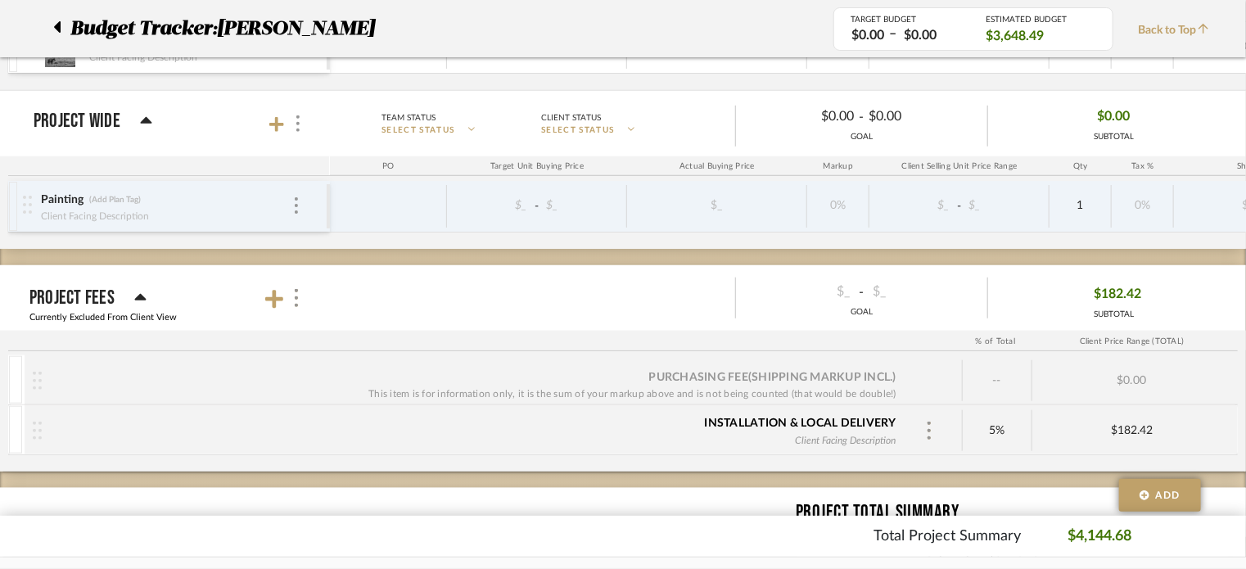
scroll to position [643, 0]
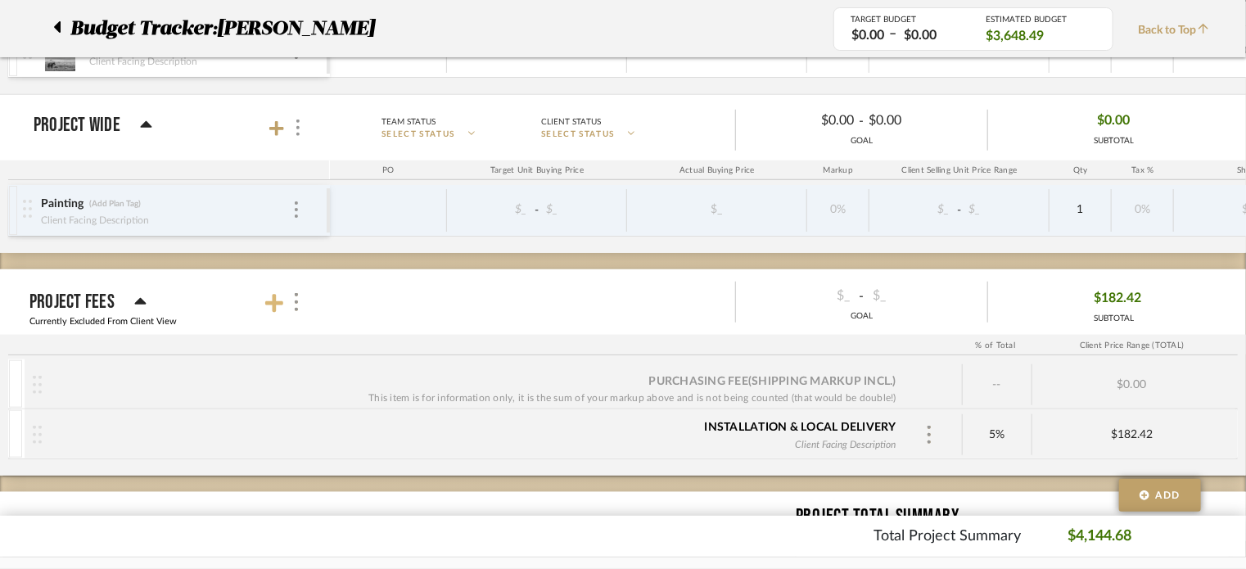
click at [279, 300] on icon at bounding box center [274, 303] width 18 height 18
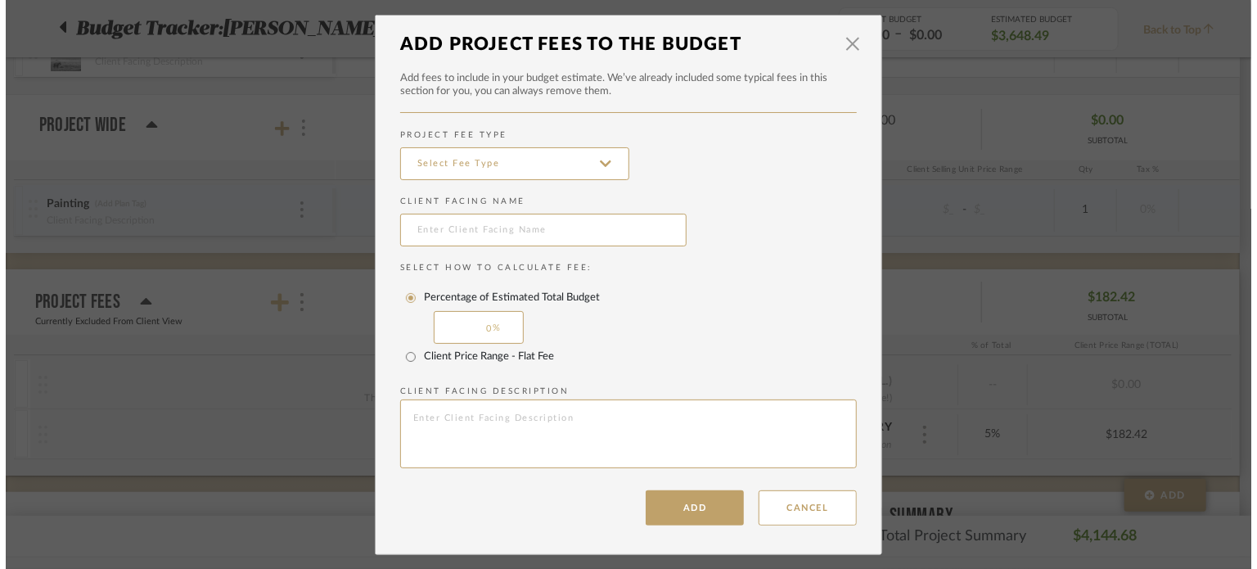
scroll to position [0, 0]
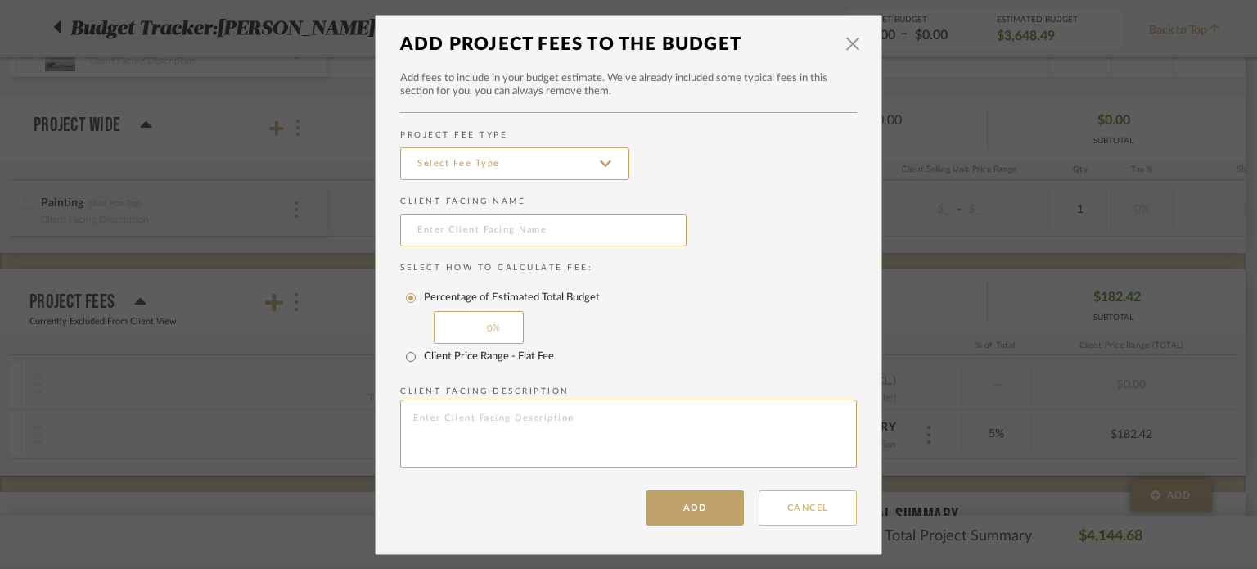
click at [796, 517] on button "Cancel" at bounding box center [808, 507] width 98 height 35
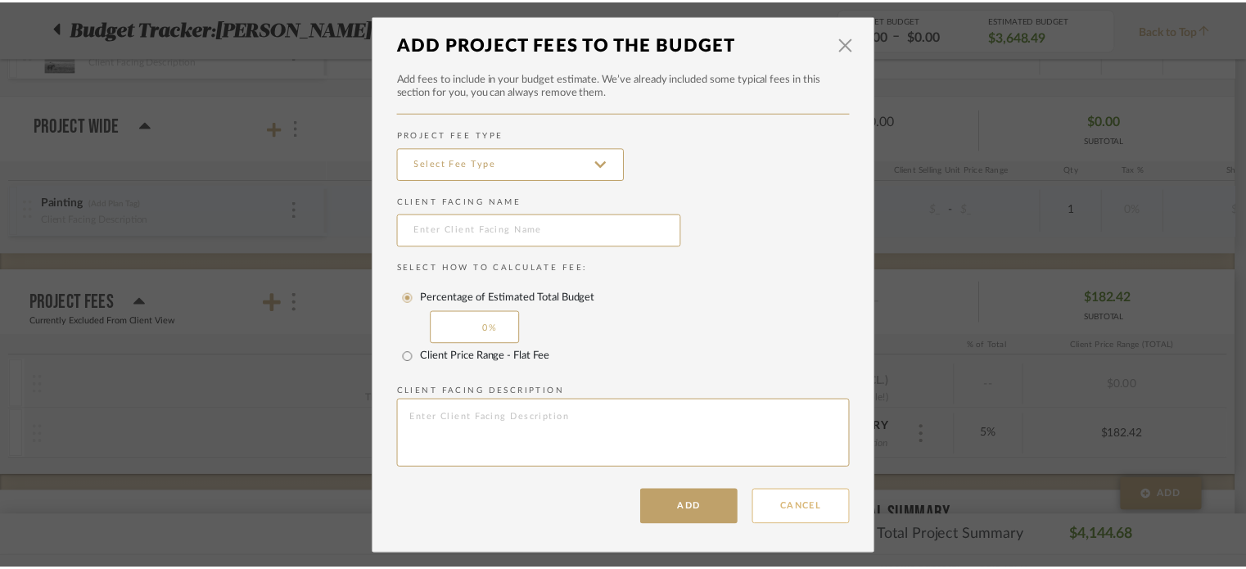
scroll to position [643, 0]
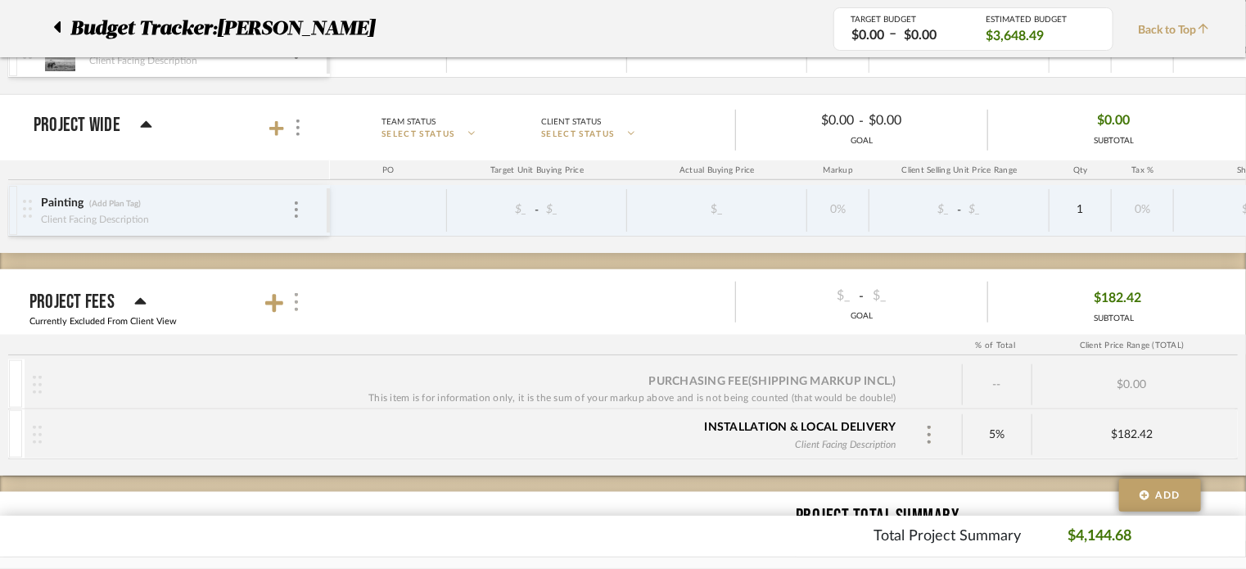
click at [296, 295] on img at bounding box center [296, 302] width 8 height 18
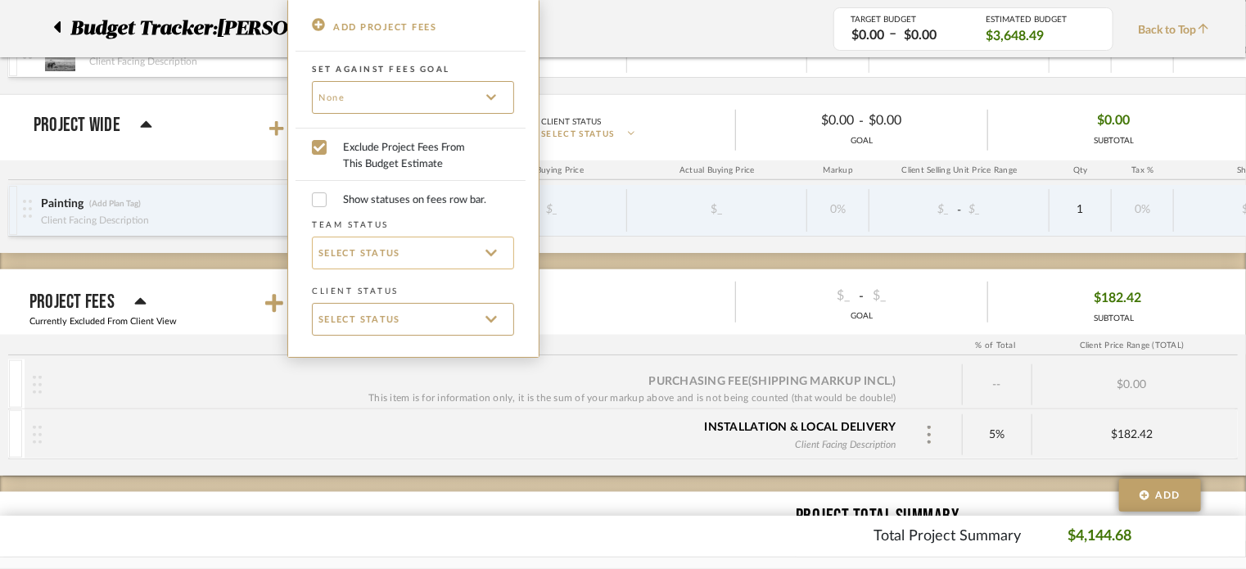
click at [347, 258] on span "SELECT STATUS" at bounding box center [359, 252] width 82 height 12
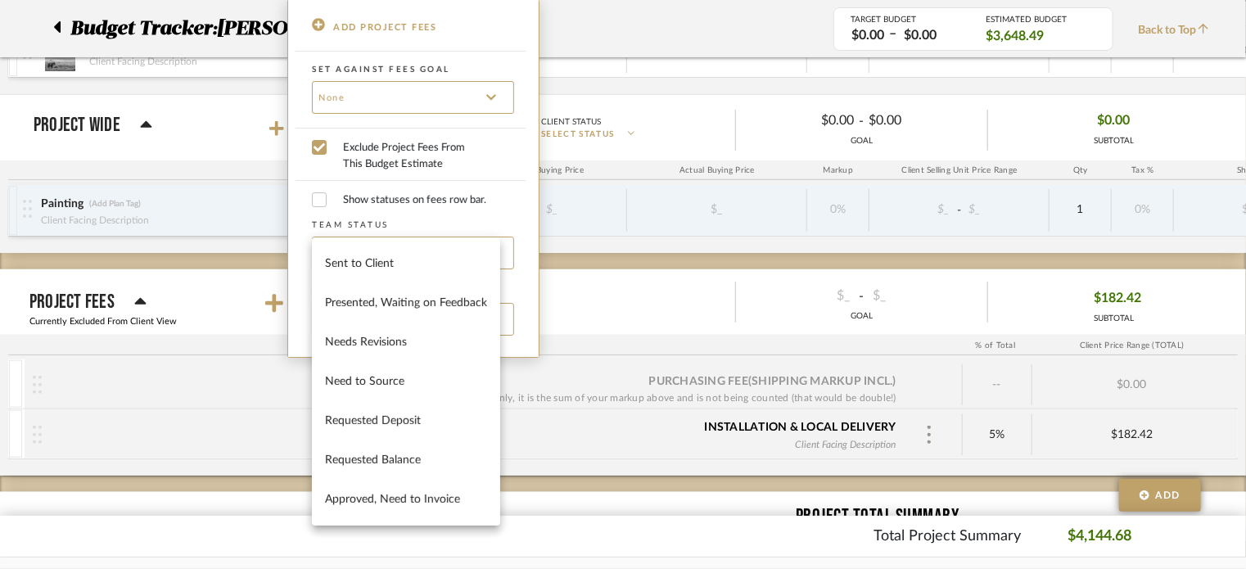
click at [385, 81] on div at bounding box center [623, 284] width 1246 height 569
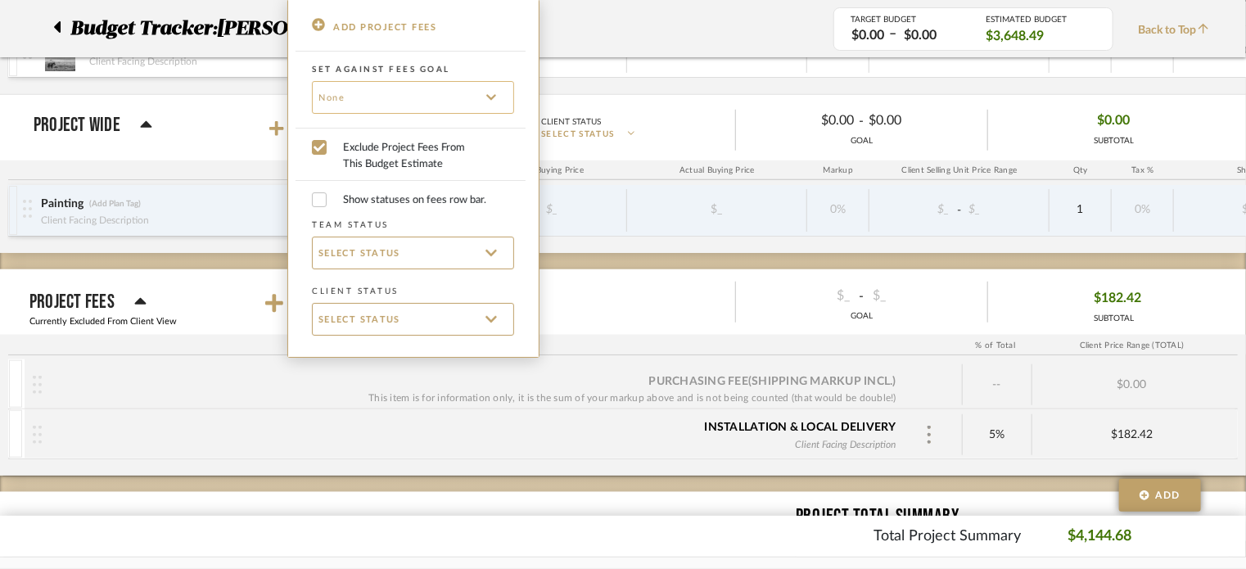
click at [414, 105] on input at bounding box center [413, 97] width 202 height 33
click at [360, 405] on div at bounding box center [623, 284] width 1246 height 569
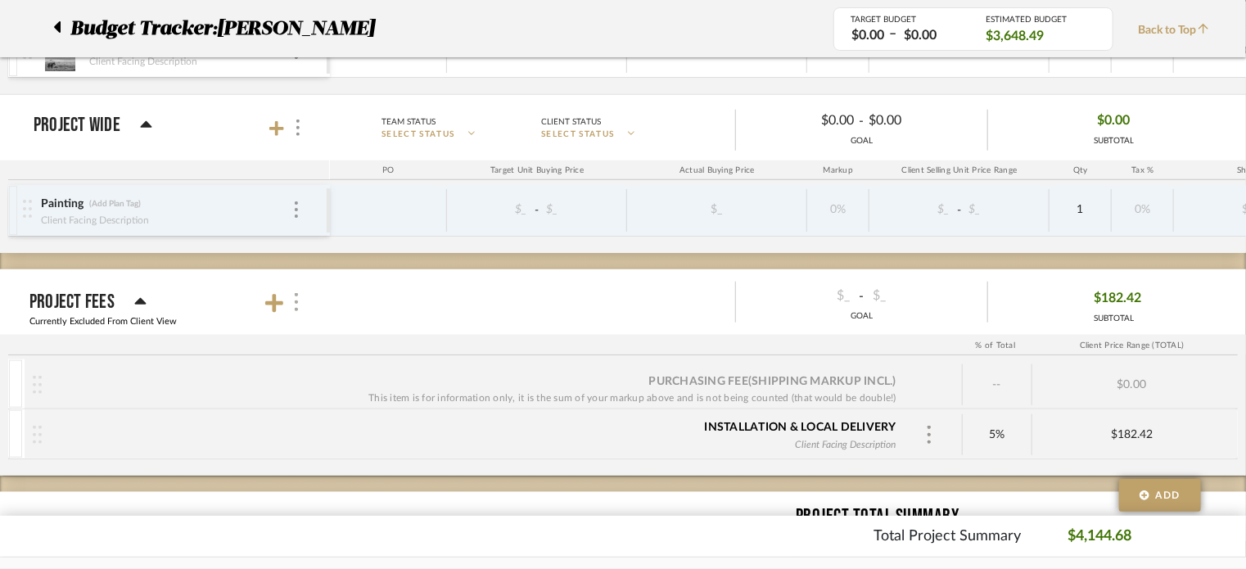
click at [298, 300] on img at bounding box center [296, 302] width 8 height 18
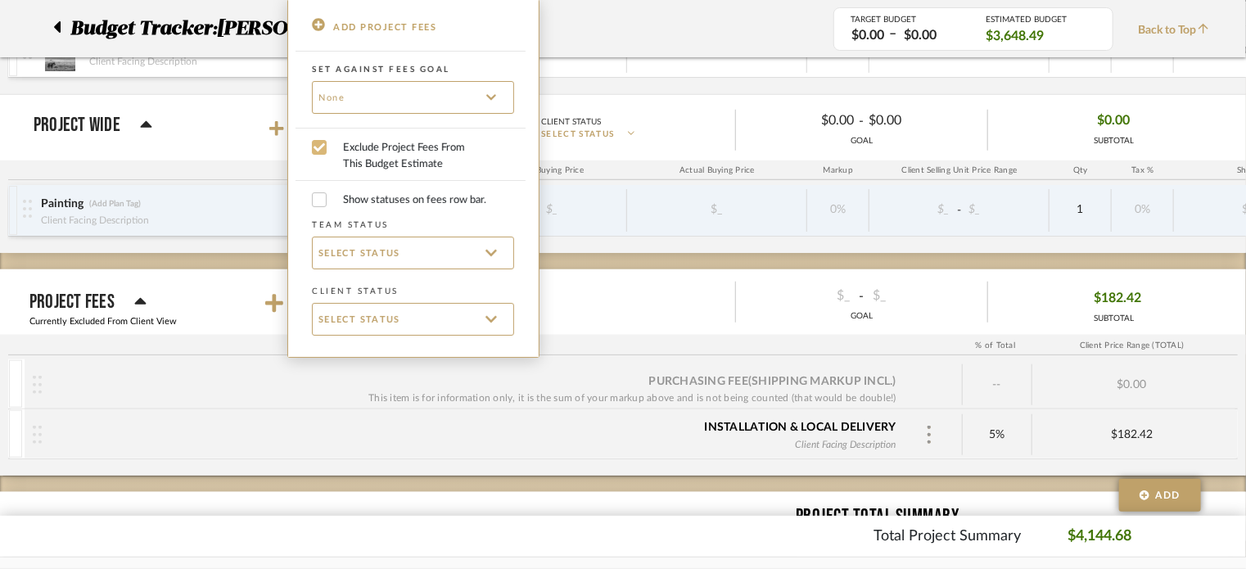
click at [321, 150] on input "Exclude Project Fees From This Budget Estimate" at bounding box center [319, 147] width 15 height 15
checkbox input "true"
click at [251, 403] on div at bounding box center [623, 284] width 1246 height 569
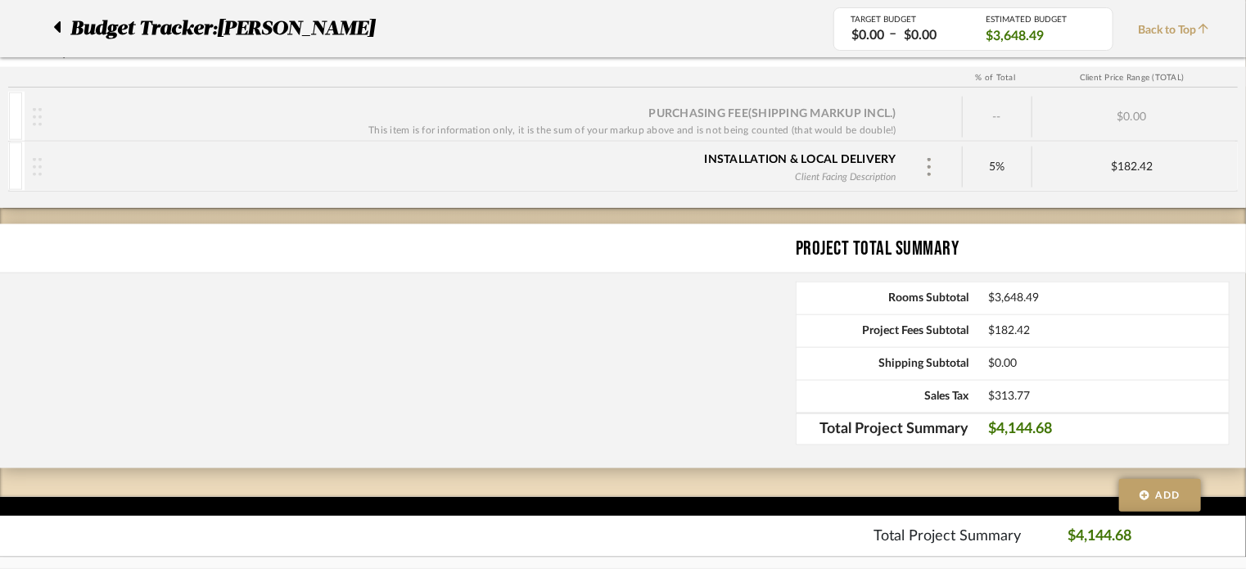
scroll to position [910, 0]
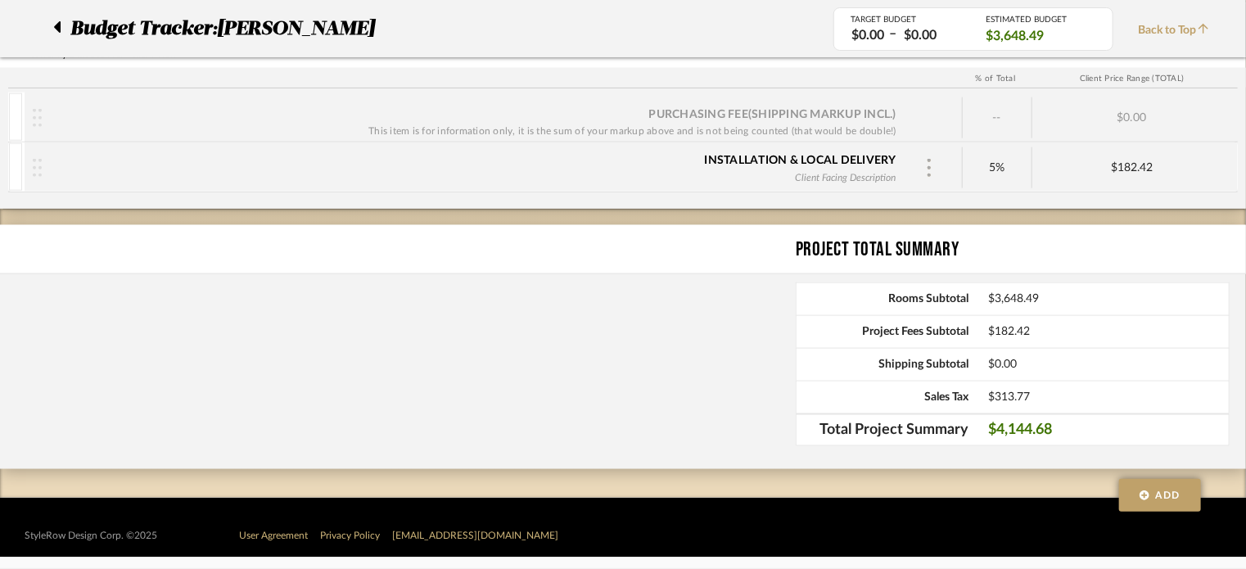
click at [933, 167] on div at bounding box center [929, 168] width 25 height 25
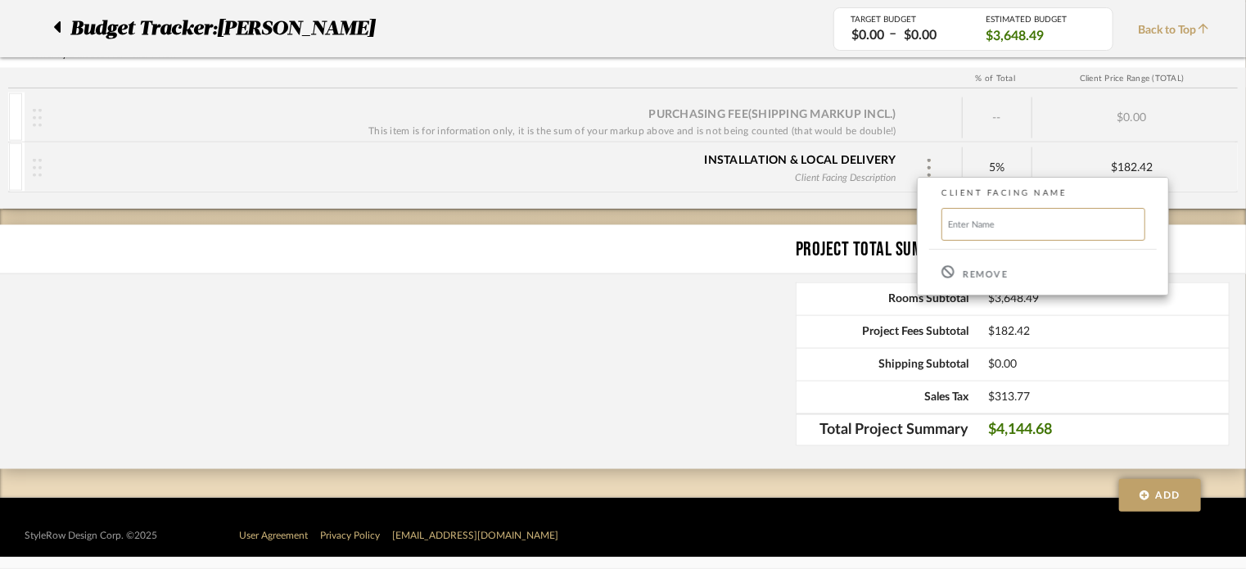
click at [978, 282] on div "Remove" at bounding box center [1043, 272] width 250 height 44
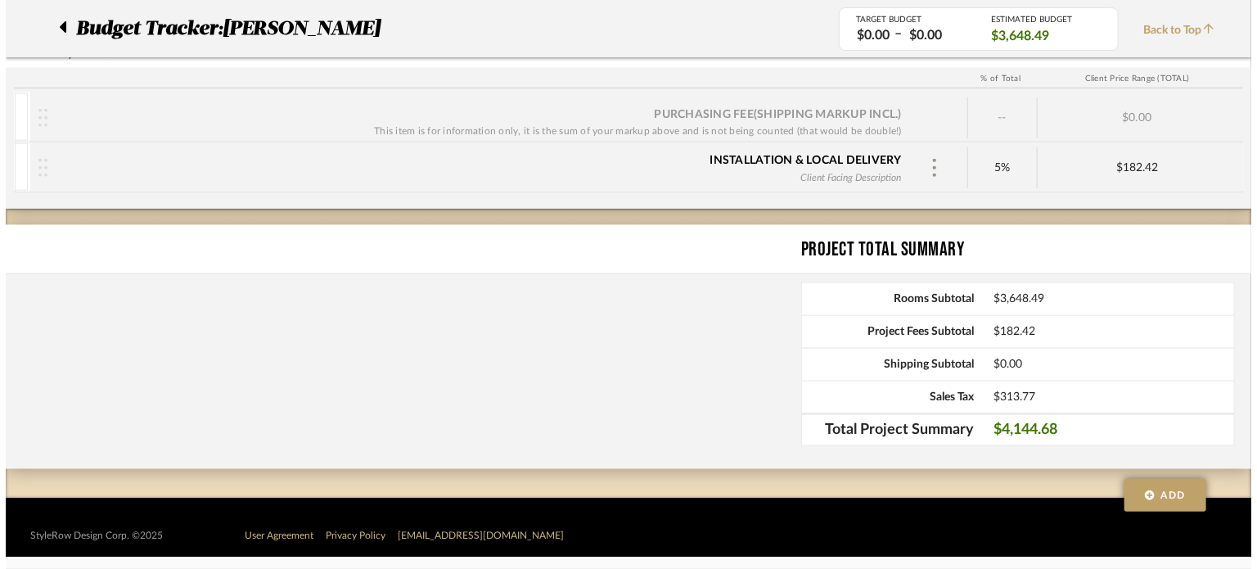
scroll to position [0, 0]
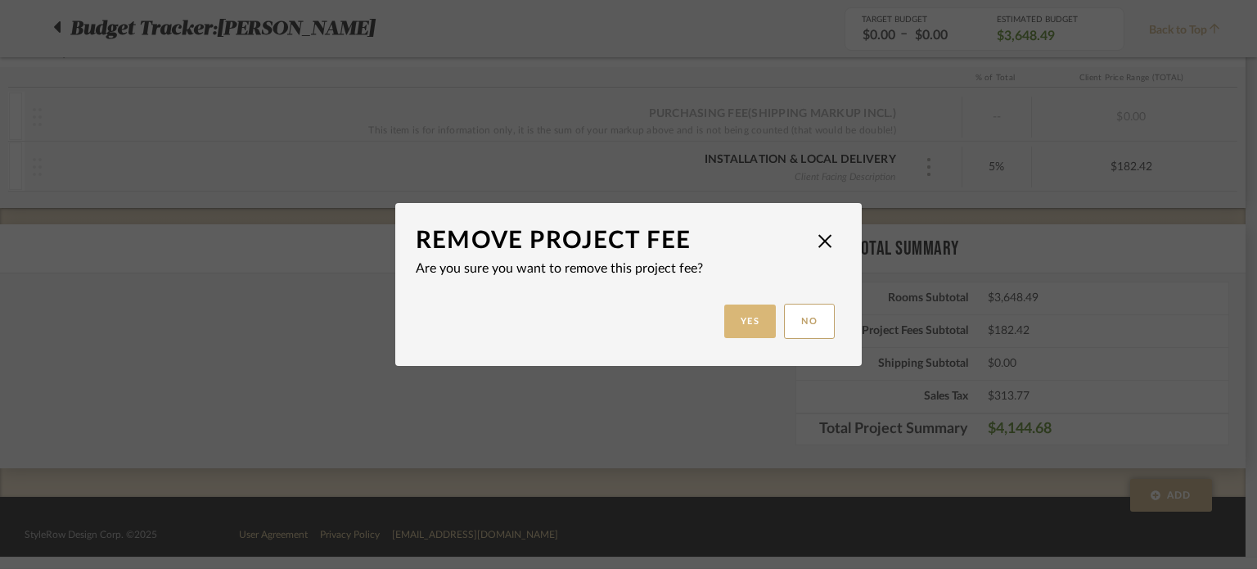
click at [733, 322] on button "Yes" at bounding box center [750, 322] width 52 height 34
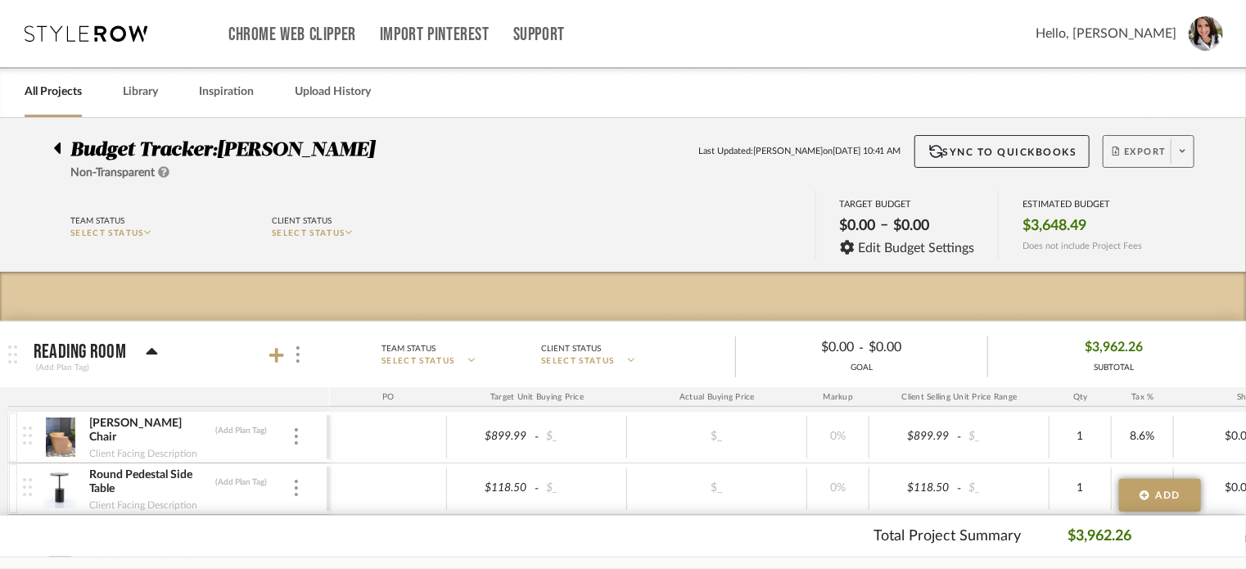
click at [1150, 155] on span "Export" at bounding box center [1139, 158] width 54 height 25
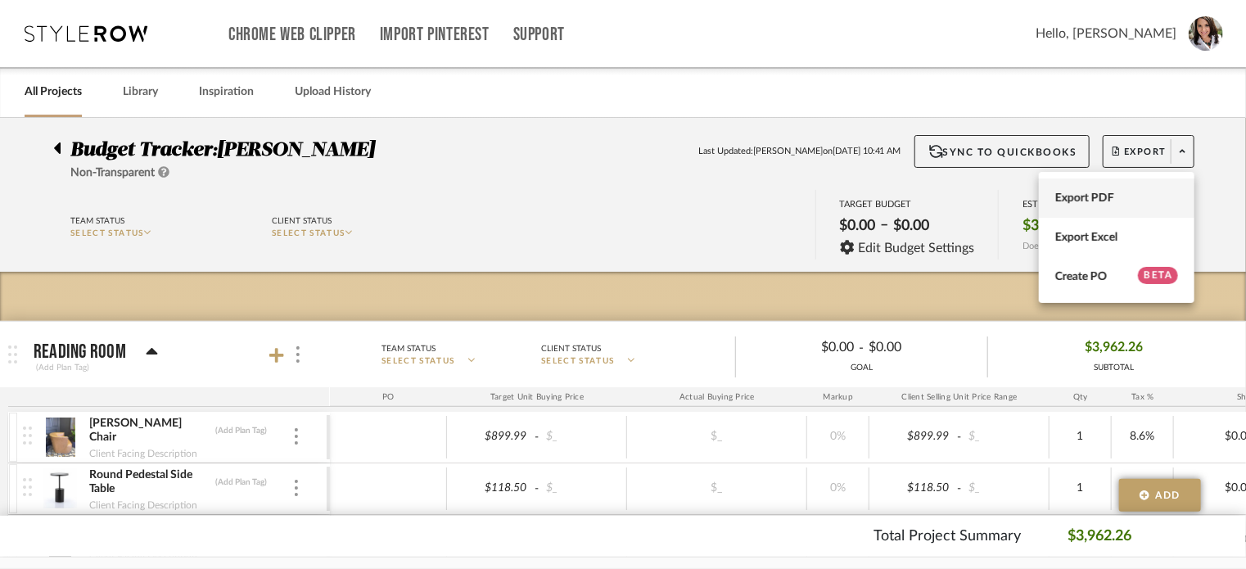
click at [1101, 201] on span "Export PDF" at bounding box center [1116, 199] width 123 height 14
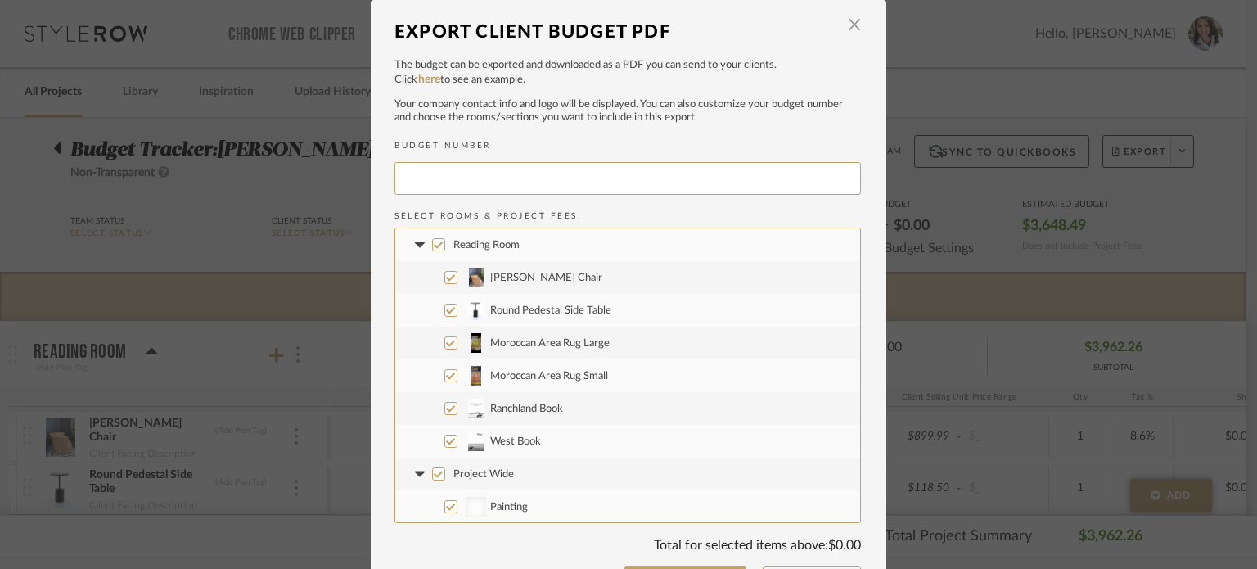
type input "[PERSON_NAME]-001"
click at [848, 24] on span "button" at bounding box center [854, 25] width 33 height 33
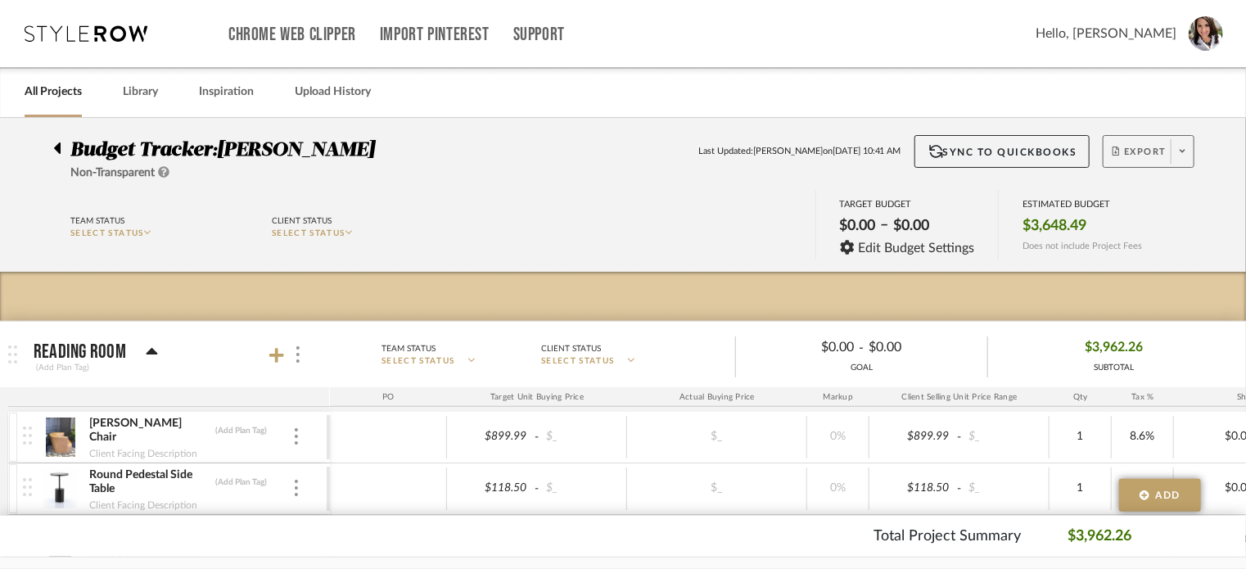
click at [1142, 161] on span "Export" at bounding box center [1139, 158] width 54 height 25
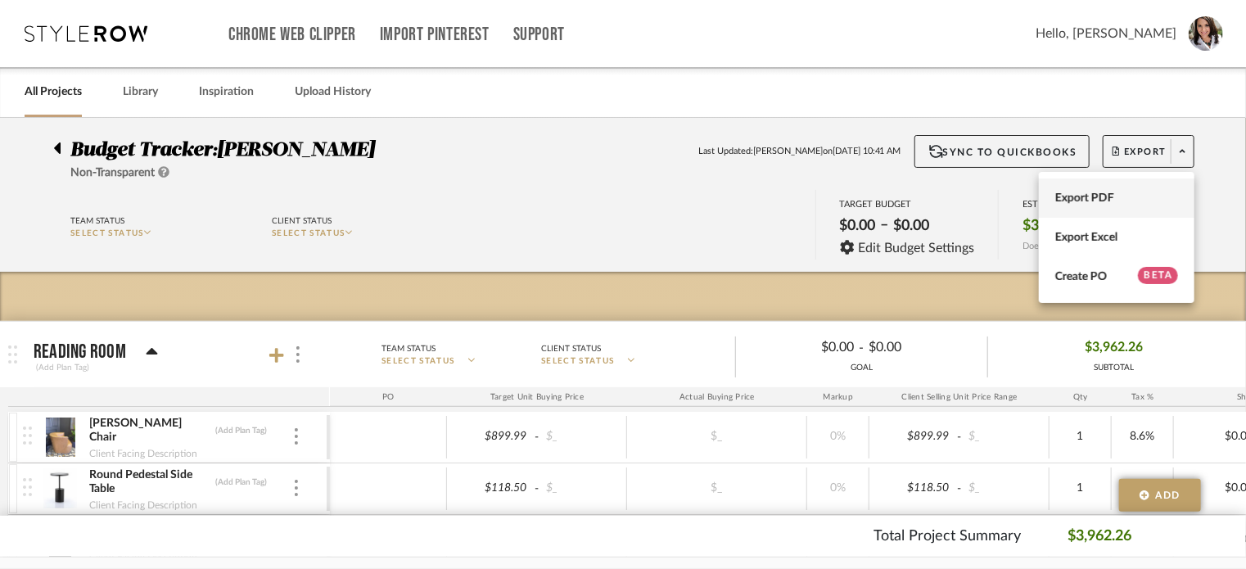
click at [1110, 195] on span "Export PDF" at bounding box center [1116, 199] width 123 height 14
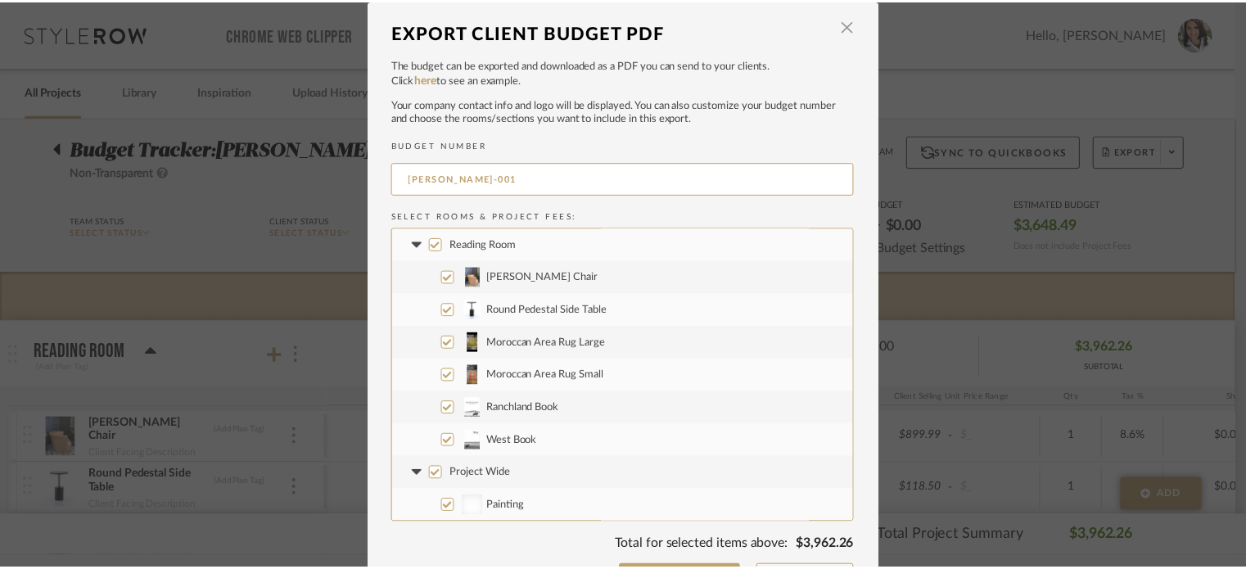
scroll to position [46, 0]
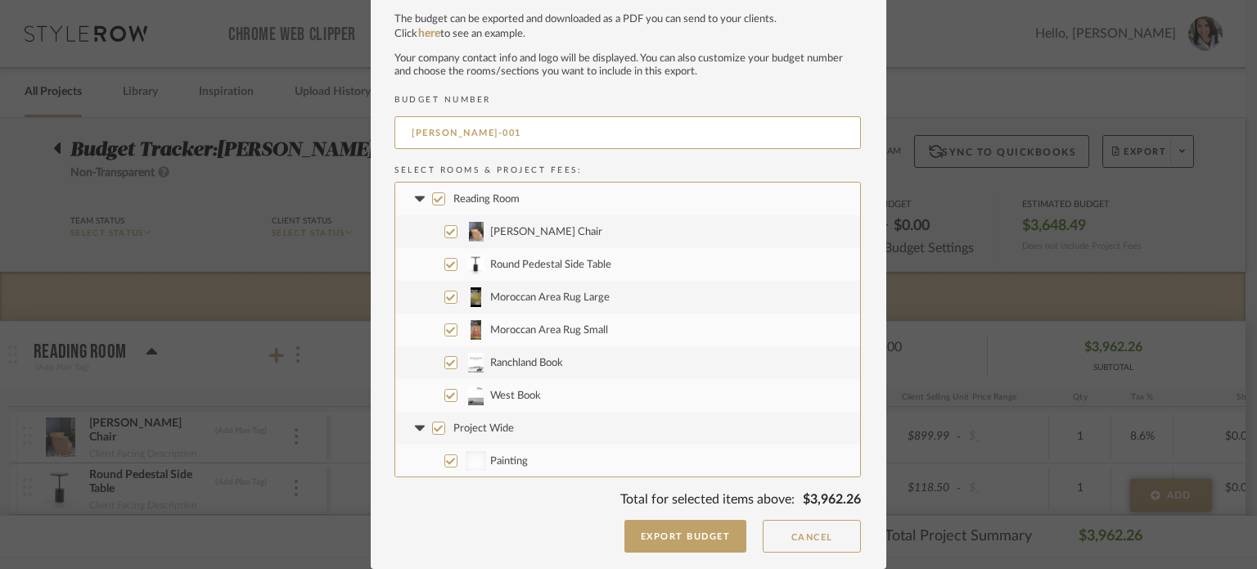
click at [445, 458] on input "Painting" at bounding box center [450, 460] width 13 height 13
click at [698, 535] on button "Export Budget" at bounding box center [686, 536] width 123 height 33
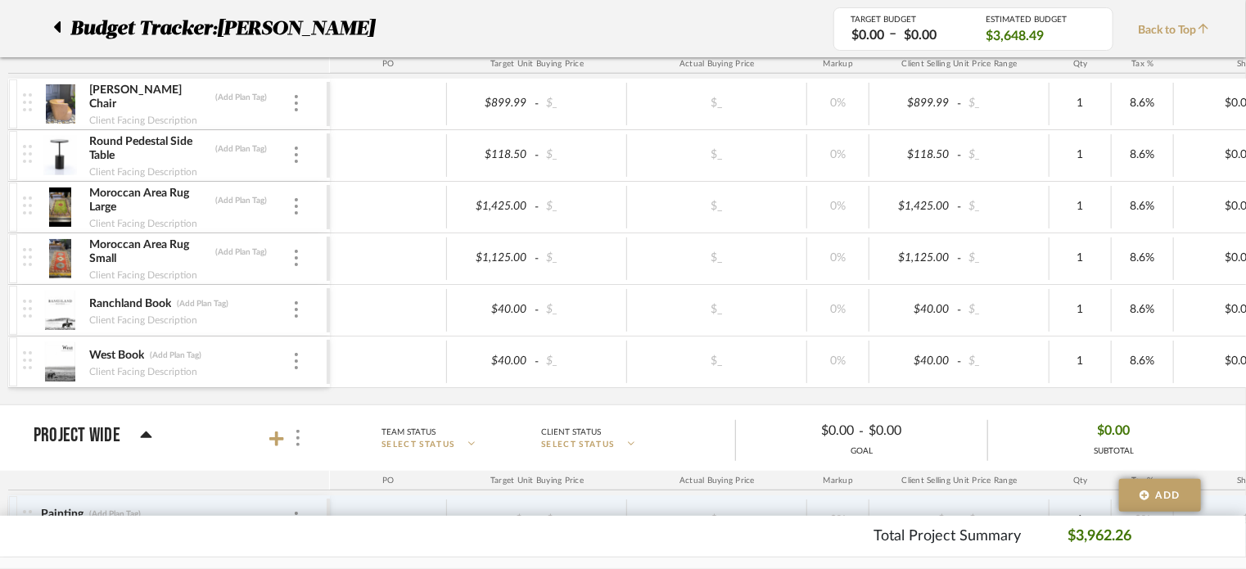
scroll to position [334, 0]
click at [58, 29] on icon at bounding box center [57, 26] width 7 height 11
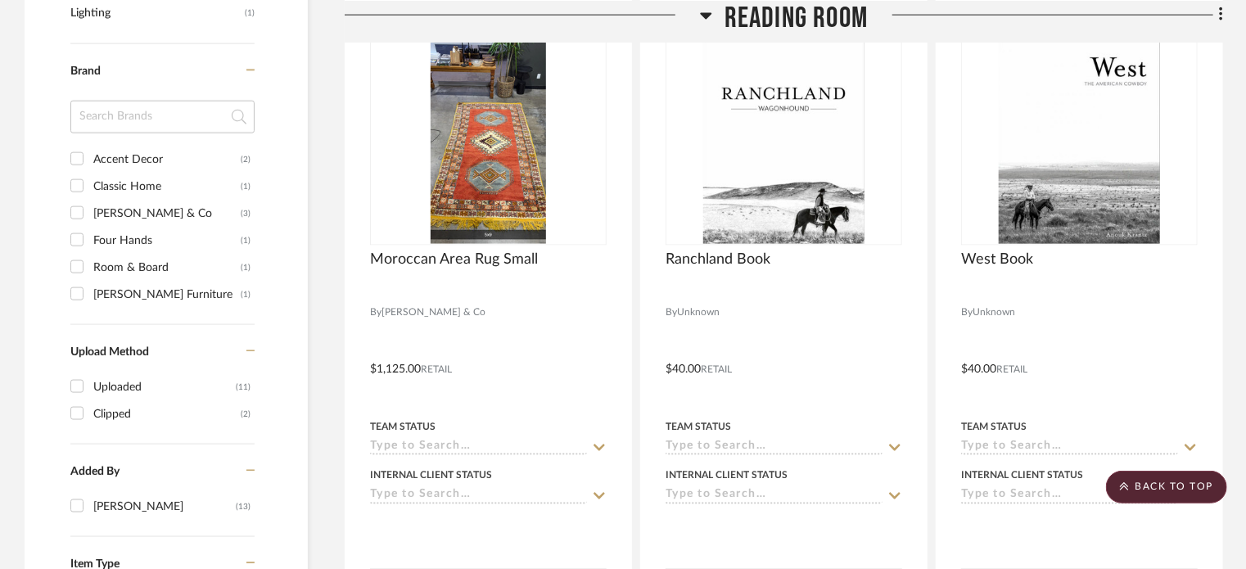
scroll to position [1211, 0]
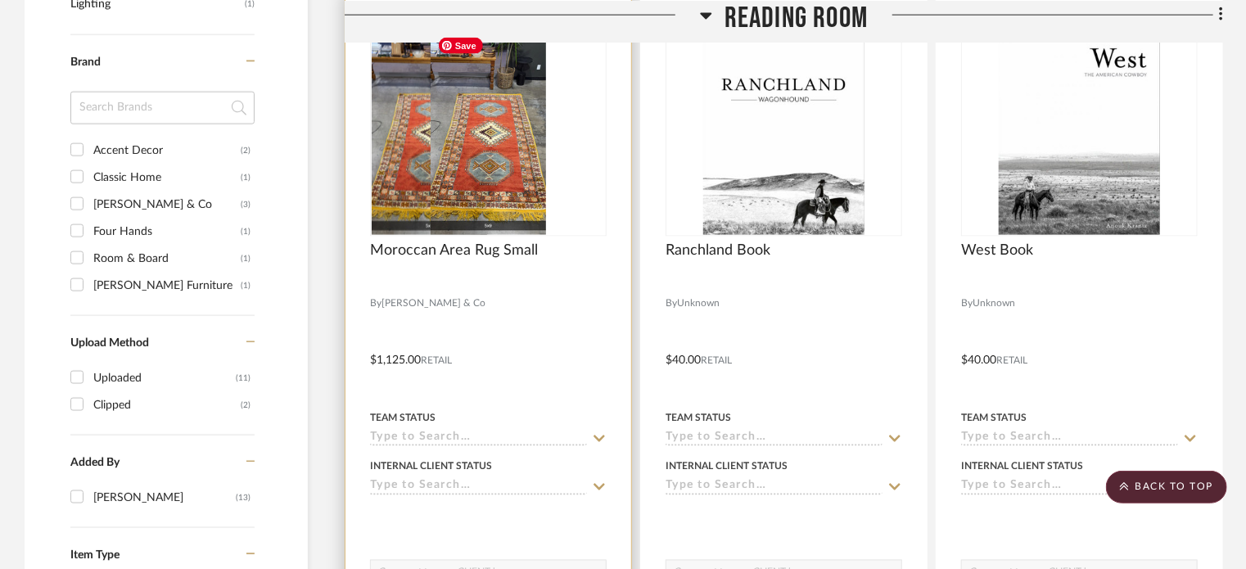
click at [437, 171] on div at bounding box center [488, 133] width 237 height 208
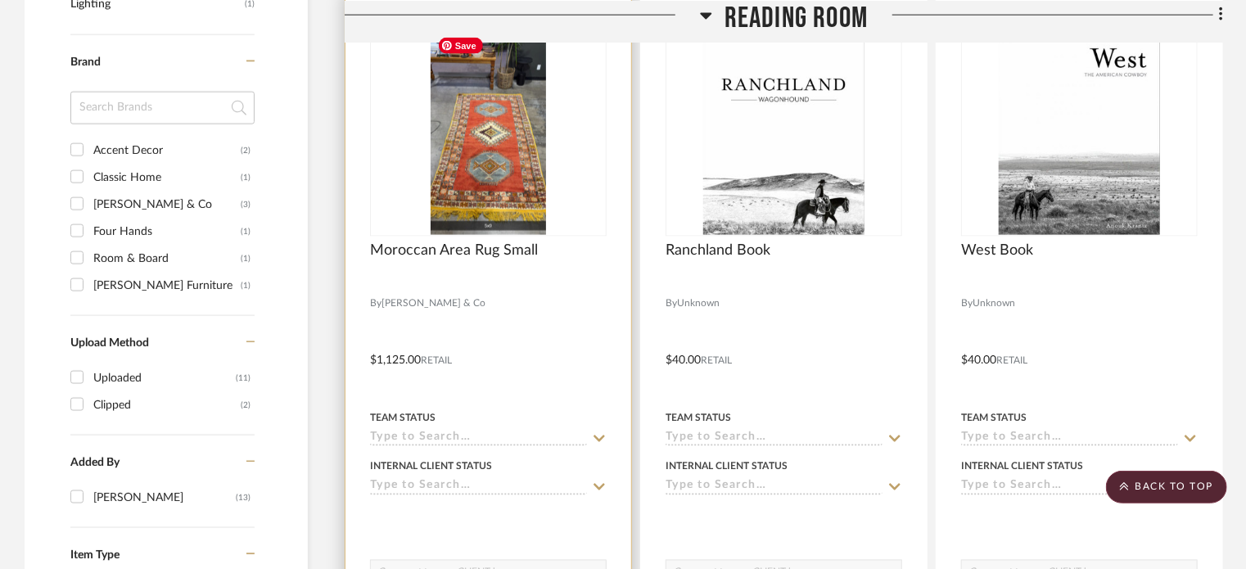
click at [530, 163] on img "0" at bounding box center [488, 132] width 115 height 205
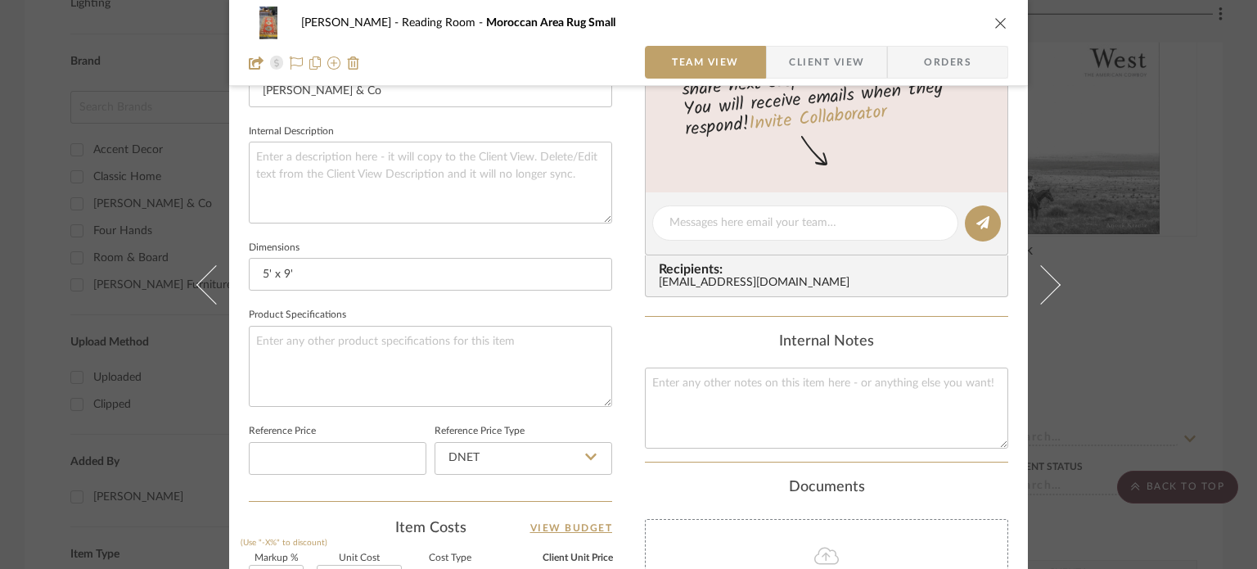
scroll to position [871, 0]
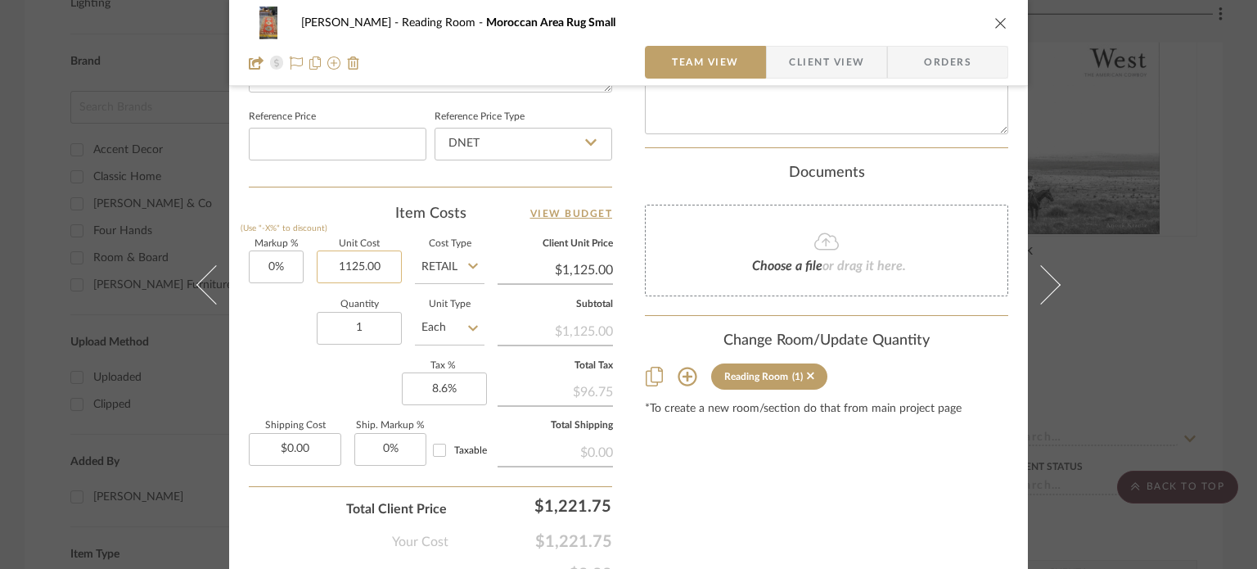
click at [386, 258] on input "1125.00" at bounding box center [359, 266] width 85 height 33
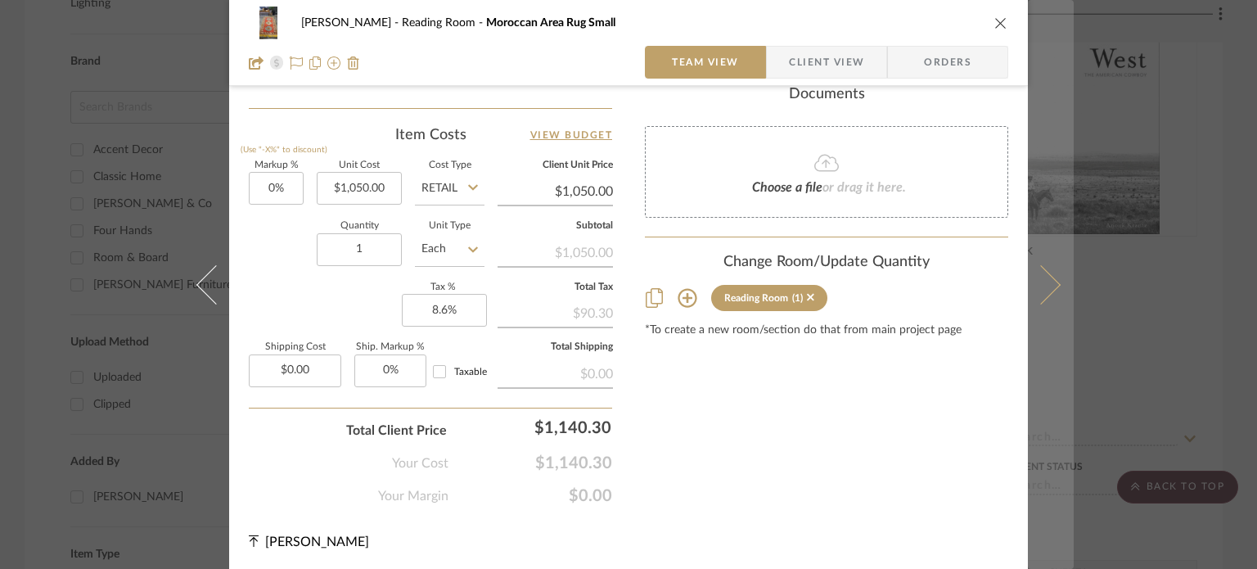
click at [1053, 275] on button at bounding box center [1051, 284] width 46 height 569
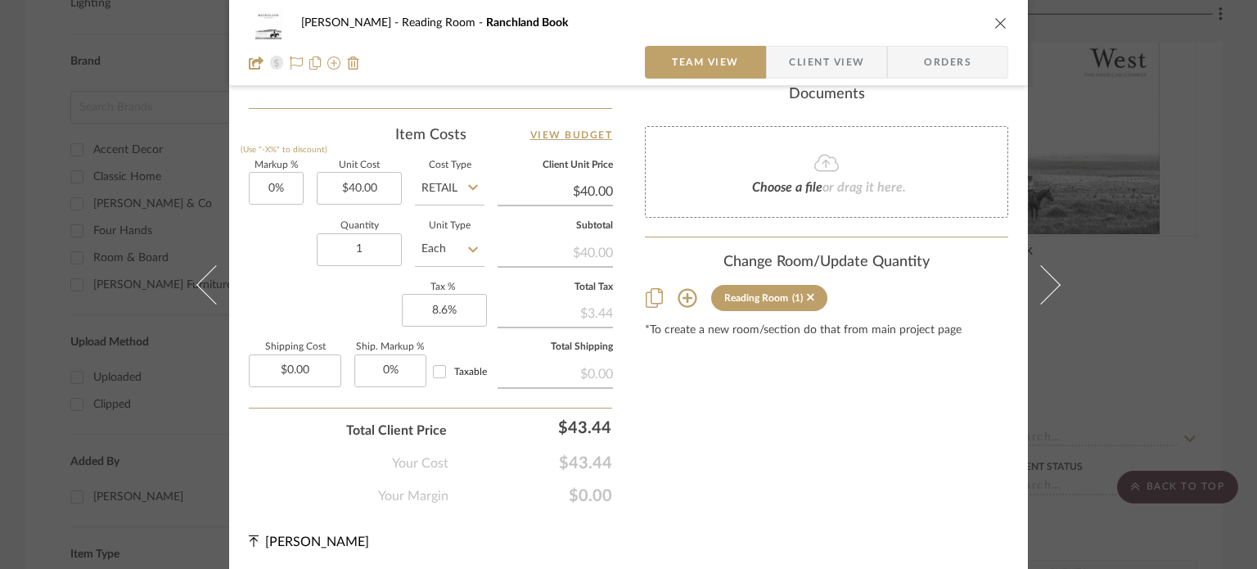
click at [995, 28] on icon "close" at bounding box center [1001, 22] width 13 height 13
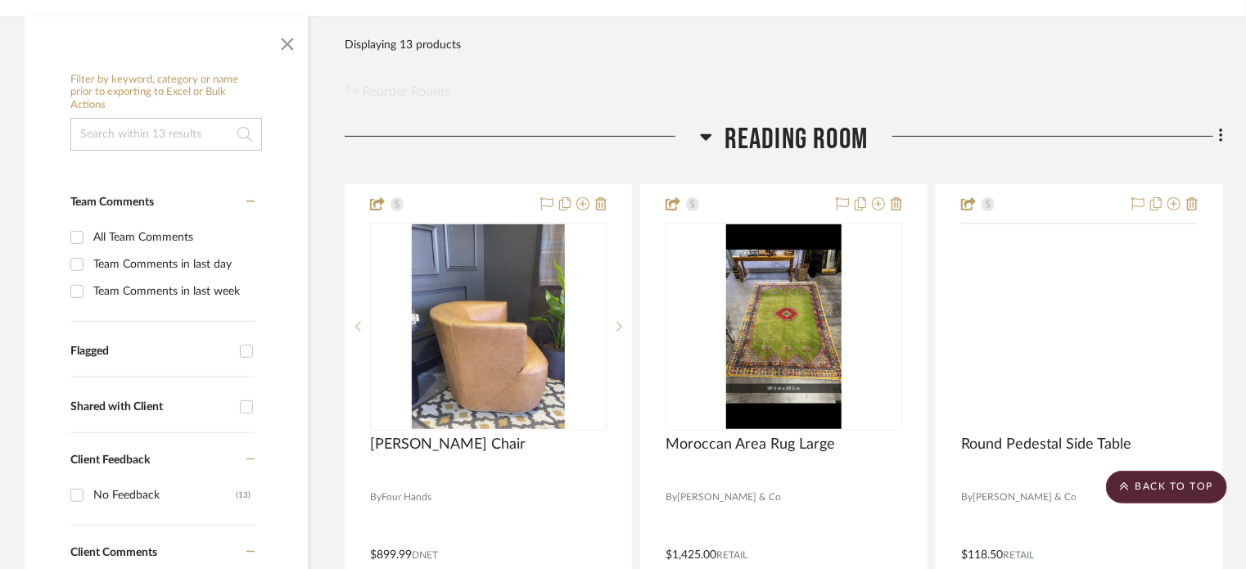
scroll to position [288, 0]
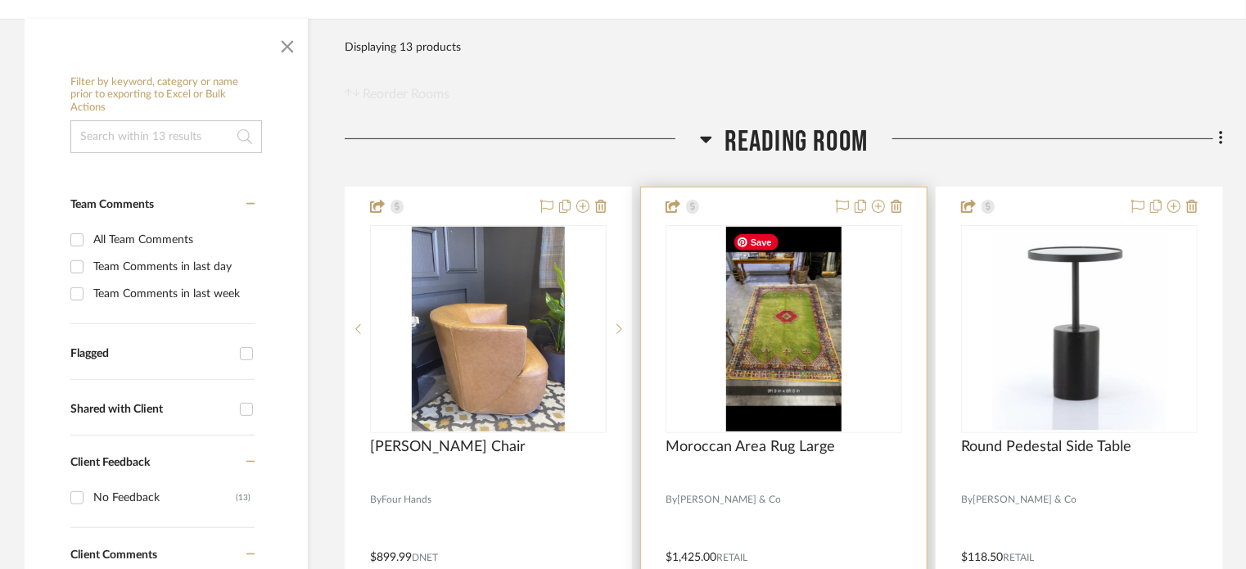
click at [786, 333] on img "0" at bounding box center [783, 329] width 115 height 205
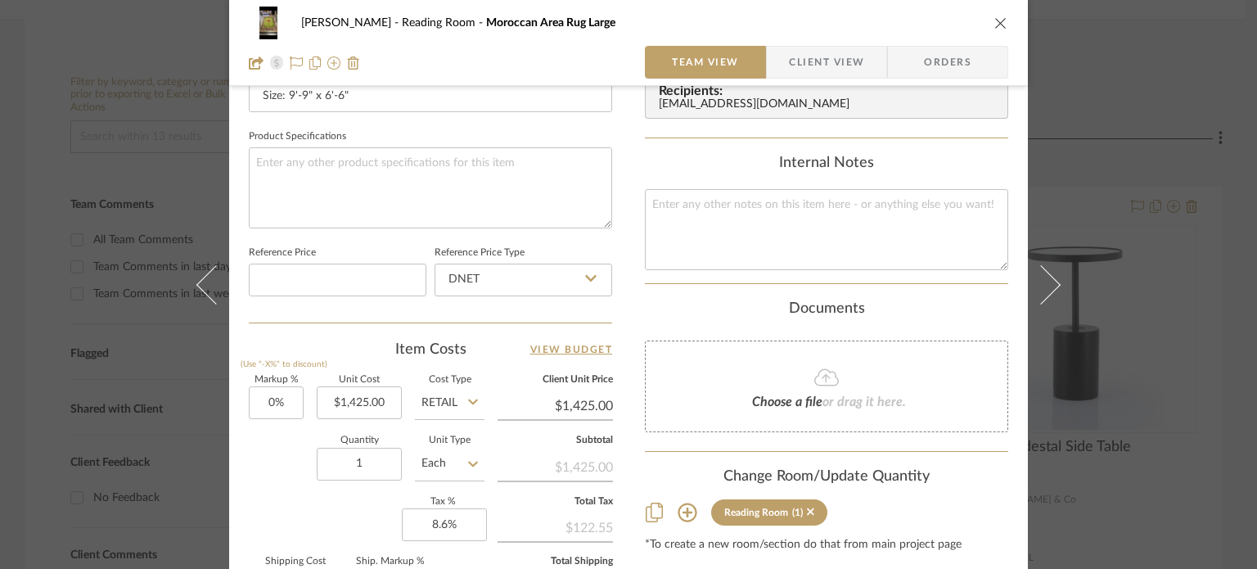
scroll to position [773, 0]
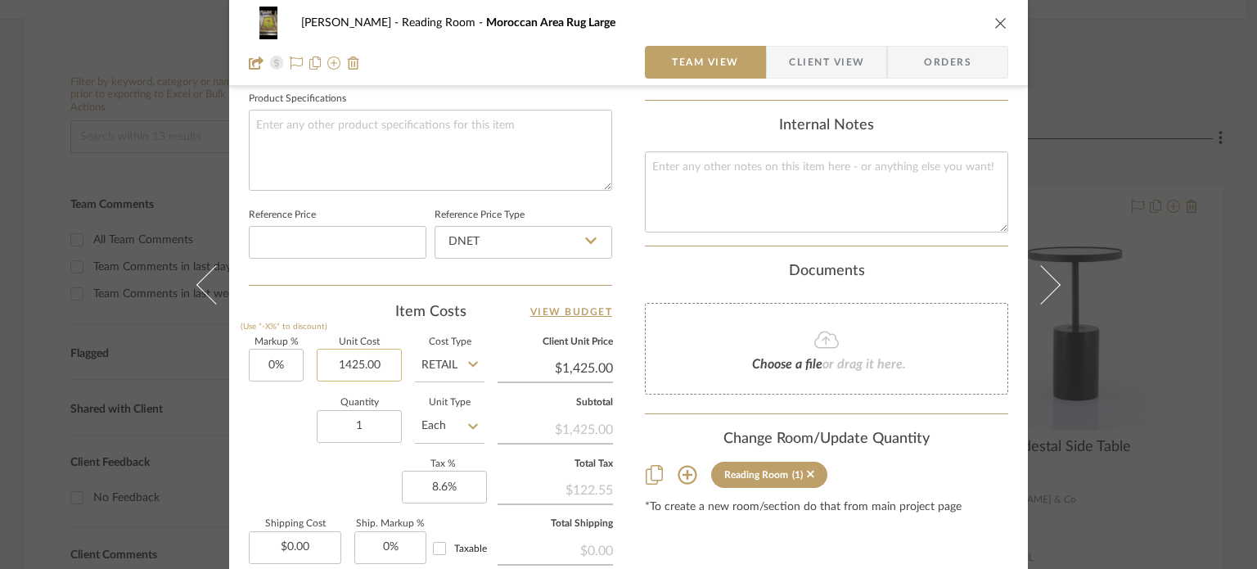
click at [383, 363] on input "1425.00" at bounding box center [359, 365] width 85 height 33
click at [264, 444] on div "Quantity 1 Unit Type Each" at bounding box center [367, 428] width 236 height 58
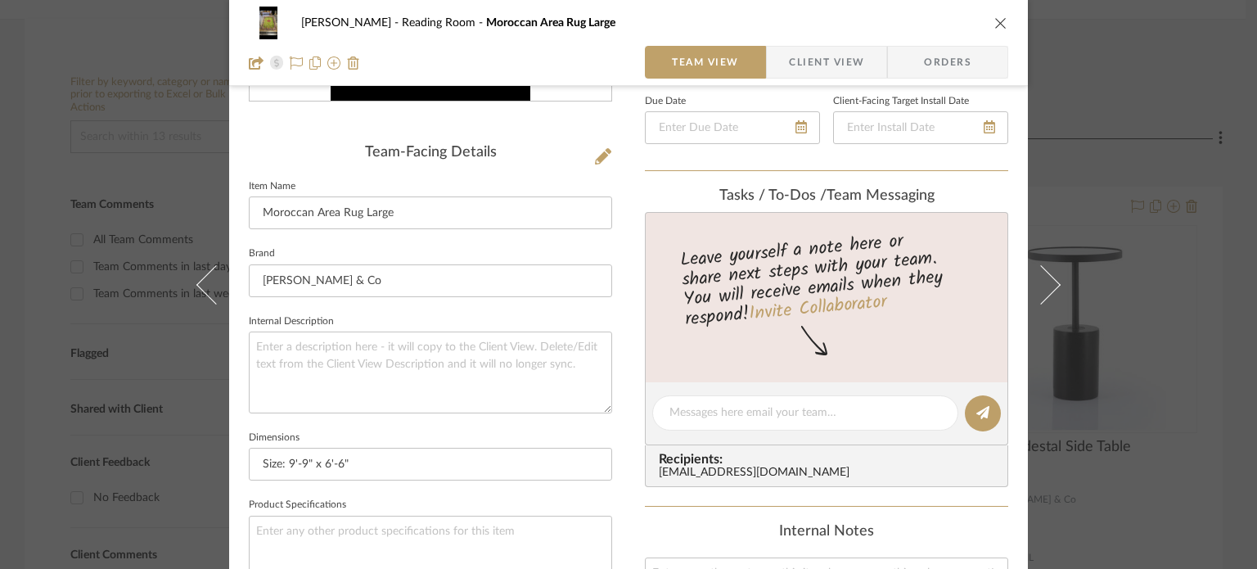
scroll to position [275, 0]
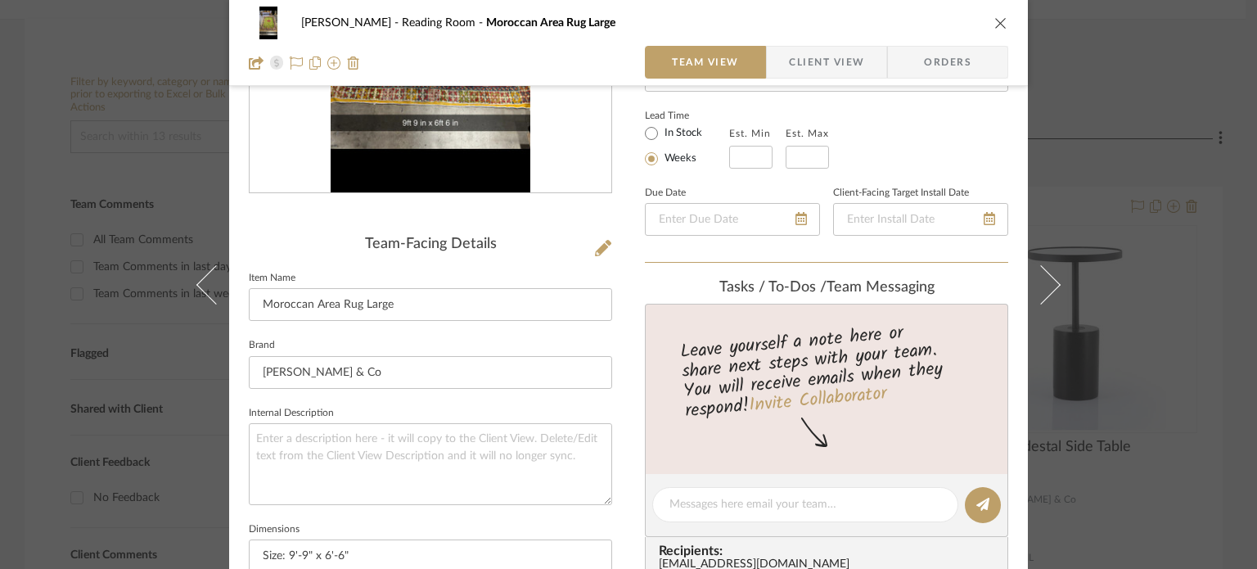
click at [998, 25] on icon "close" at bounding box center [1001, 22] width 13 height 13
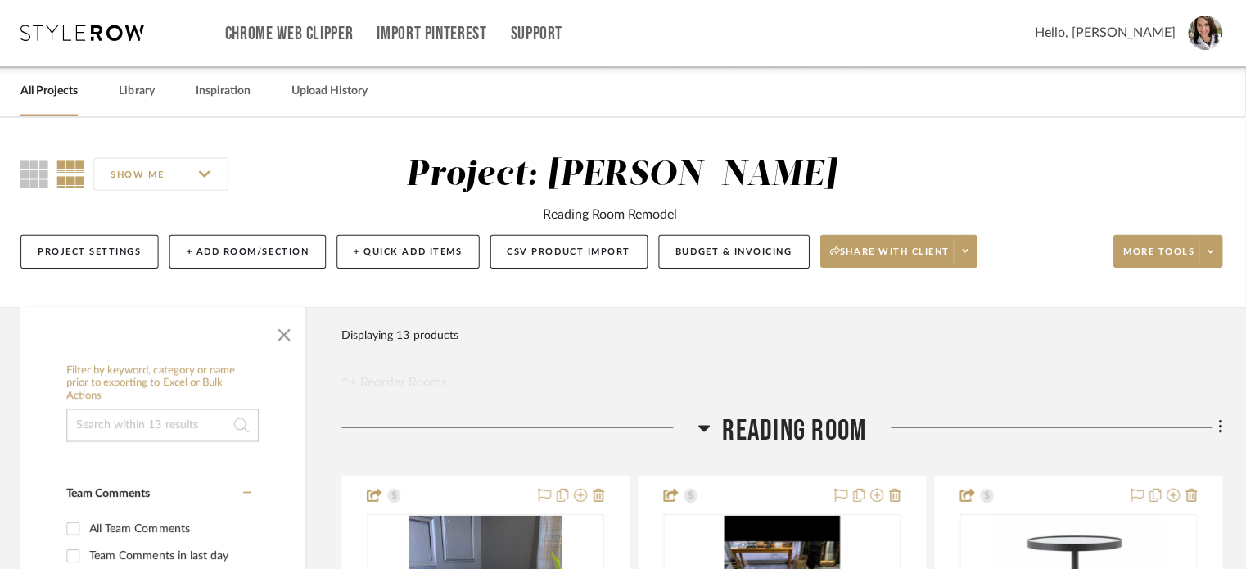
scroll to position [0, 0]
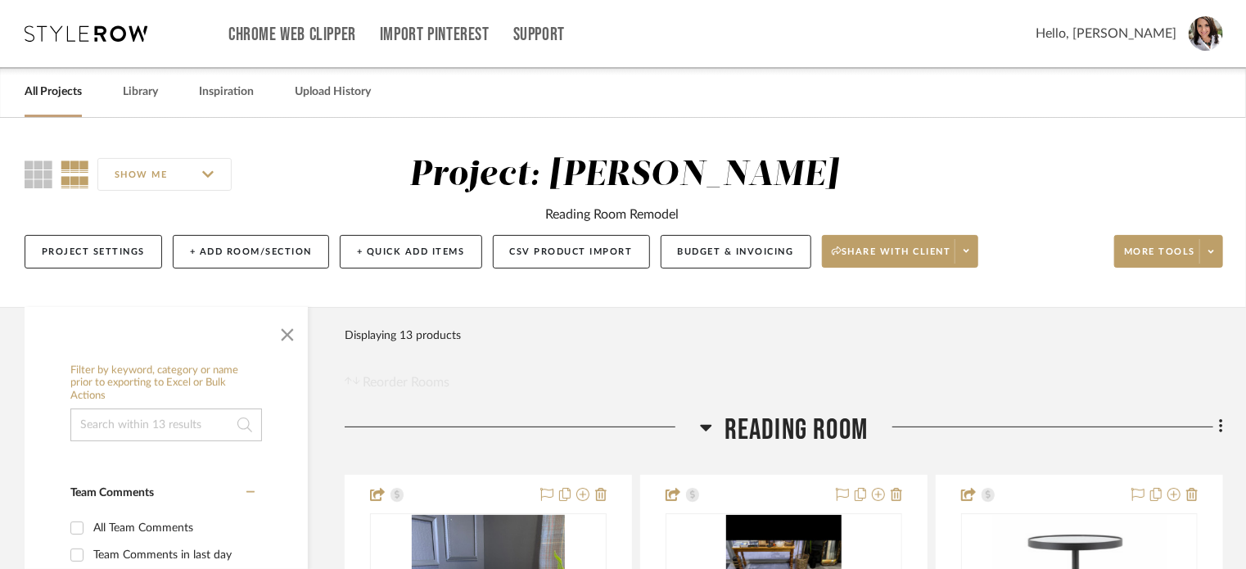
click at [742, 268] on div "Project Settings + Add Room/Section + Quick Add Items CSV Product Import Budget…" at bounding box center [624, 251] width 1198 height 55
click at [737, 245] on button "Budget & Invoicing" at bounding box center [736, 252] width 151 height 34
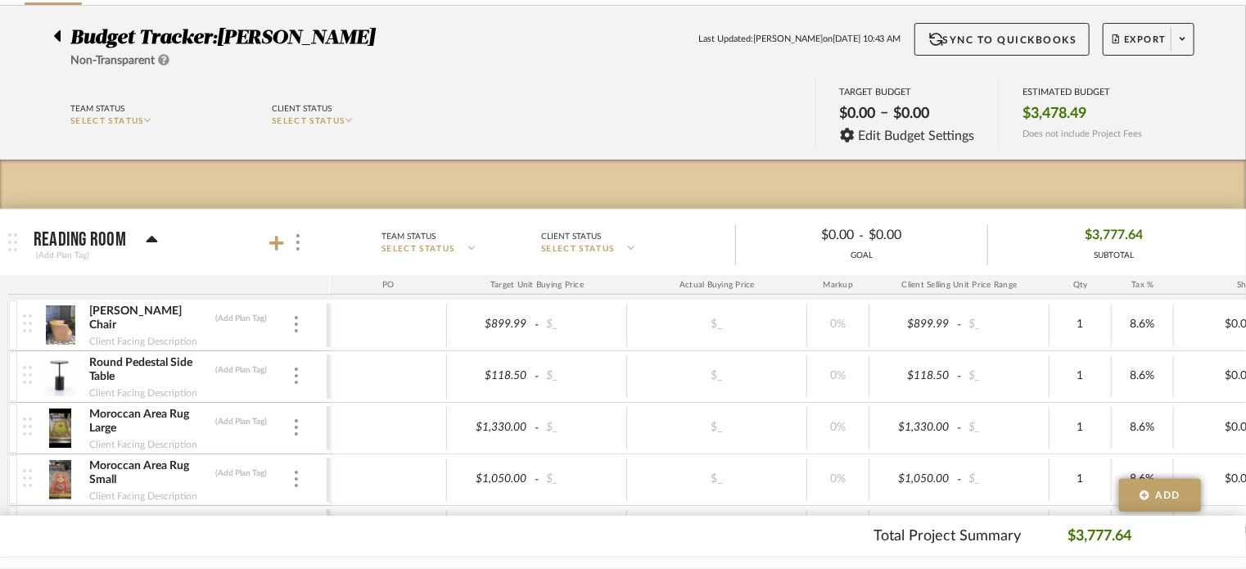
scroll to position [102, 0]
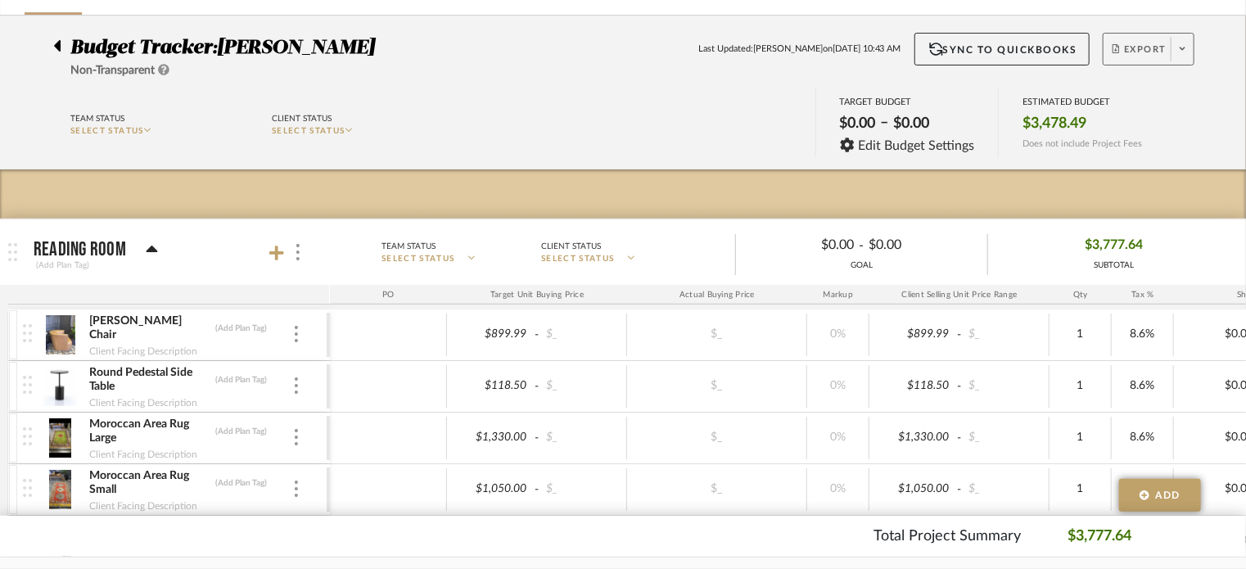
click at [1128, 52] on span "Export" at bounding box center [1139, 55] width 54 height 25
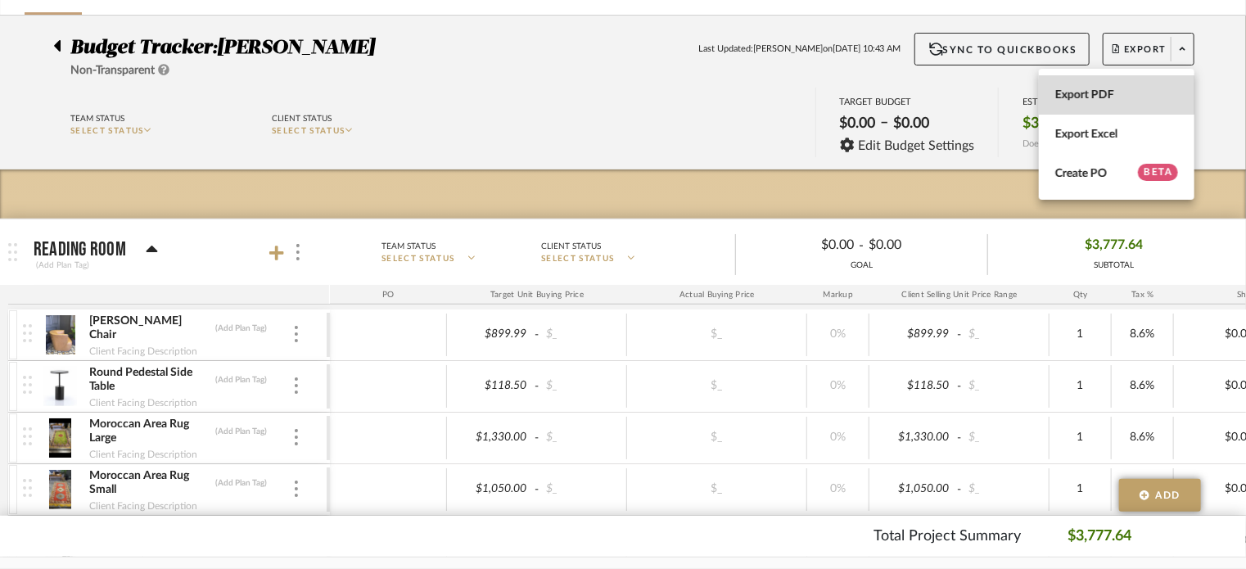
click at [1098, 91] on span "Export PDF" at bounding box center [1116, 95] width 123 height 14
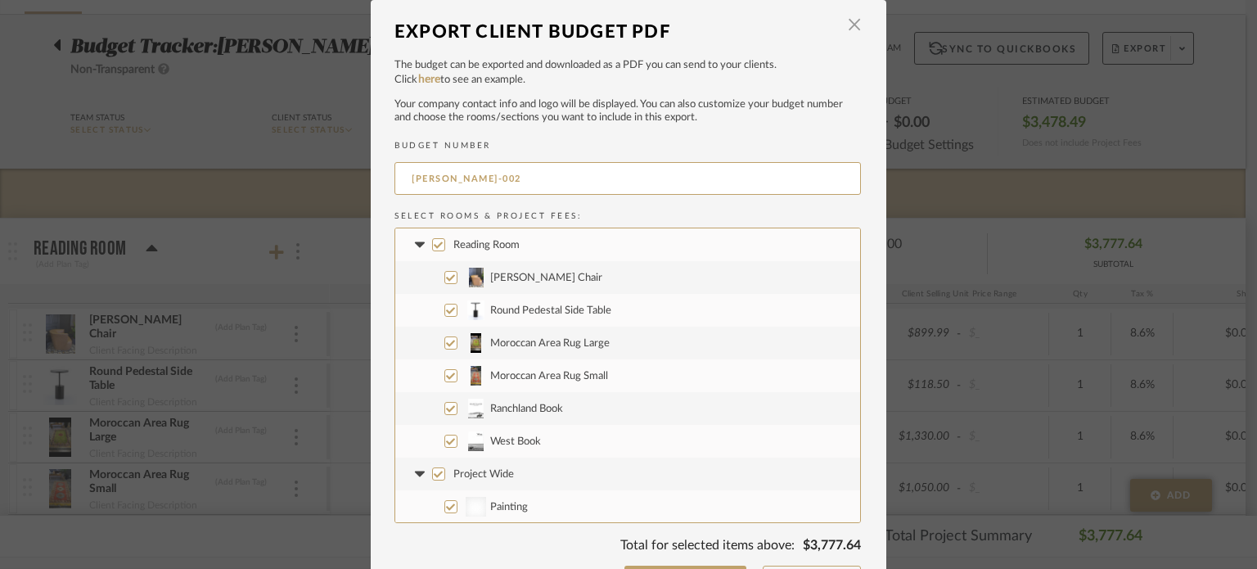
scroll to position [0, 0]
click at [444, 504] on input "Painting" at bounding box center [450, 506] width 13 height 13
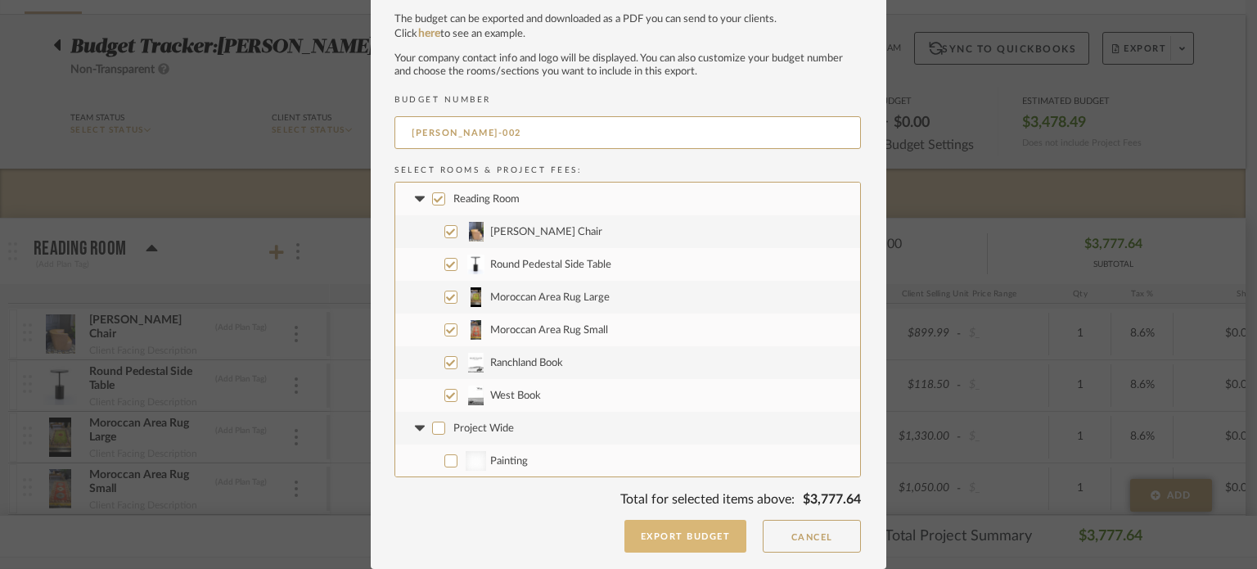
click at [704, 539] on button "Export Budget" at bounding box center [686, 536] width 123 height 33
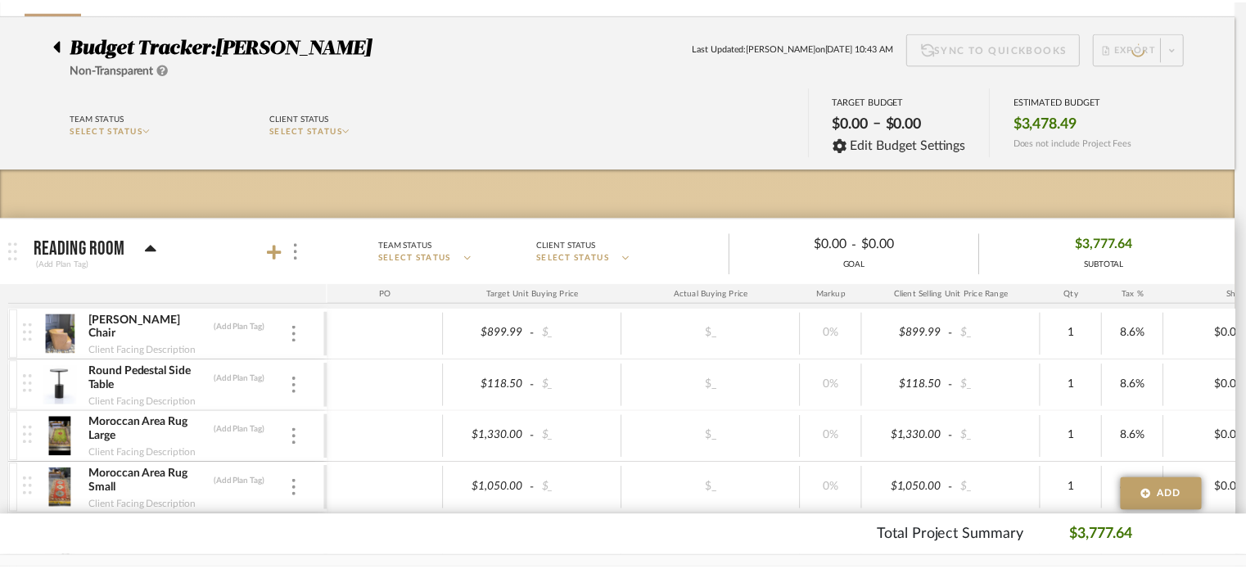
scroll to position [102, 0]
